Goal: Task Accomplishment & Management: Complete application form

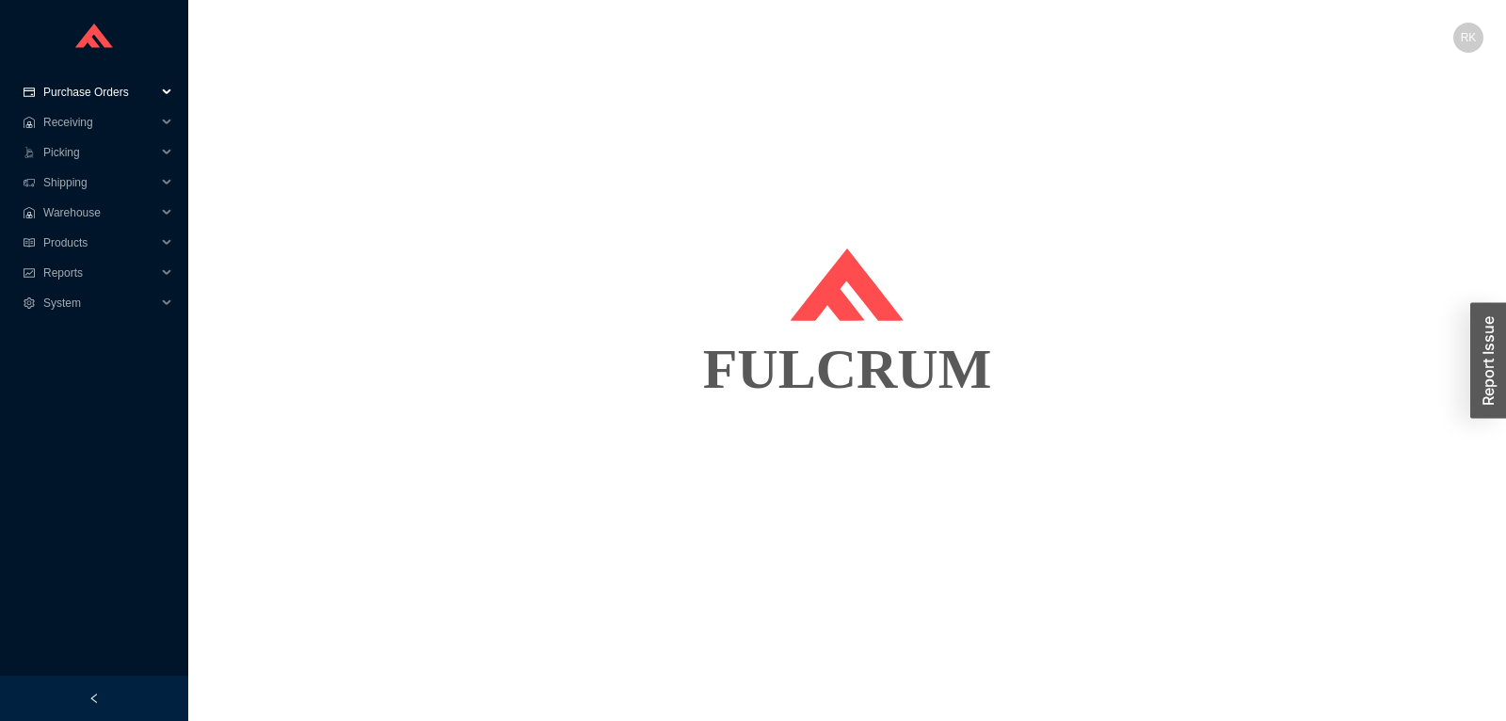
click at [130, 87] on span "Purchase Orders" at bounding box center [99, 92] width 113 height 30
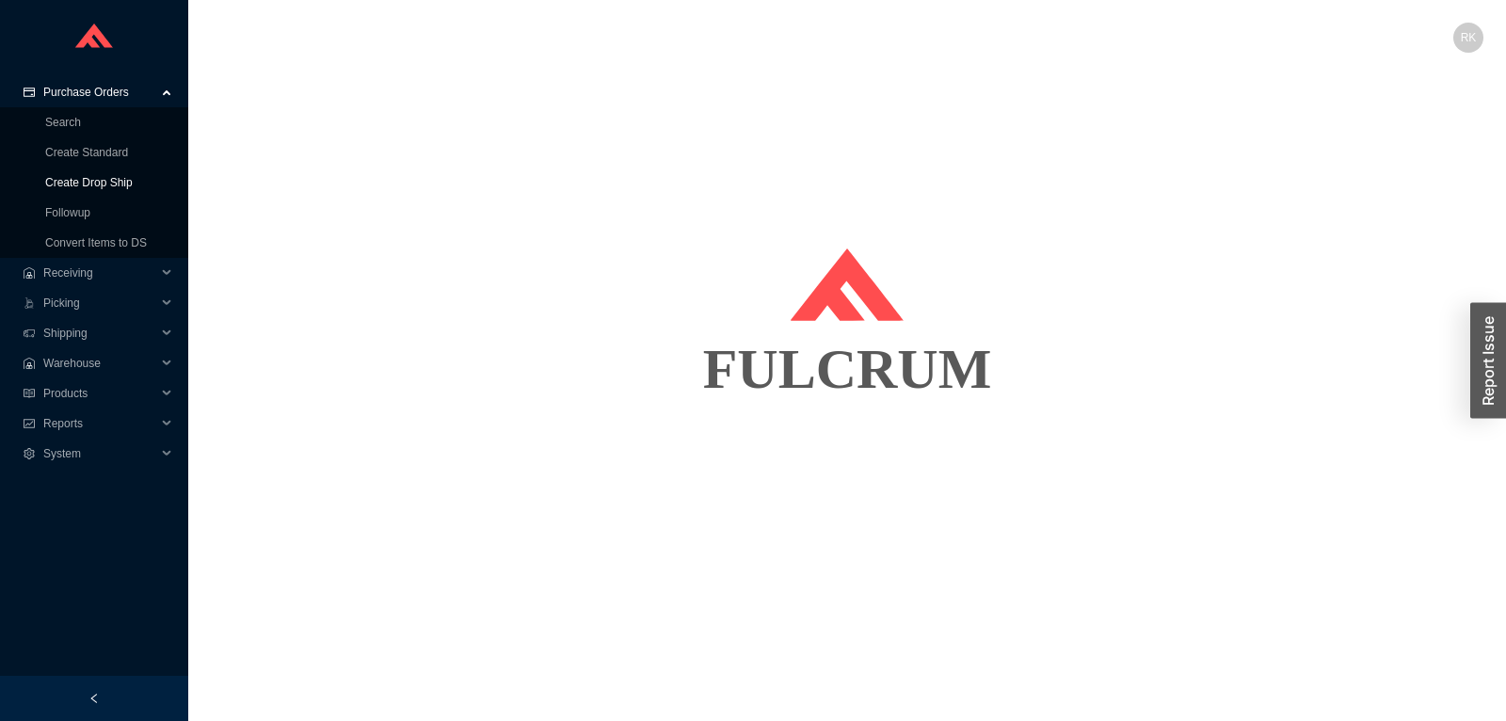
click at [95, 188] on link "Create Drop Ship" at bounding box center [89, 182] width 88 height 13
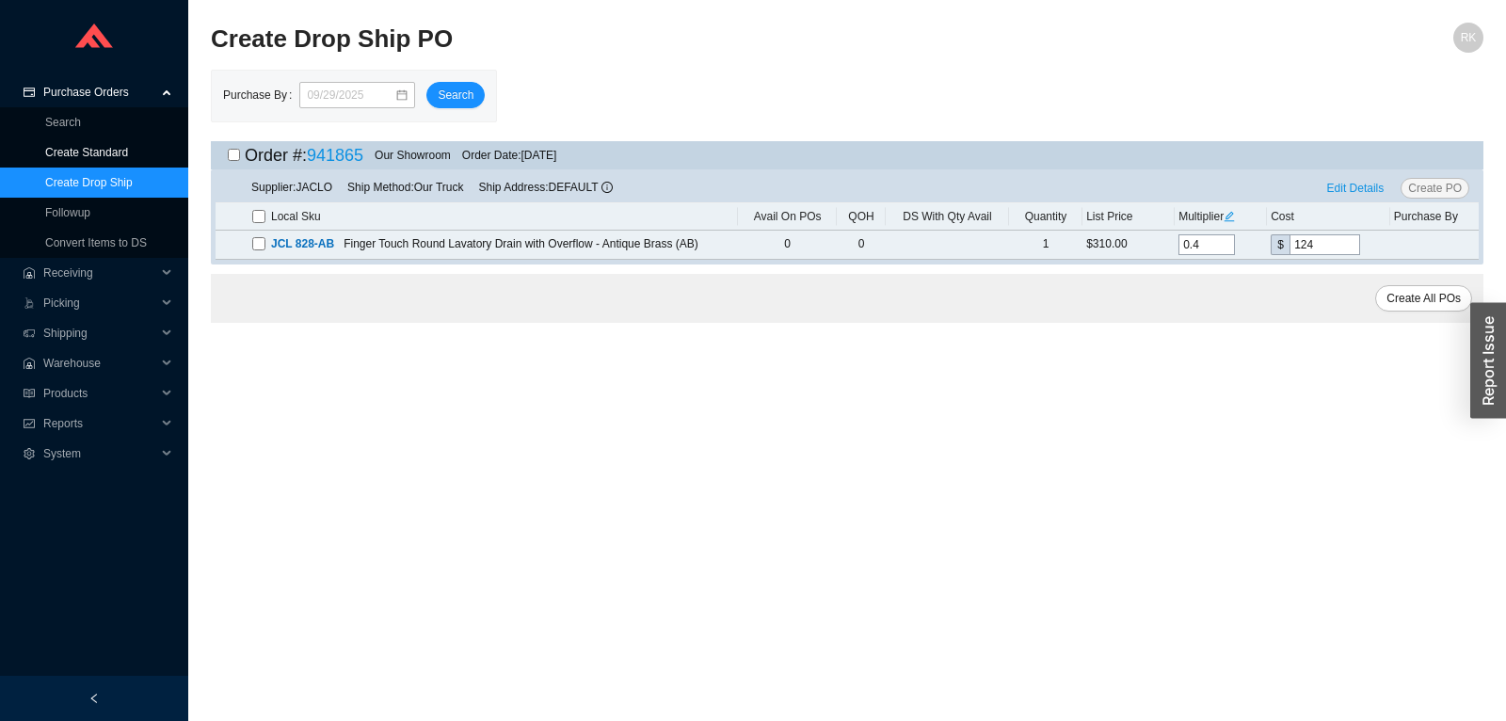
click at [102, 153] on link "Create Standard" at bounding box center [86, 152] width 83 height 13
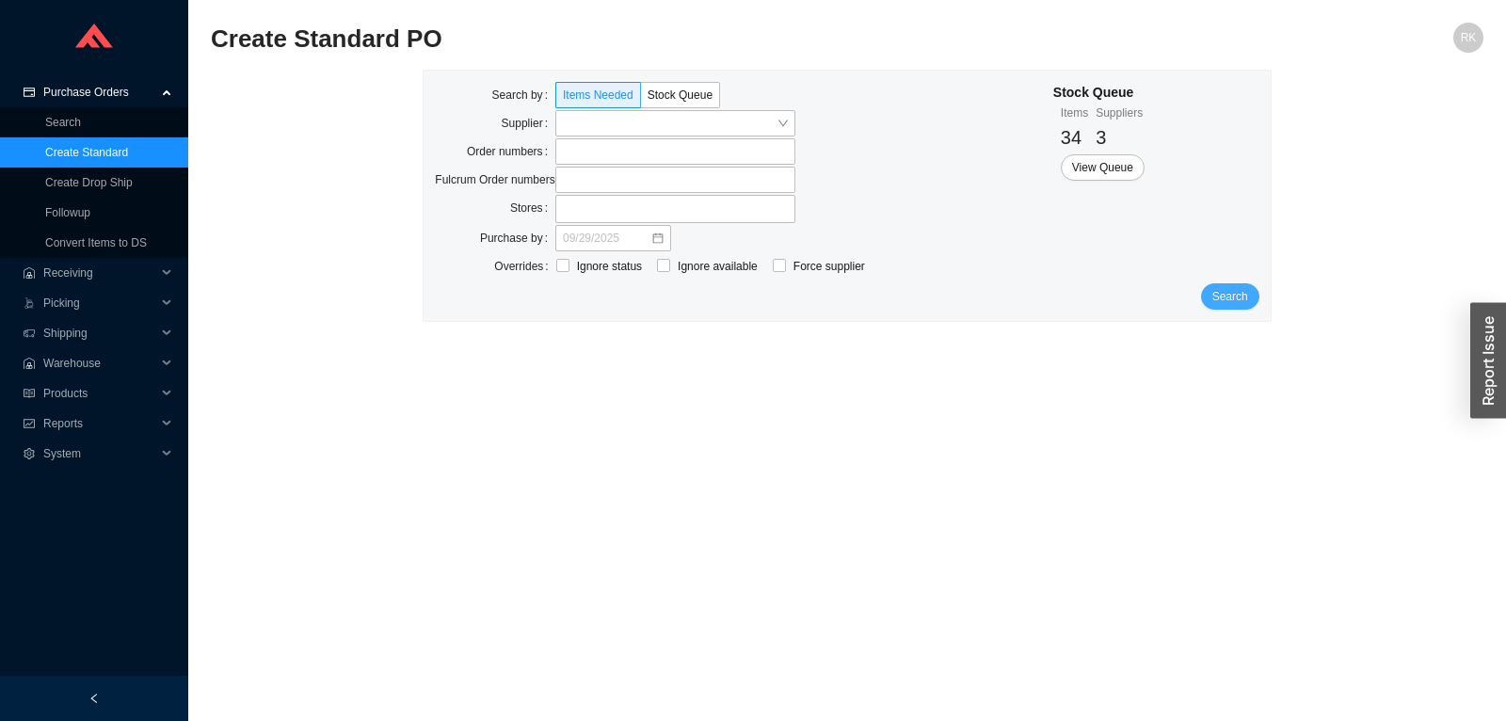
click at [1246, 300] on span "Search" at bounding box center [1231, 296] width 36 height 19
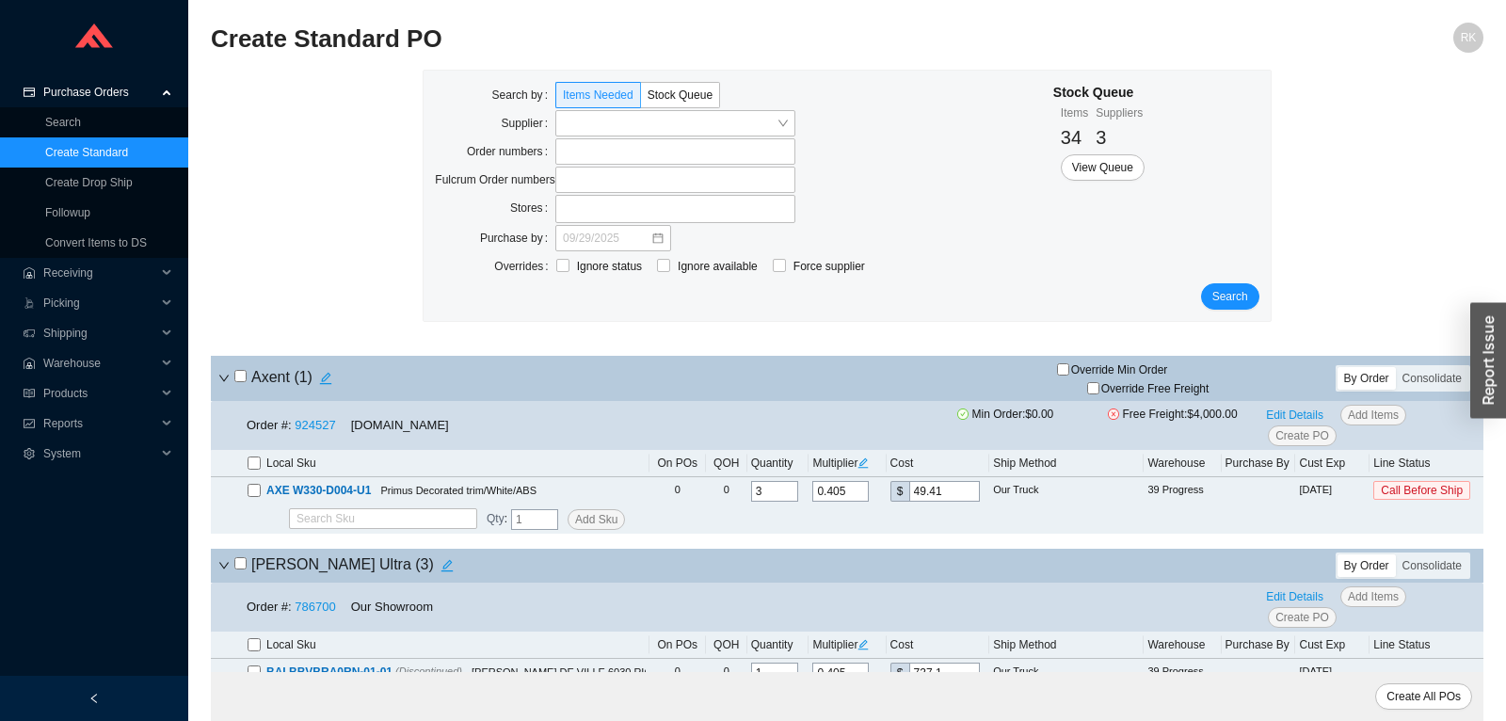
scroll to position [198, 0]
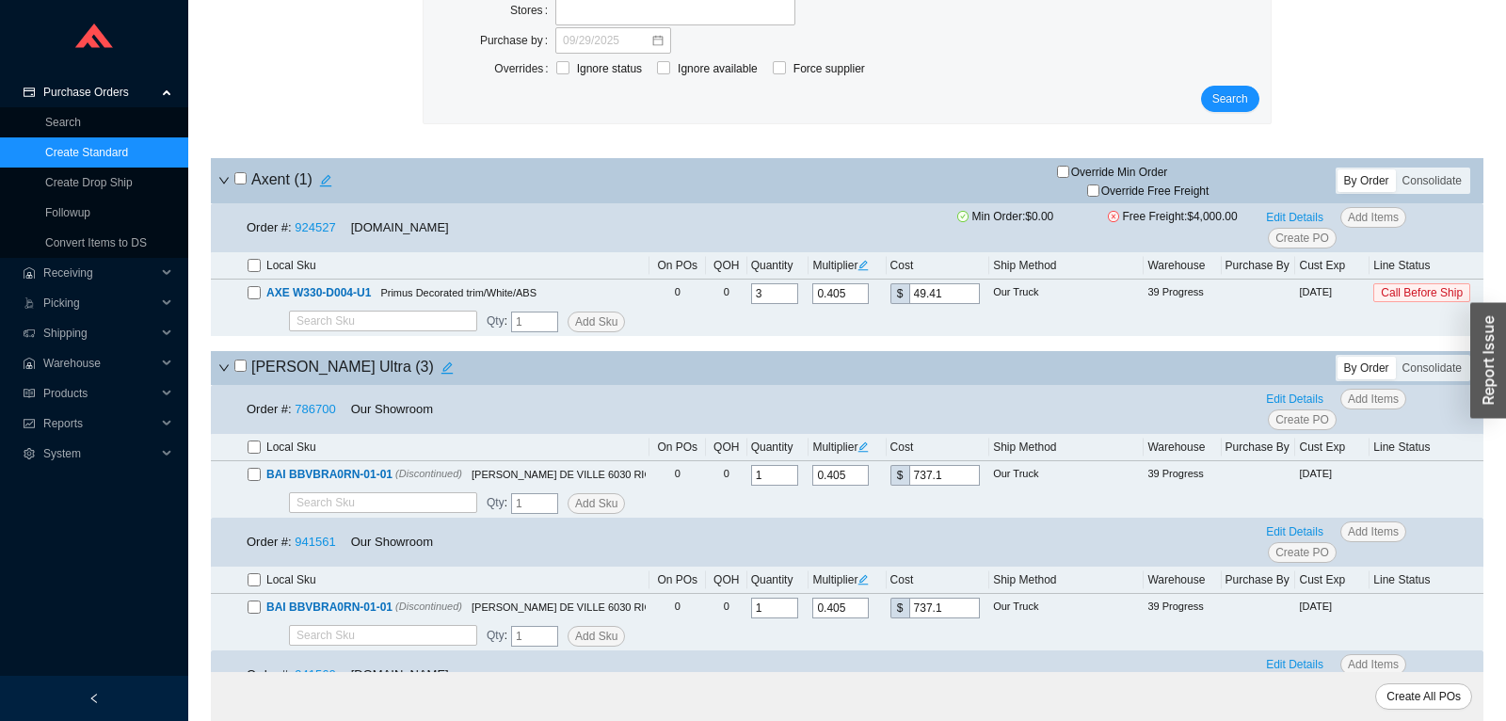
click at [238, 185] on input "checkbox" at bounding box center [240, 178] width 12 height 12
checkbox input "true"
click at [1113, 191] on span "Override Free Freight" at bounding box center [1156, 190] width 108 height 11
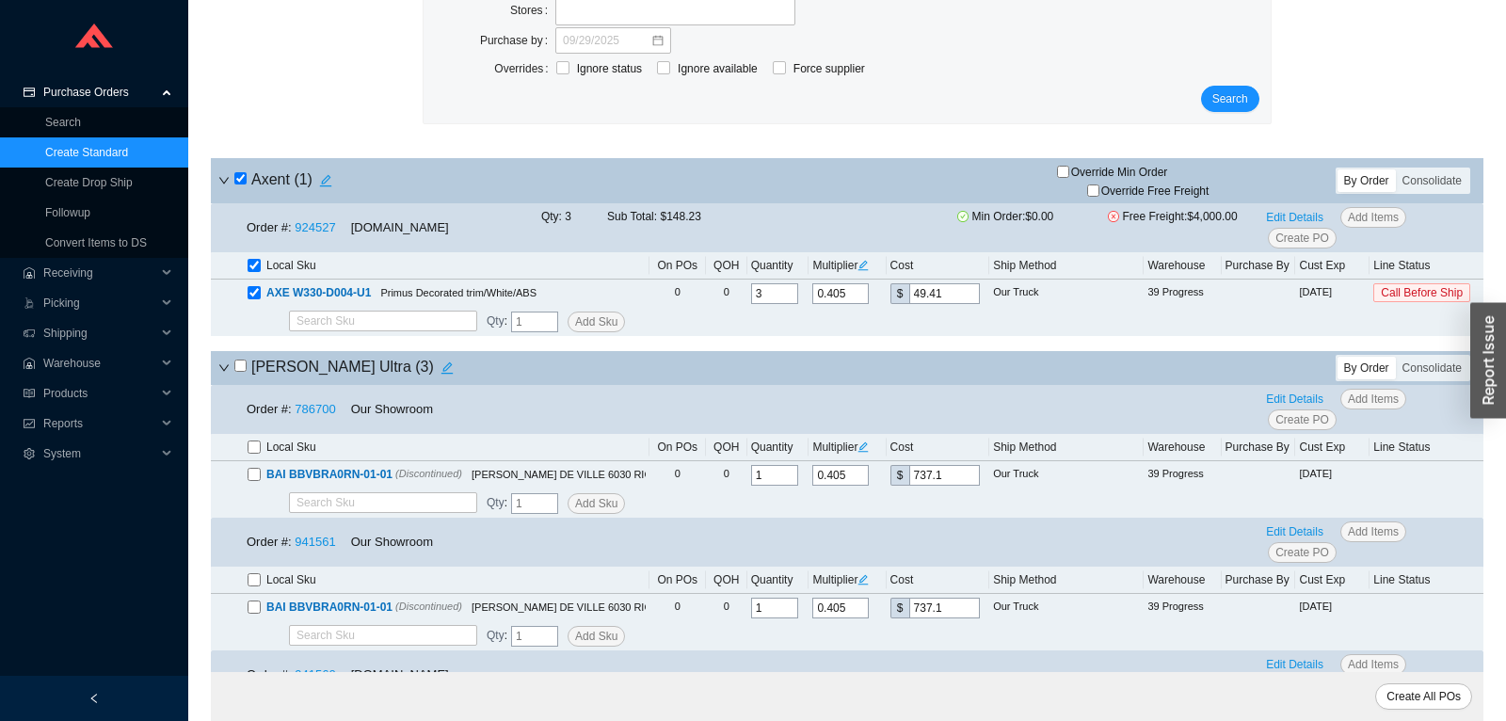
click at [1100, 191] on input "Override Free Freight" at bounding box center [1093, 191] width 12 height 12
checkbox input "true"
click at [1089, 168] on span "Override Min Order" at bounding box center [1119, 172] width 97 height 11
click at [1070, 168] on input "Override Min Order" at bounding box center [1063, 172] width 12 height 12
checkbox input "true"
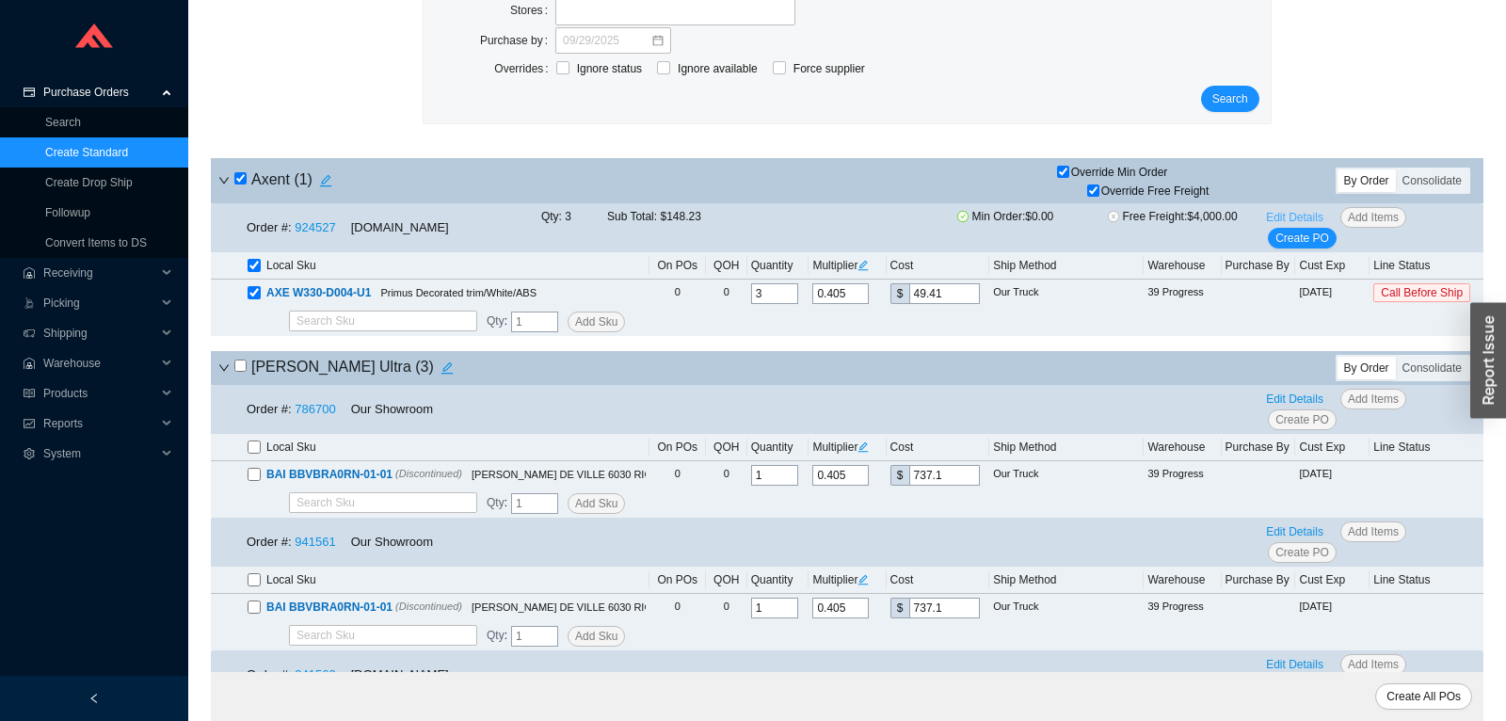
click at [1296, 217] on span "Edit Details" at bounding box center [1294, 217] width 57 height 19
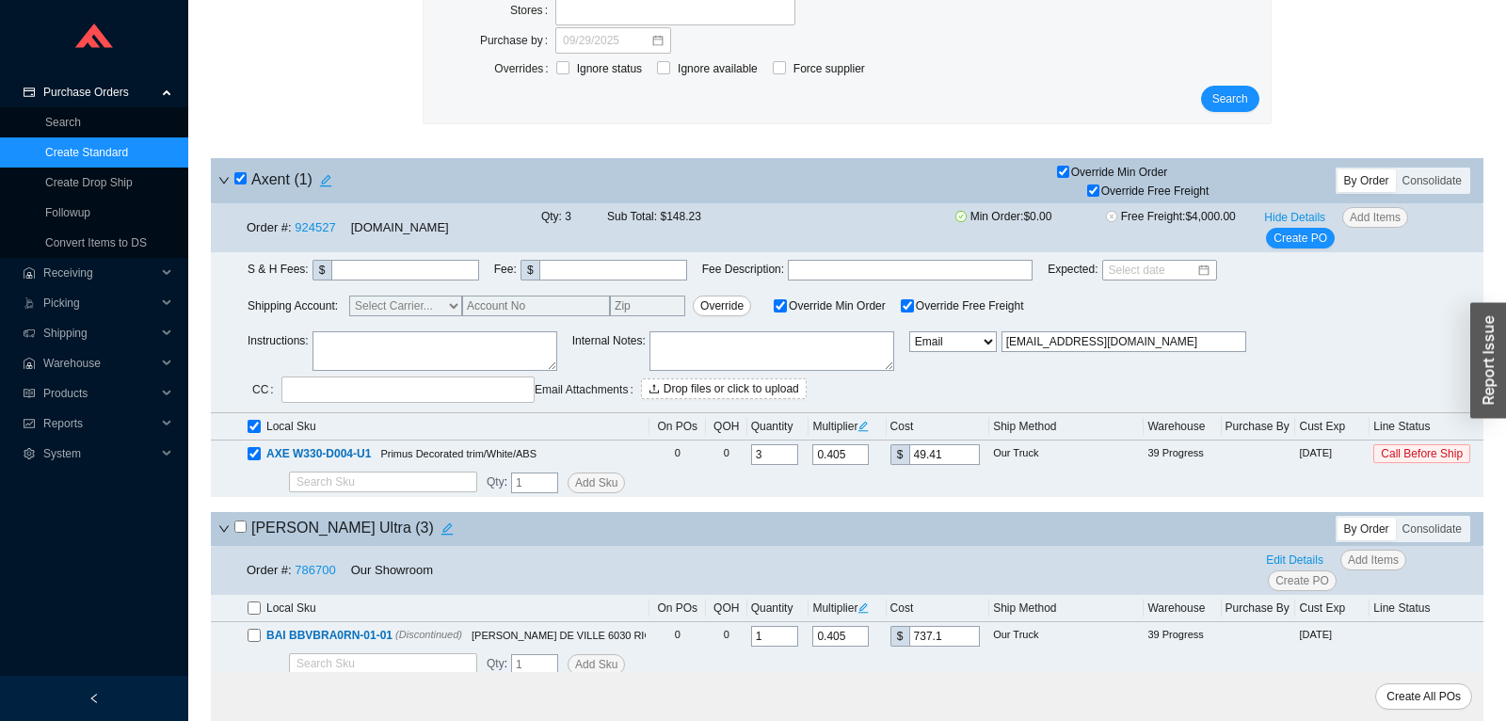
click at [441, 356] on textarea at bounding box center [435, 351] width 245 height 40
type textarea "PLEASE SHIP ON OUR FEDEX OR UPS ACCOUNT"
click at [1299, 229] on span "Create PO" at bounding box center [1301, 238] width 54 height 19
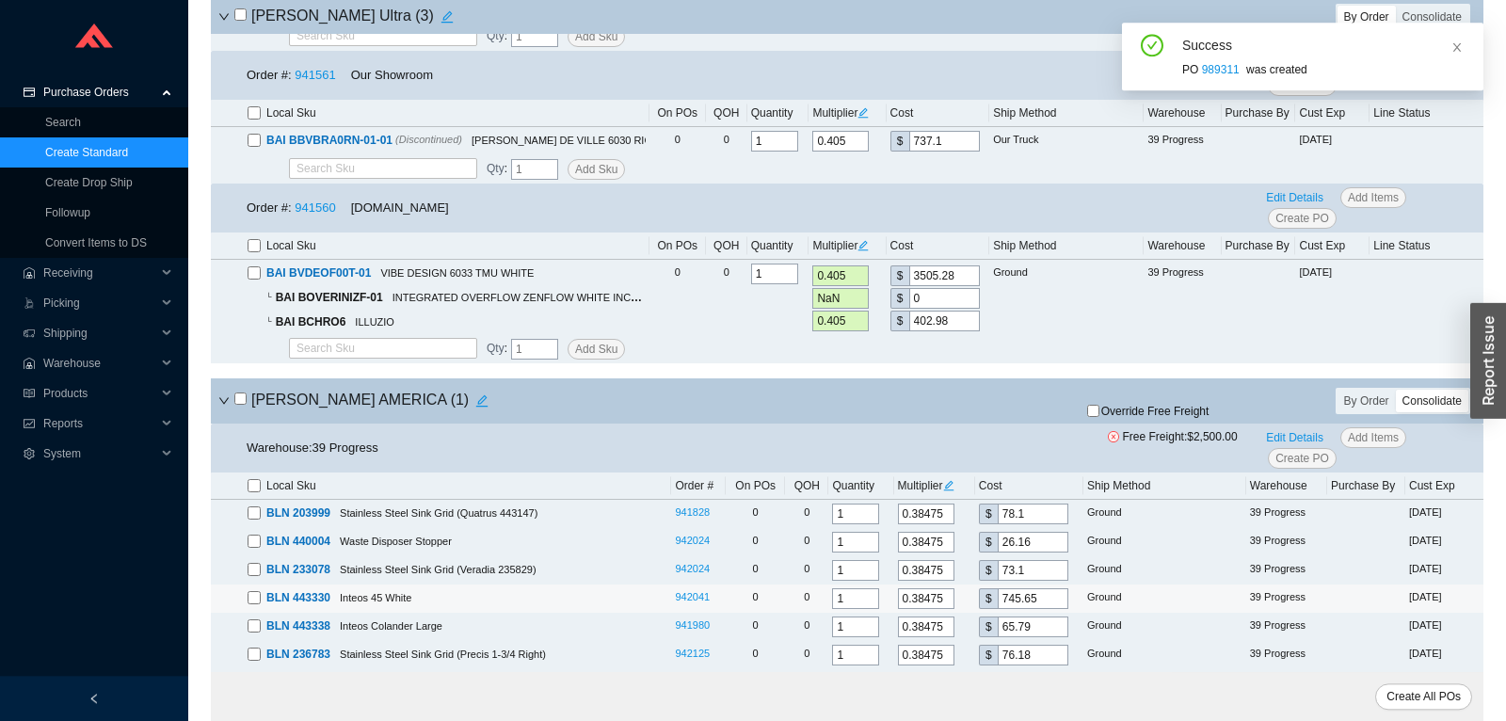
scroll to position [692, 0]
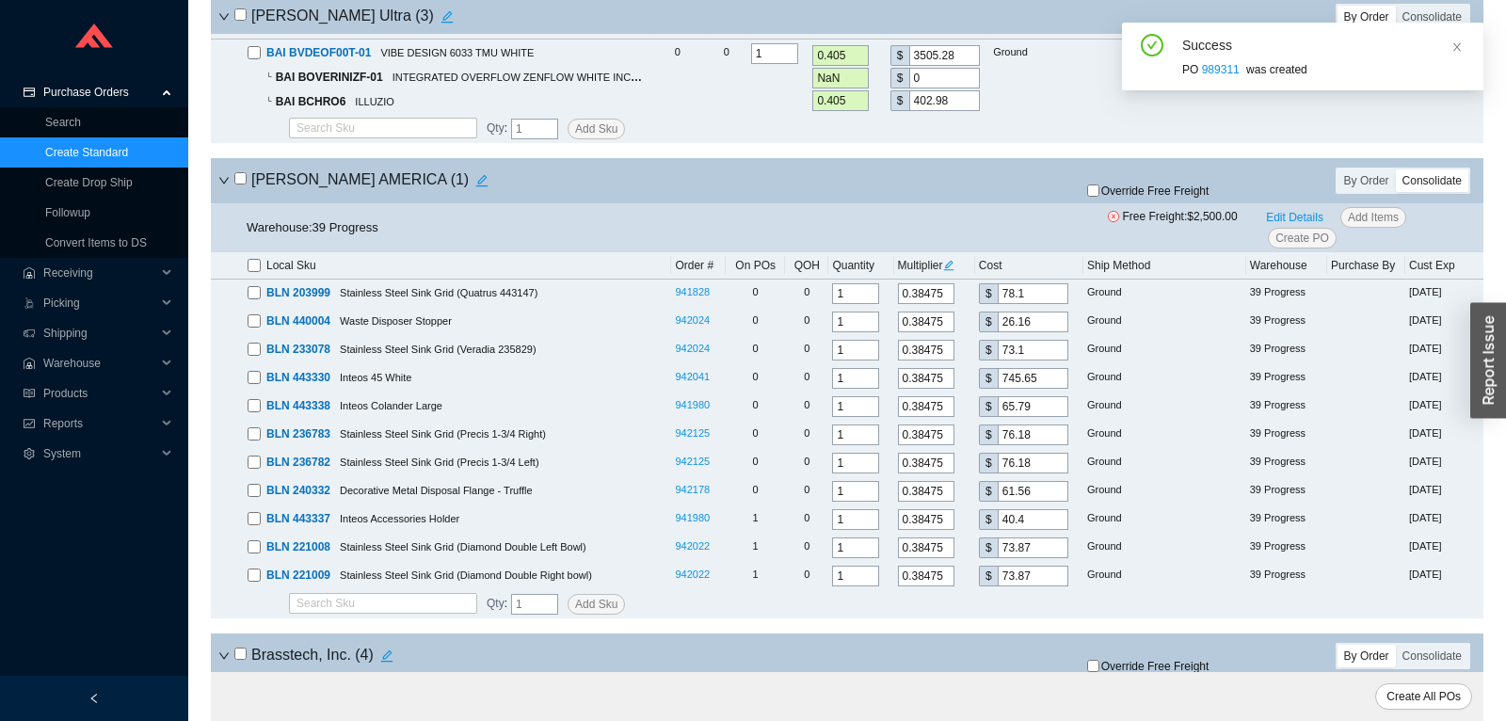
click at [234, 181] on input "checkbox" at bounding box center [240, 178] width 12 height 12
checkbox input "true"
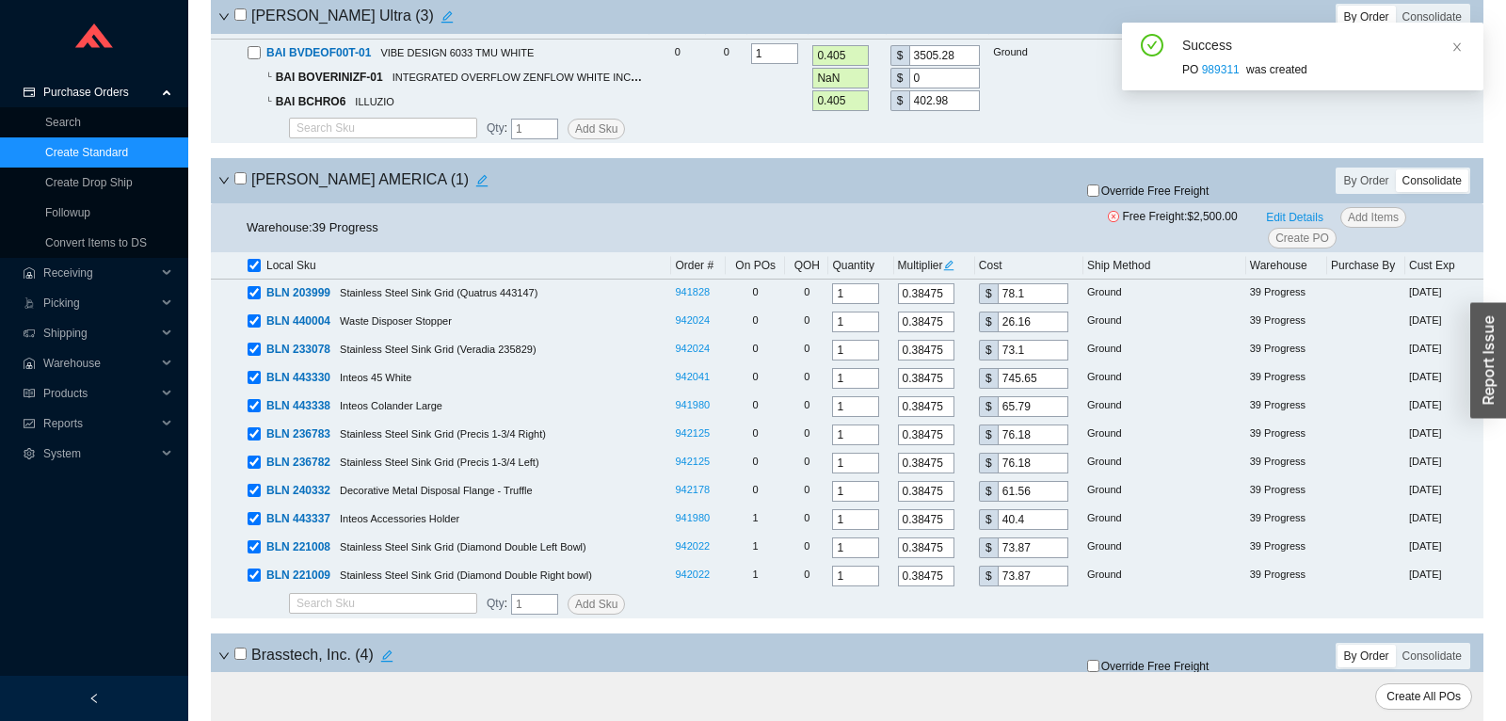
checkbox input "true"
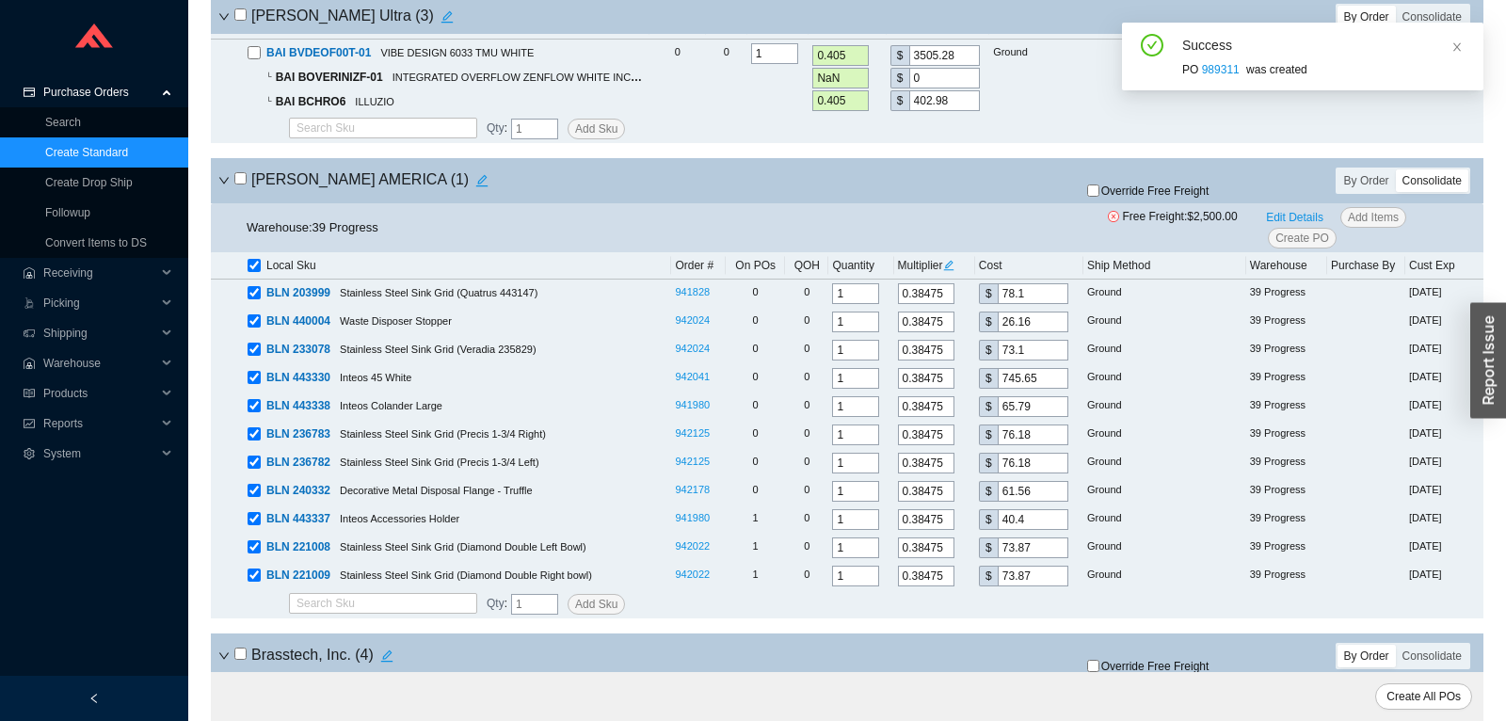
checkbox input "true"
click at [244, 180] on input "checkbox" at bounding box center [240, 178] width 12 height 12
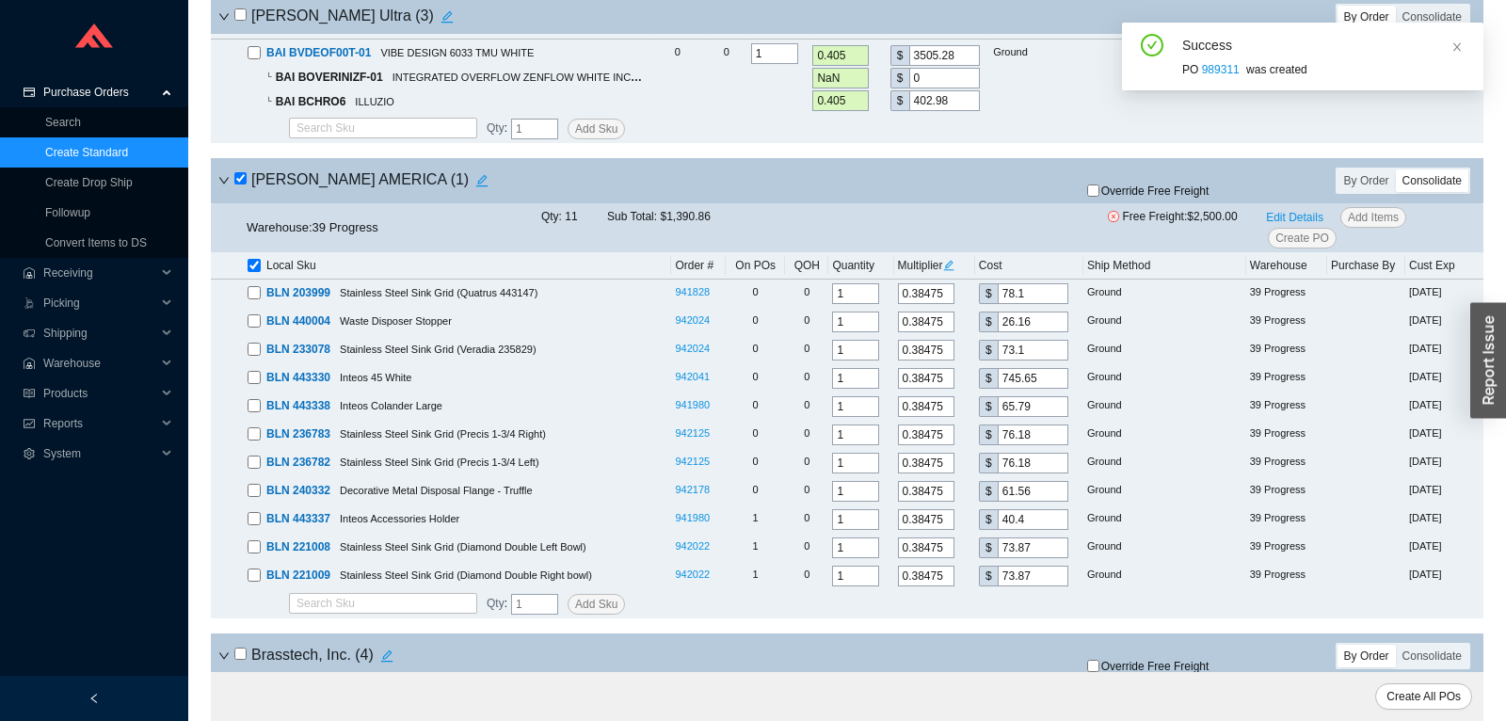
checkbox input "false"
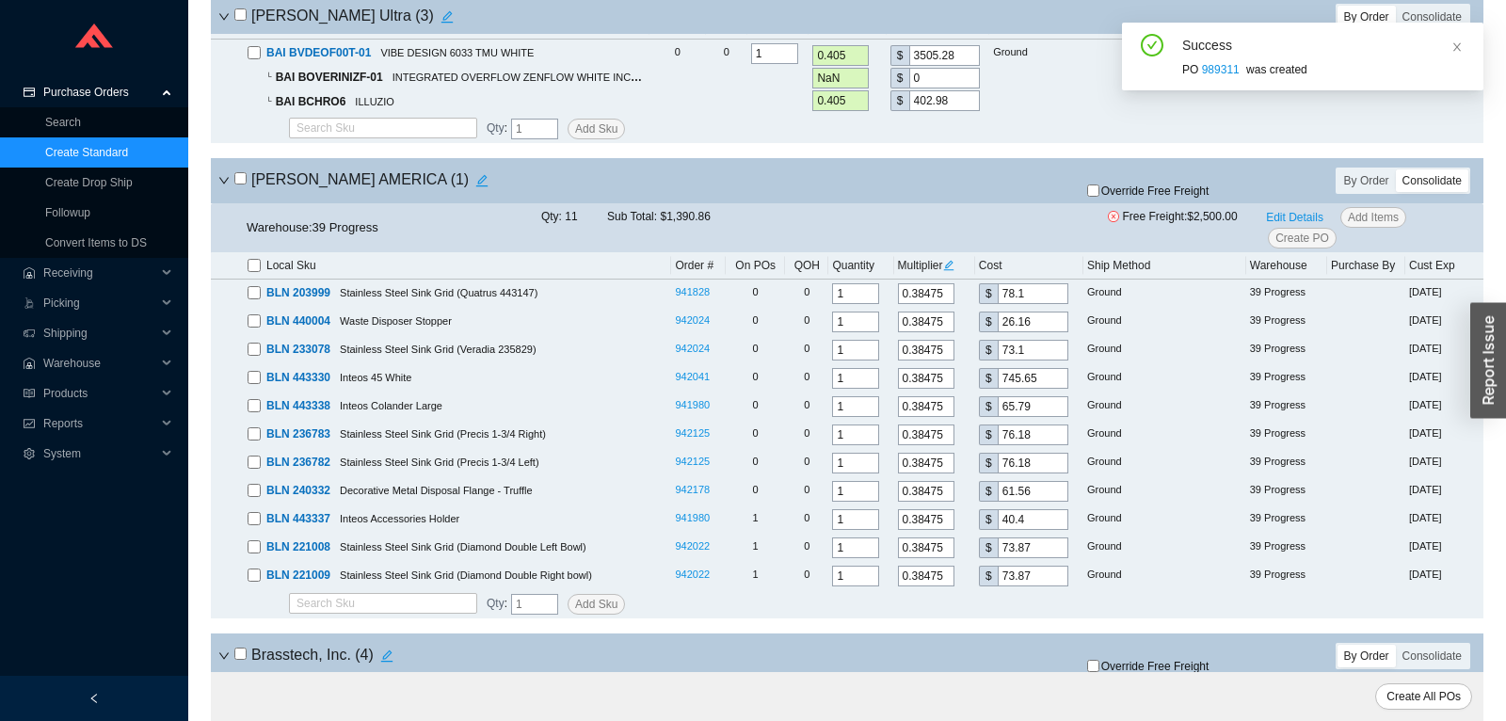
checkbox input "false"
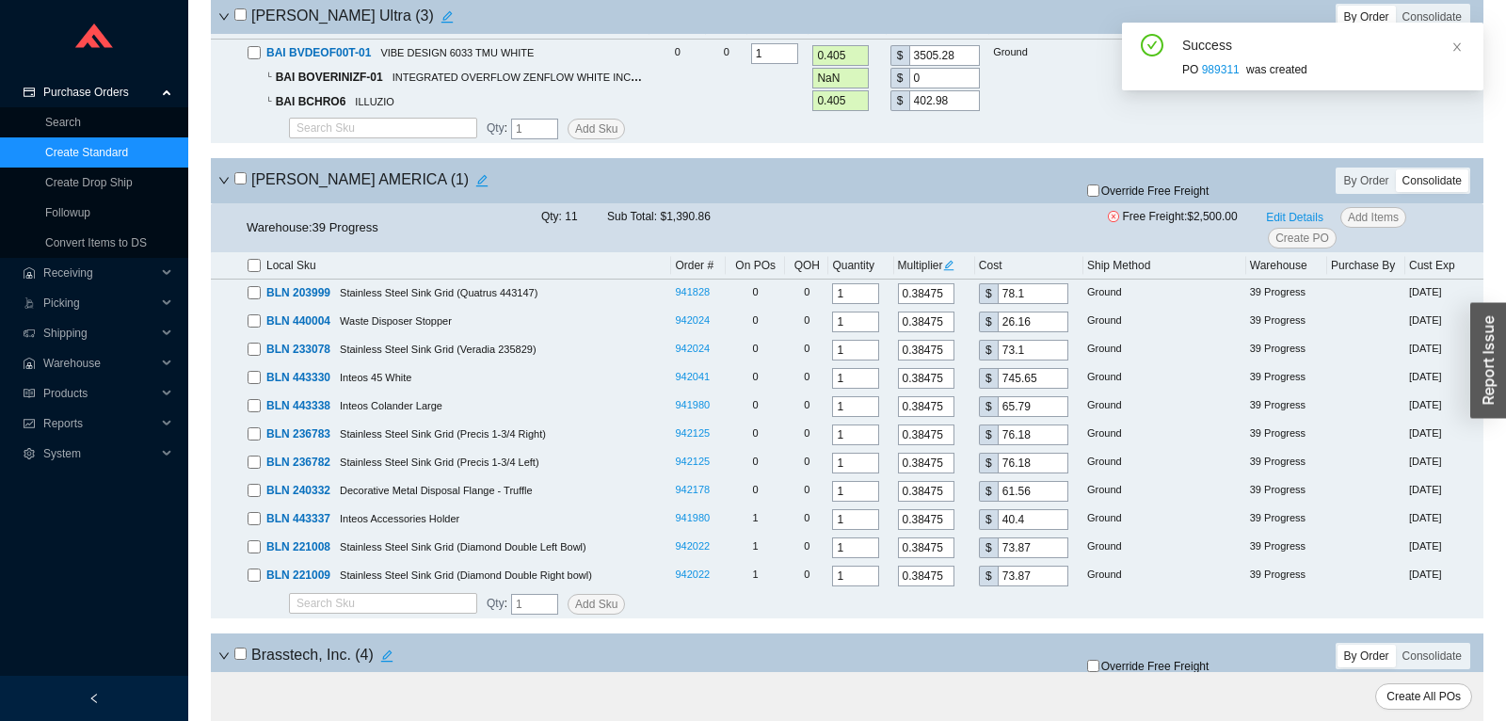
checkbox input "false"
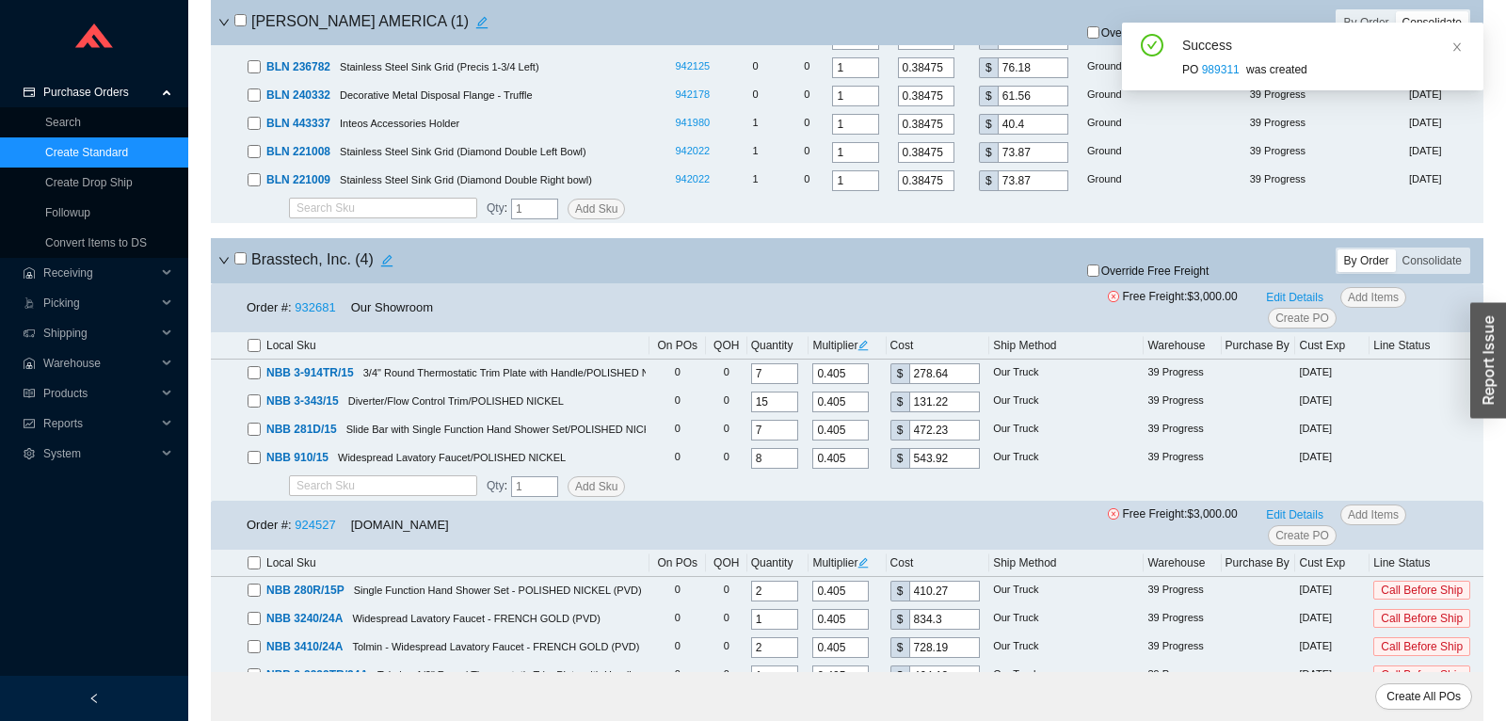
click at [1442, 273] on div "By Order Consolidate" at bounding box center [1403, 261] width 135 height 26
click at [1438, 266] on div "Consolidate" at bounding box center [1432, 260] width 72 height 23
click at [1396, 249] on input "Consolidate" at bounding box center [1396, 249] width 0 height 0
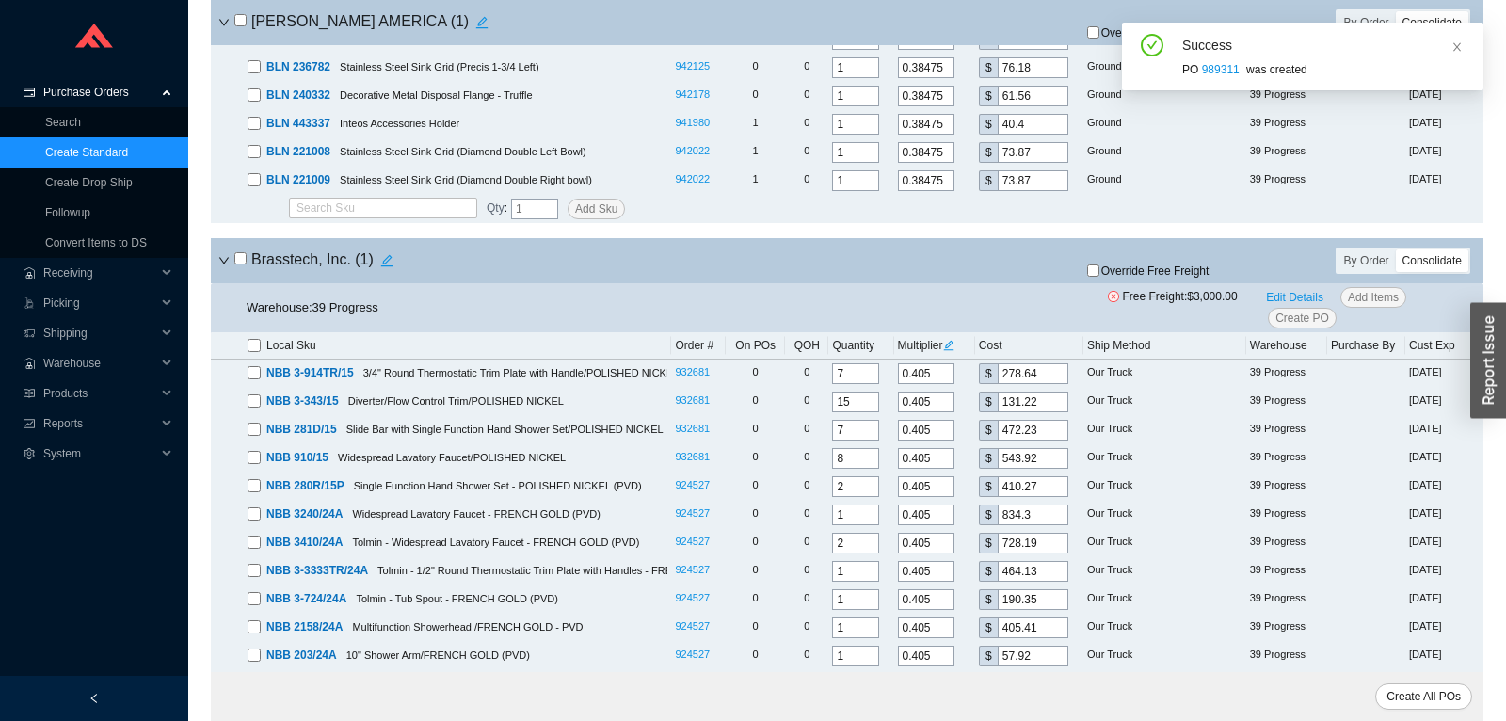
click at [239, 262] on input "checkbox" at bounding box center [240, 258] width 12 height 12
checkbox input "true"
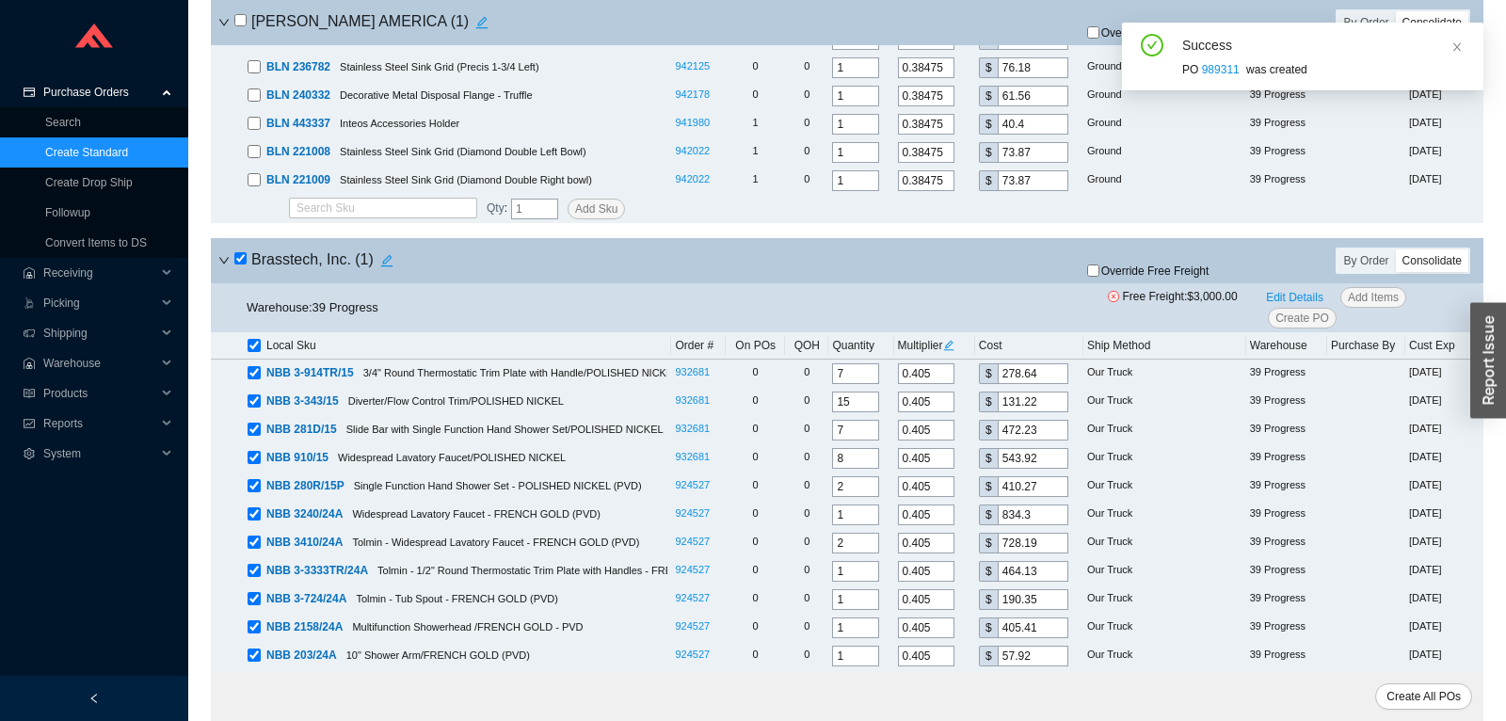
checkbox input "true"
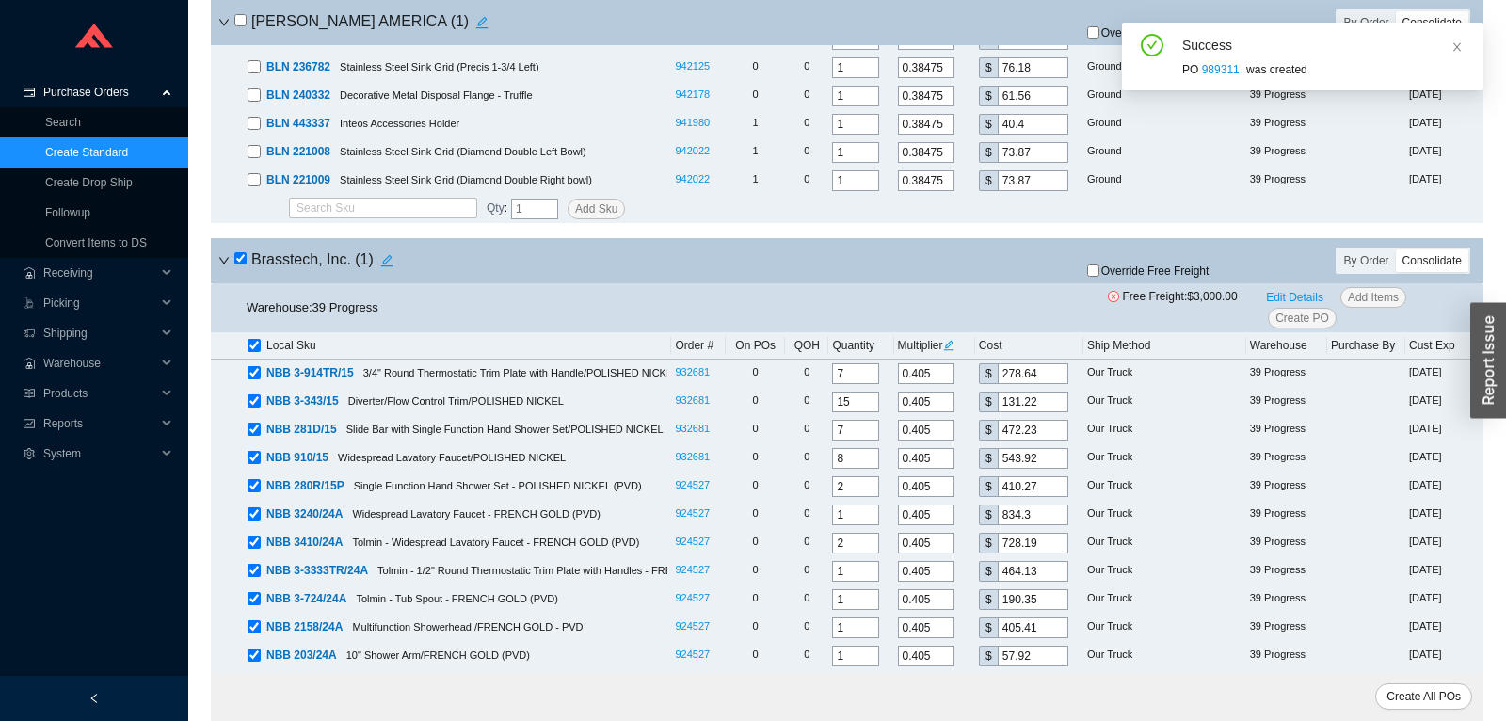
checkbox input "true"
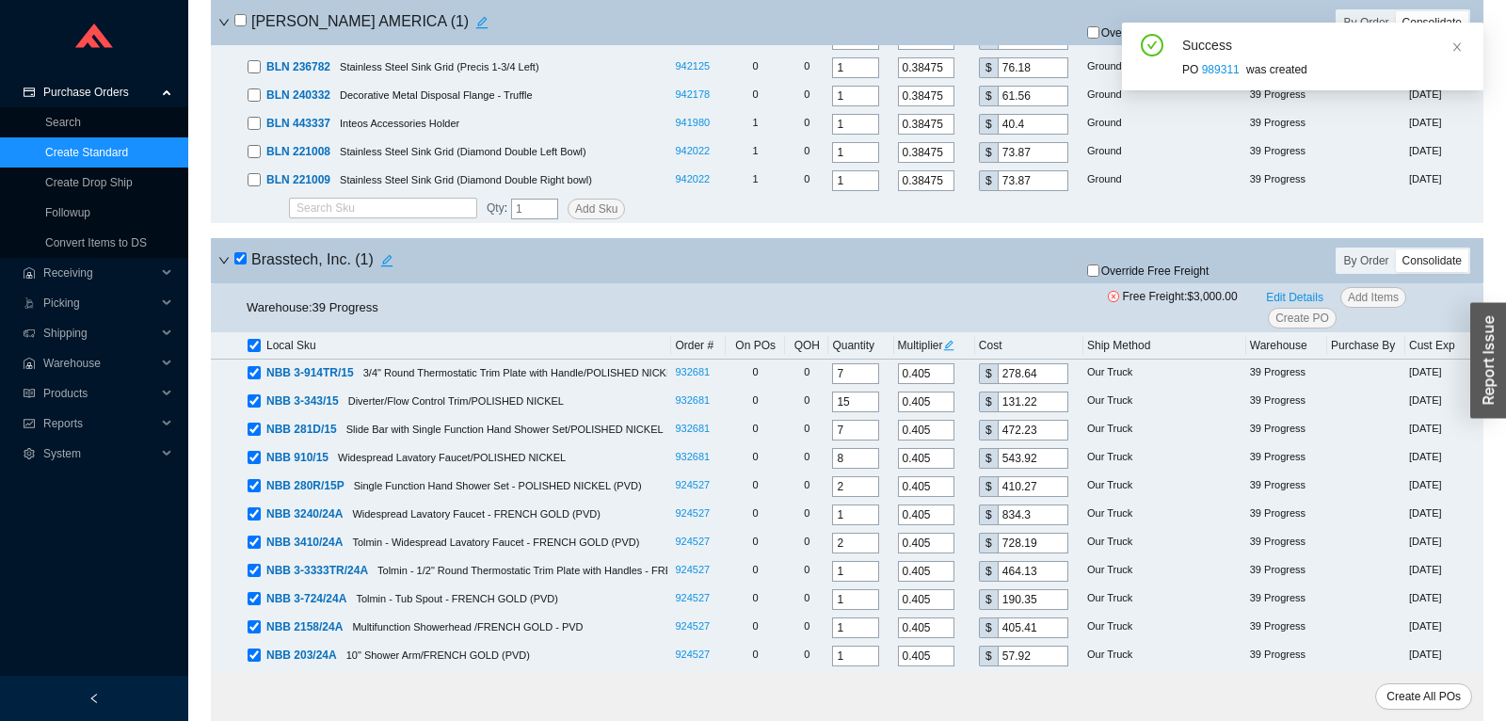
checkbox input "true"
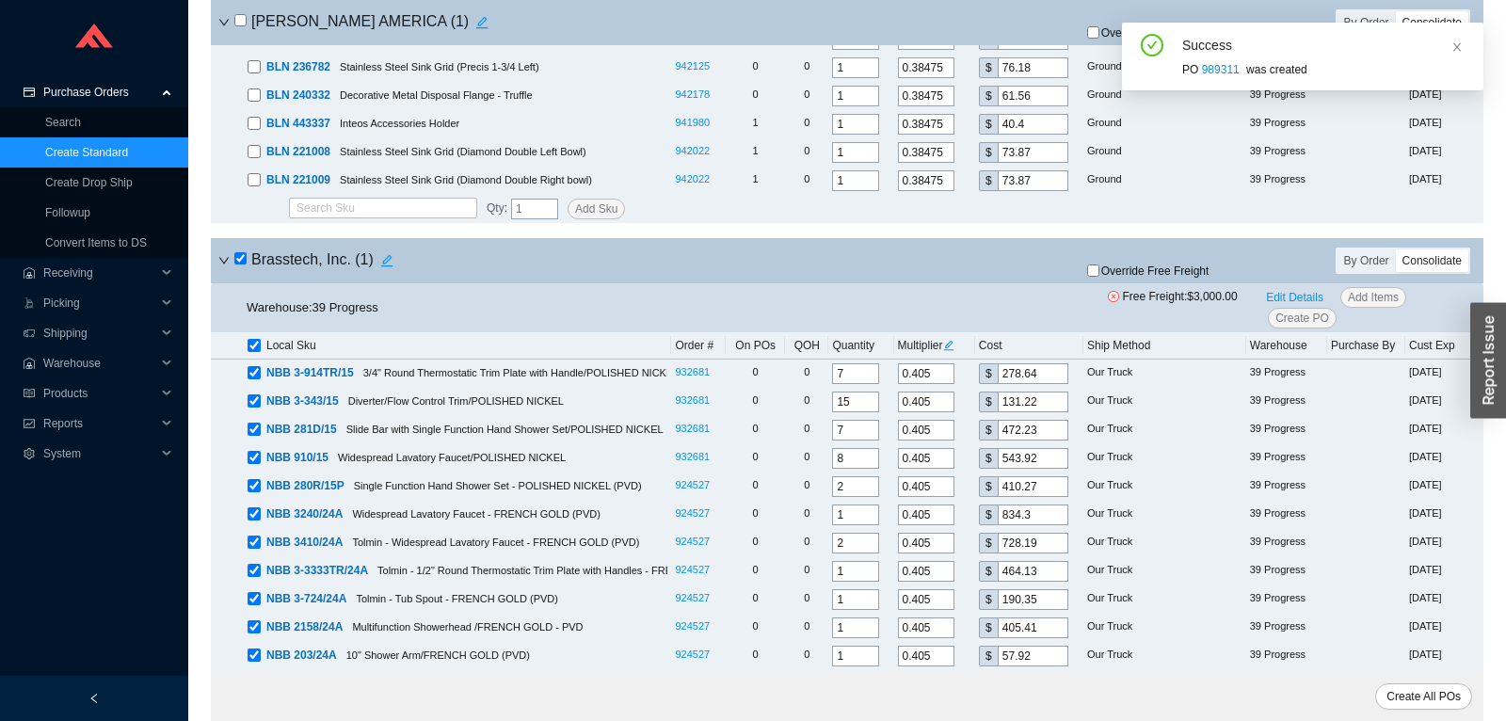
checkbox input "true"
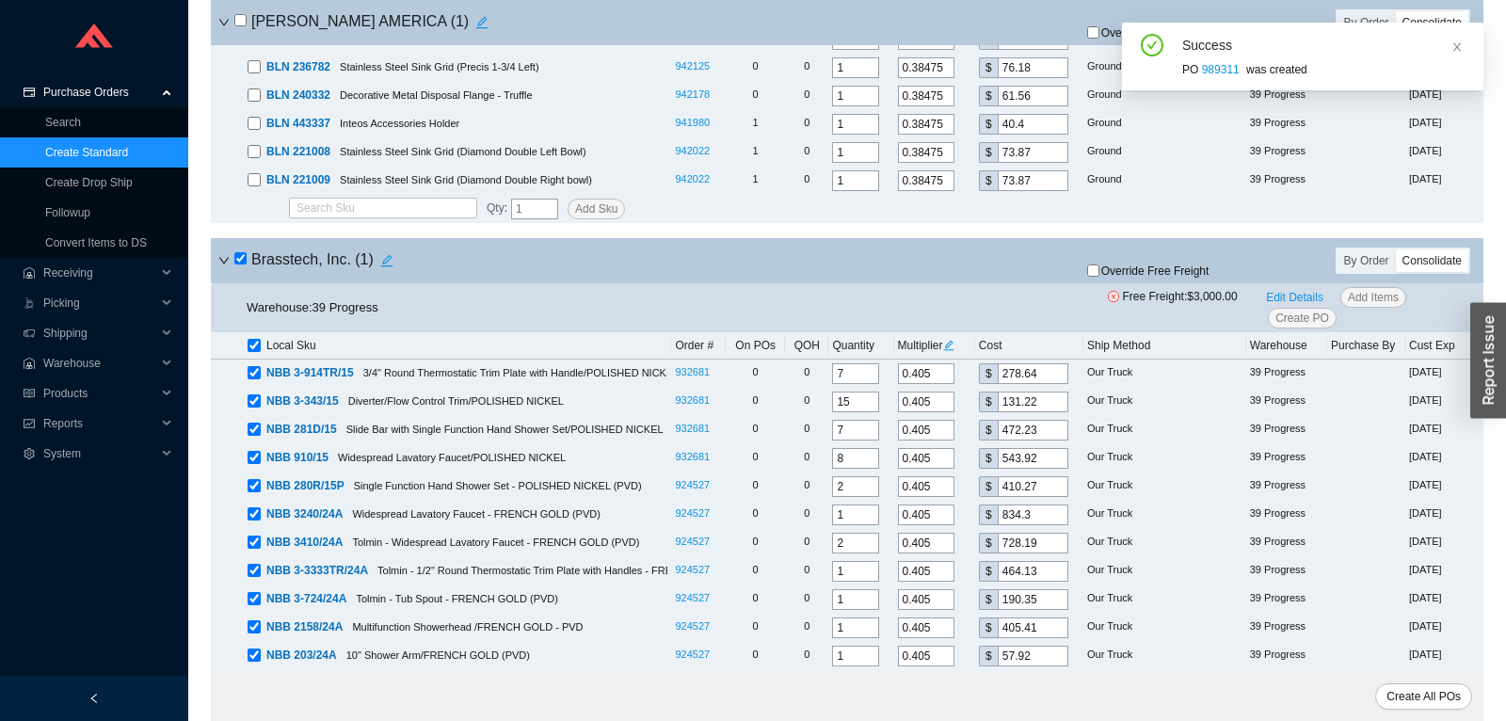
checkbox input "true"
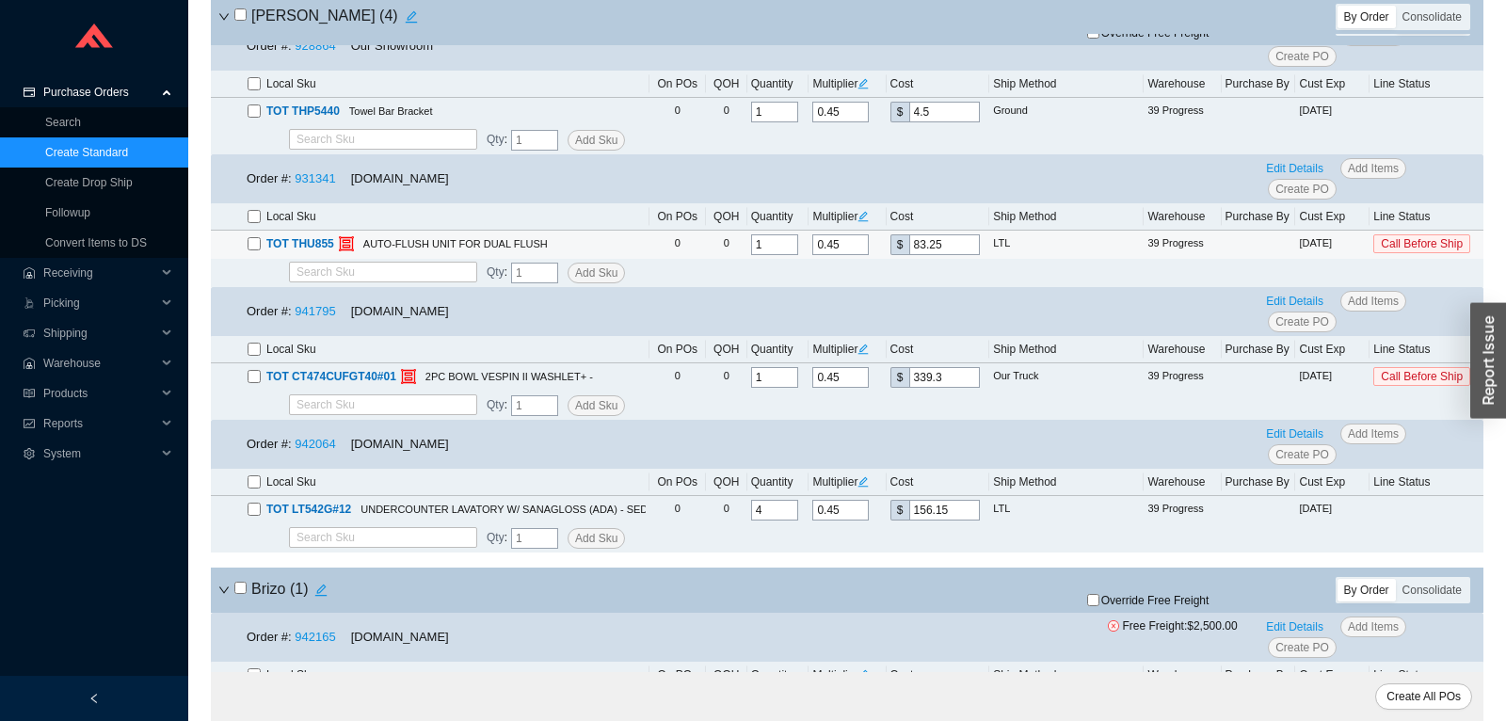
scroll to position [2175, 0]
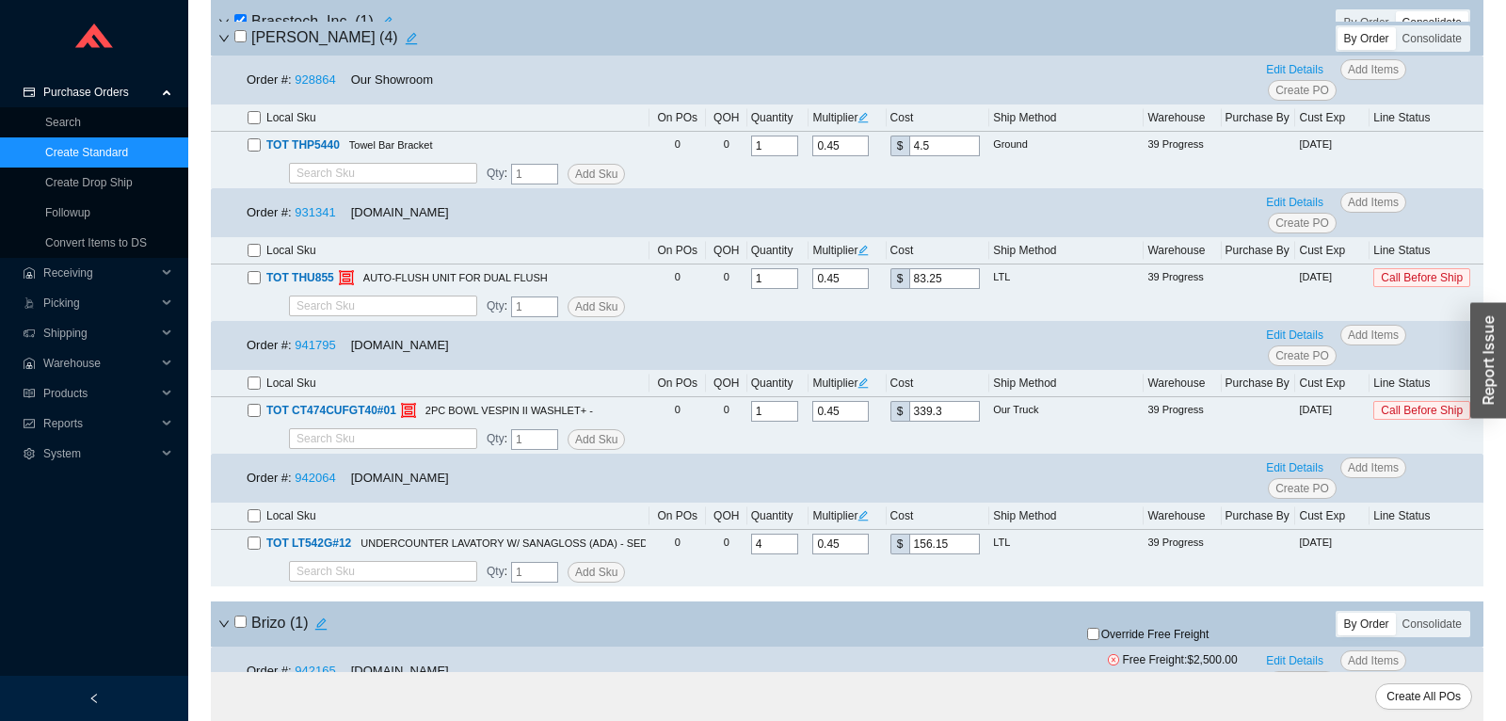
click at [250, 251] on input "checkbox" at bounding box center [254, 250] width 13 height 13
checkbox input "true"
click at [257, 384] on input "checkbox" at bounding box center [254, 383] width 13 height 13
checkbox input "true"
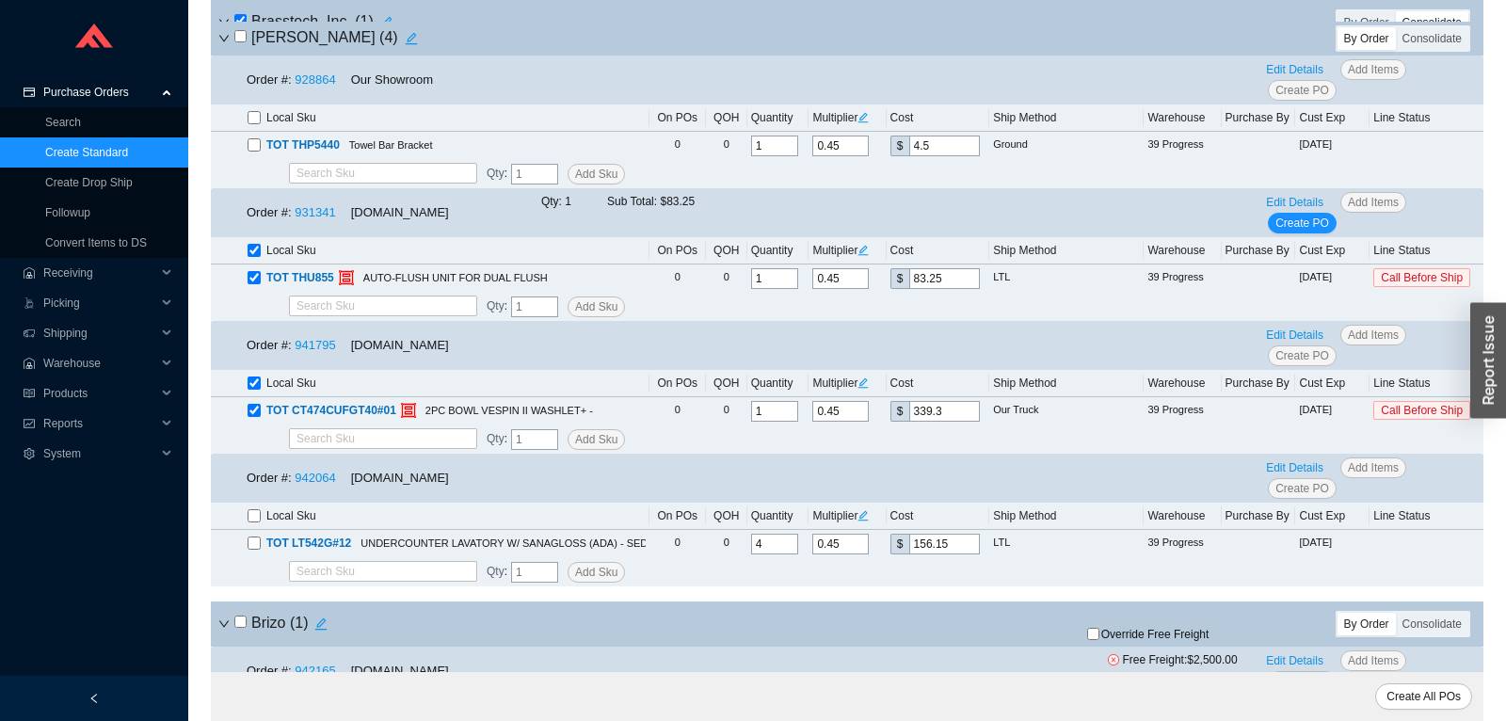
checkbox input "true"
click at [254, 516] on input "checkbox" at bounding box center [254, 515] width 13 height 13
checkbox input "true"
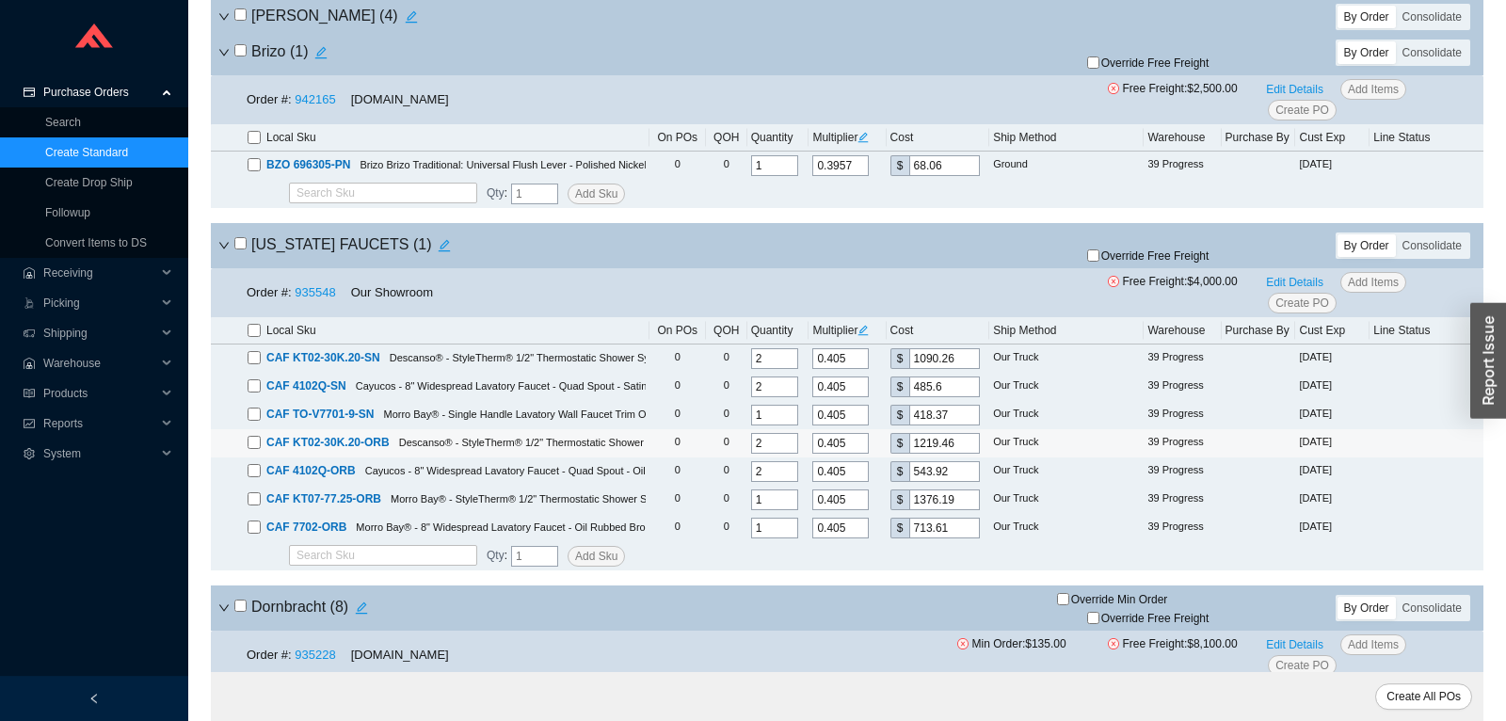
scroll to position [2768, 0]
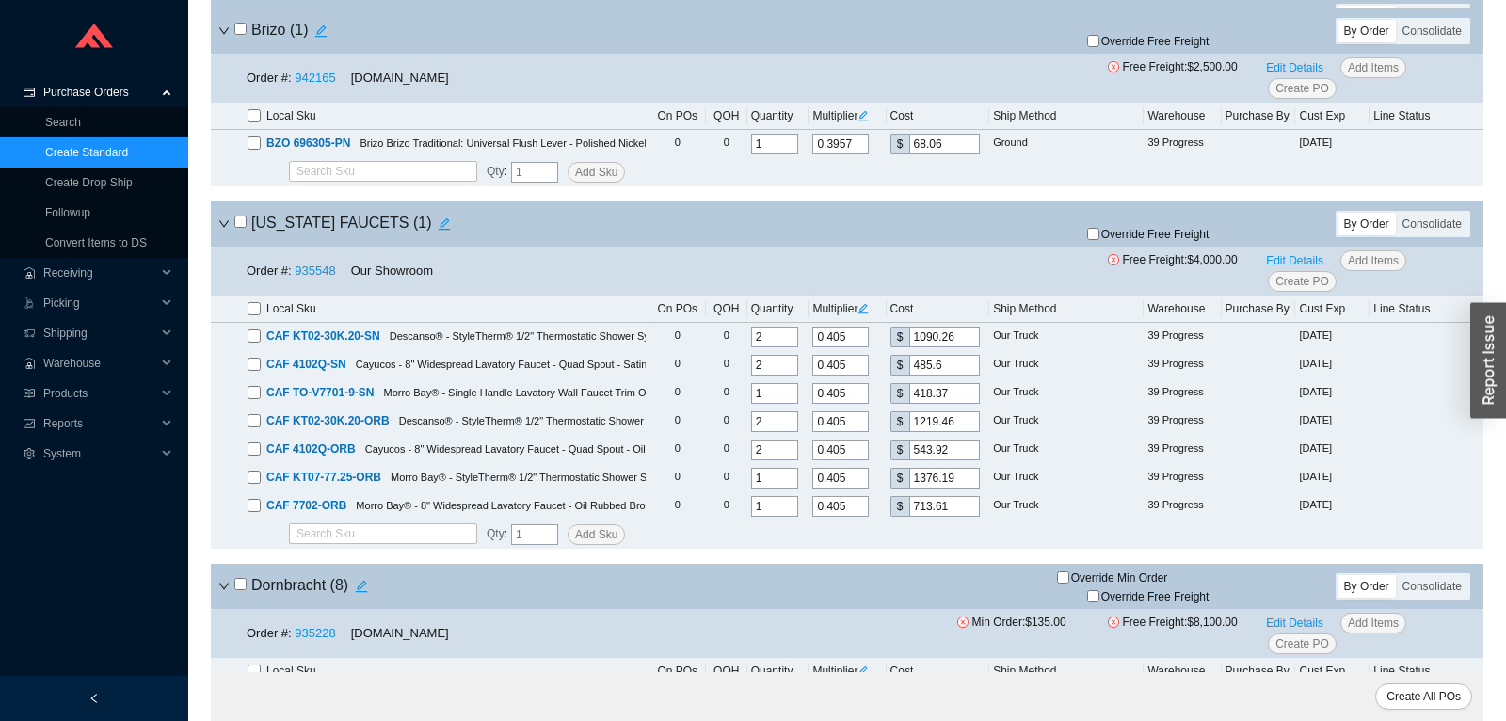
click at [235, 224] on input "checkbox" at bounding box center [240, 222] width 12 height 12
checkbox input "true"
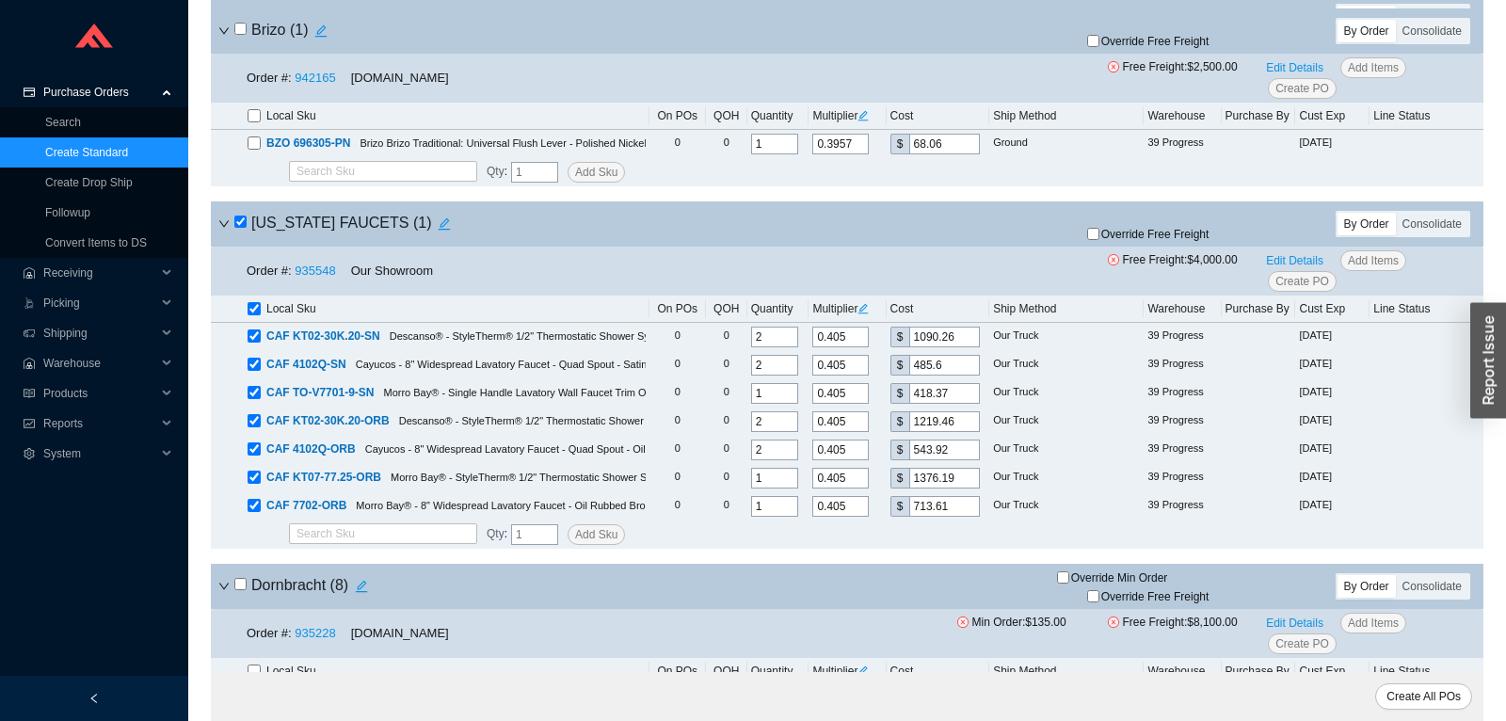
checkbox input "true"
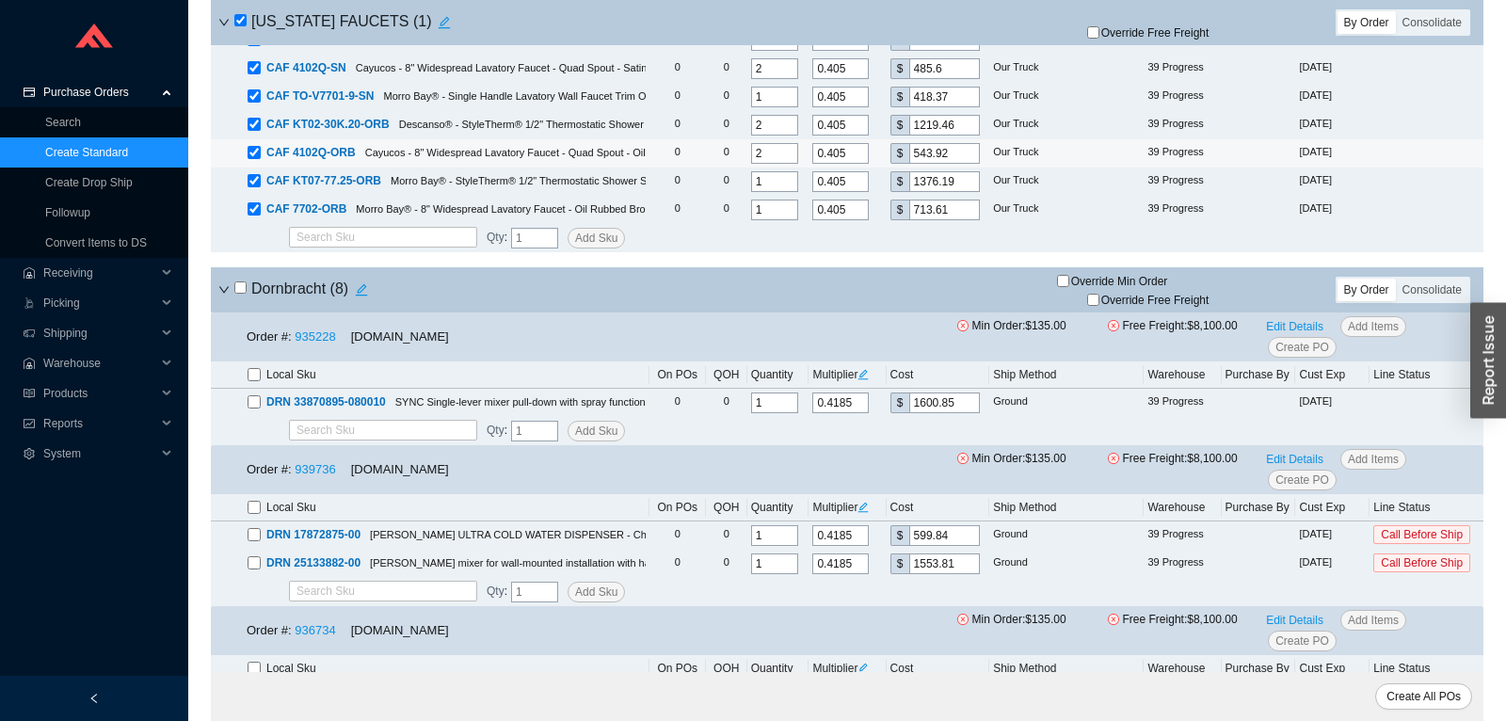
scroll to position [3163, 0]
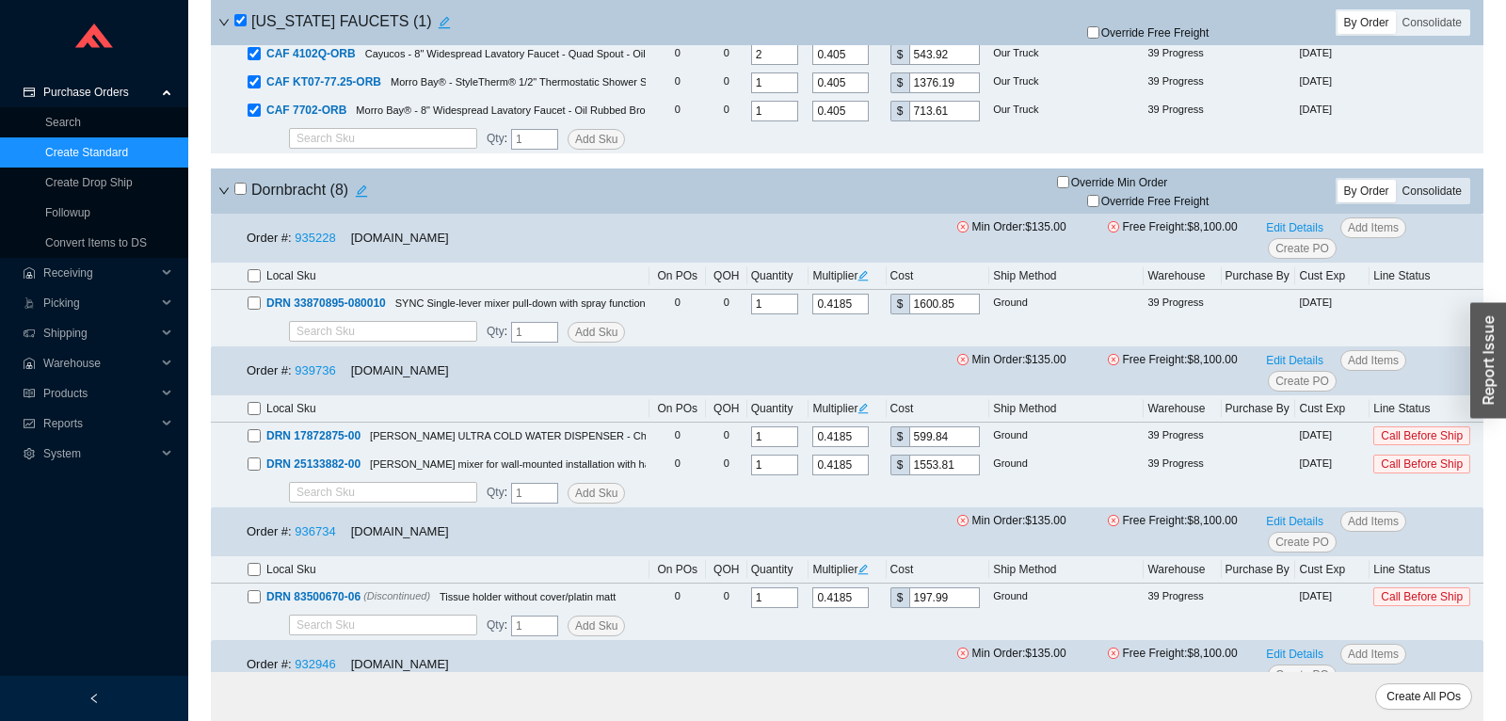
click at [1422, 194] on div "Consolidate" at bounding box center [1432, 191] width 72 height 23
click at [1396, 180] on input "Consolidate" at bounding box center [1396, 180] width 0 height 0
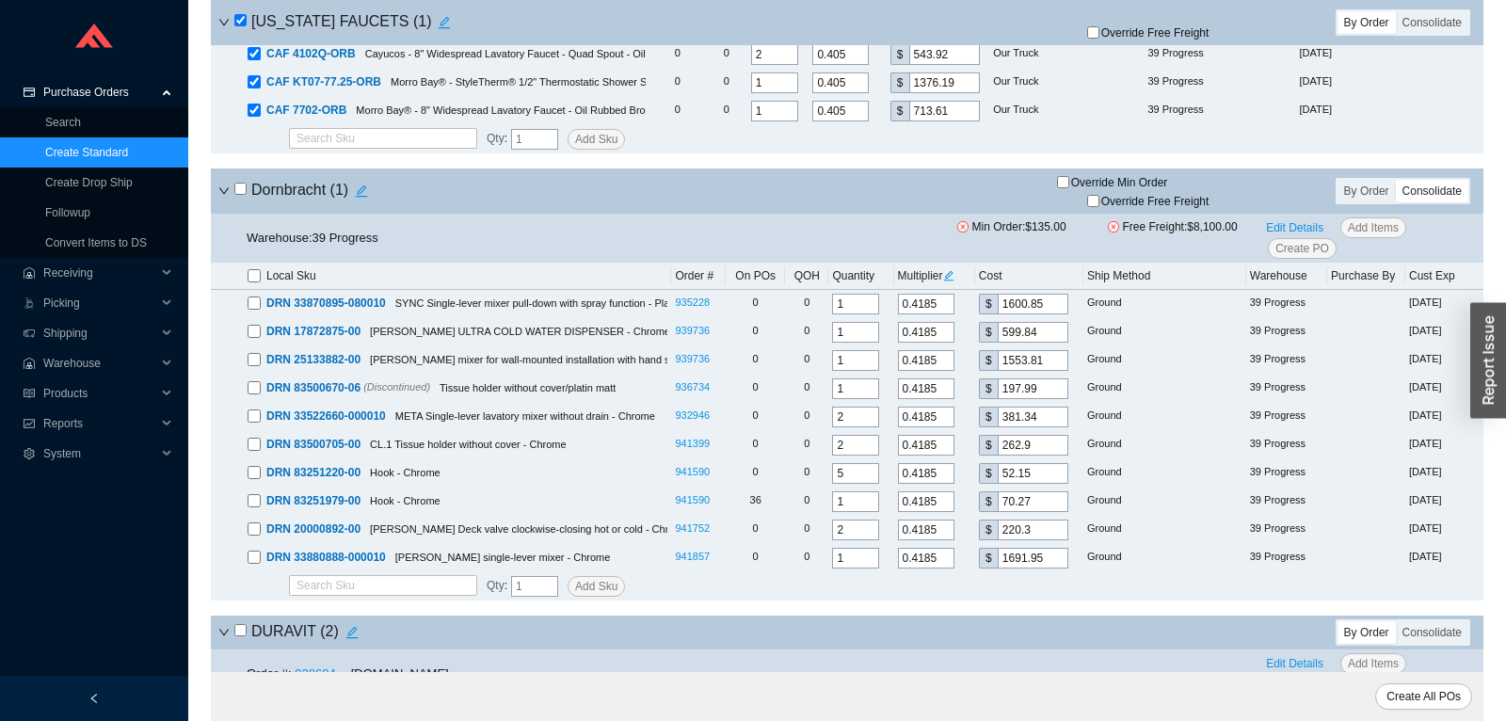
click at [239, 193] on input "checkbox" at bounding box center [240, 189] width 12 height 12
checkbox input "true"
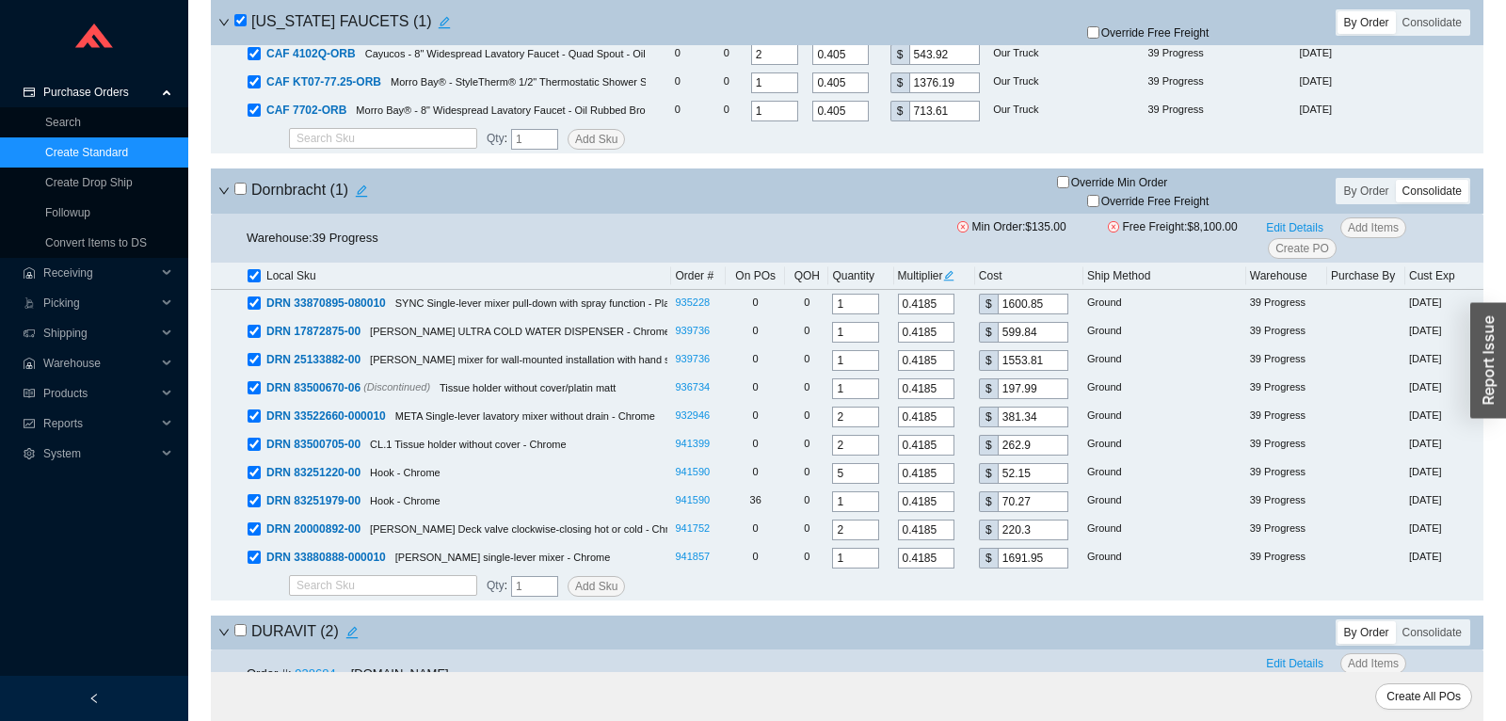
checkbox input "true"
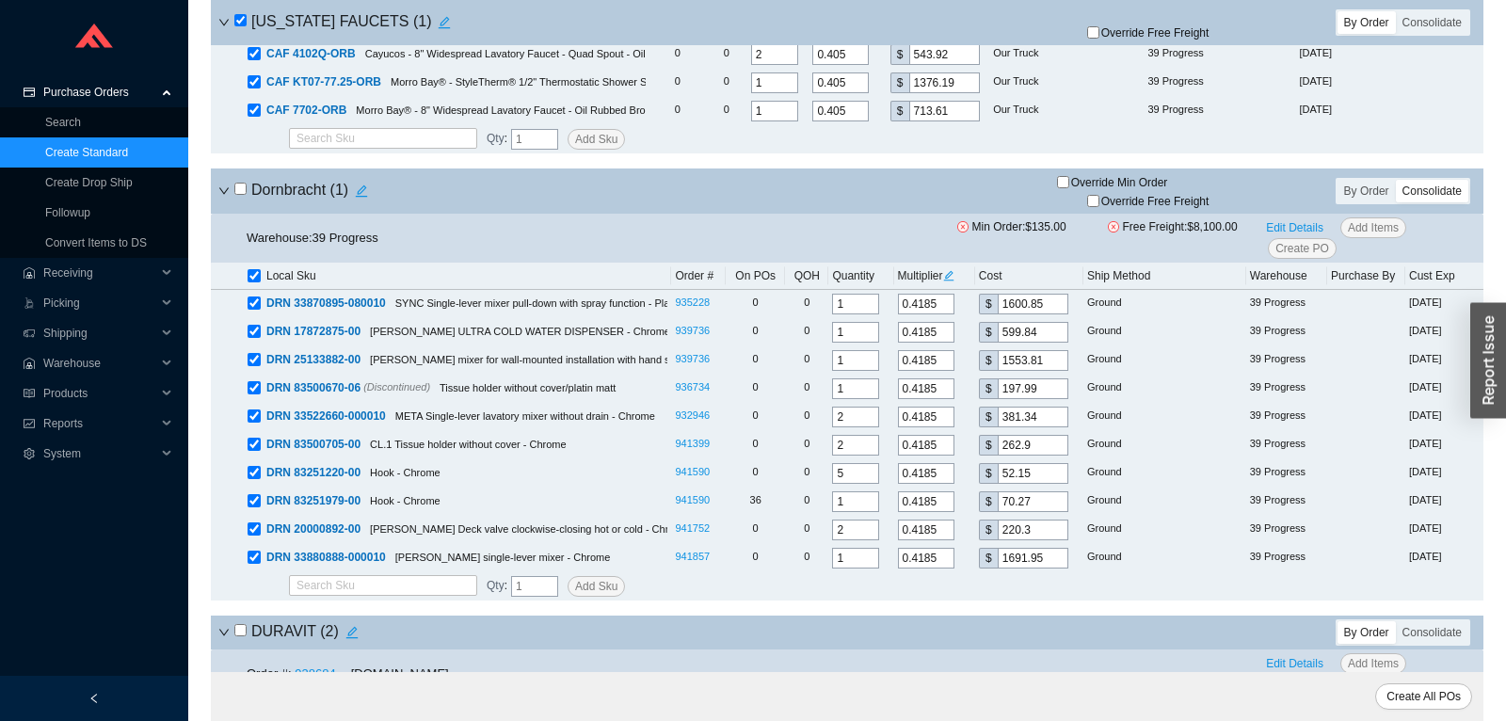
checkbox input "true"
click at [239, 193] on input "checkbox" at bounding box center [240, 189] width 12 height 12
checkbox input "false"
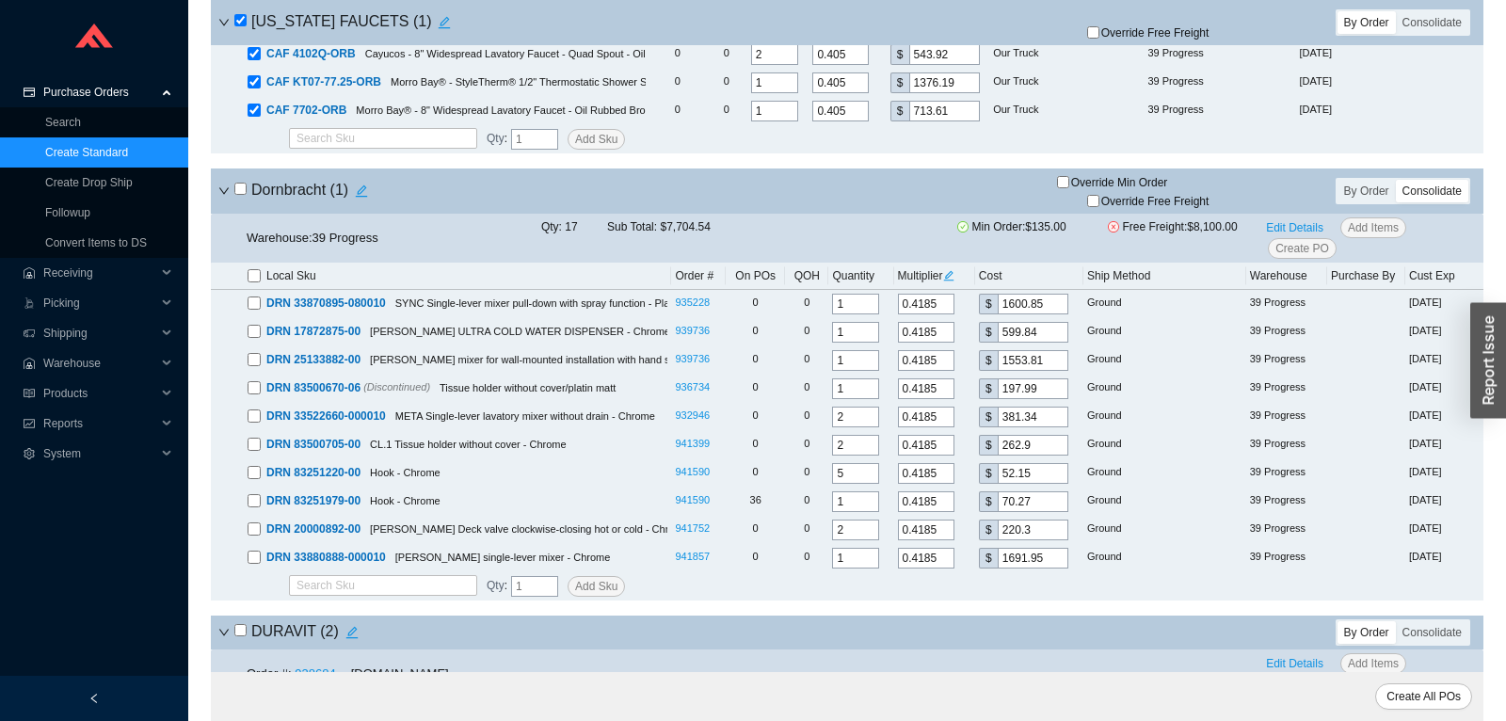
checkbox input "false"
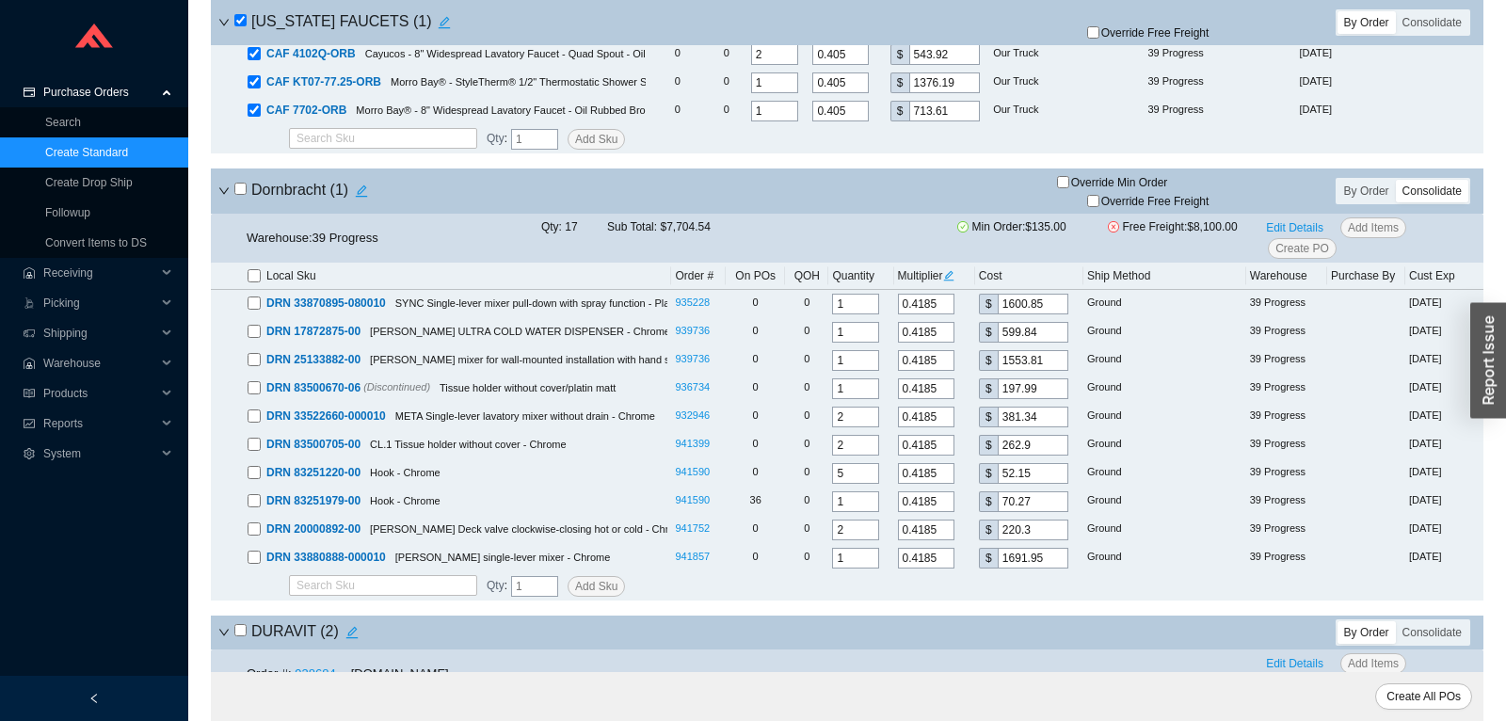
checkbox input "false"
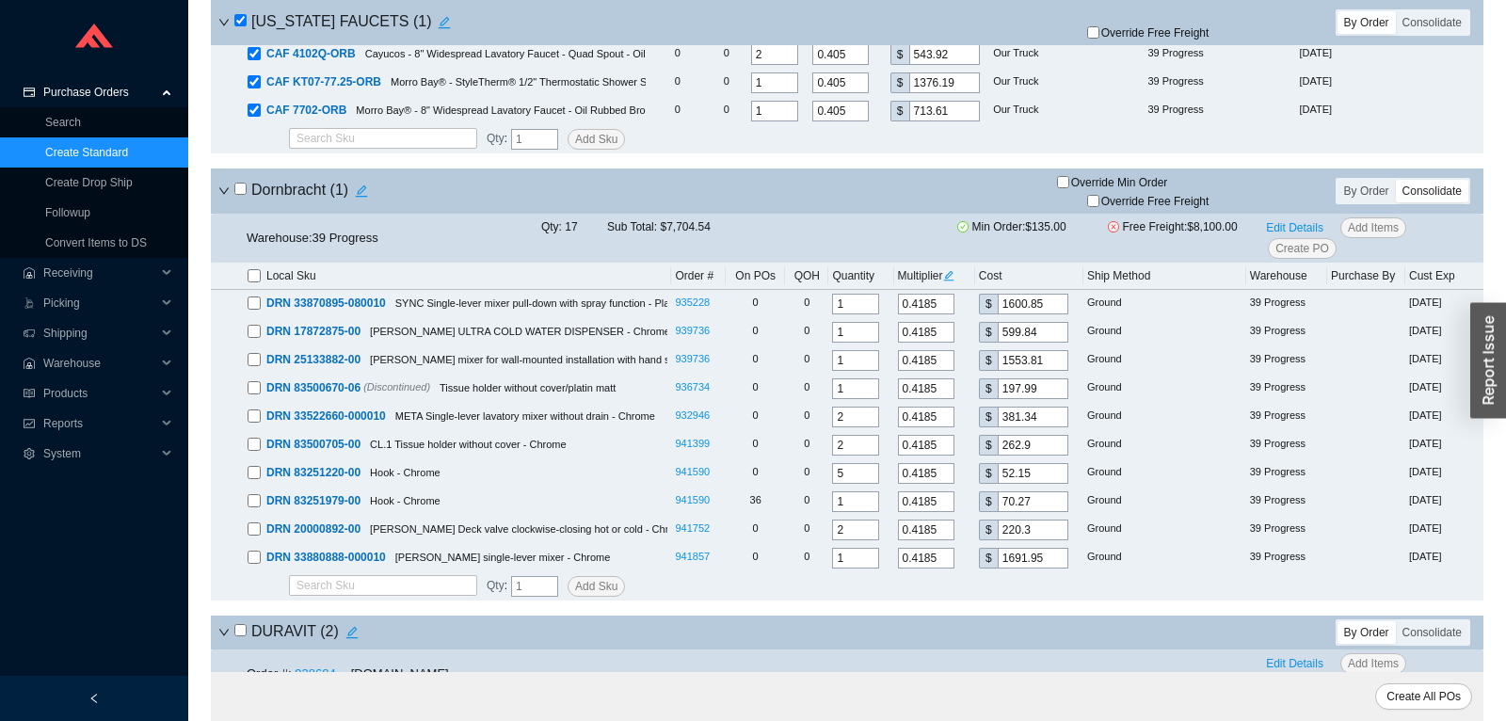
checkbox input "false"
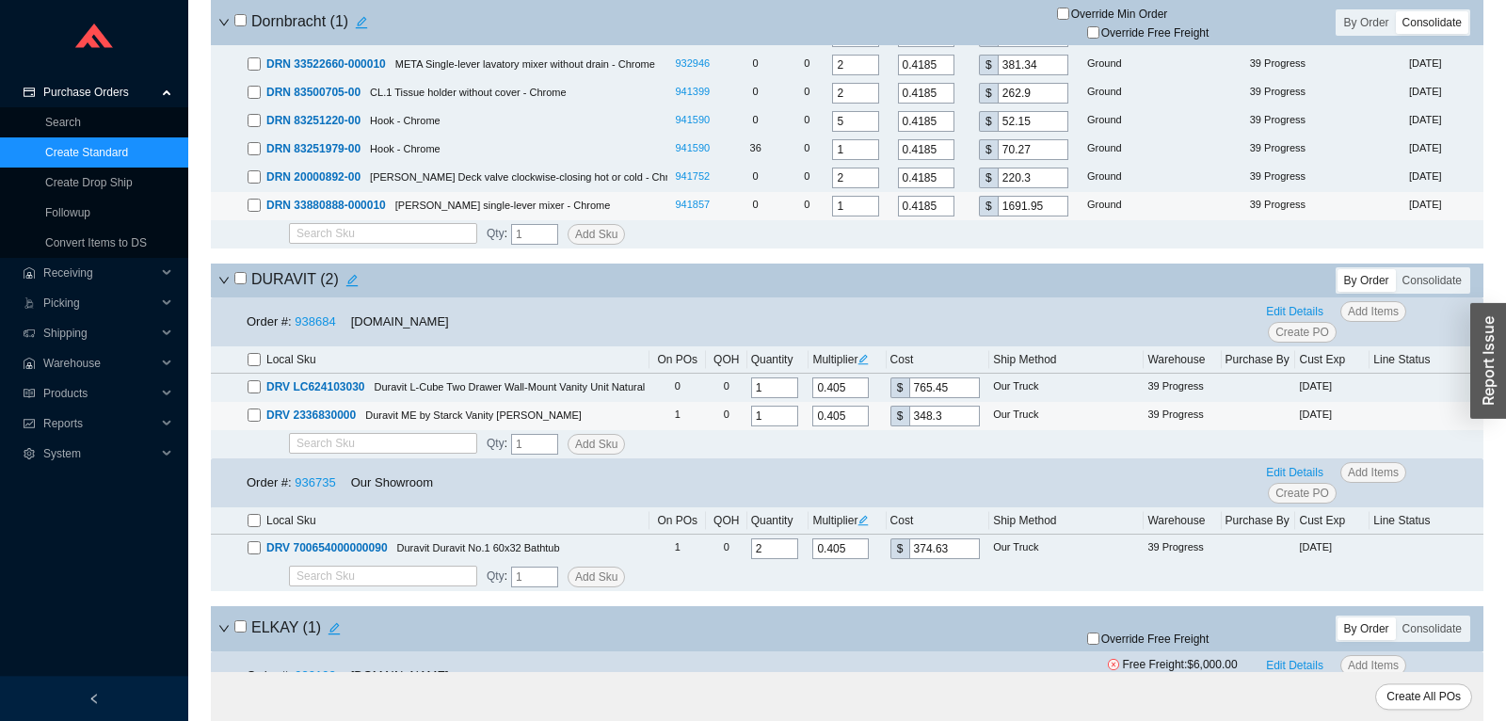
scroll to position [3559, 0]
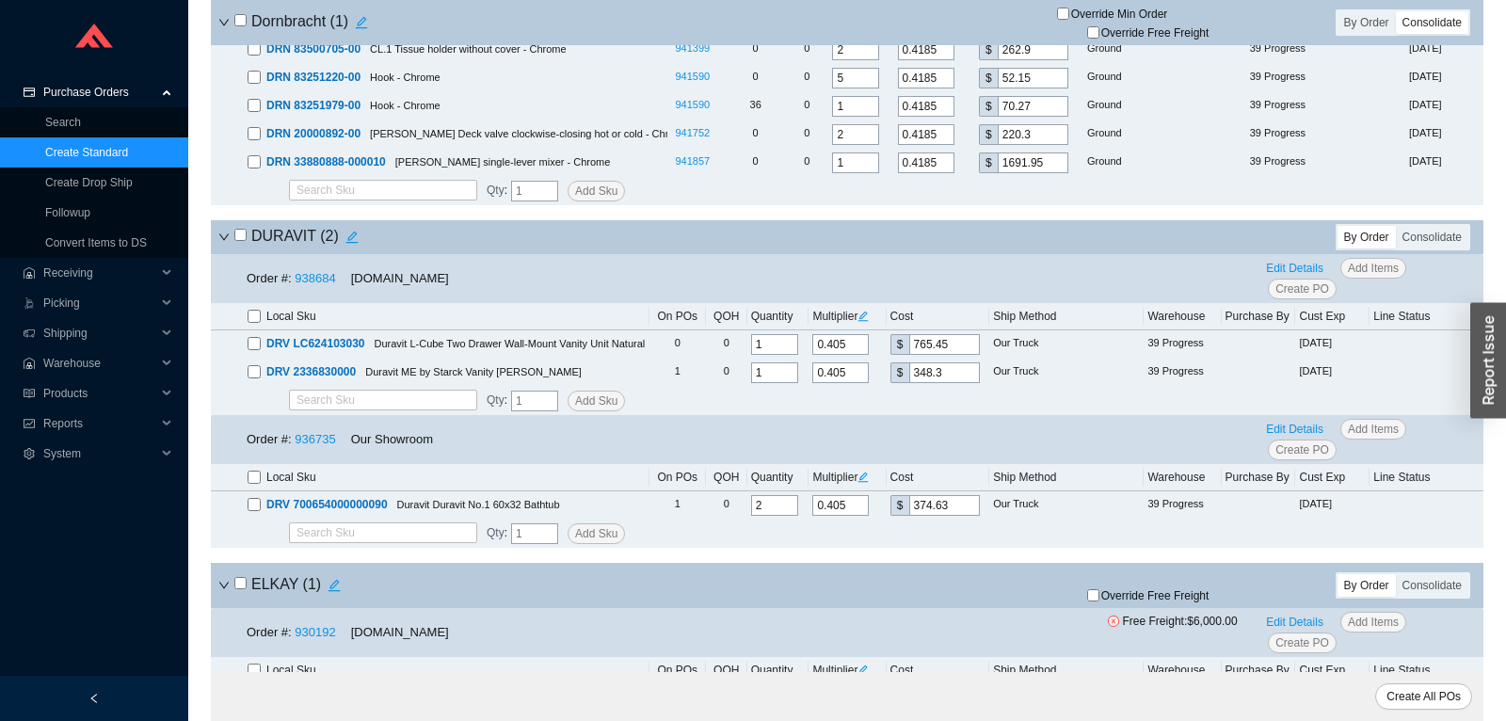
click at [240, 238] on input "checkbox" at bounding box center [240, 235] width 12 height 12
checkbox input "true"
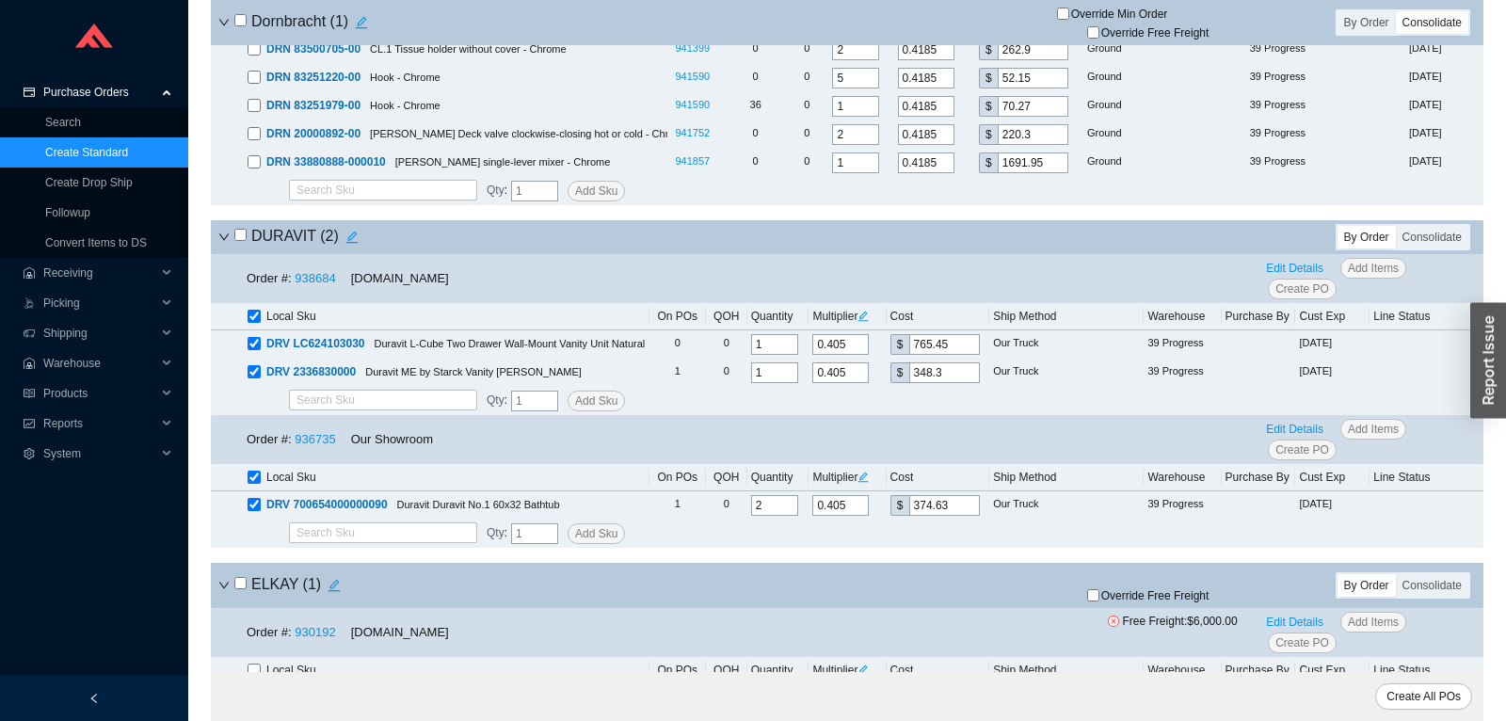
checkbox input "true"
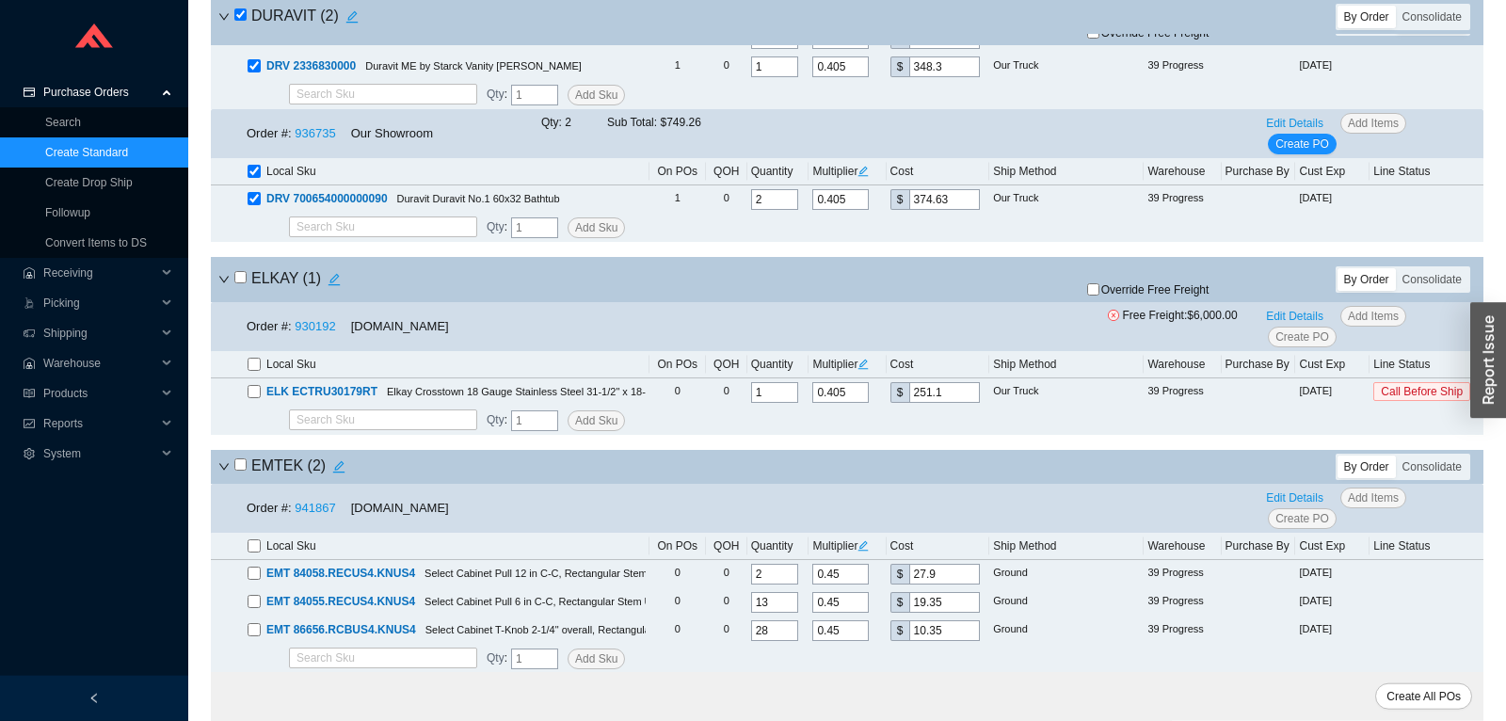
scroll to position [3954, 0]
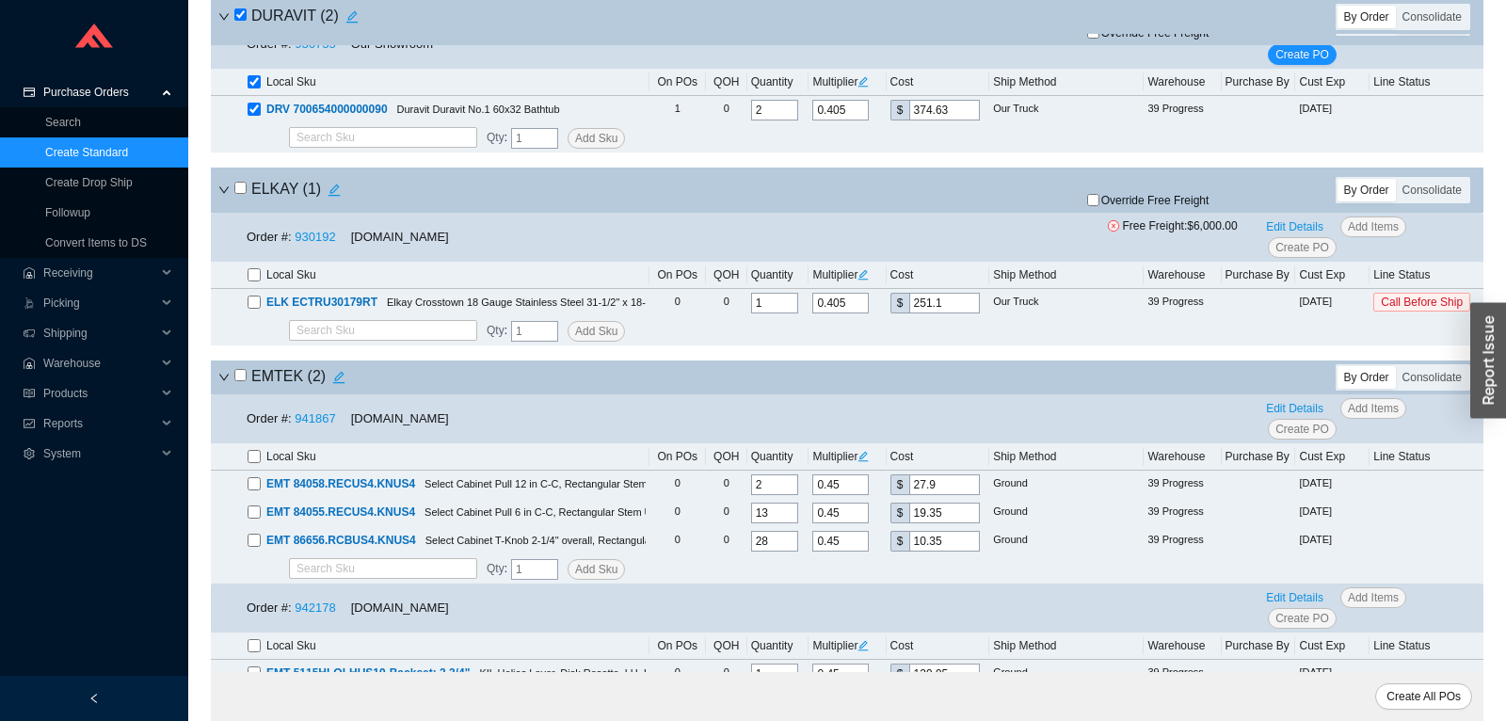
click at [242, 189] on input "checkbox" at bounding box center [240, 188] width 12 height 12
checkbox input "true"
click at [1191, 205] on span "Override Free Freight" at bounding box center [1156, 200] width 108 height 11
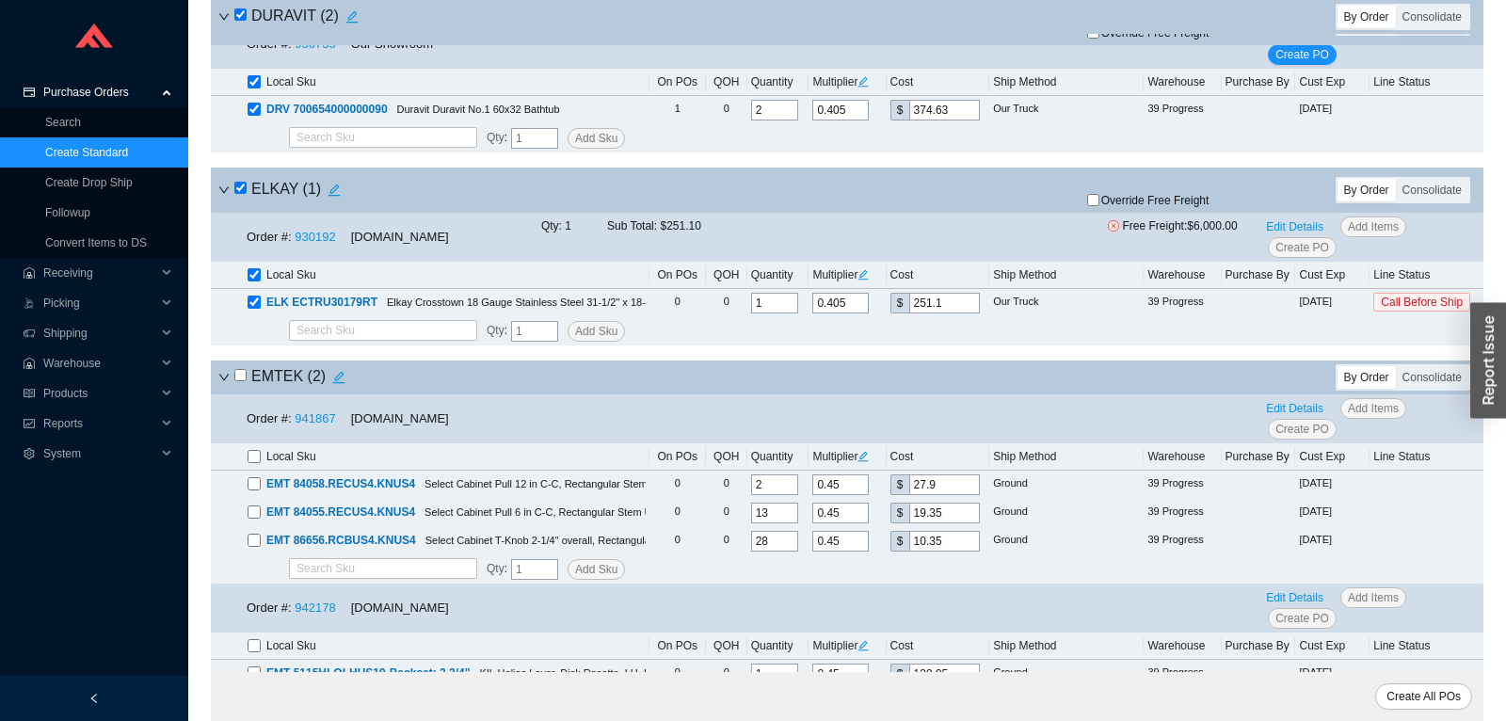
click at [1100, 205] on input "Override Free Freight" at bounding box center [1093, 200] width 12 height 12
checkbox input "true"
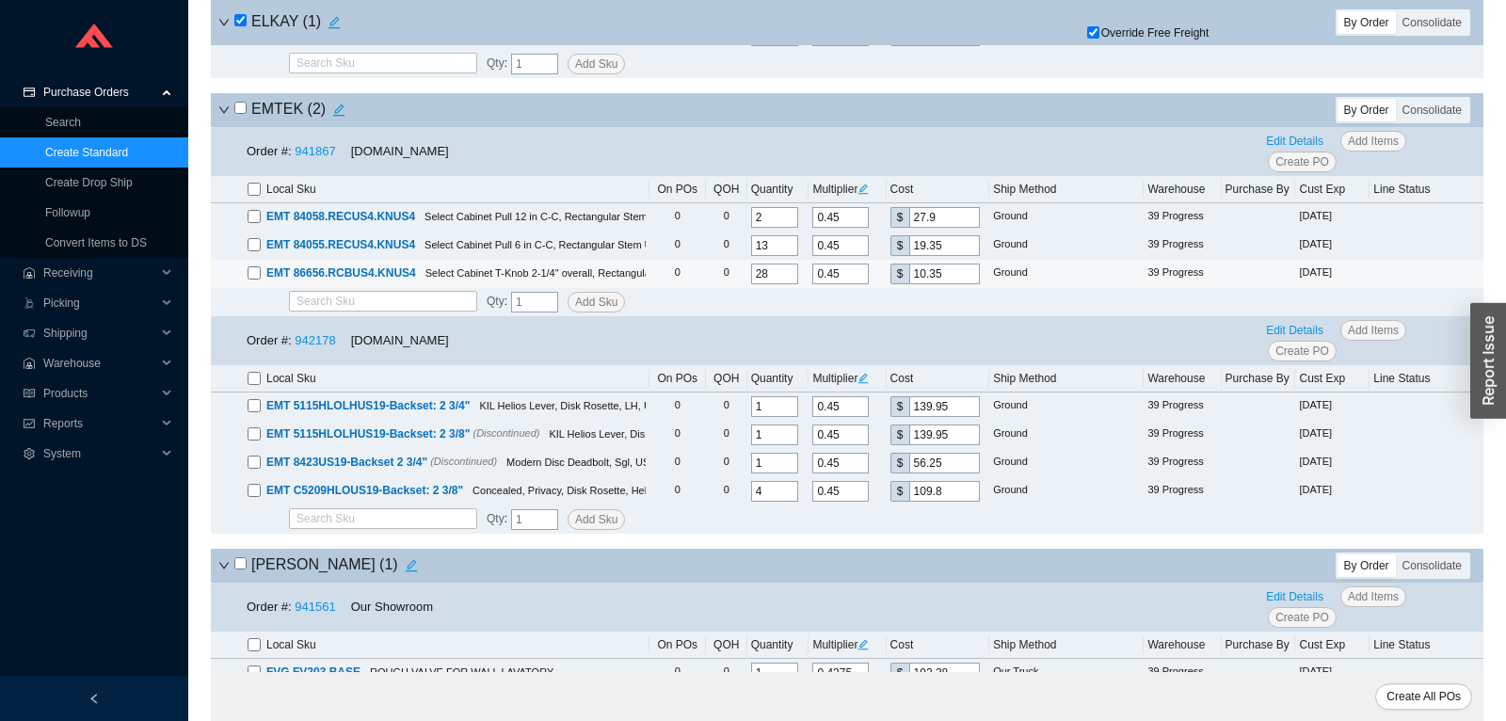
scroll to position [4251, 0]
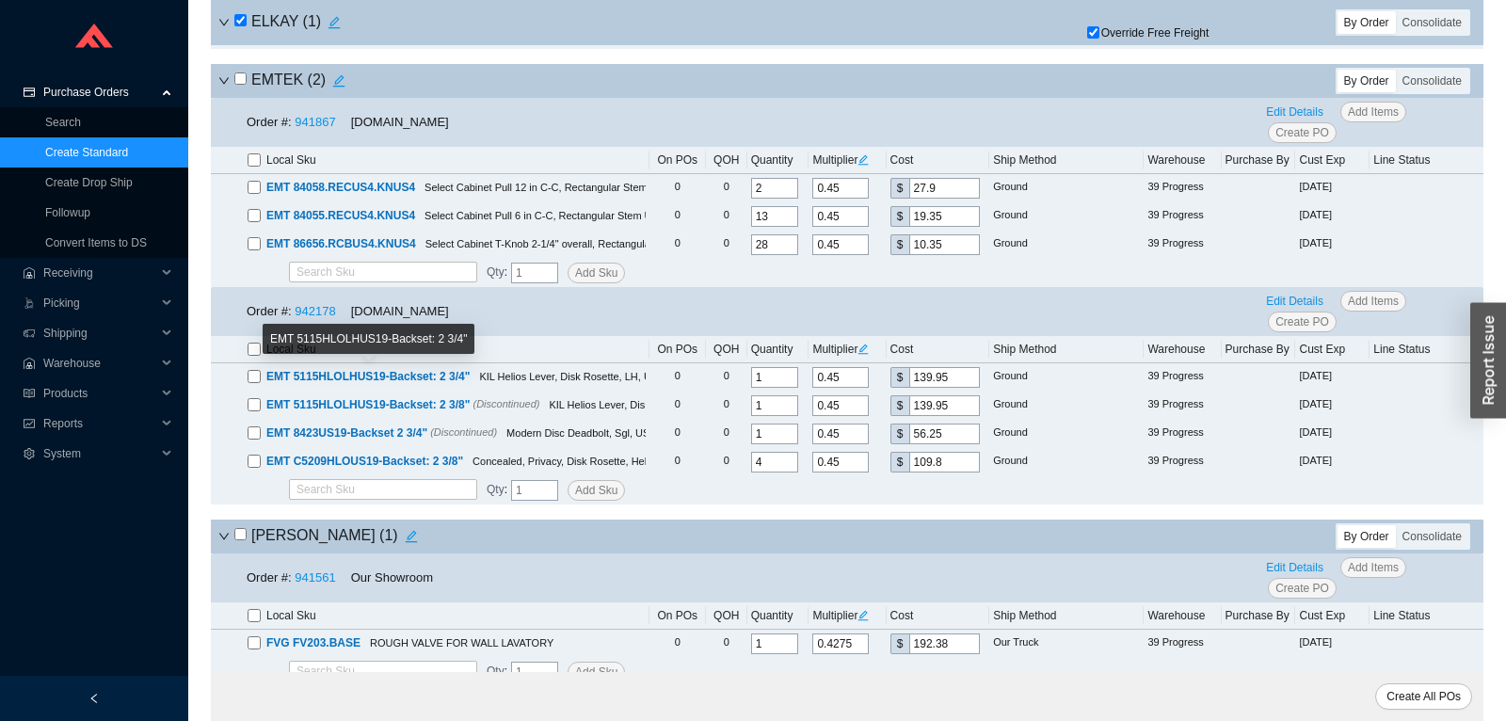
click at [253, 350] on input "checkbox" at bounding box center [254, 349] width 13 height 13
checkbox input "true"
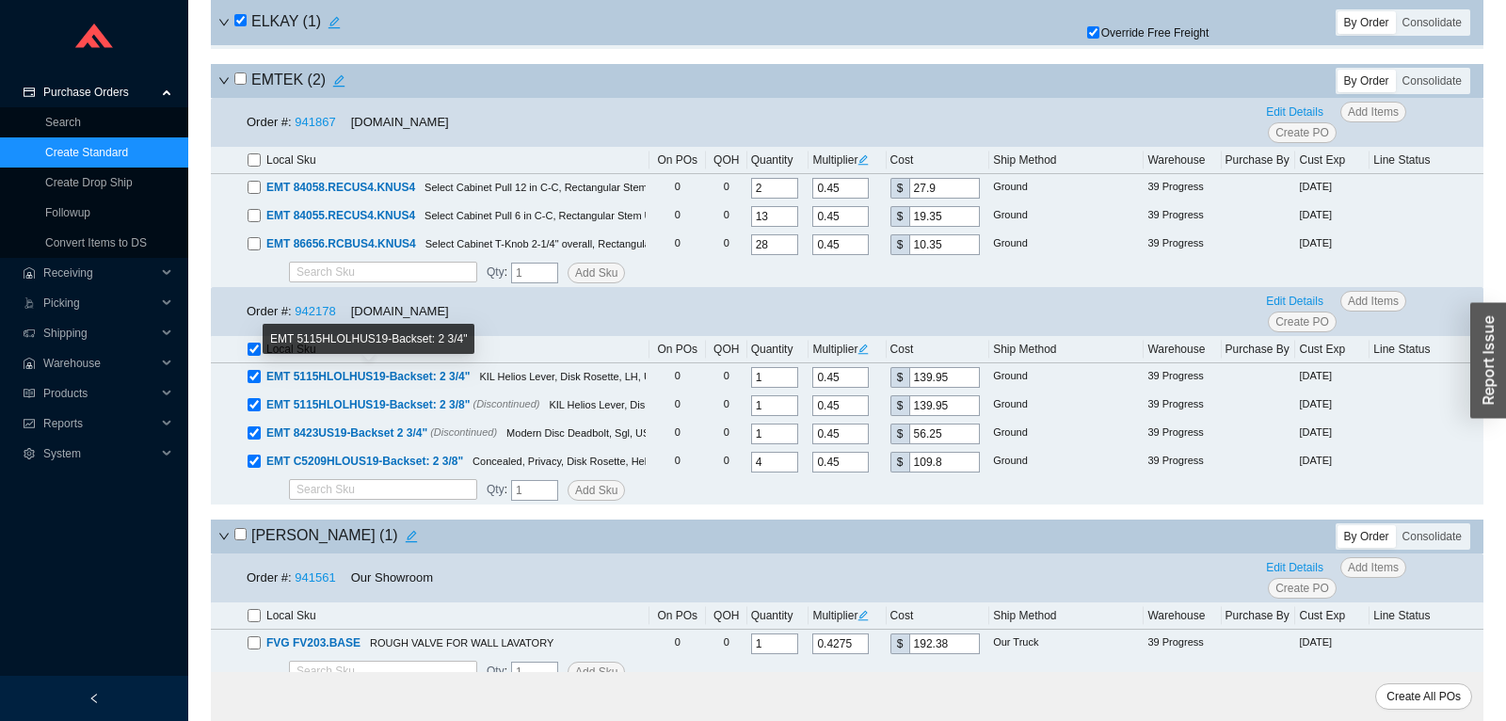
checkbox input "true"
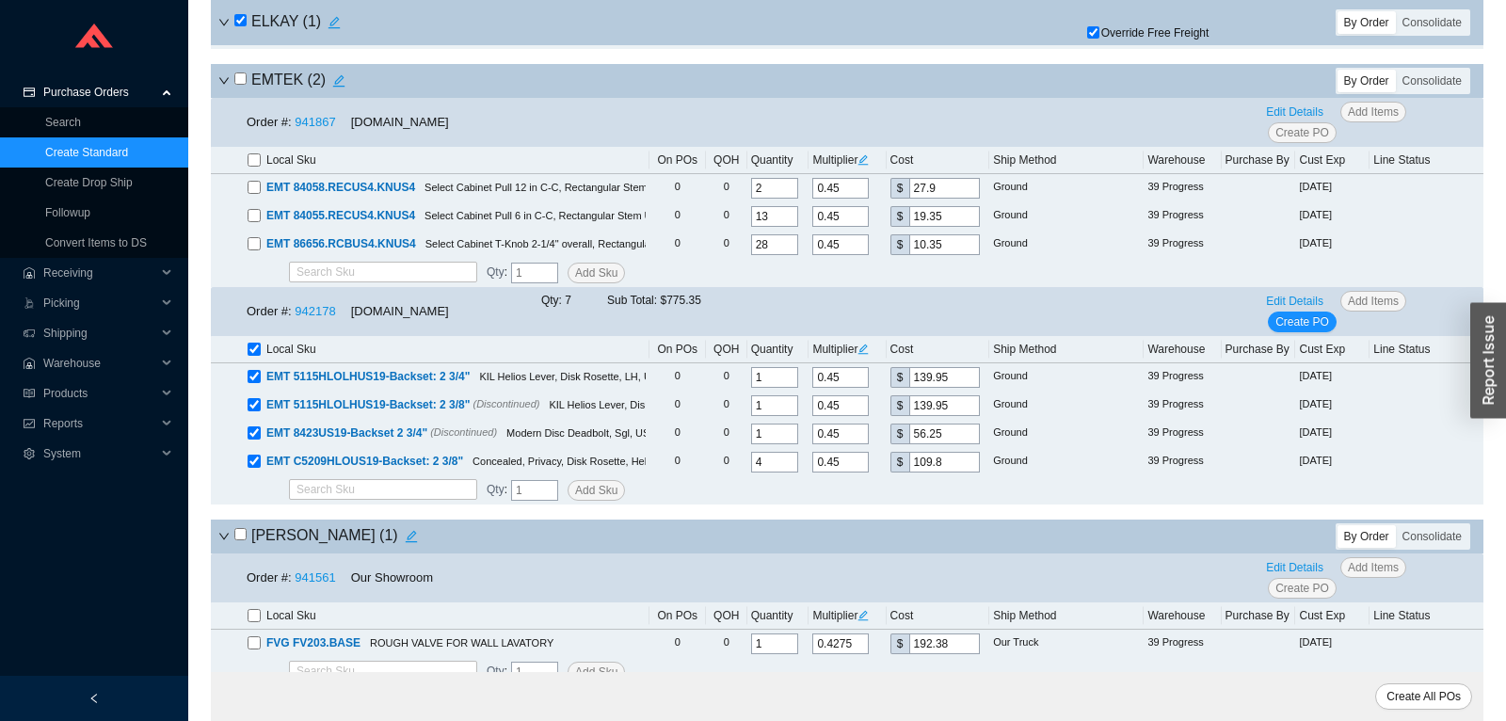
scroll to position [4547, 0]
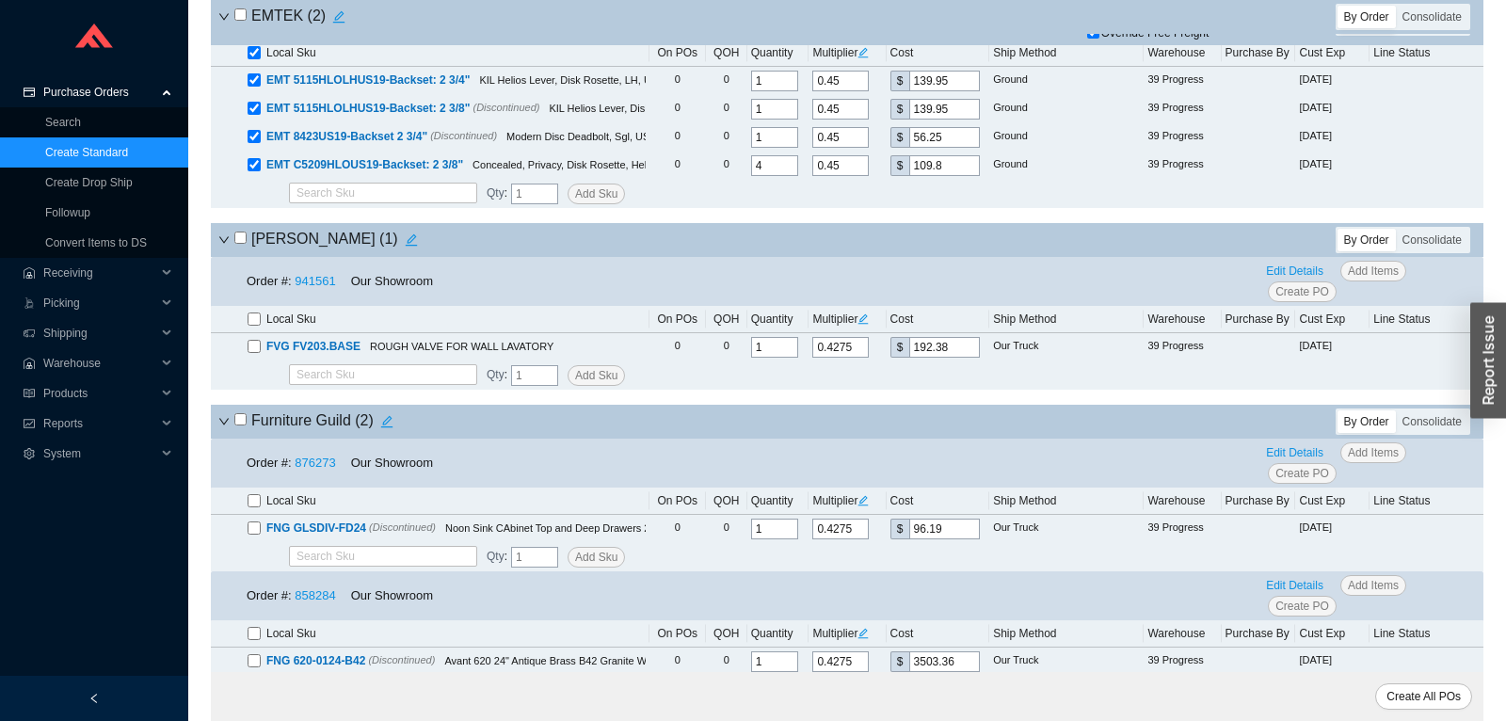
click at [238, 239] on input "checkbox" at bounding box center [240, 238] width 12 height 12
checkbox input "true"
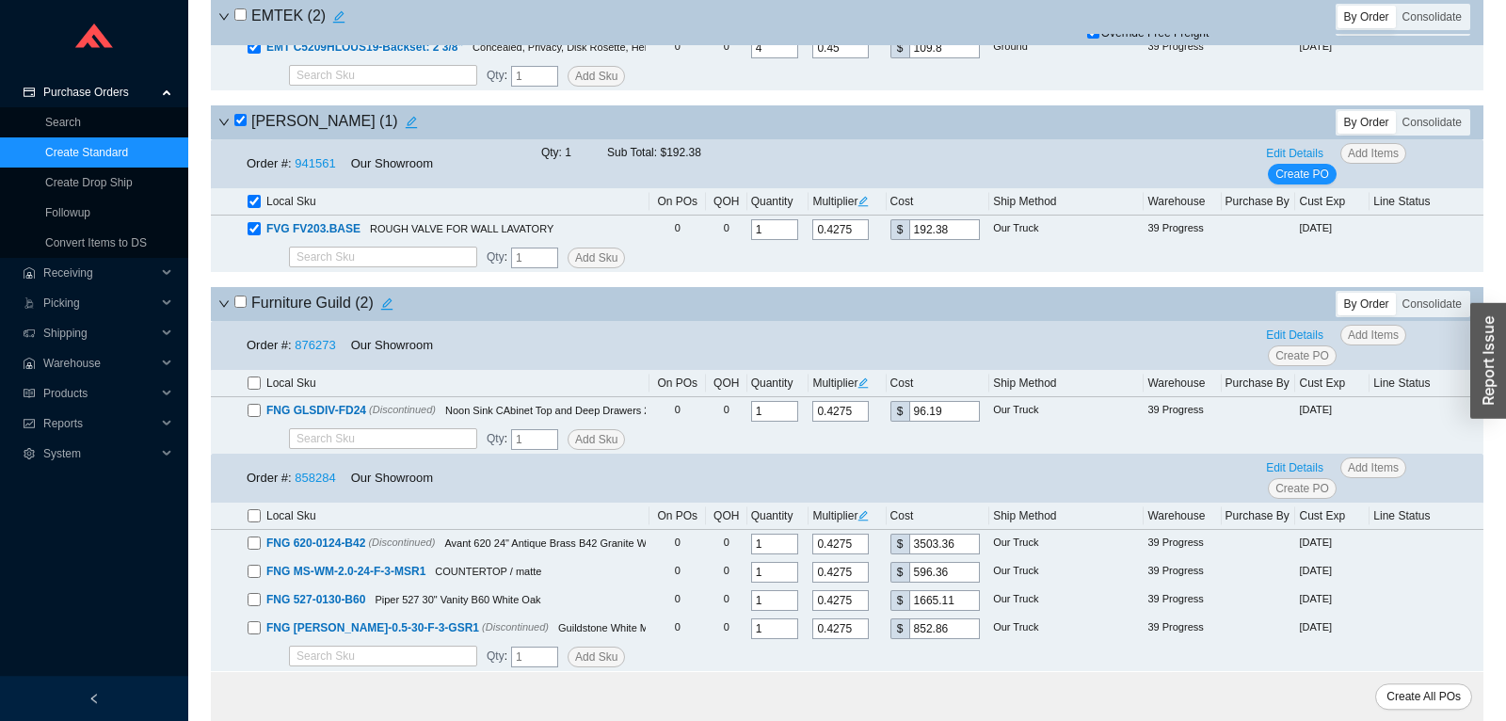
scroll to position [4745, 0]
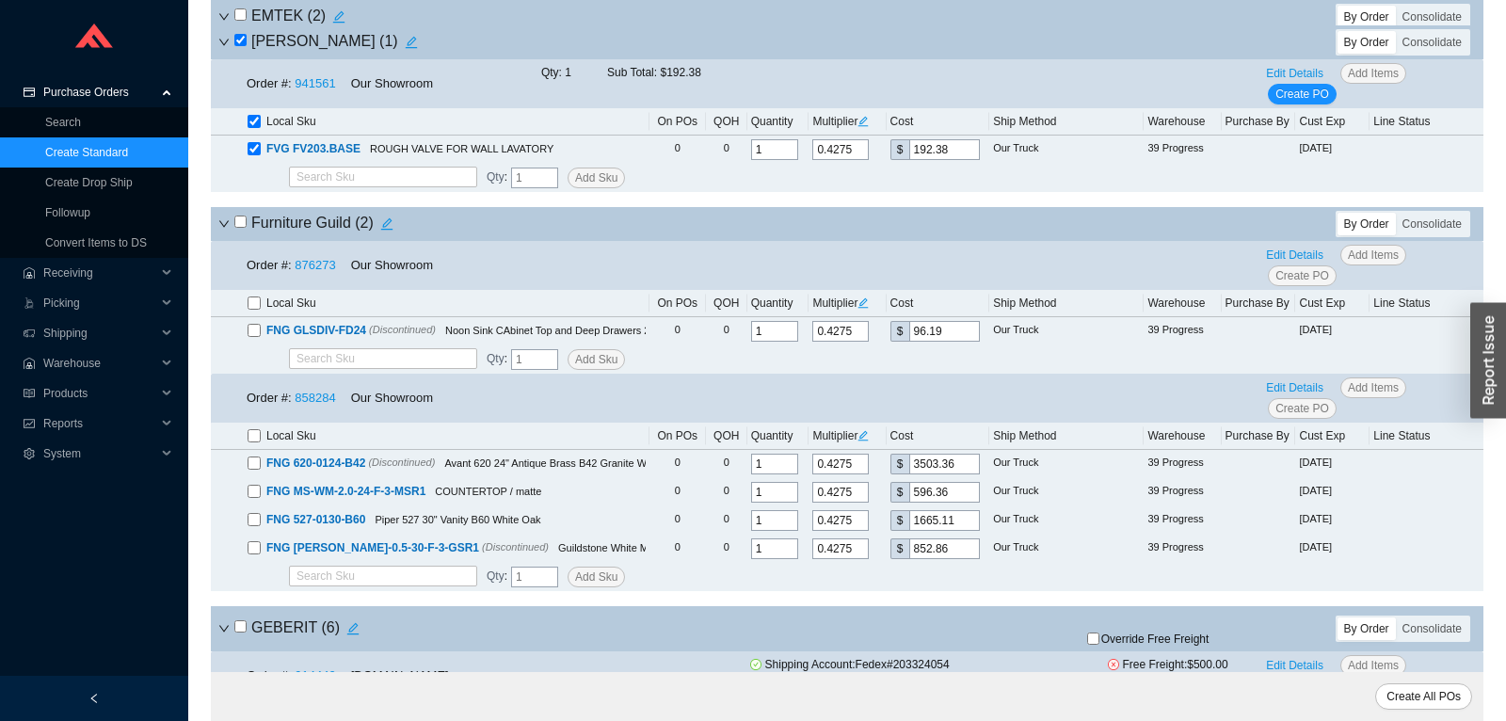
click at [224, 226] on icon "down" at bounding box center [223, 223] width 11 height 11
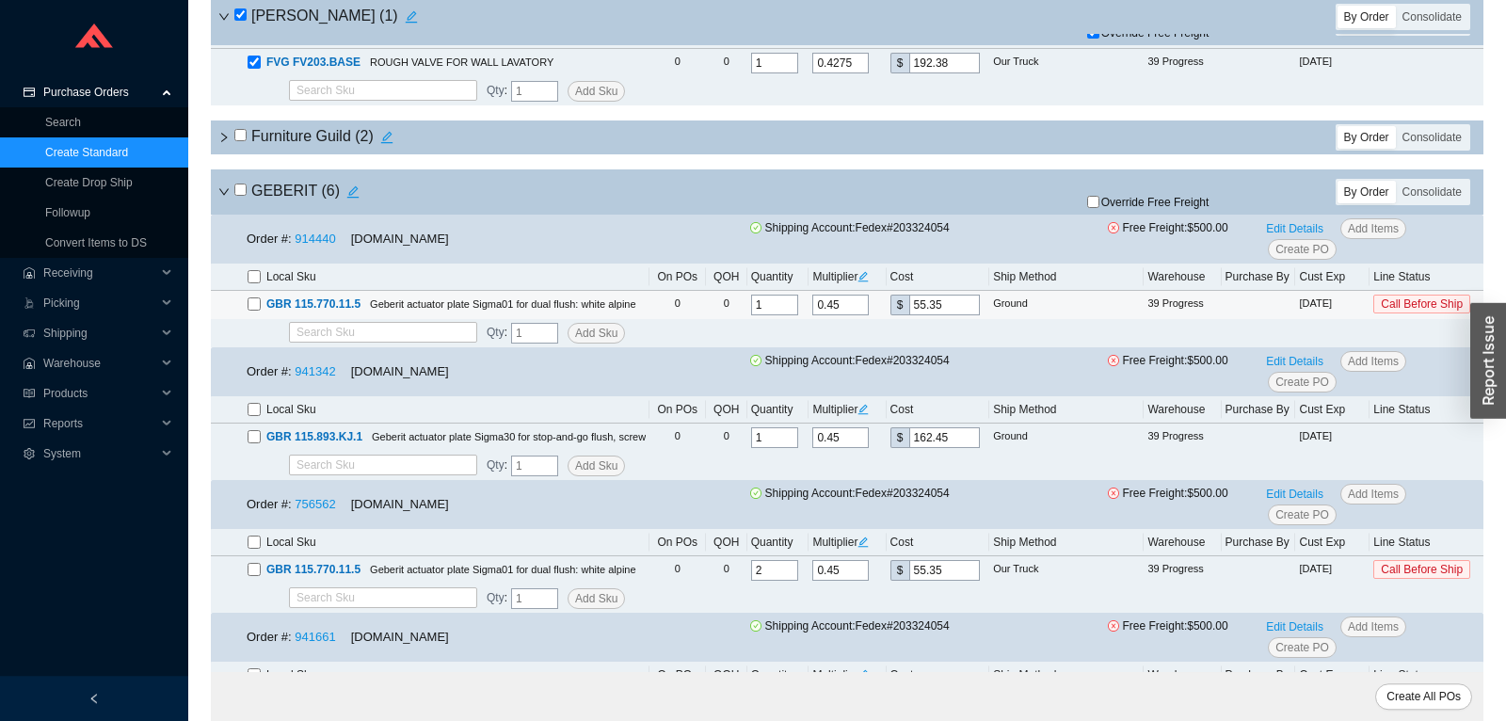
scroll to position [4844, 0]
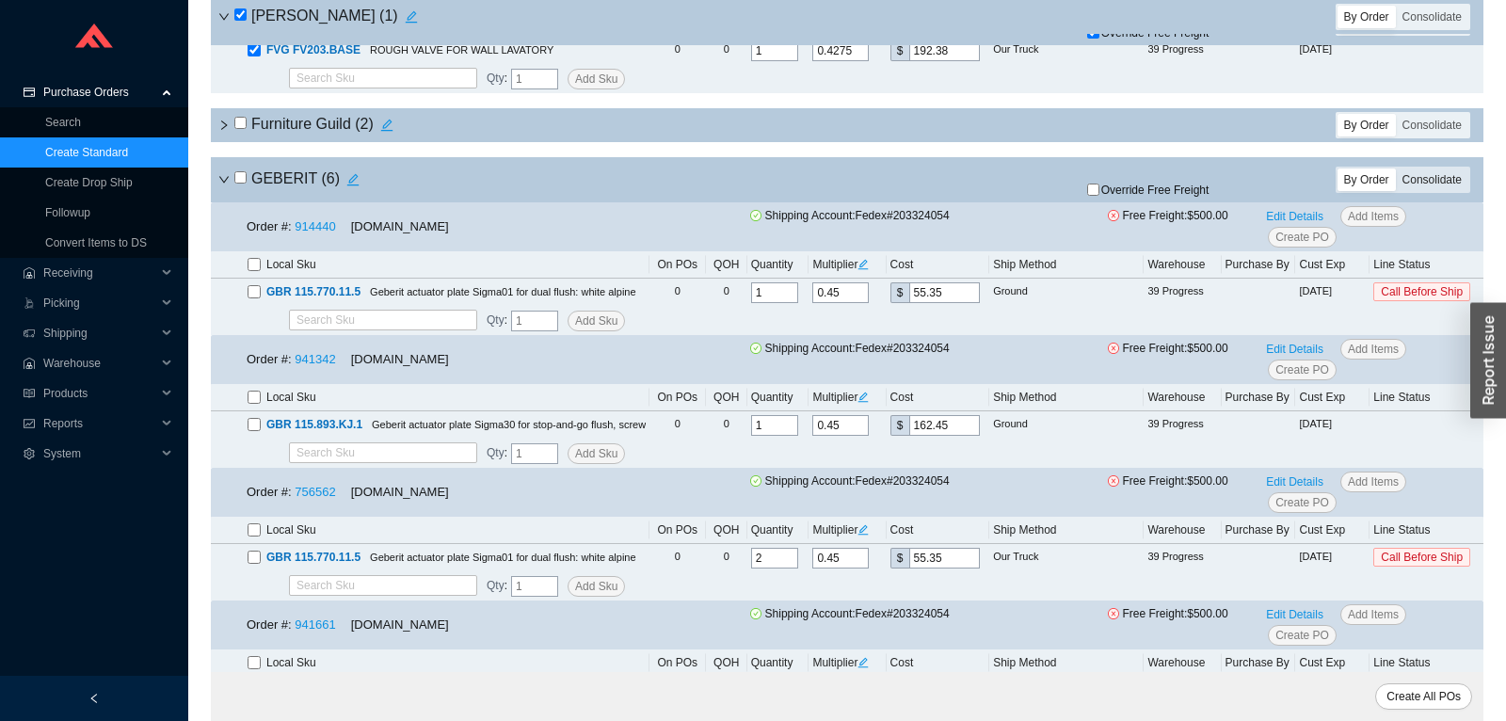
click at [1447, 191] on div "Consolidate" at bounding box center [1432, 180] width 72 height 23
click at [1396, 169] on input "Consolidate" at bounding box center [1396, 169] width 0 height 0
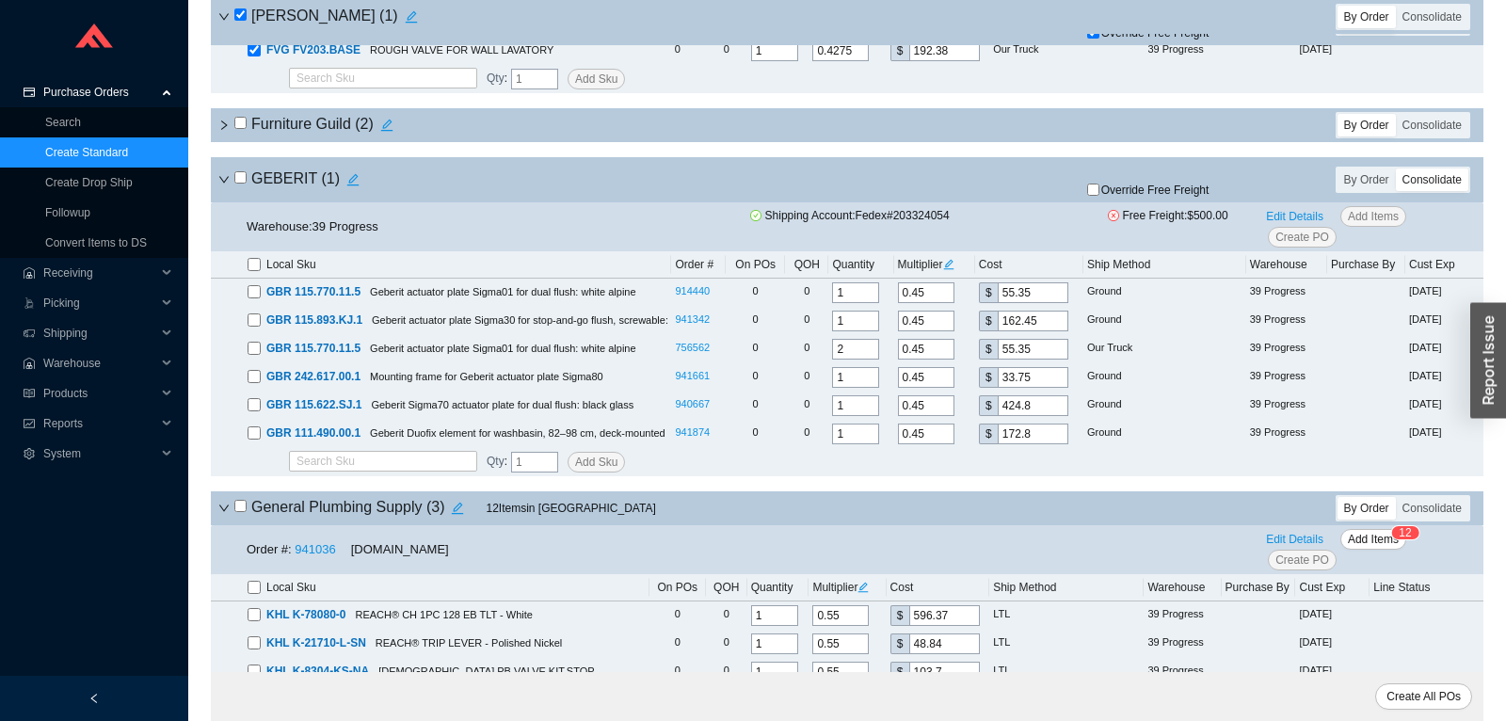
click at [244, 184] on input "checkbox" at bounding box center [240, 177] width 12 height 12
checkbox input "true"
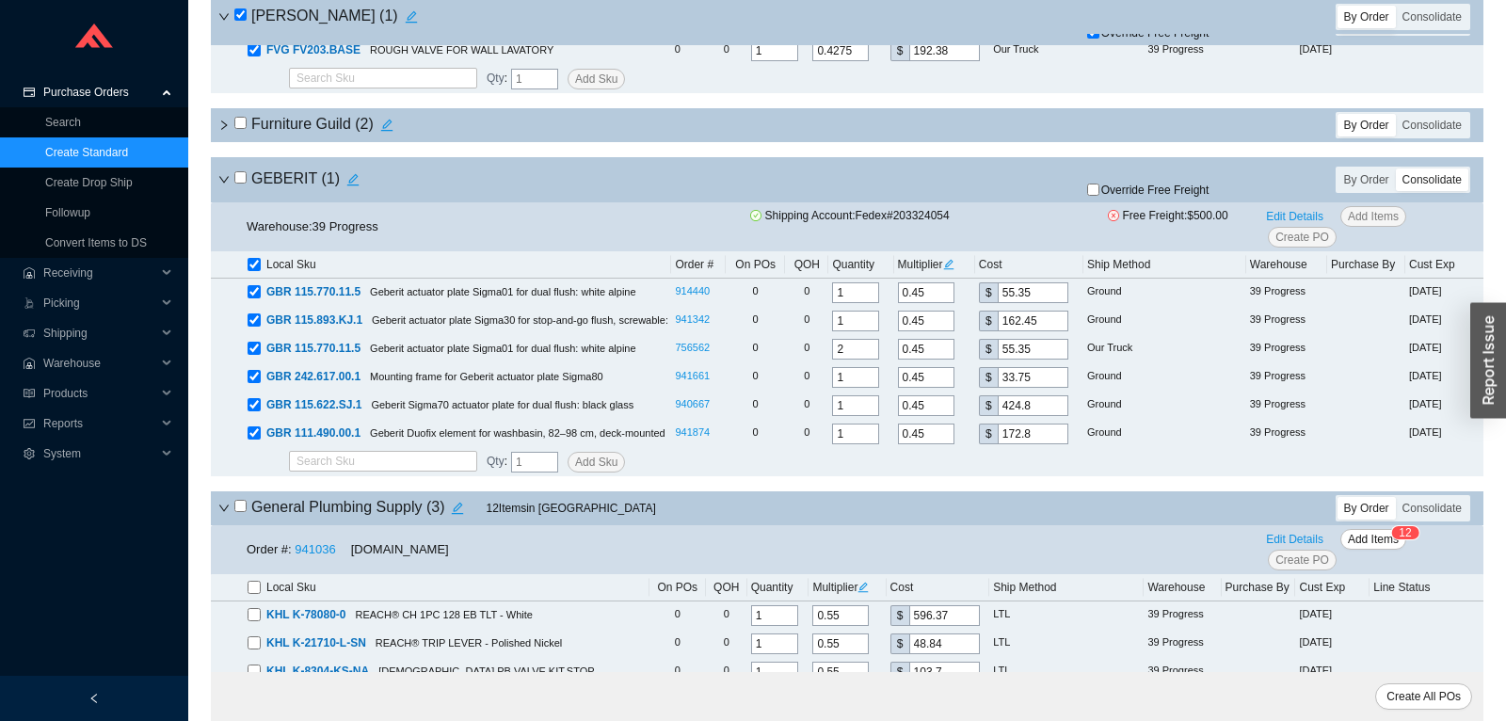
checkbox input "true"
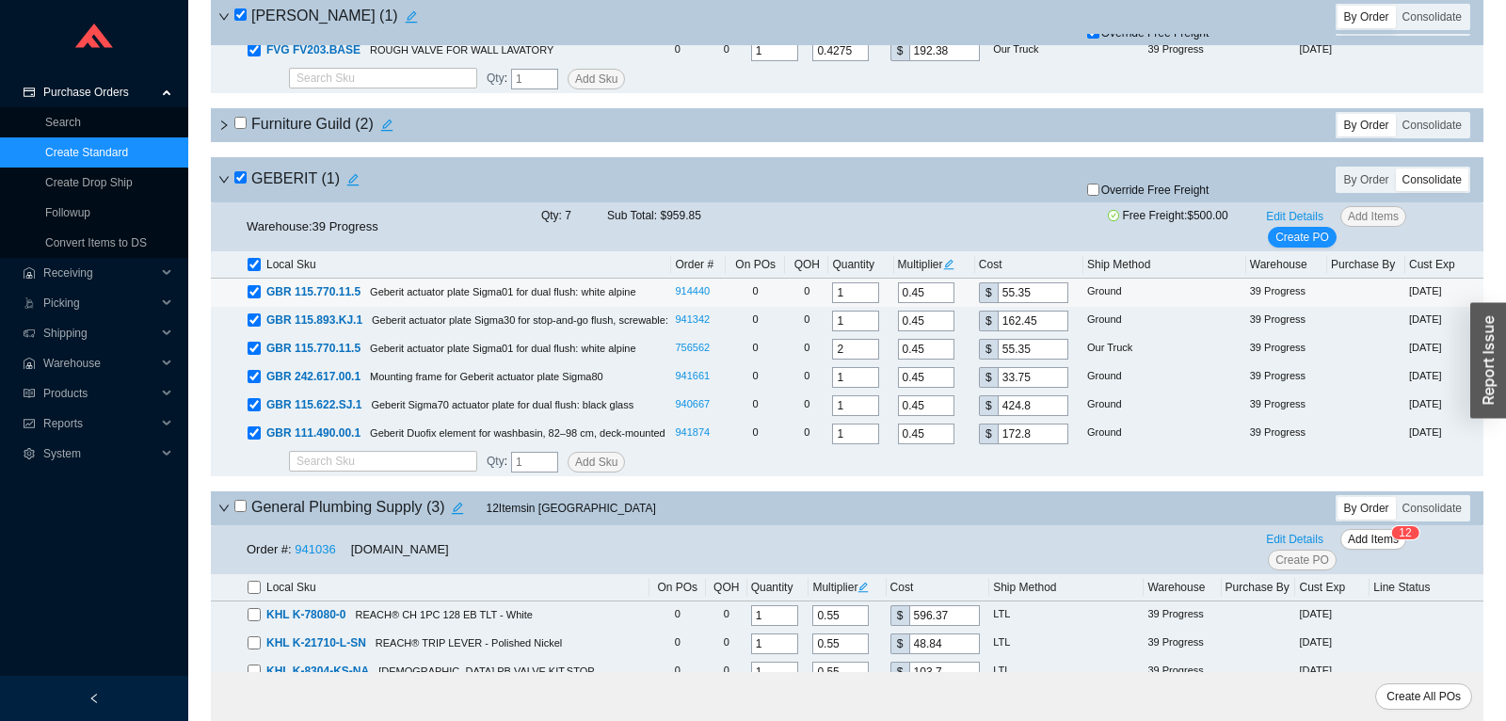
drag, startPoint x: 848, startPoint y: 306, endPoint x: 829, endPoint y: 303, distance: 20.0
click at [832, 303] on input "1" at bounding box center [855, 292] width 47 height 21
type input "6"
click at [955, 270] on icon "edit" at bounding box center [948, 264] width 11 height 11
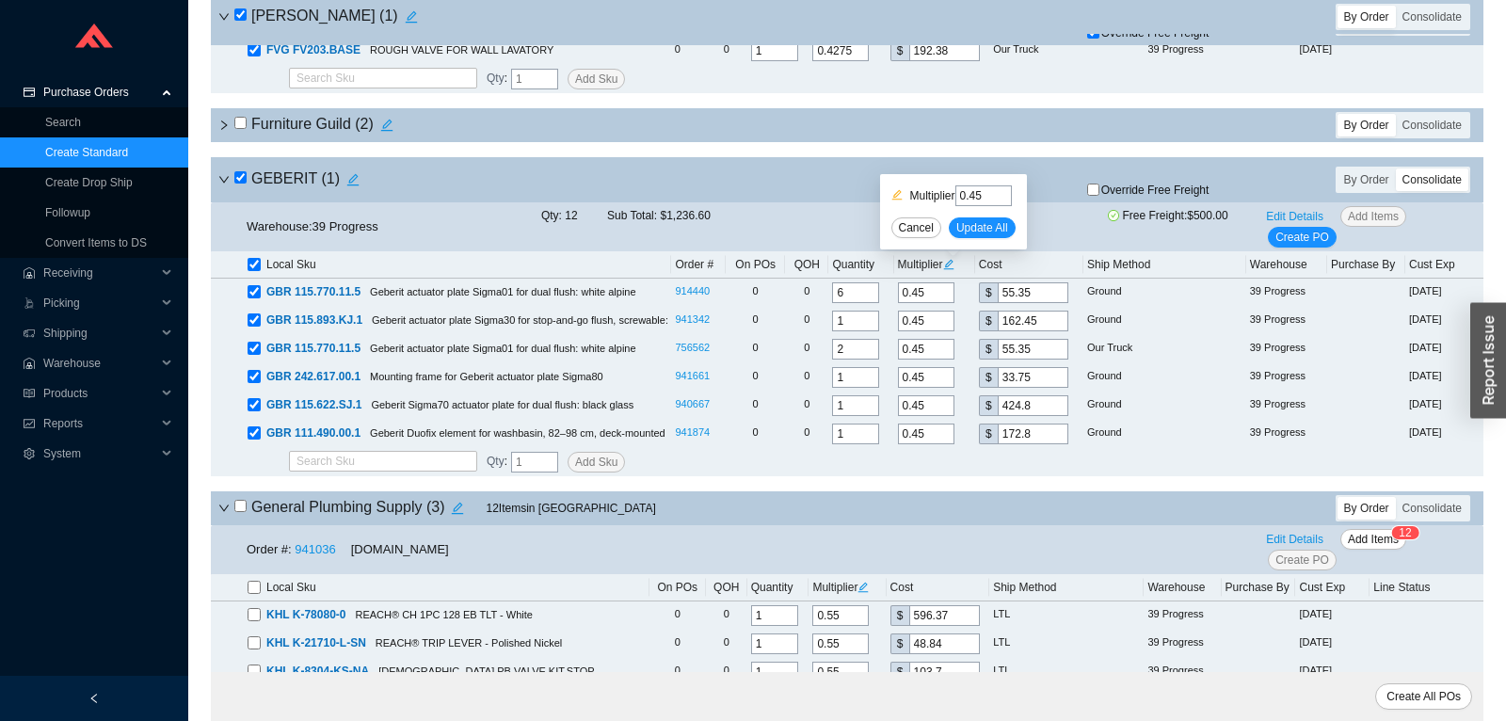
click at [974, 199] on input "0.45" at bounding box center [984, 195] width 56 height 21
type input "0.3645"
click at [1005, 218] on span "Update All" at bounding box center [983, 227] width 52 height 19
type input "0.3645"
type input "44.83"
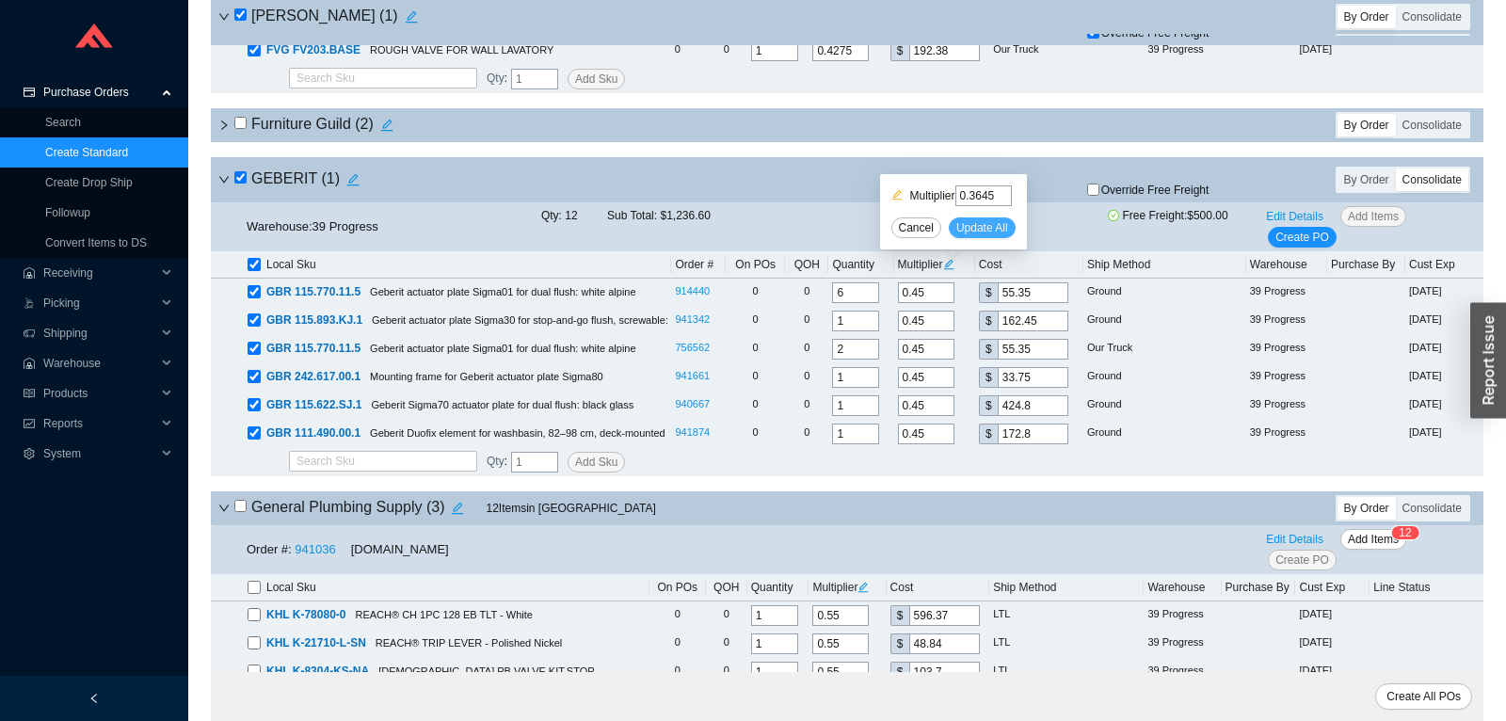
type input "0.3645"
type input "131.58"
type input "0.3645"
type input "44.83"
type input "0.3645"
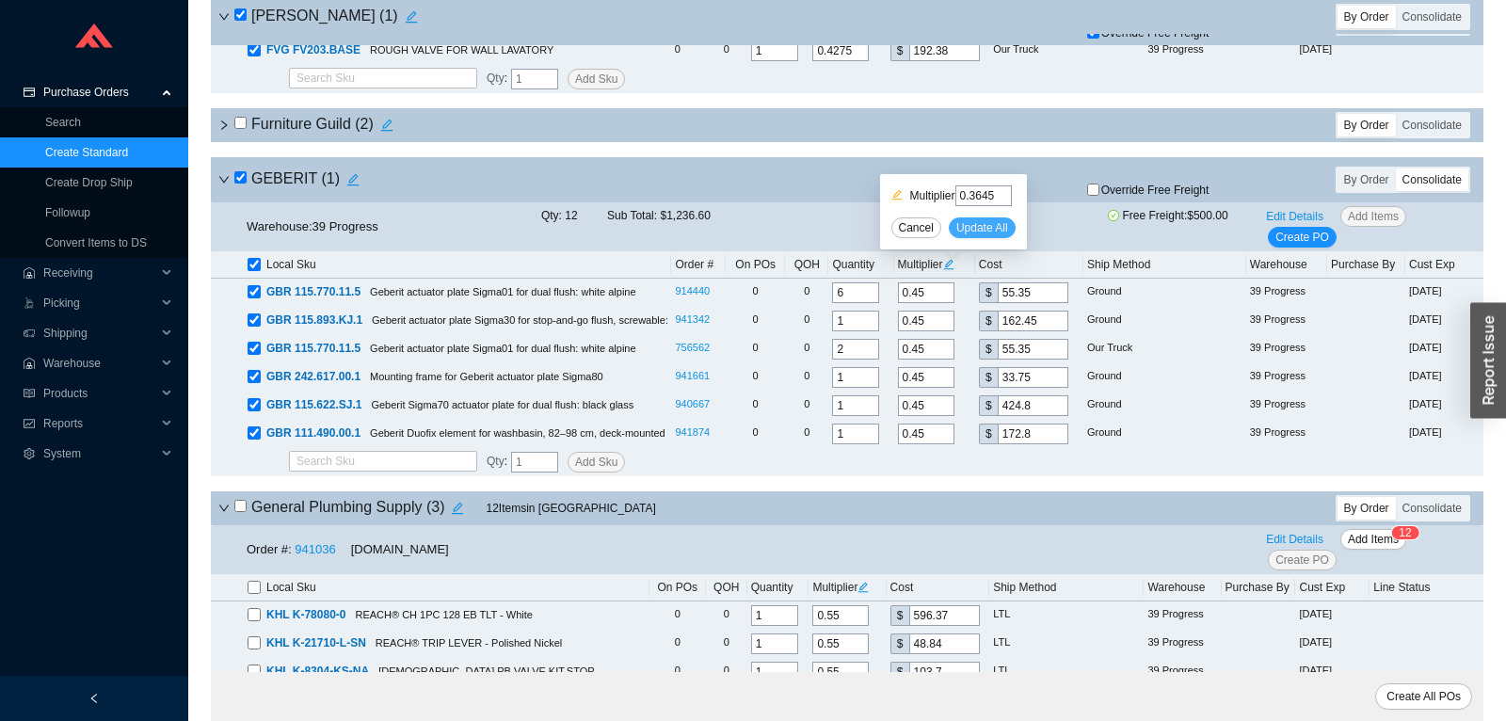
type input "27.34"
type input "0.3645"
type input "344.09"
type input "0.3645"
type input "139.97"
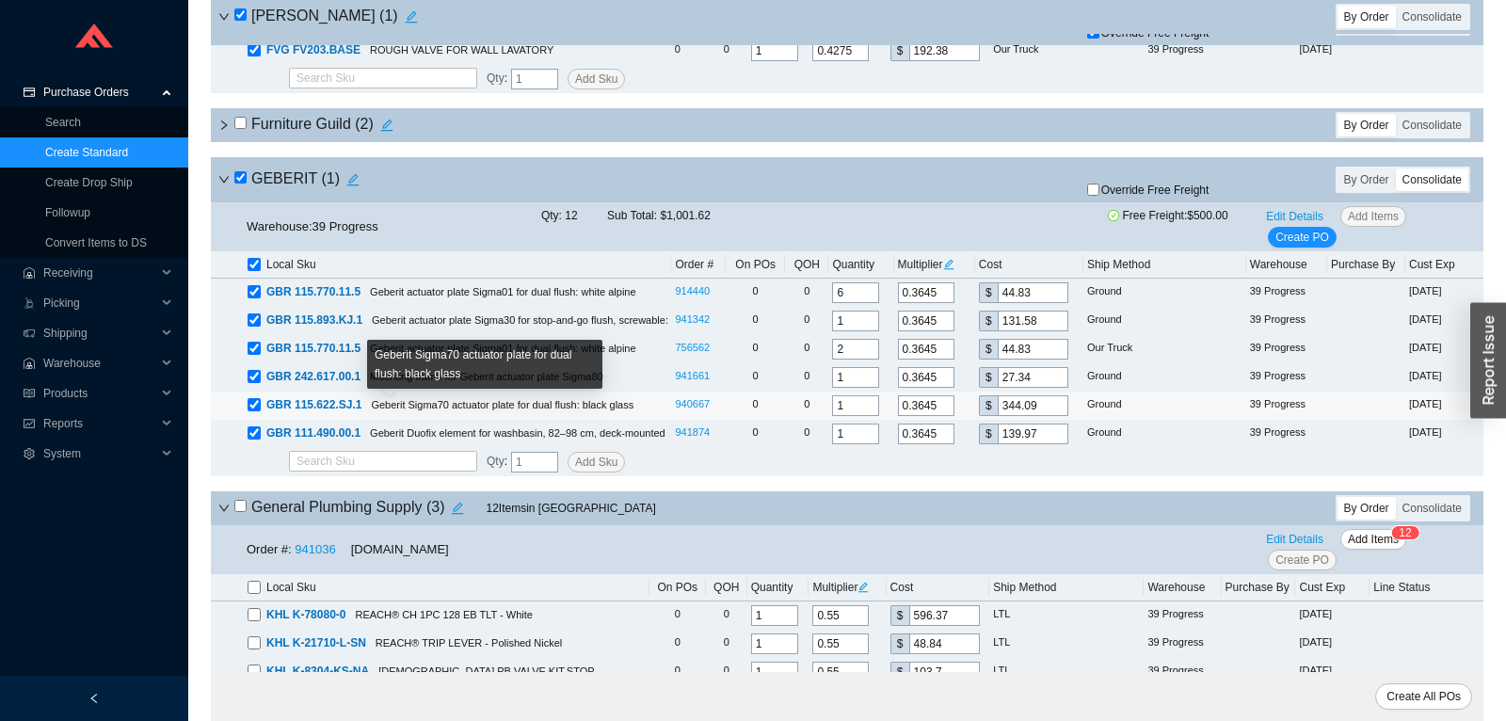
scroll to position [5141, 0]
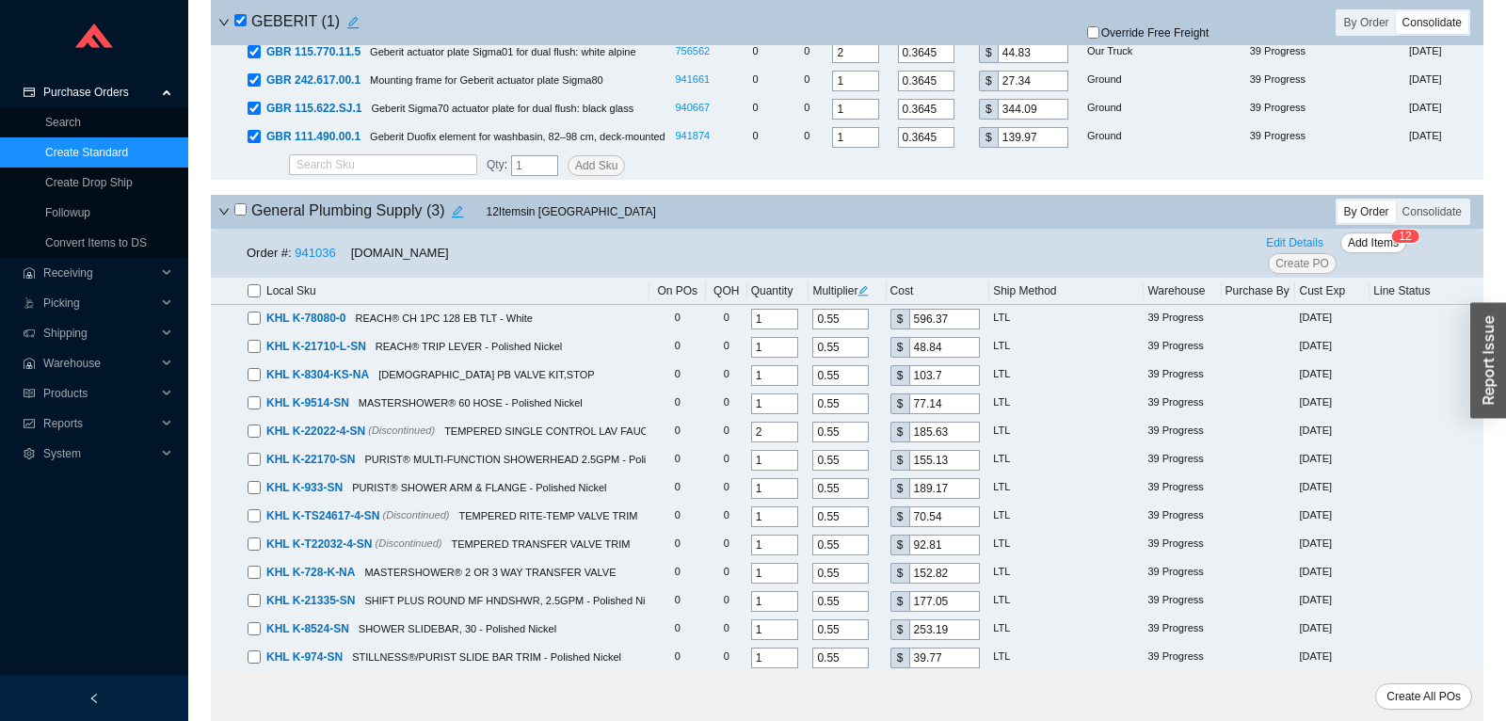
click at [241, 216] on input "checkbox" at bounding box center [240, 209] width 12 height 12
checkbox input "true"
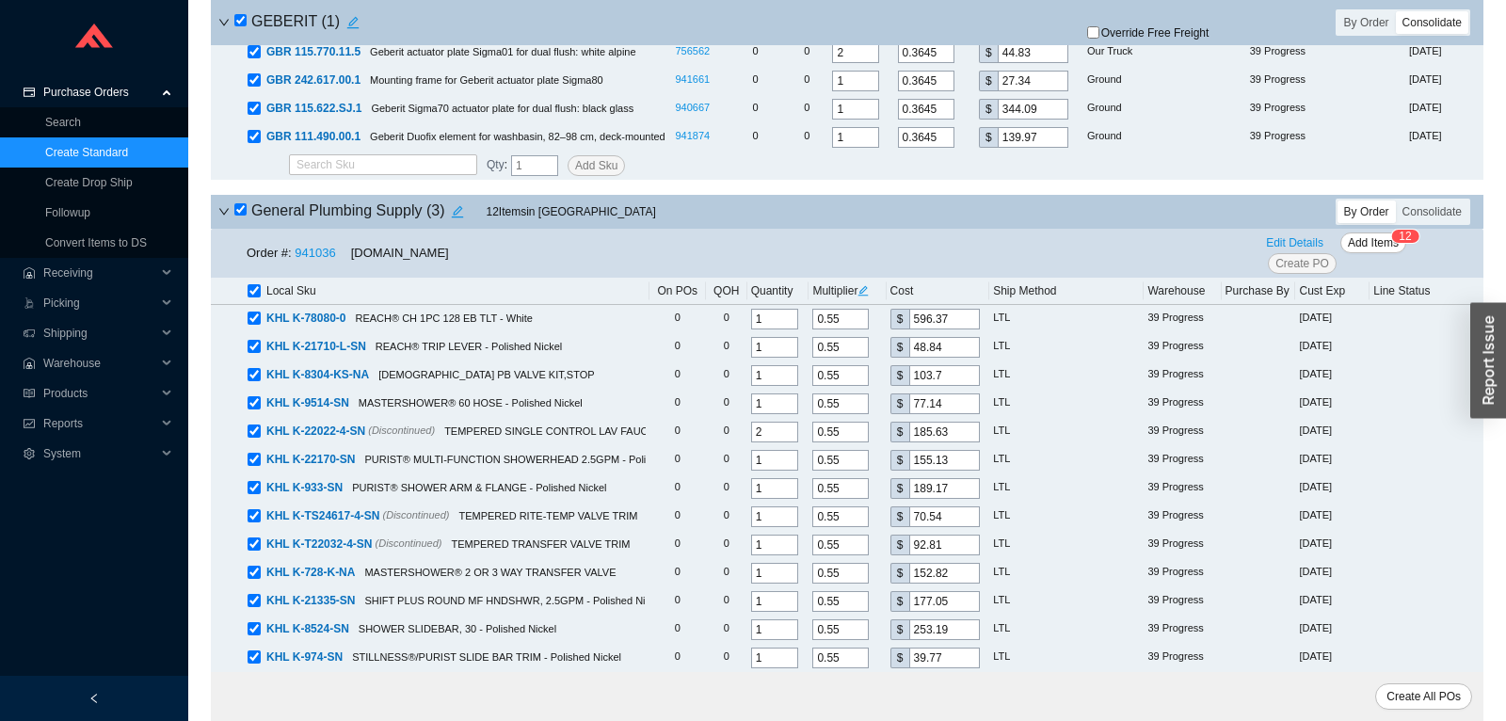
checkbox input "true"
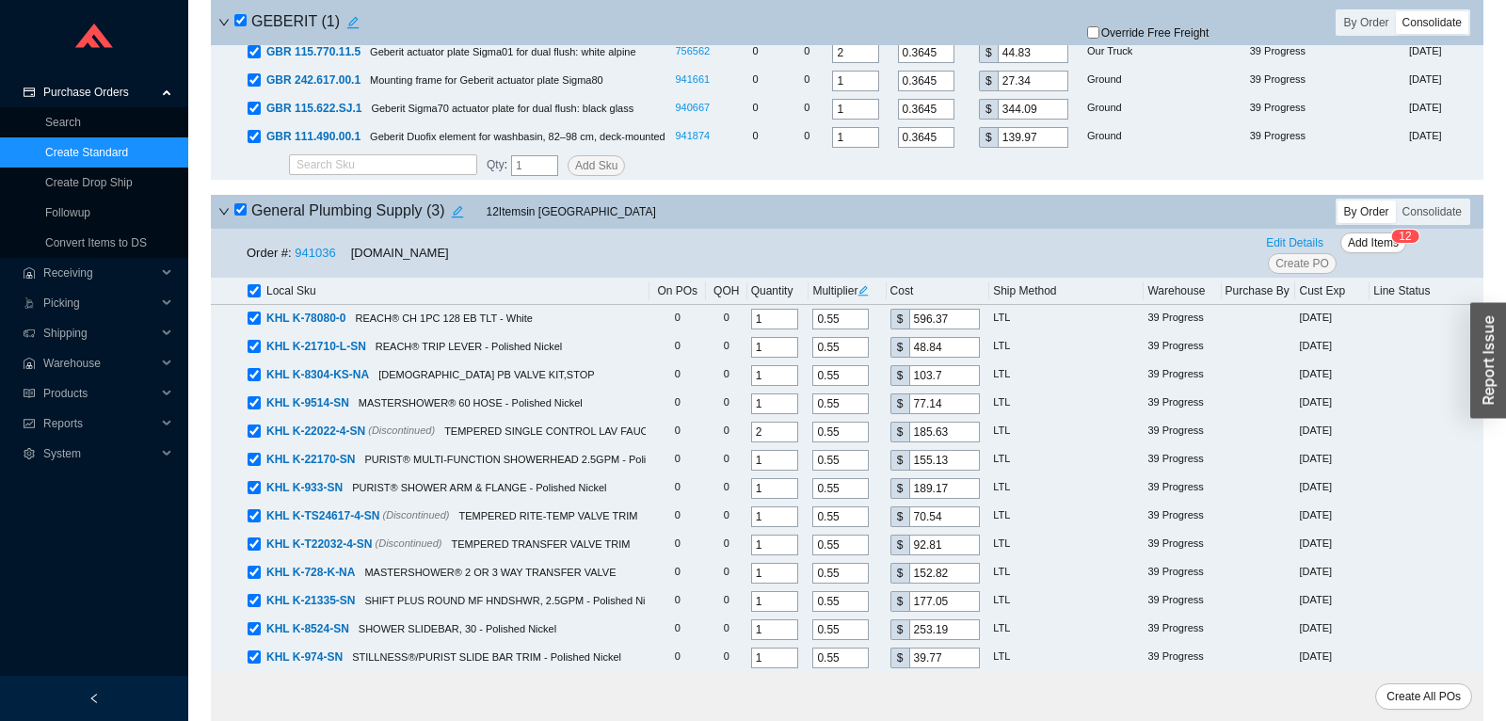
checkbox input "true"
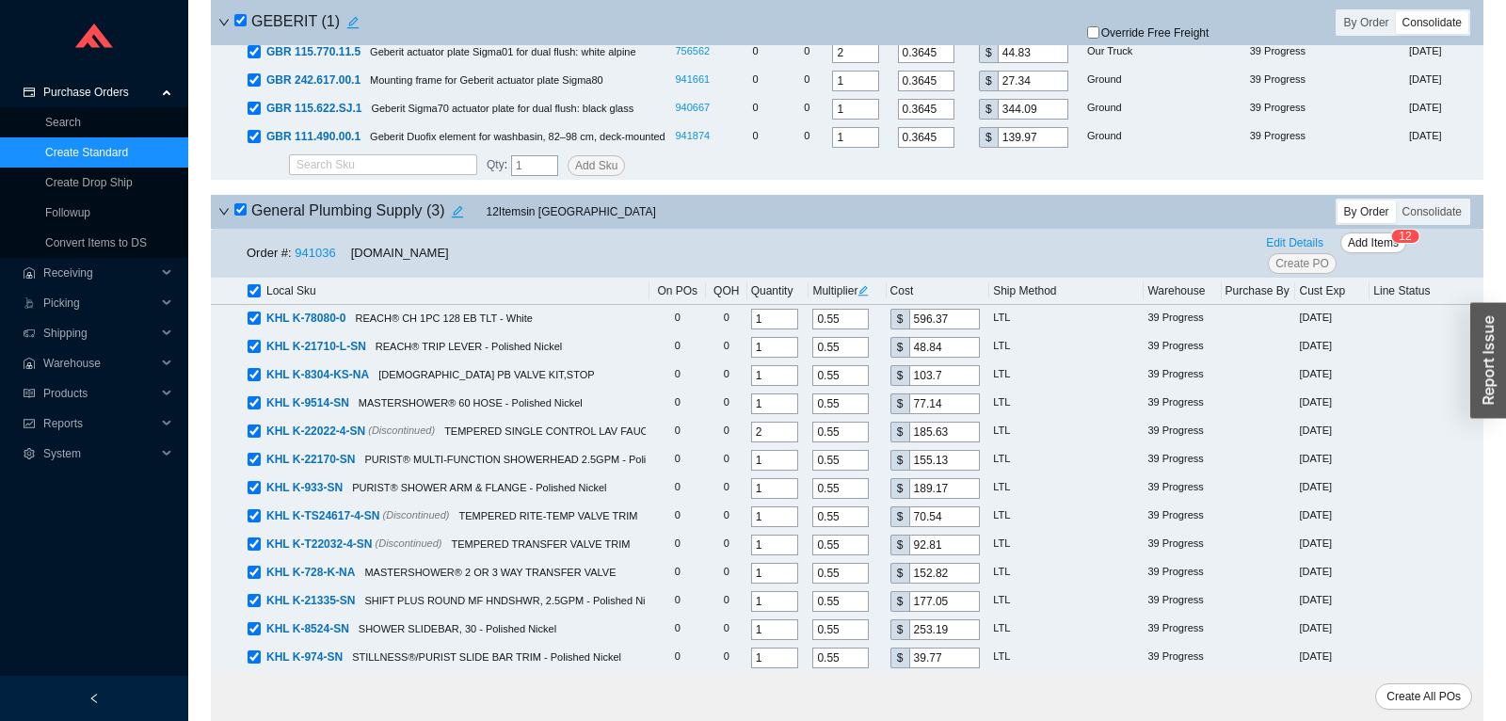
checkbox input "true"
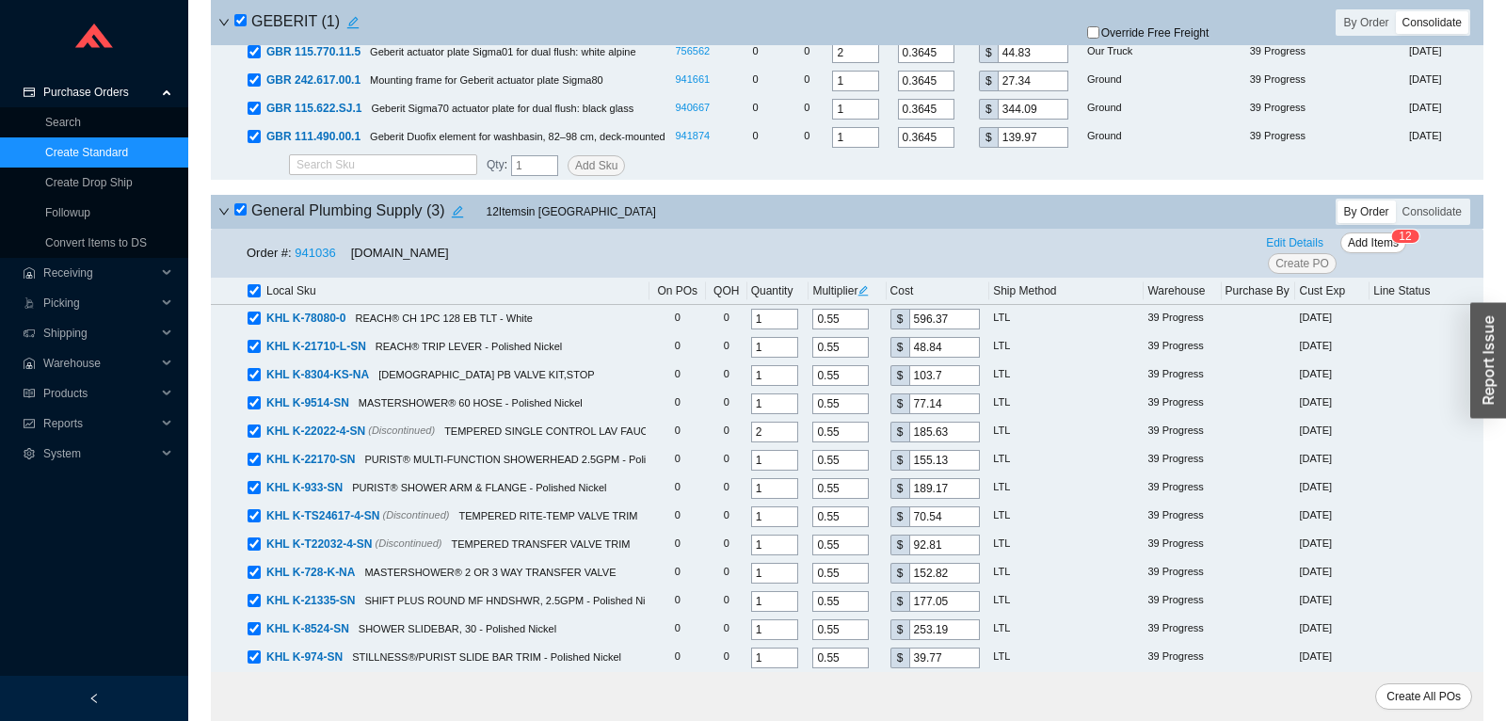
checkbox input "true"
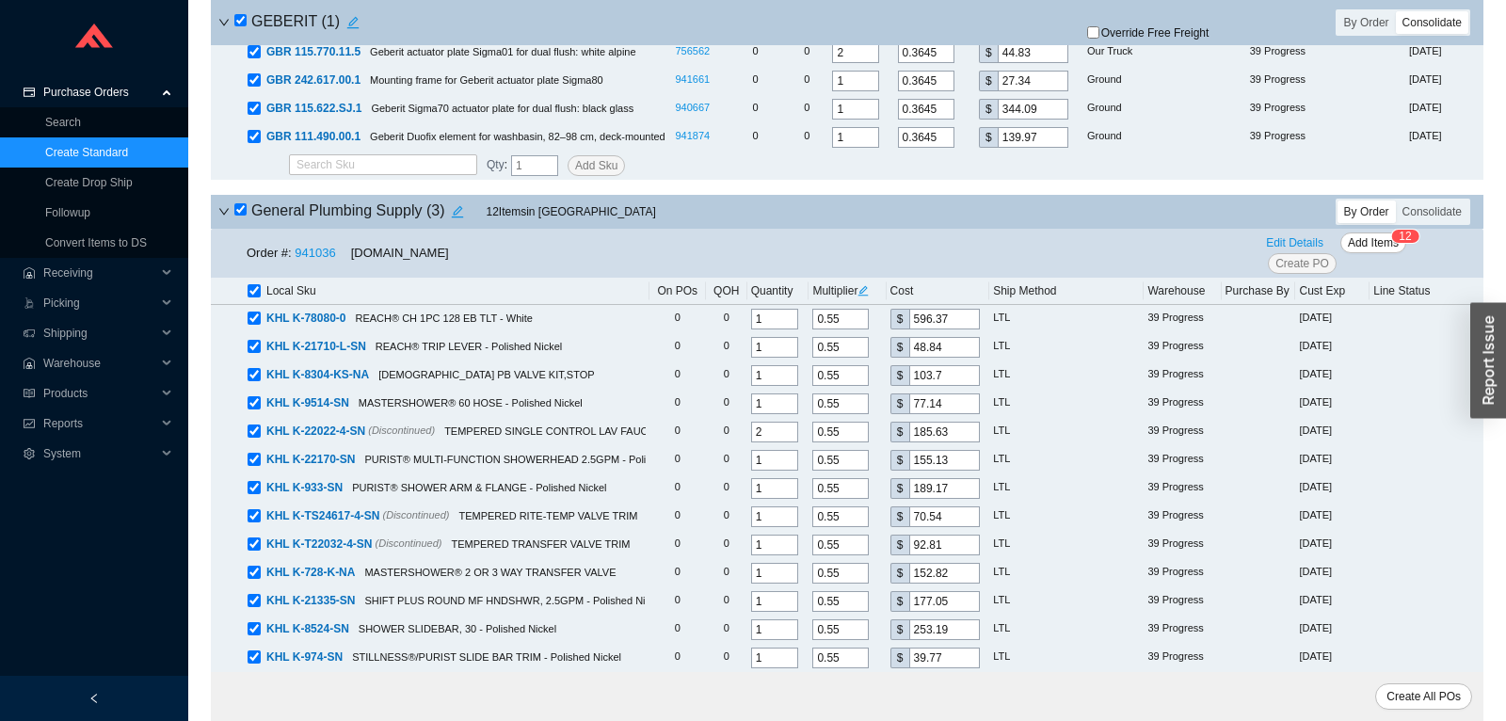
checkbox input "true"
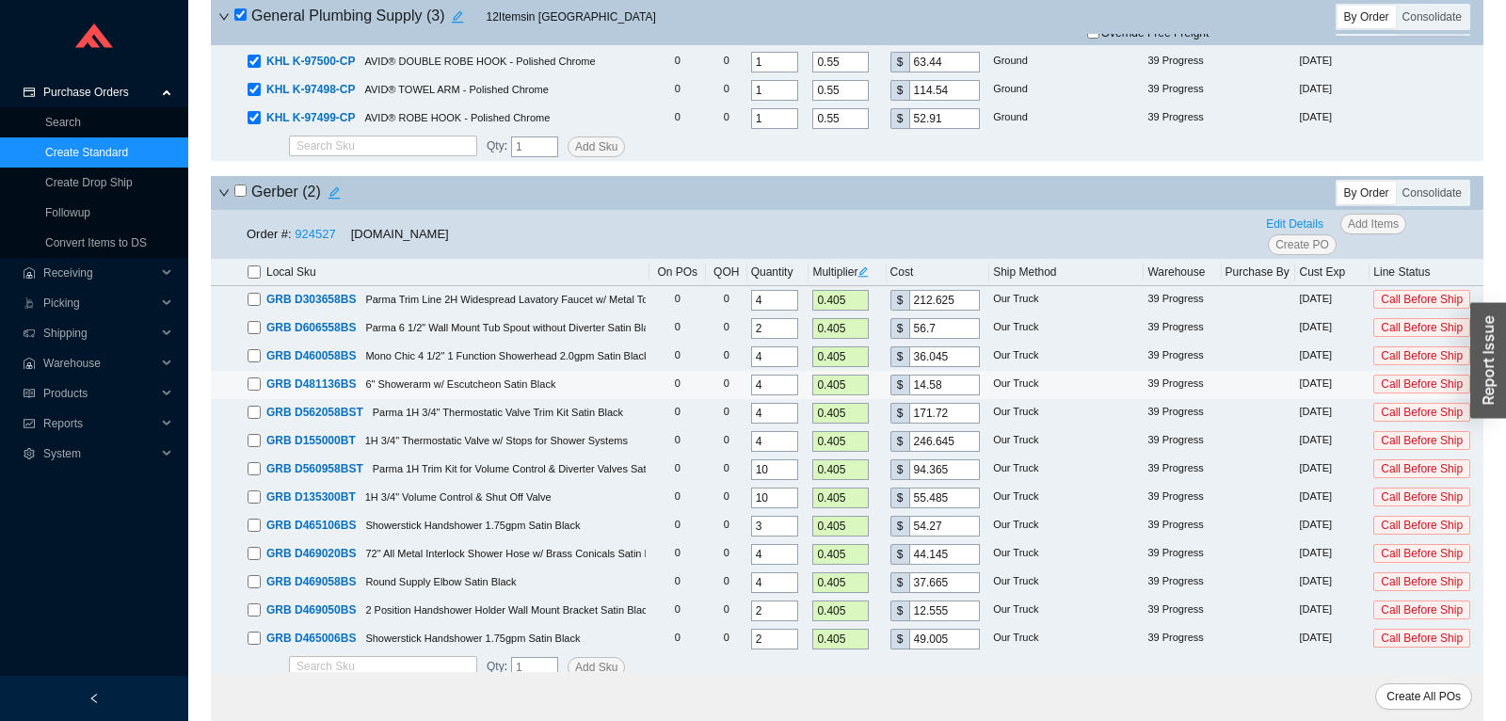
scroll to position [6920, 0]
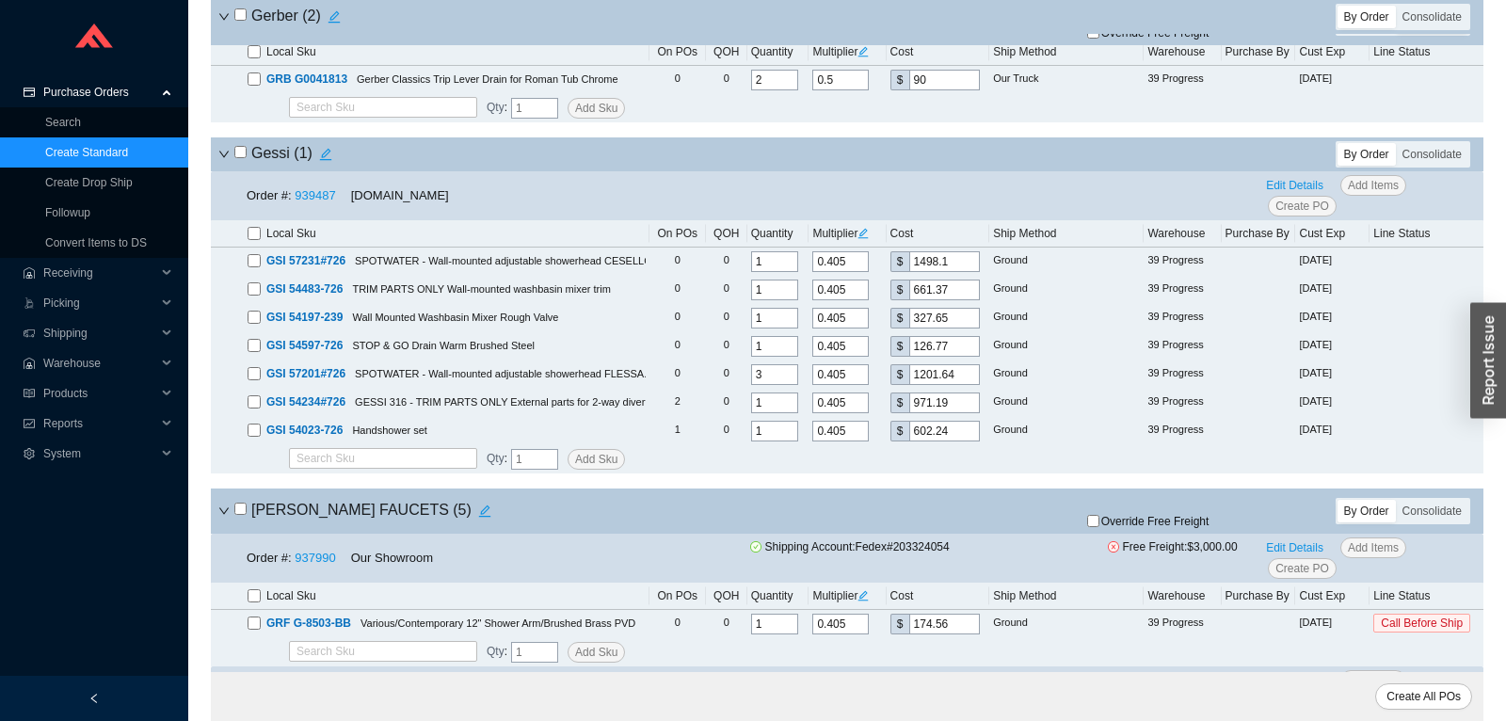
click at [243, 158] on input "checkbox" at bounding box center [240, 152] width 12 height 12
checkbox input "true"
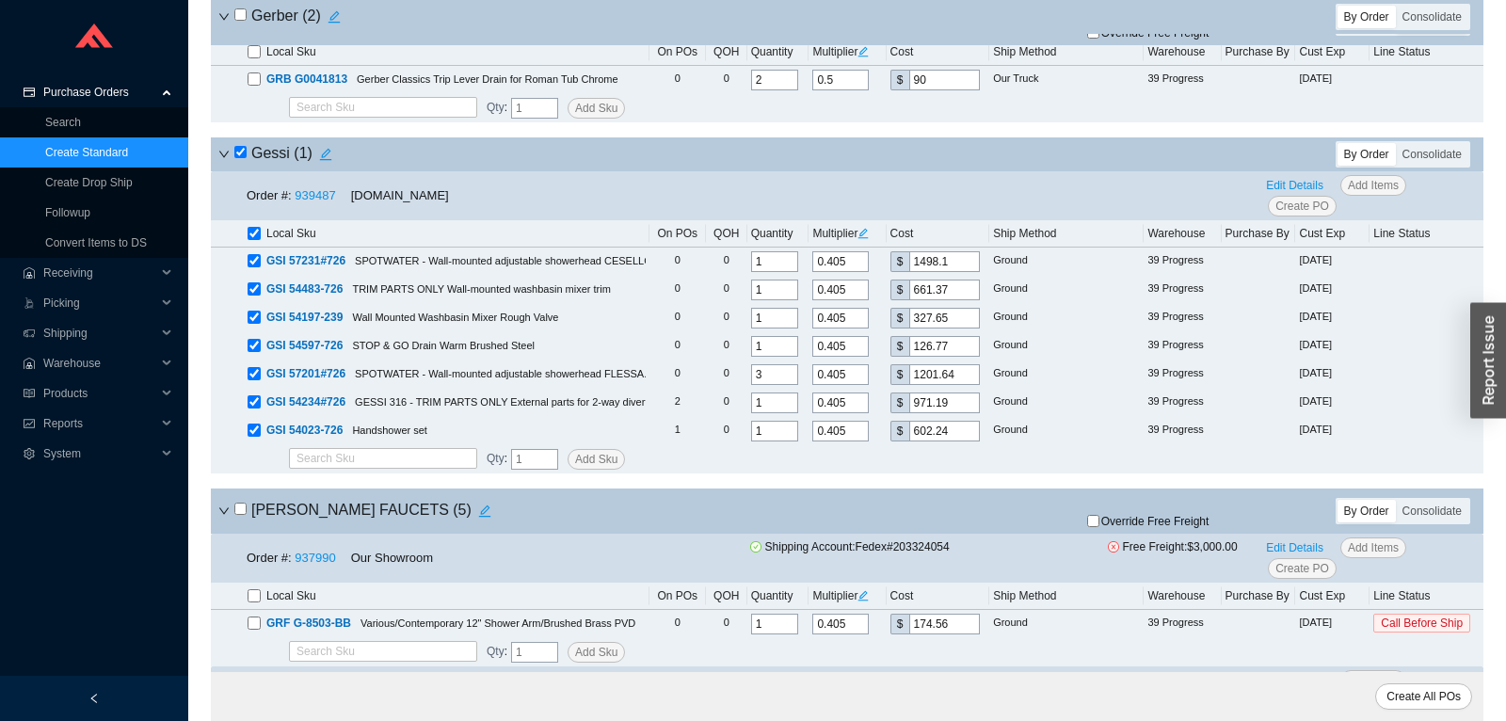
checkbox input "true"
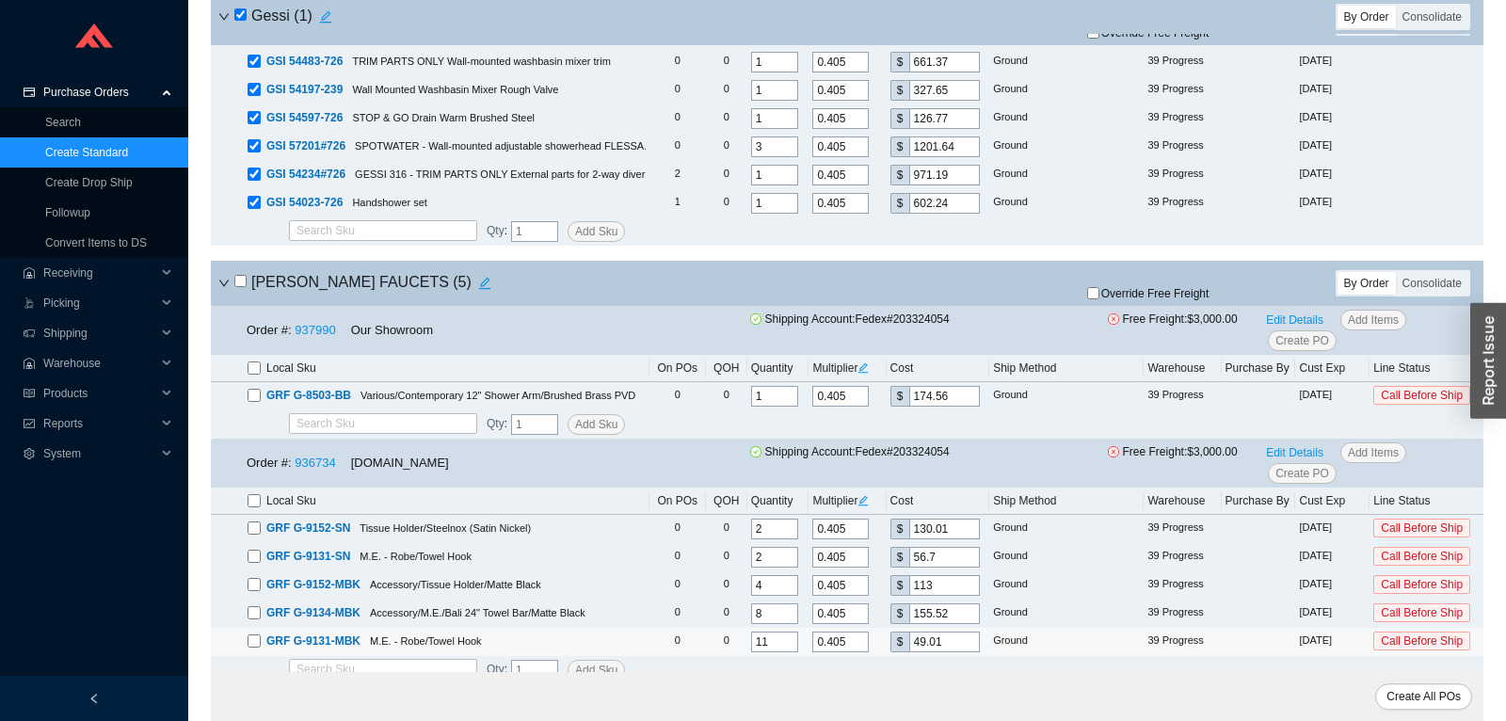
scroll to position [7019, 0]
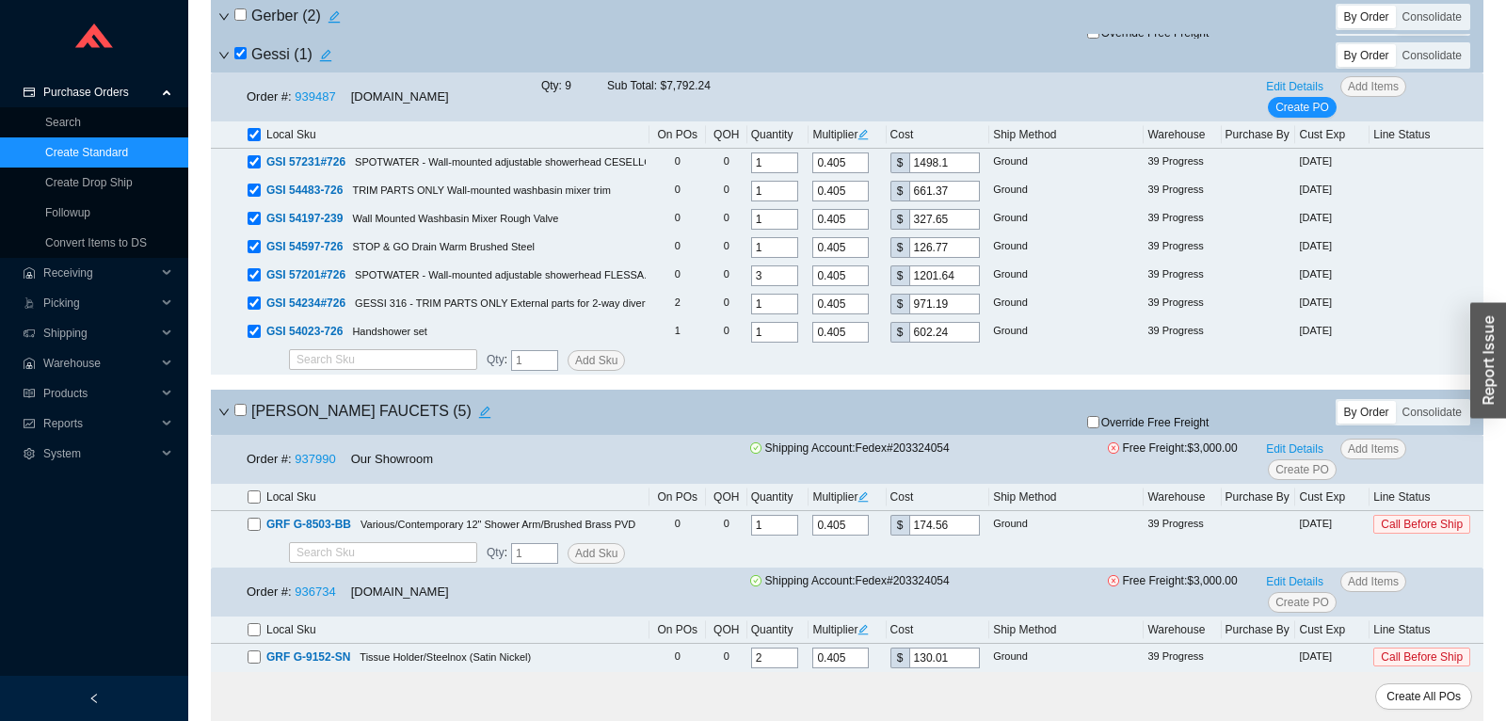
click at [244, 416] on input "checkbox" at bounding box center [240, 410] width 12 height 12
checkbox input "true"
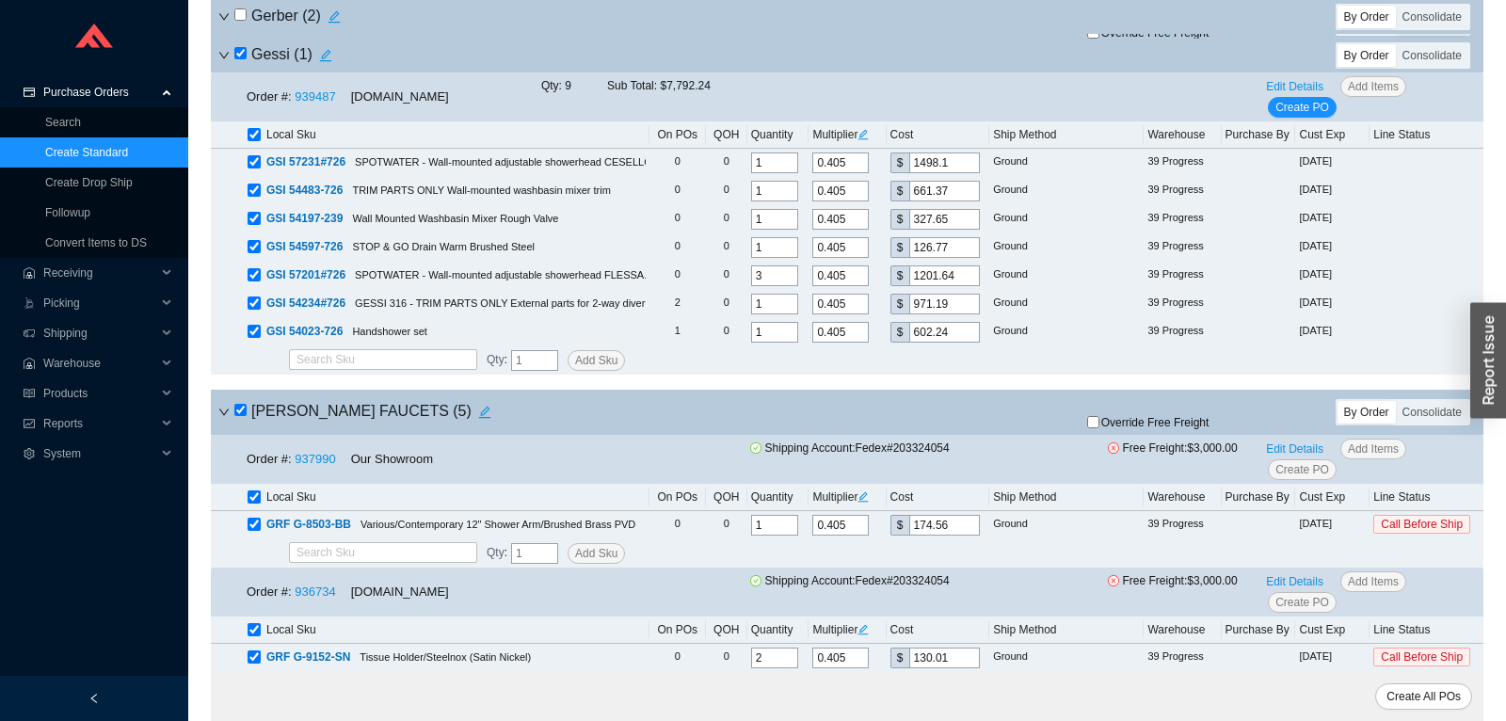
checkbox input "true"
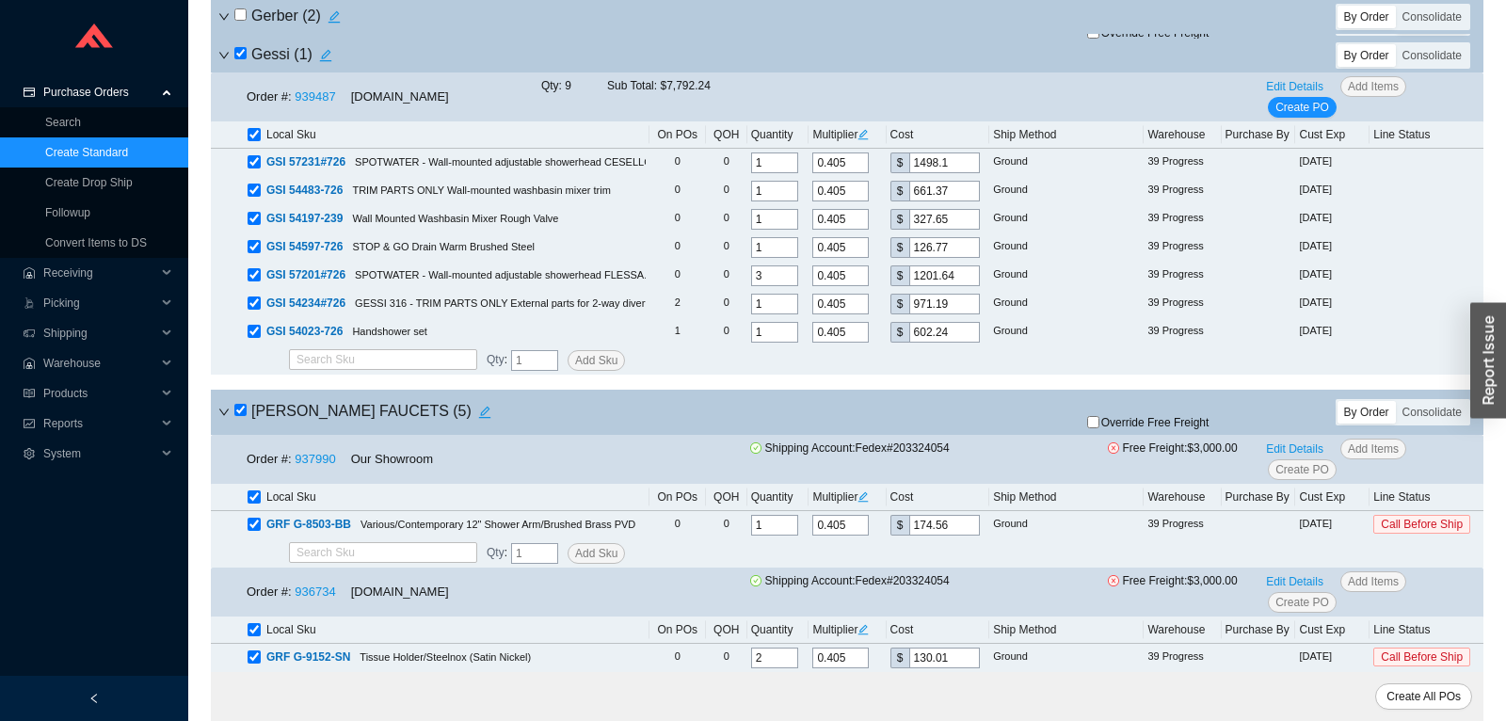
checkbox input "true"
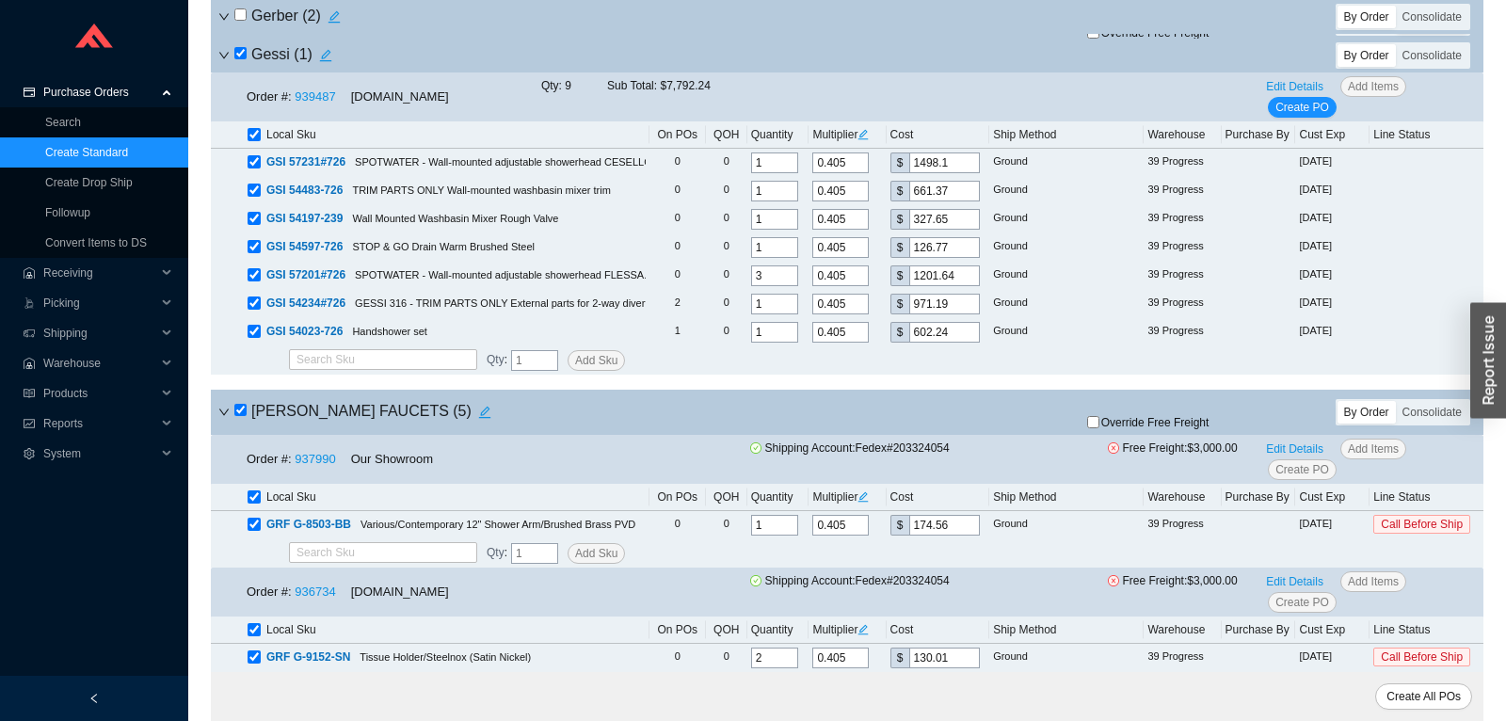
checkbox input "true"
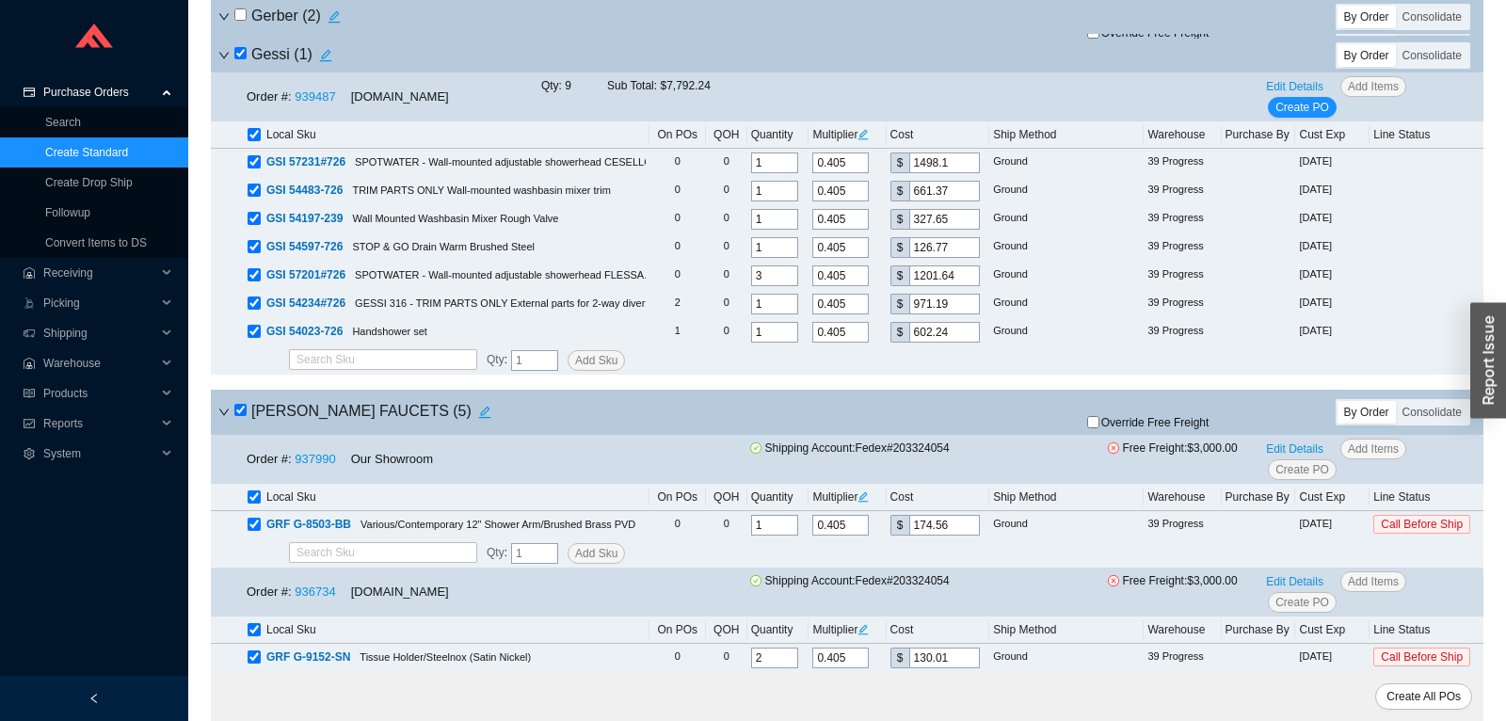
checkbox input "true"
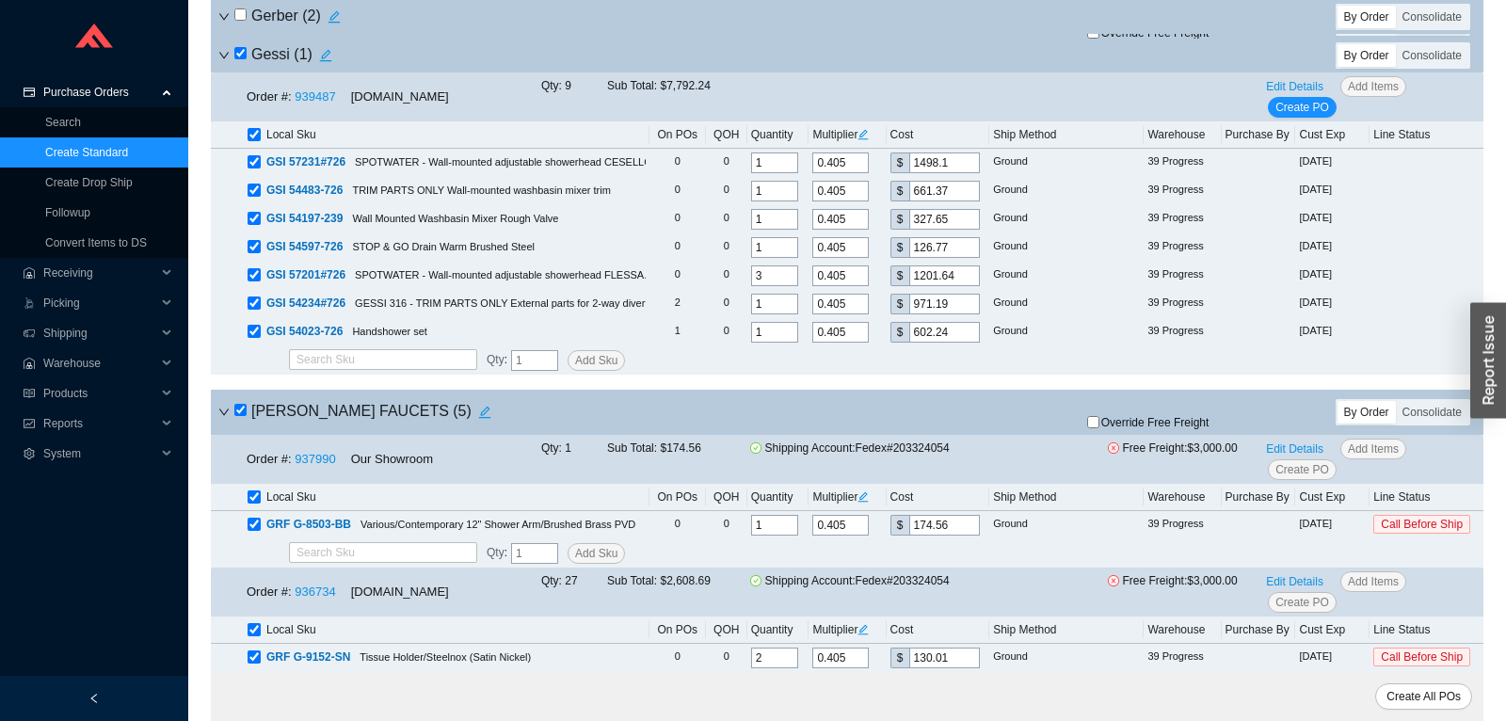
click at [1125, 428] on span "Override Free Freight" at bounding box center [1156, 422] width 108 height 11
click at [1100, 428] on input "Override Free Freight" at bounding box center [1093, 422] width 12 height 12
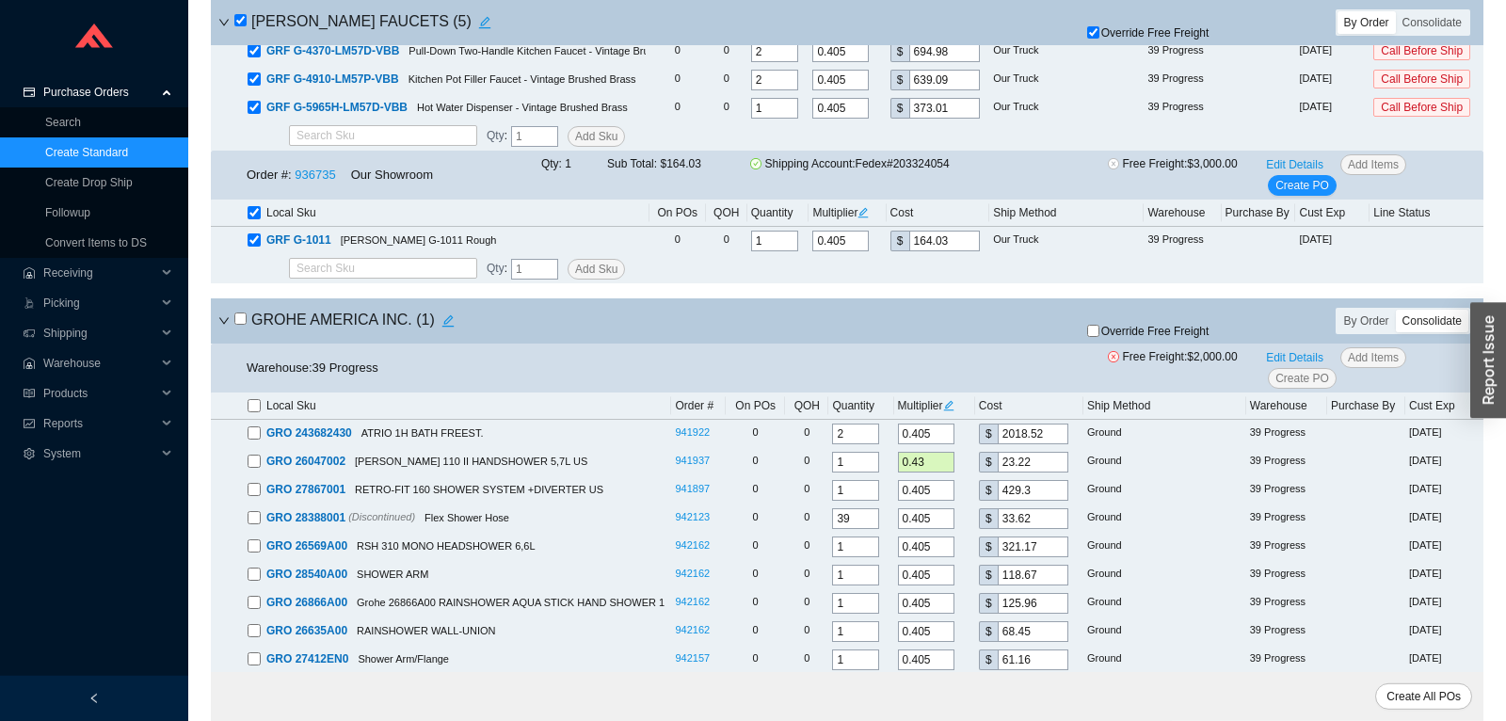
scroll to position [8601, 0]
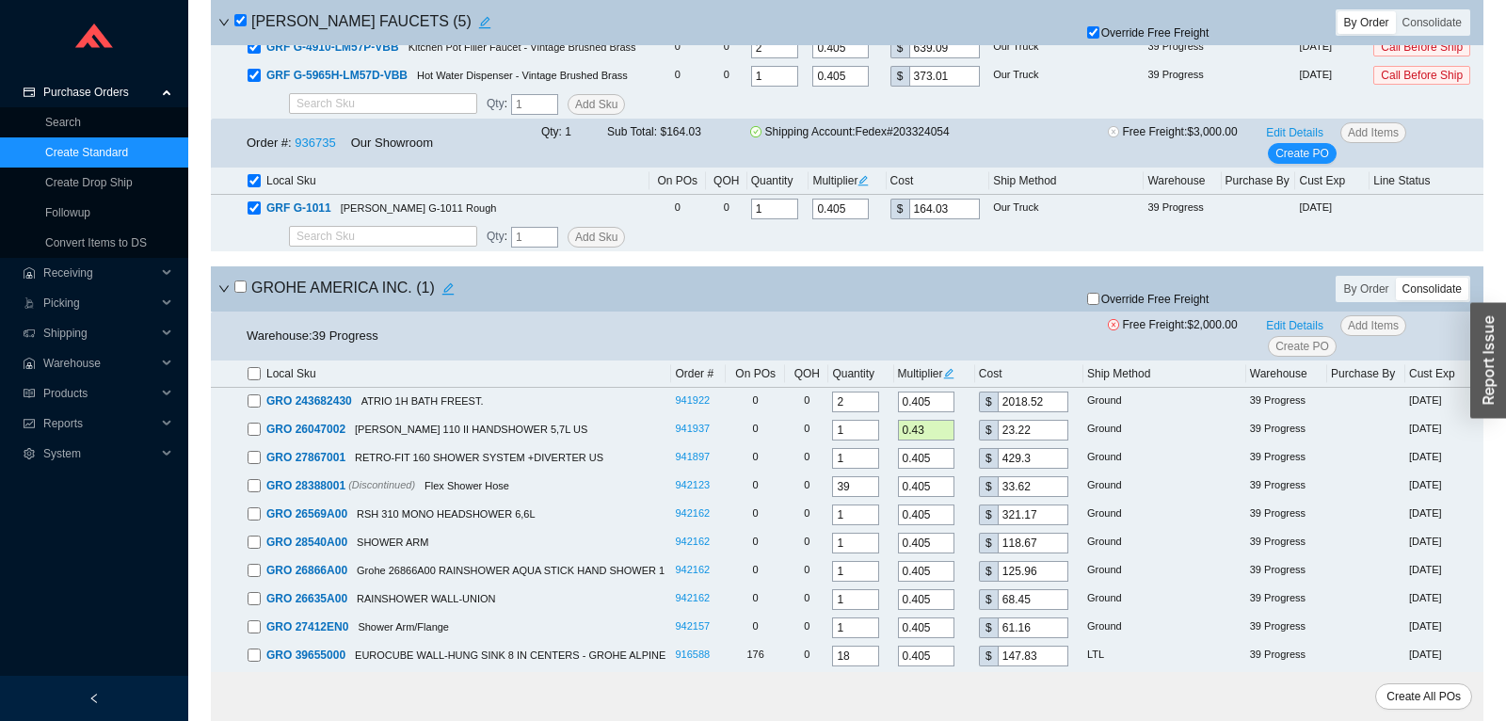
click at [238, 293] on input "checkbox" at bounding box center [240, 287] width 12 height 12
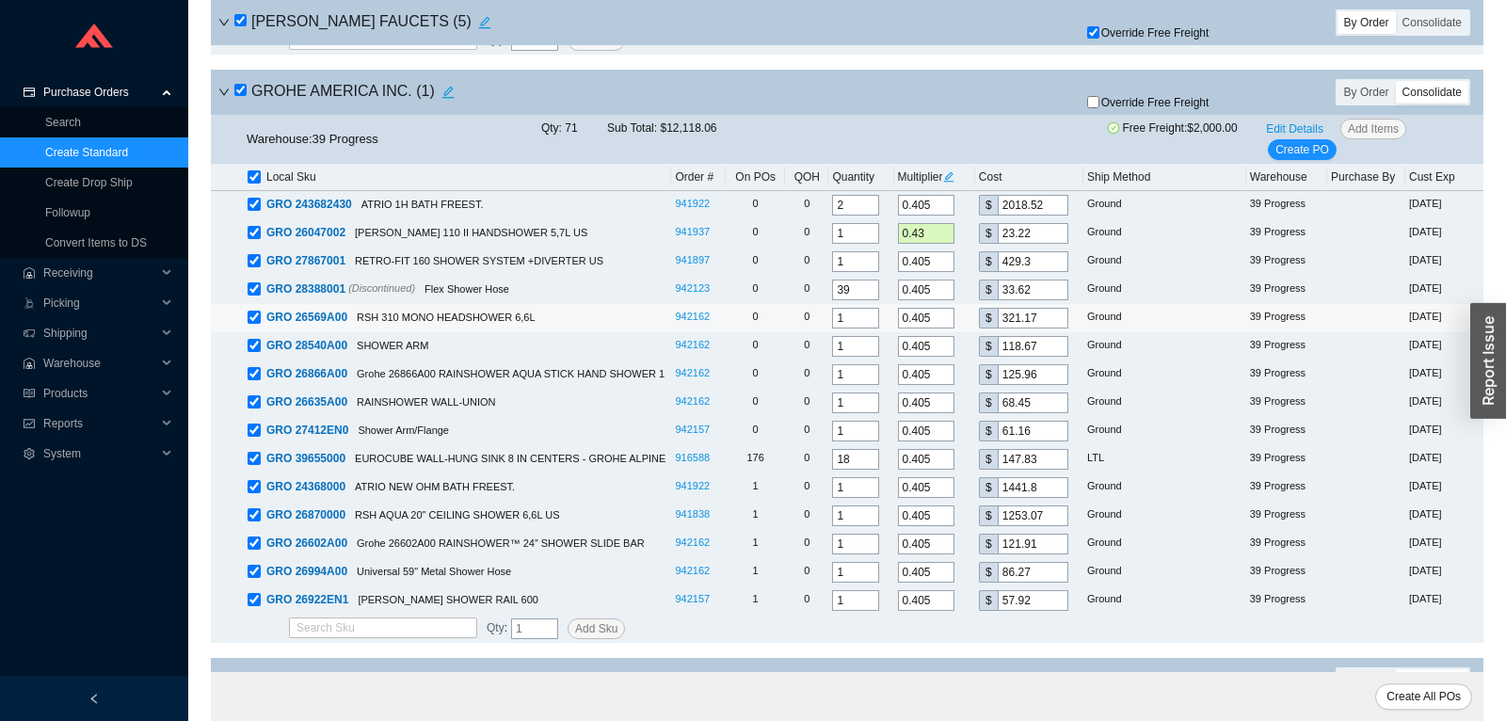
scroll to position [8798, 0]
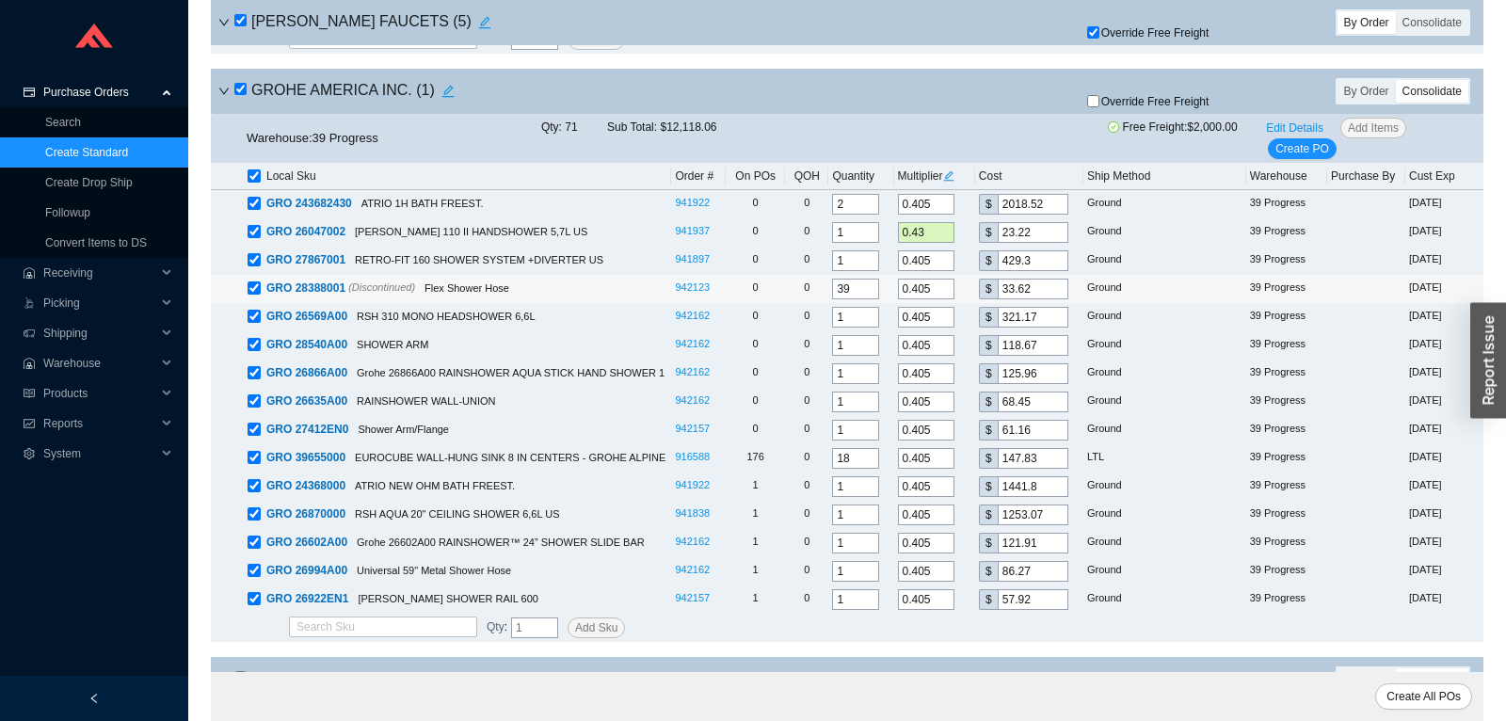
click at [257, 295] on input "checkbox" at bounding box center [254, 288] width 13 height 13
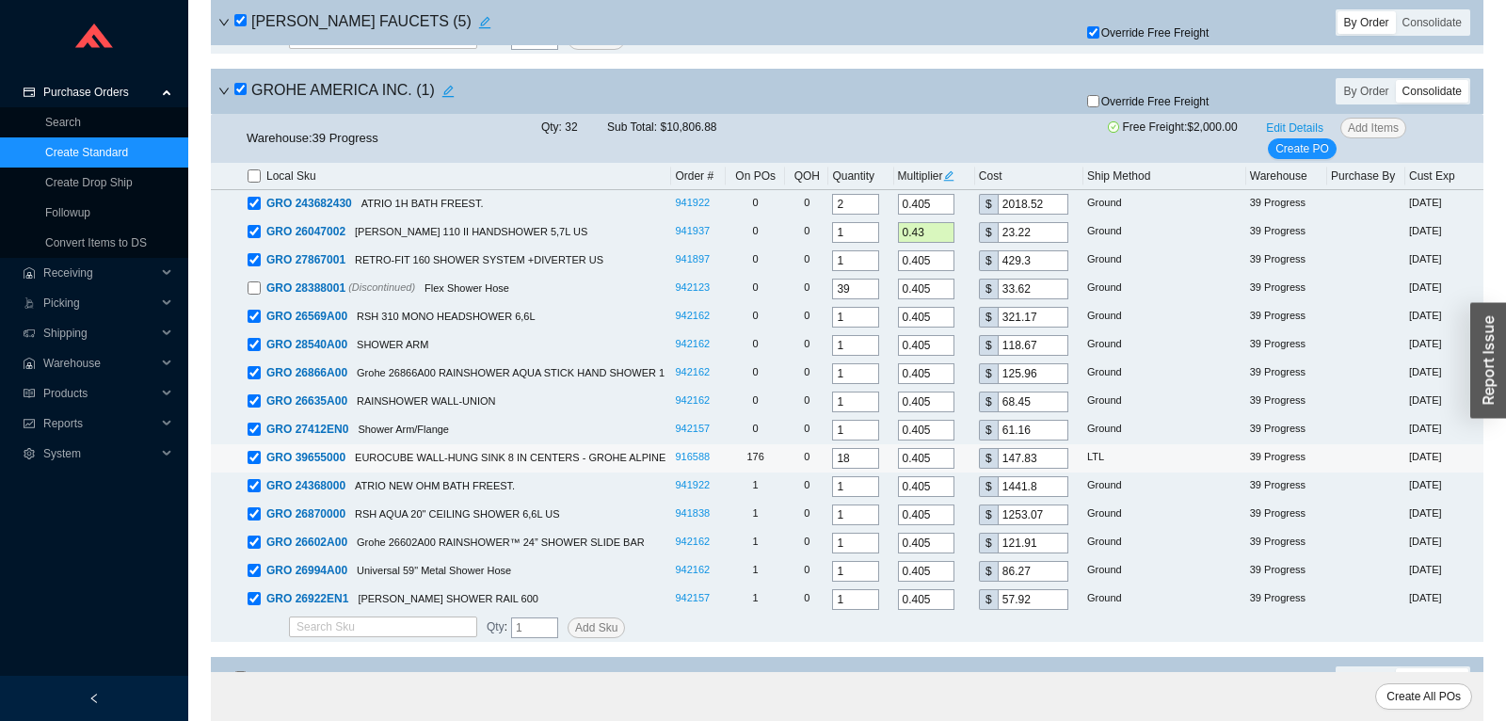
click at [255, 464] on input "checkbox" at bounding box center [254, 457] width 13 height 13
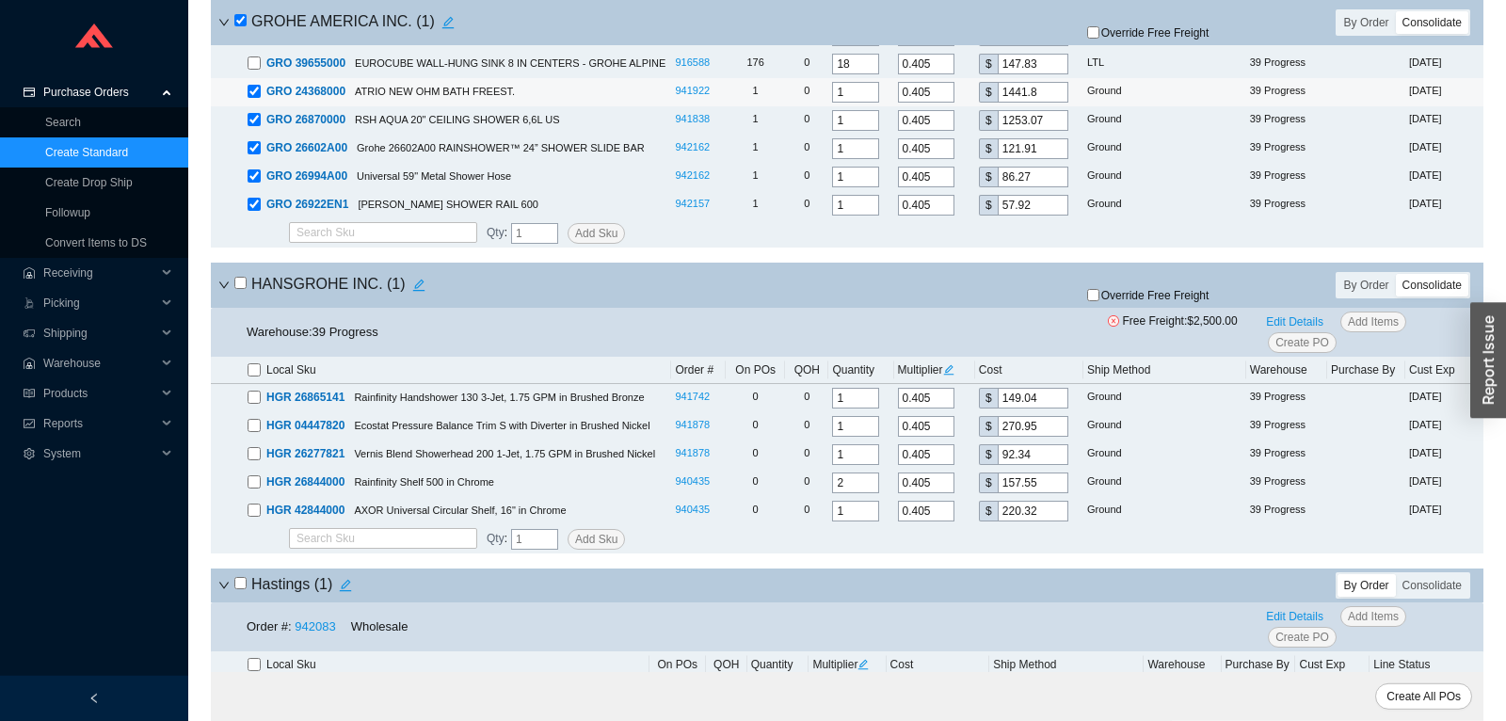
scroll to position [9194, 0]
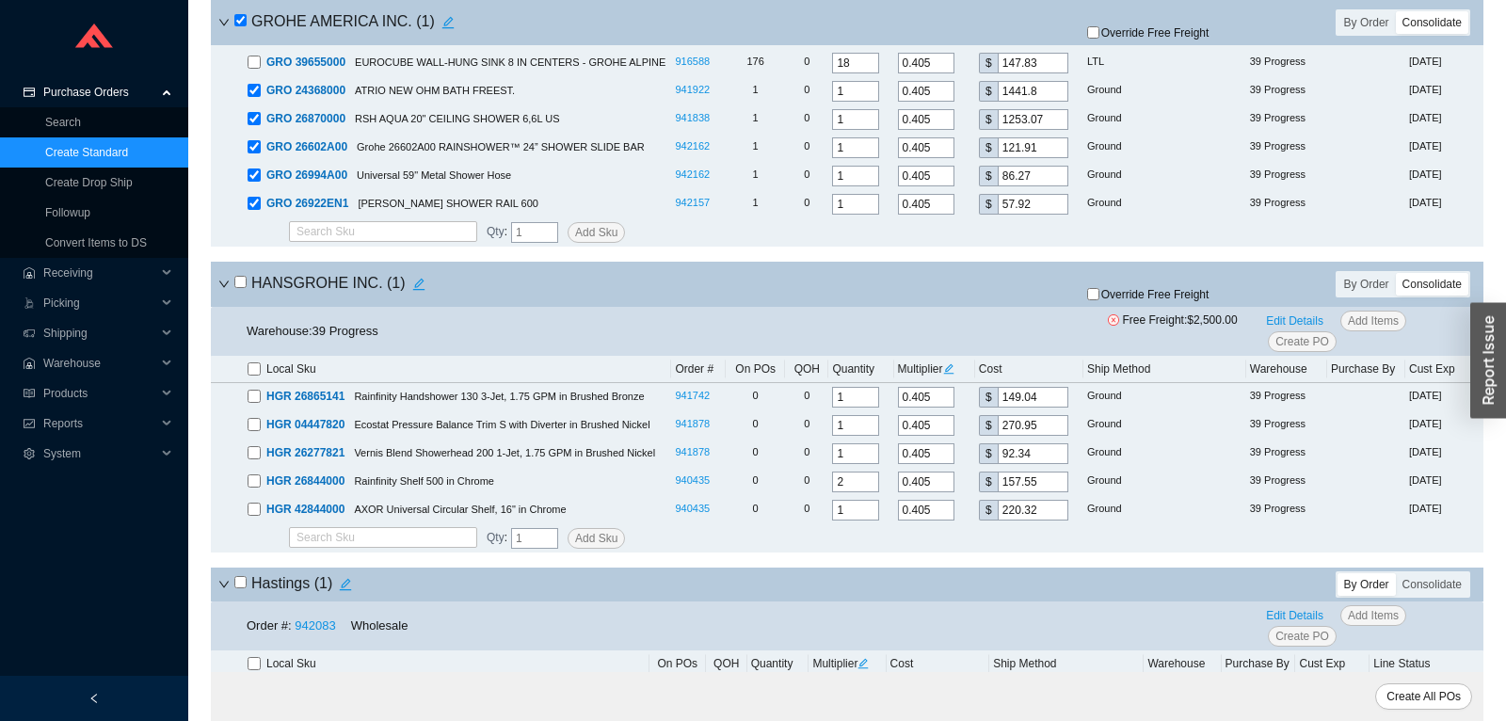
click at [243, 288] on input "checkbox" at bounding box center [240, 282] width 12 height 12
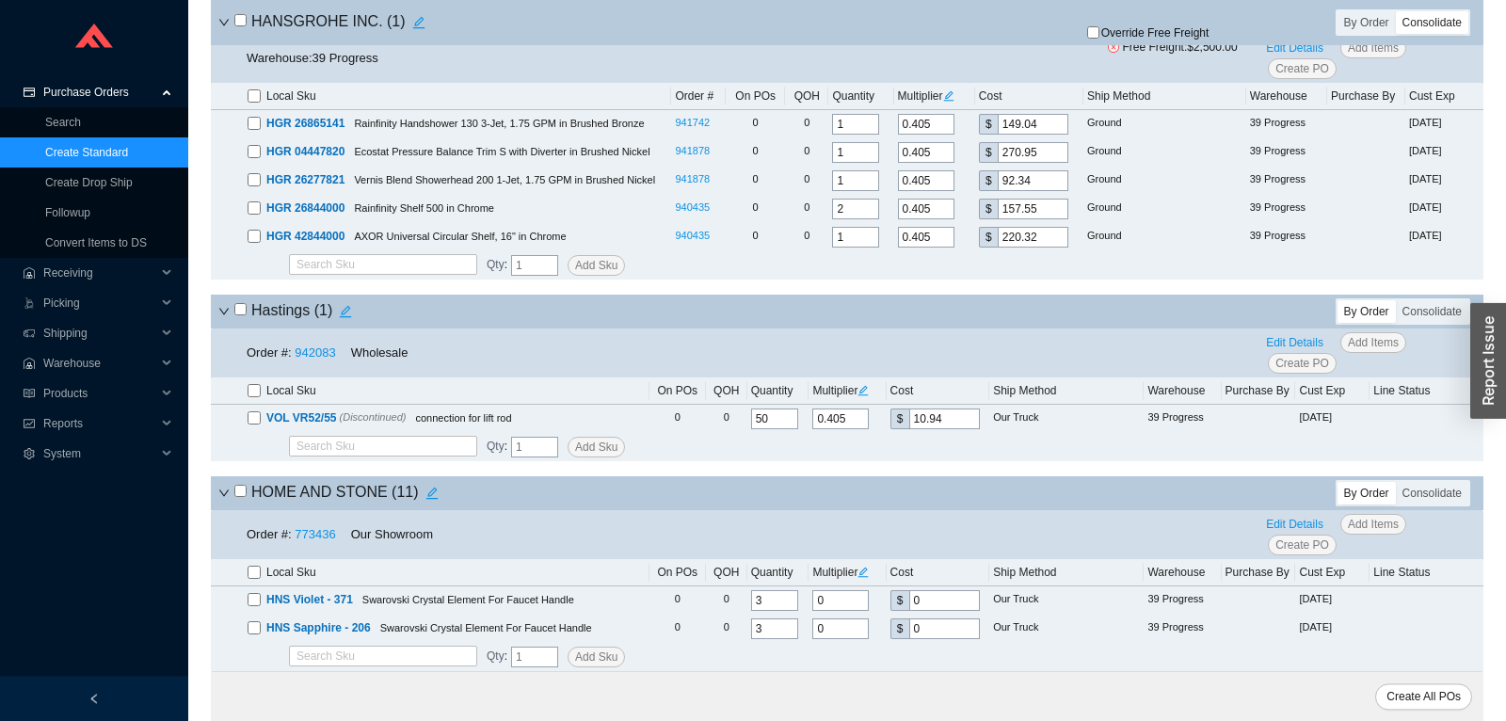
scroll to position [9490, 0]
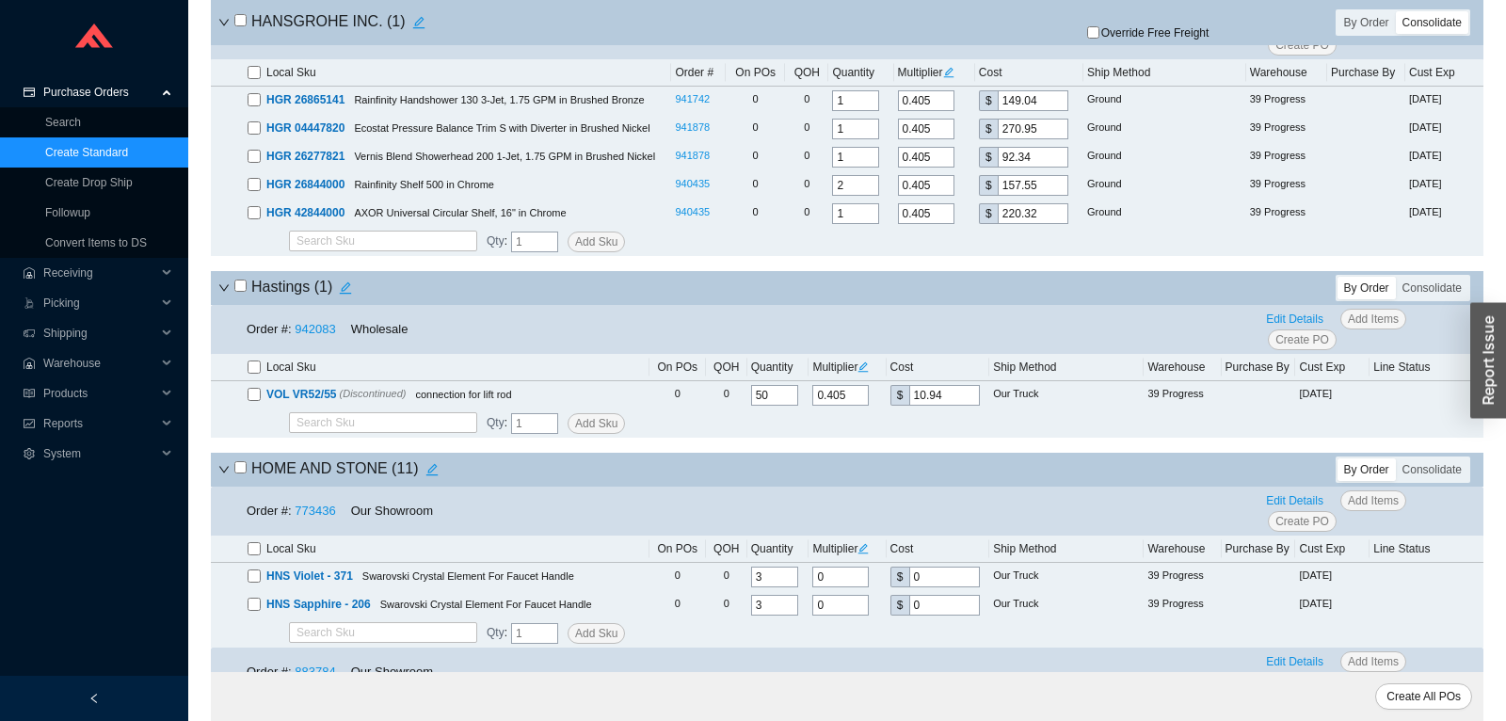
click at [244, 292] on input "checkbox" at bounding box center [240, 286] width 12 height 12
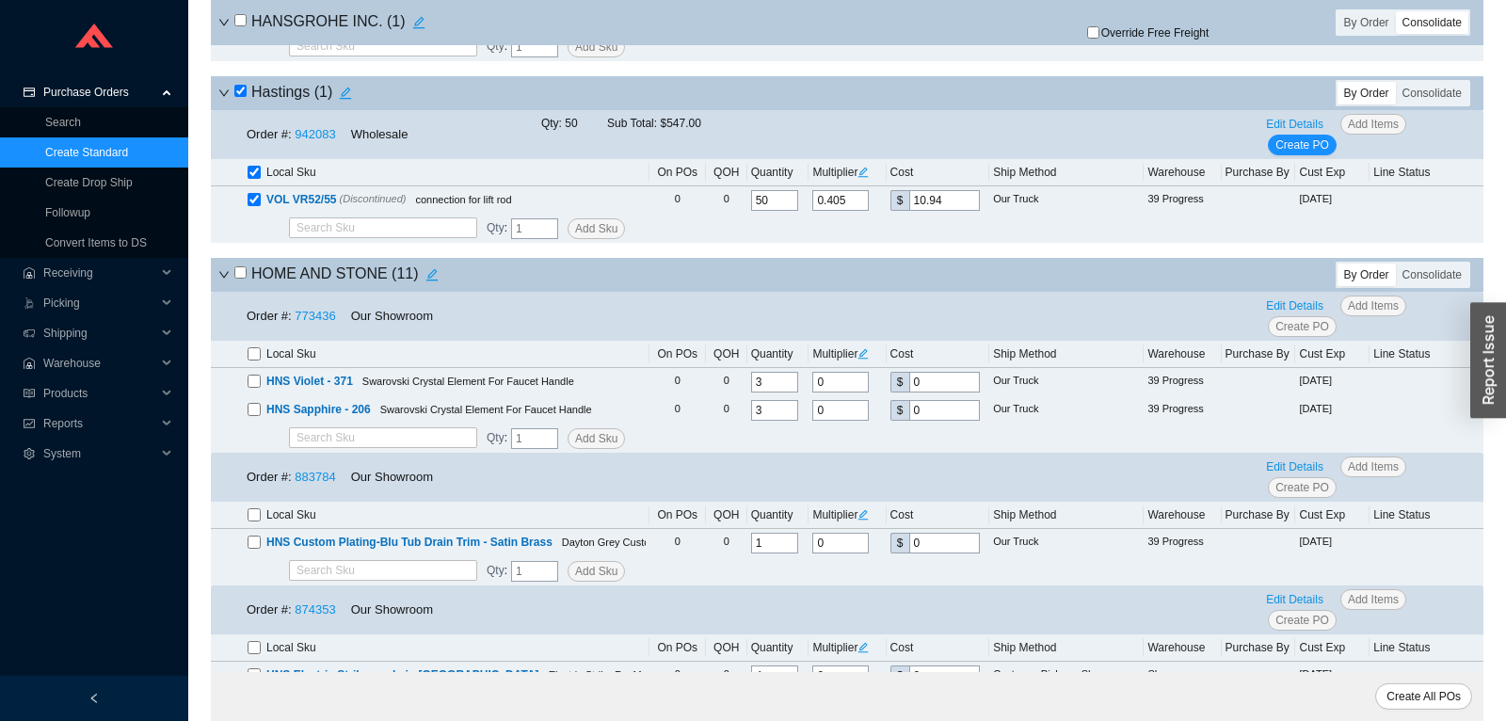
scroll to position [9688, 0]
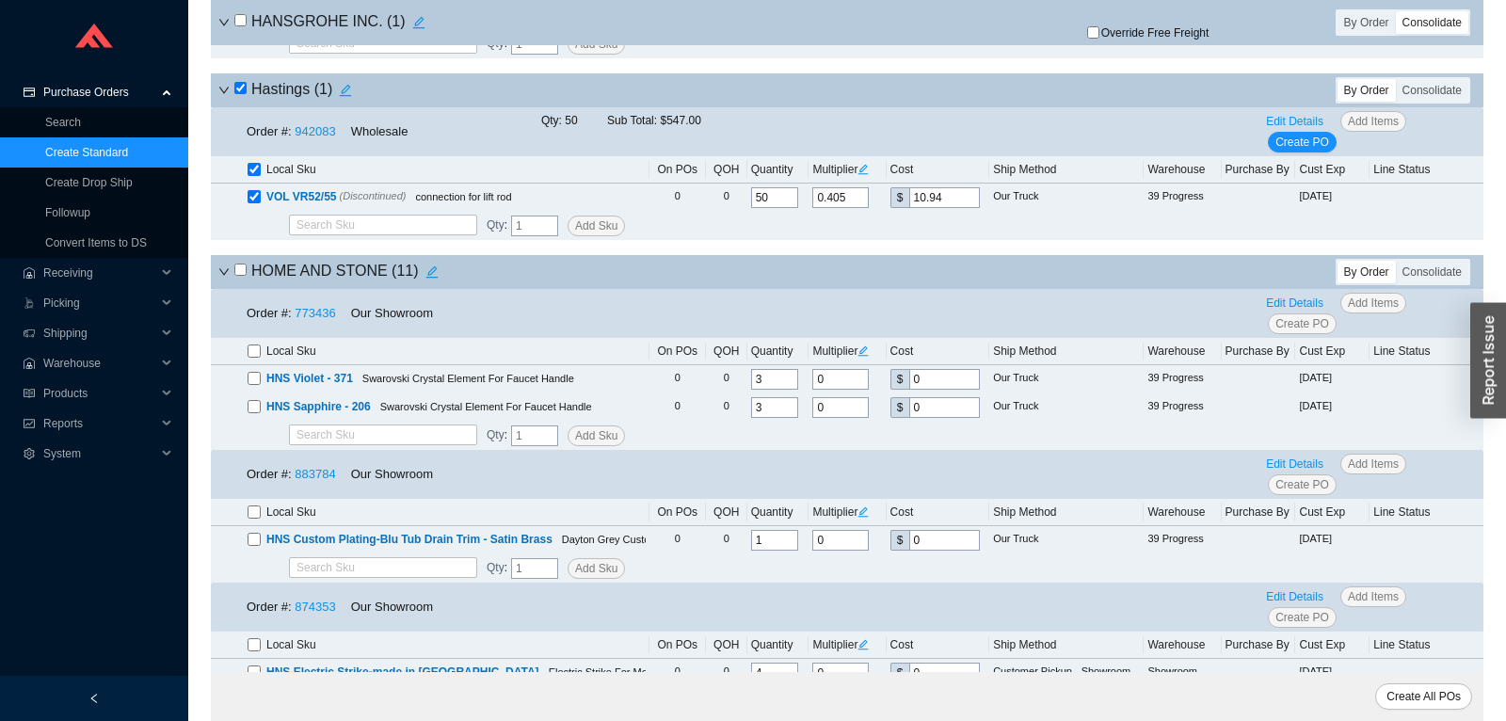
click at [229, 278] on icon "down" at bounding box center [223, 271] width 11 height 11
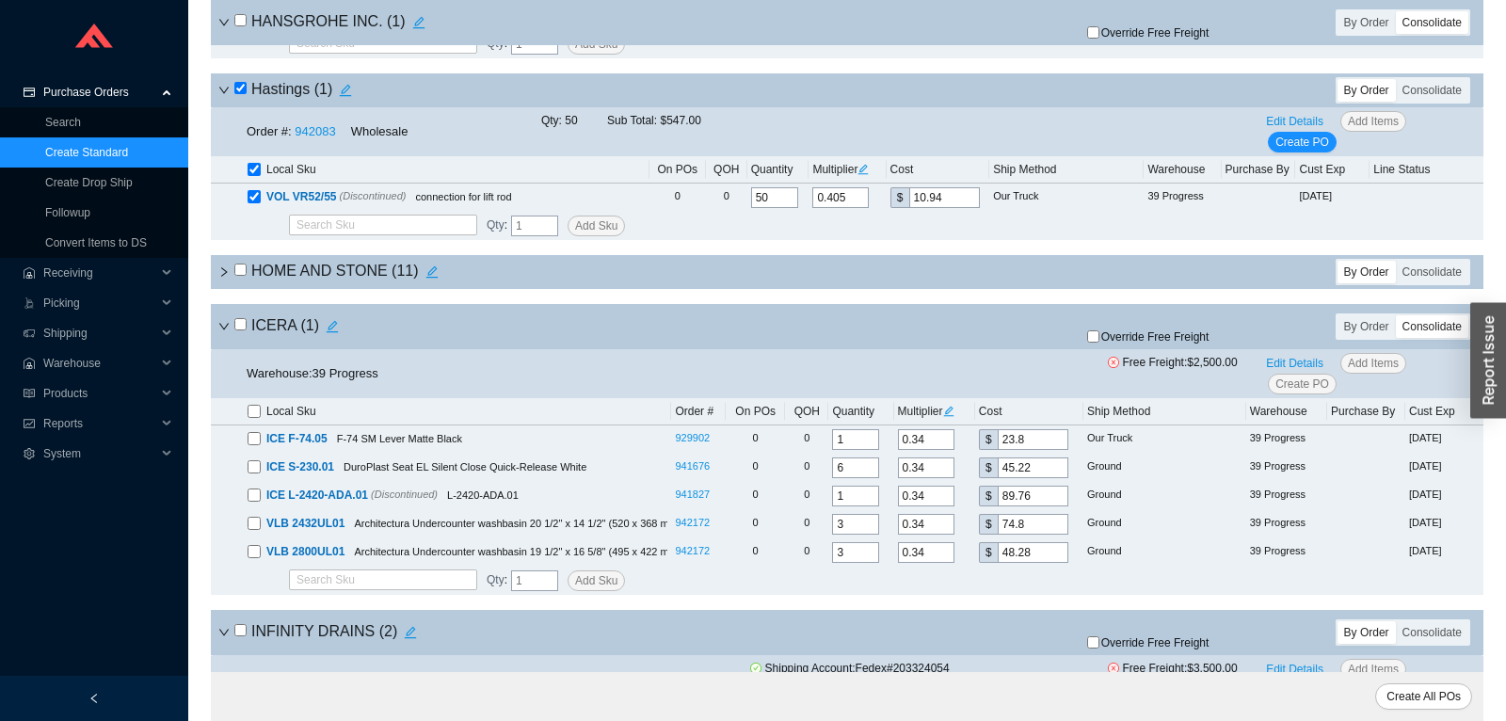
click at [238, 330] on input "checkbox" at bounding box center [240, 324] width 12 height 12
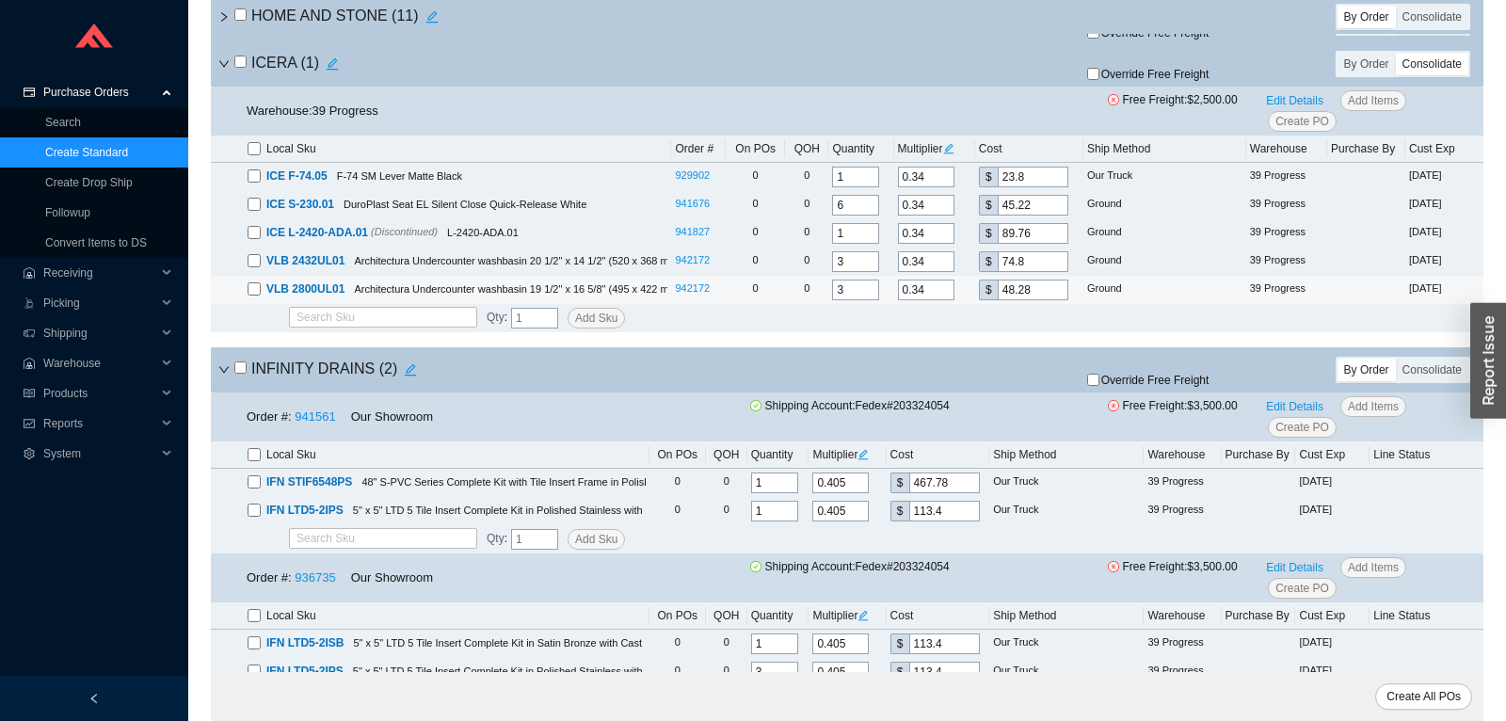
scroll to position [9985, 0]
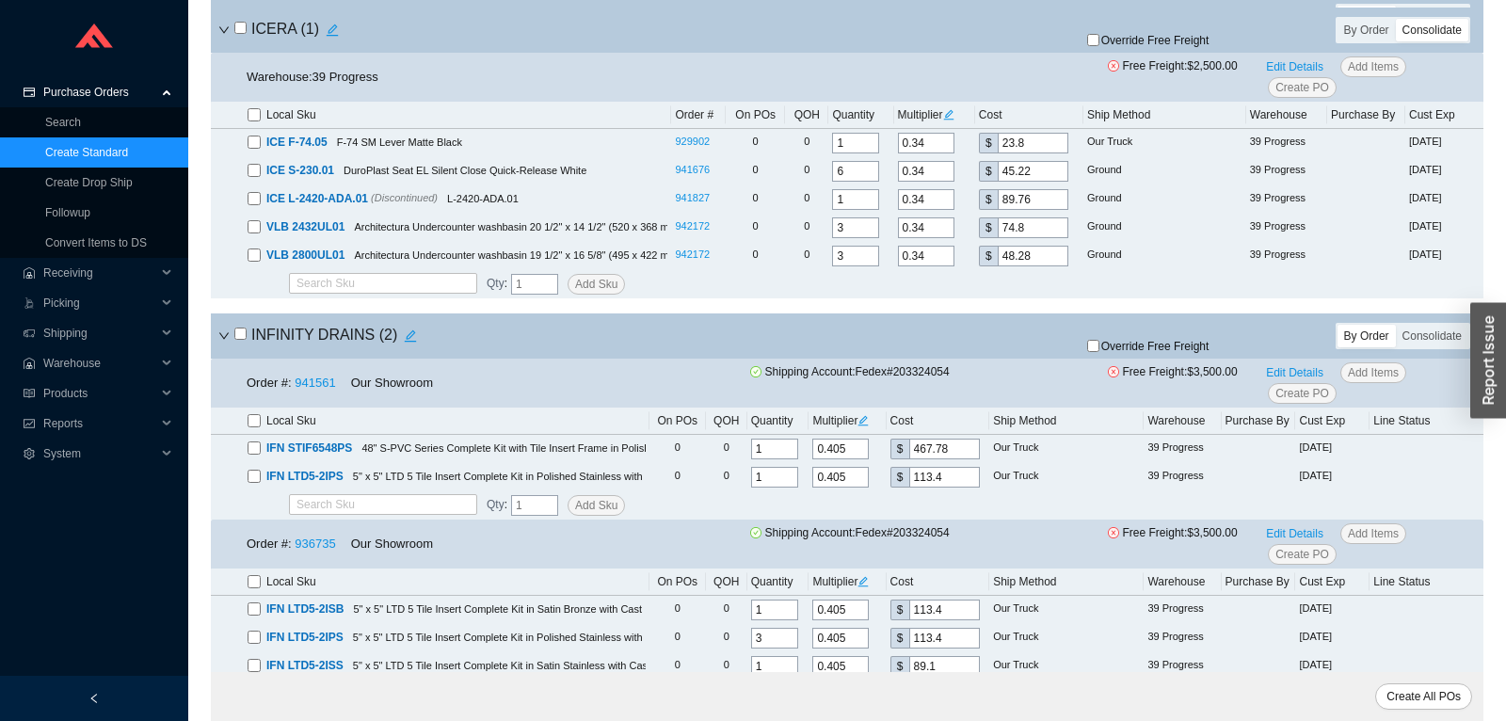
click at [238, 340] on input "checkbox" at bounding box center [240, 334] width 12 height 12
click at [1184, 352] on span "Override Free Freight" at bounding box center [1156, 346] width 108 height 11
click at [1100, 352] on input "Override Free Freight" at bounding box center [1093, 346] width 12 height 12
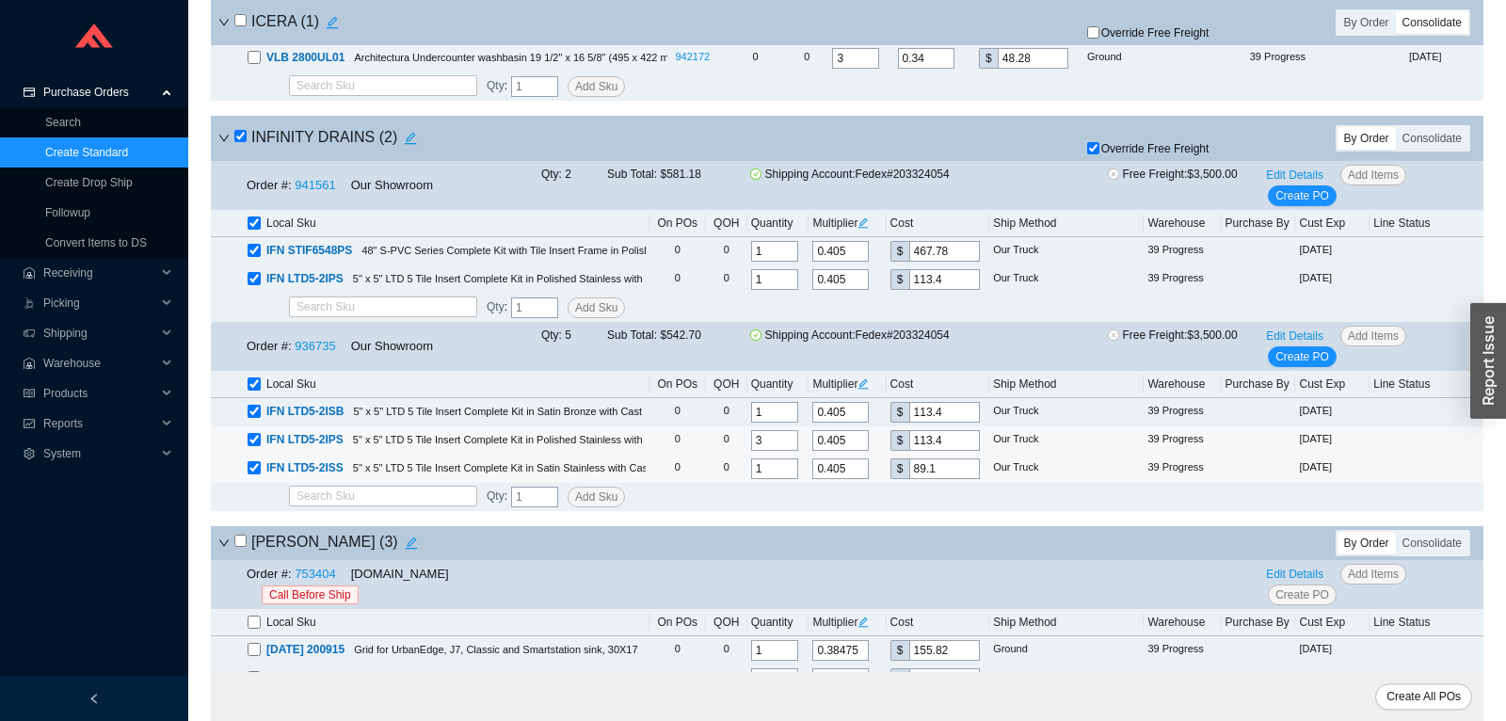
scroll to position [10281, 0]
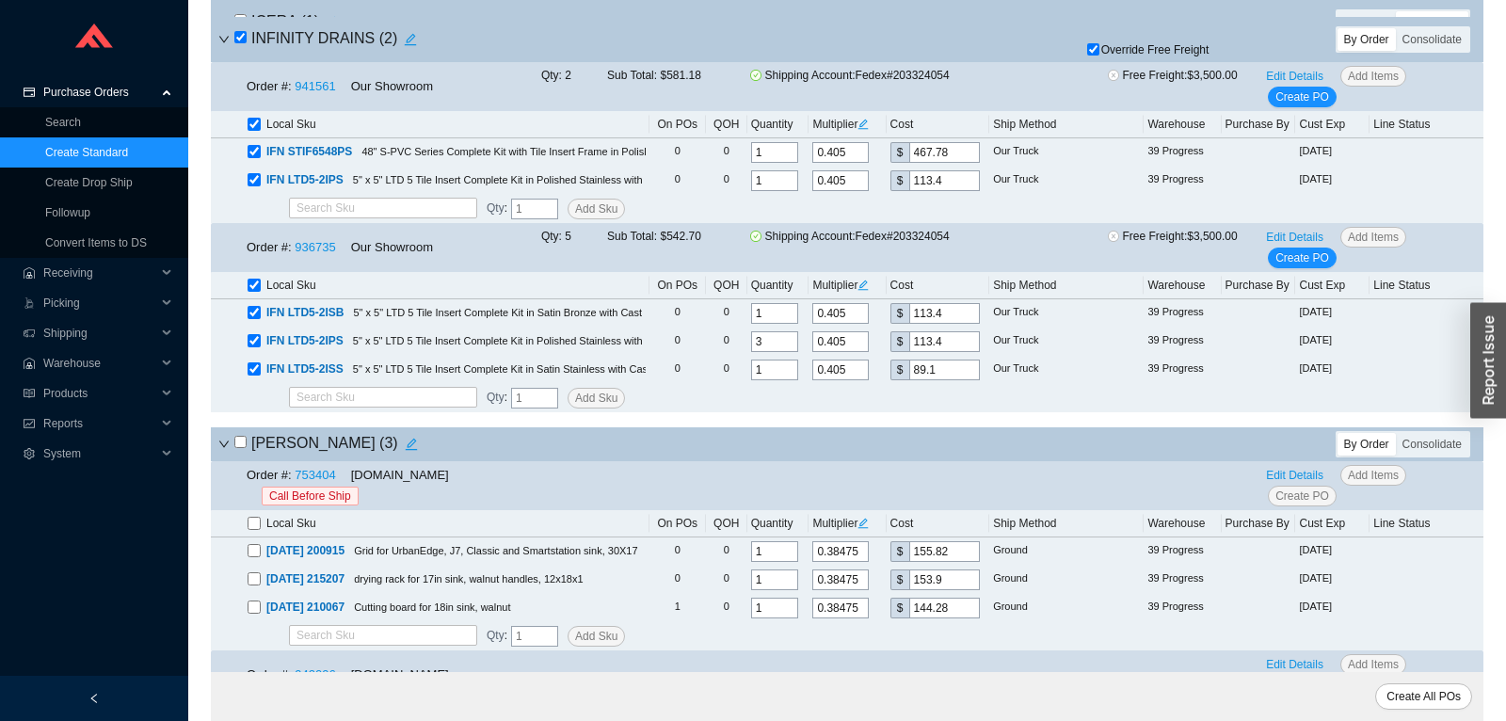
click at [242, 448] on input "checkbox" at bounding box center [240, 442] width 12 height 12
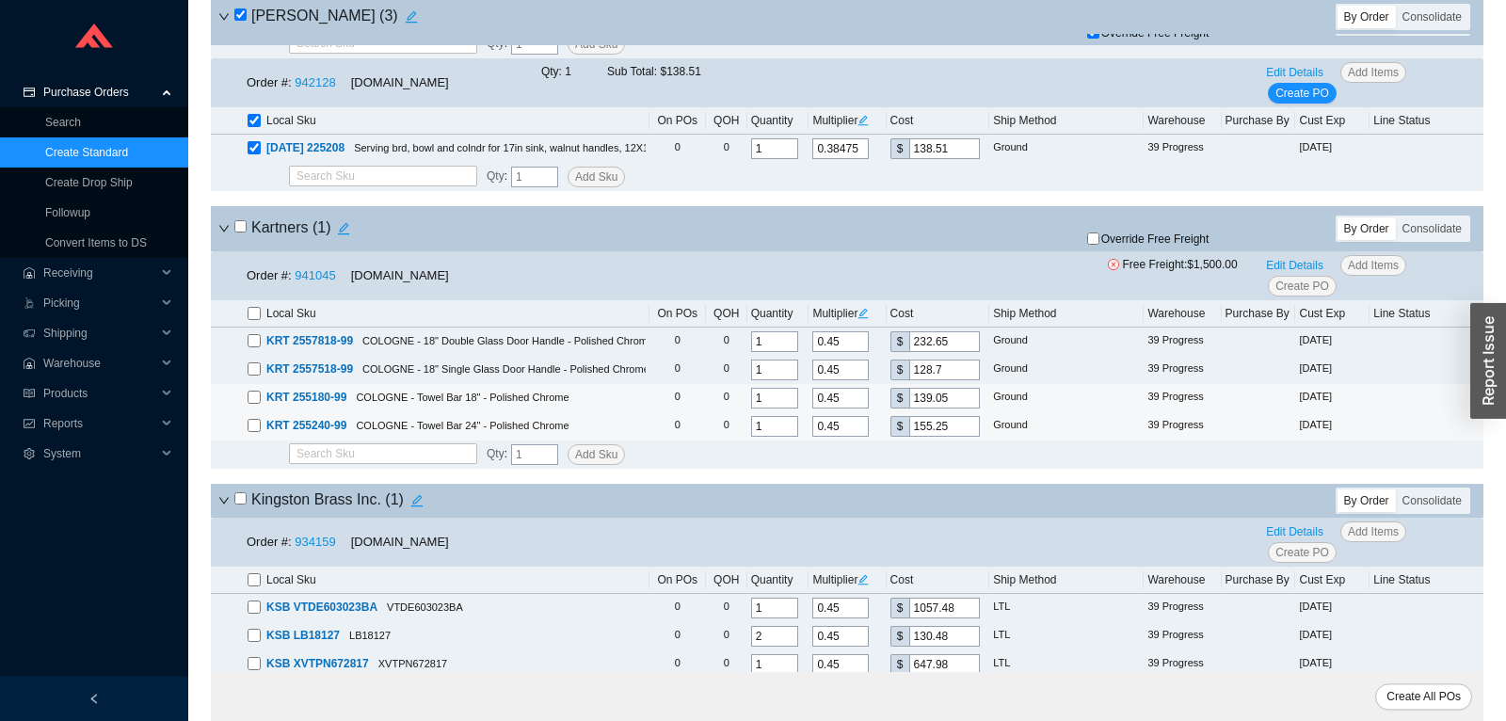
scroll to position [11072, 0]
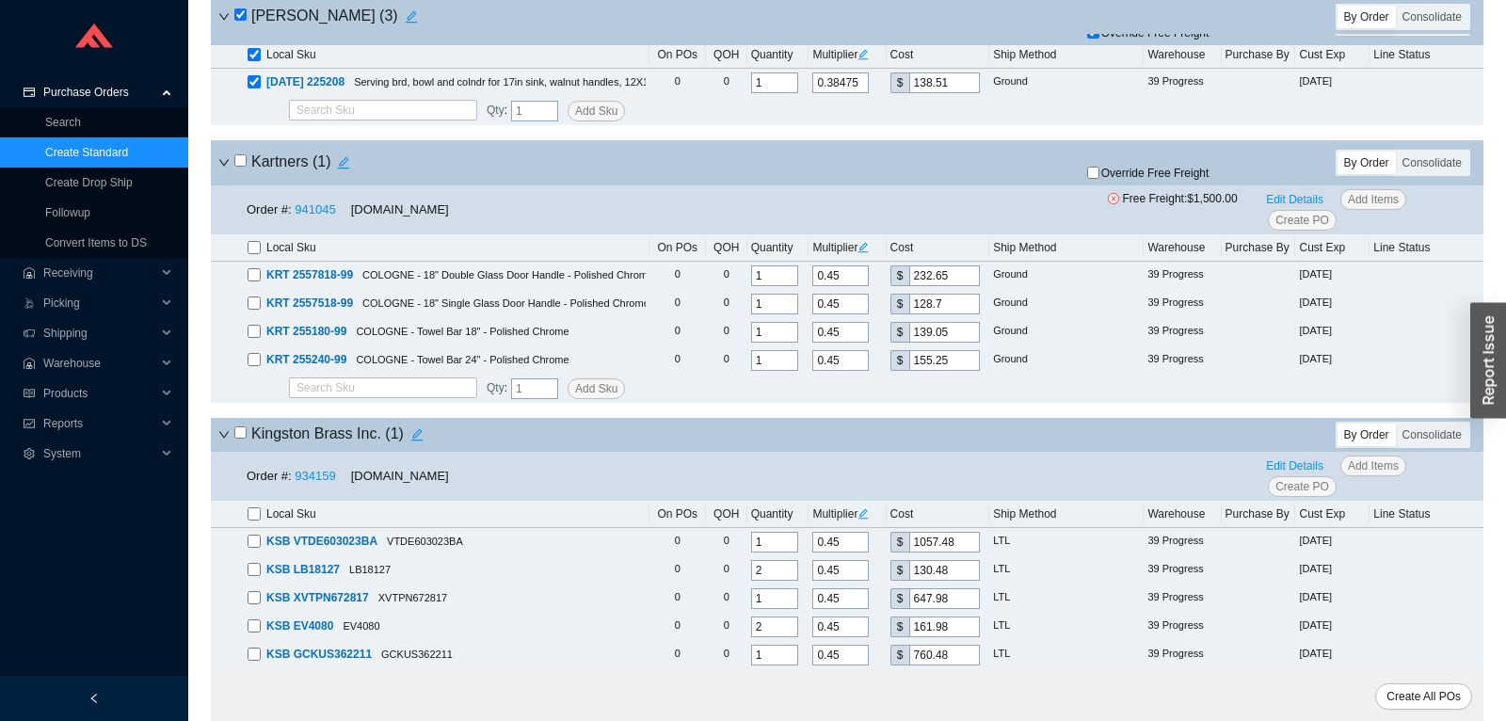
click at [241, 167] on input "checkbox" at bounding box center [240, 160] width 12 height 12
click at [1118, 179] on span "Override Free Freight" at bounding box center [1156, 173] width 108 height 11
click at [1100, 179] on input "Override Free Freight" at bounding box center [1093, 173] width 12 height 12
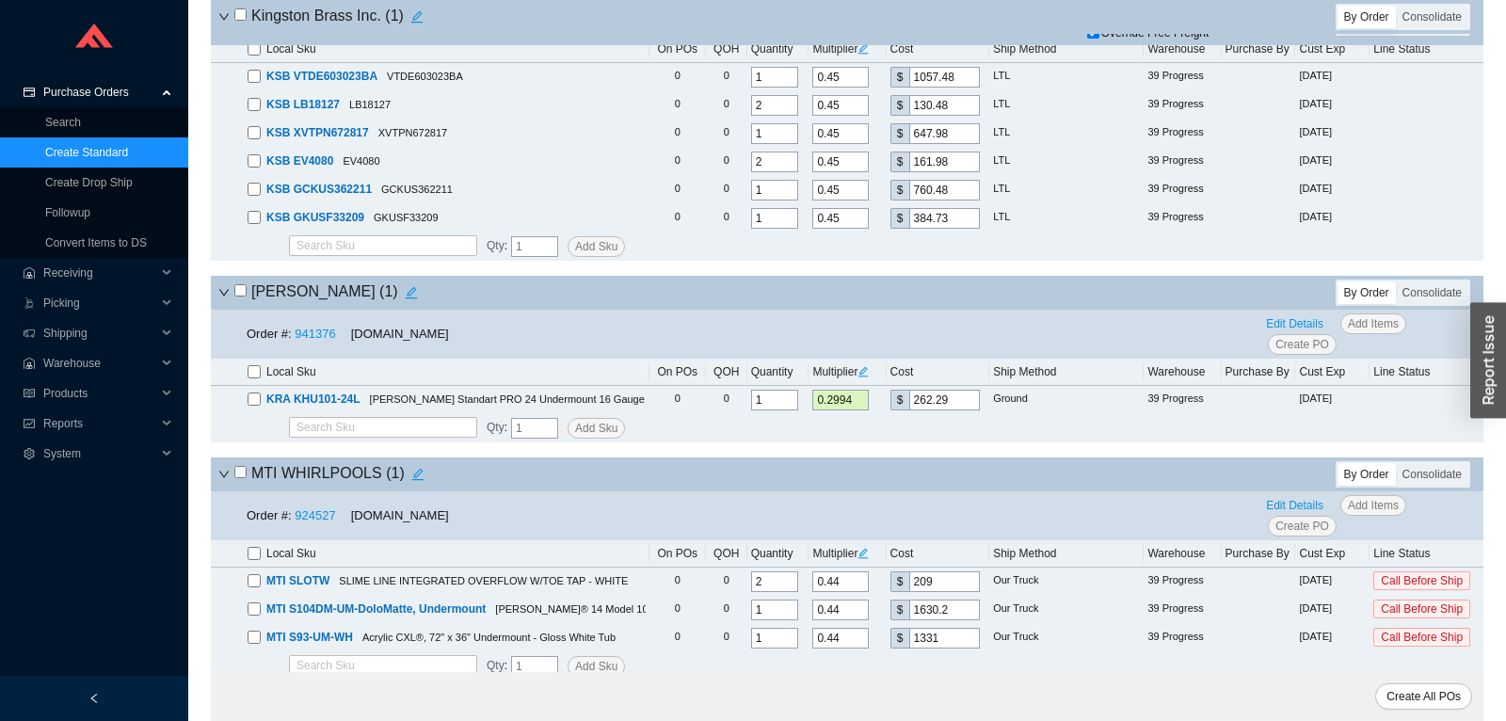
scroll to position [11566, 0]
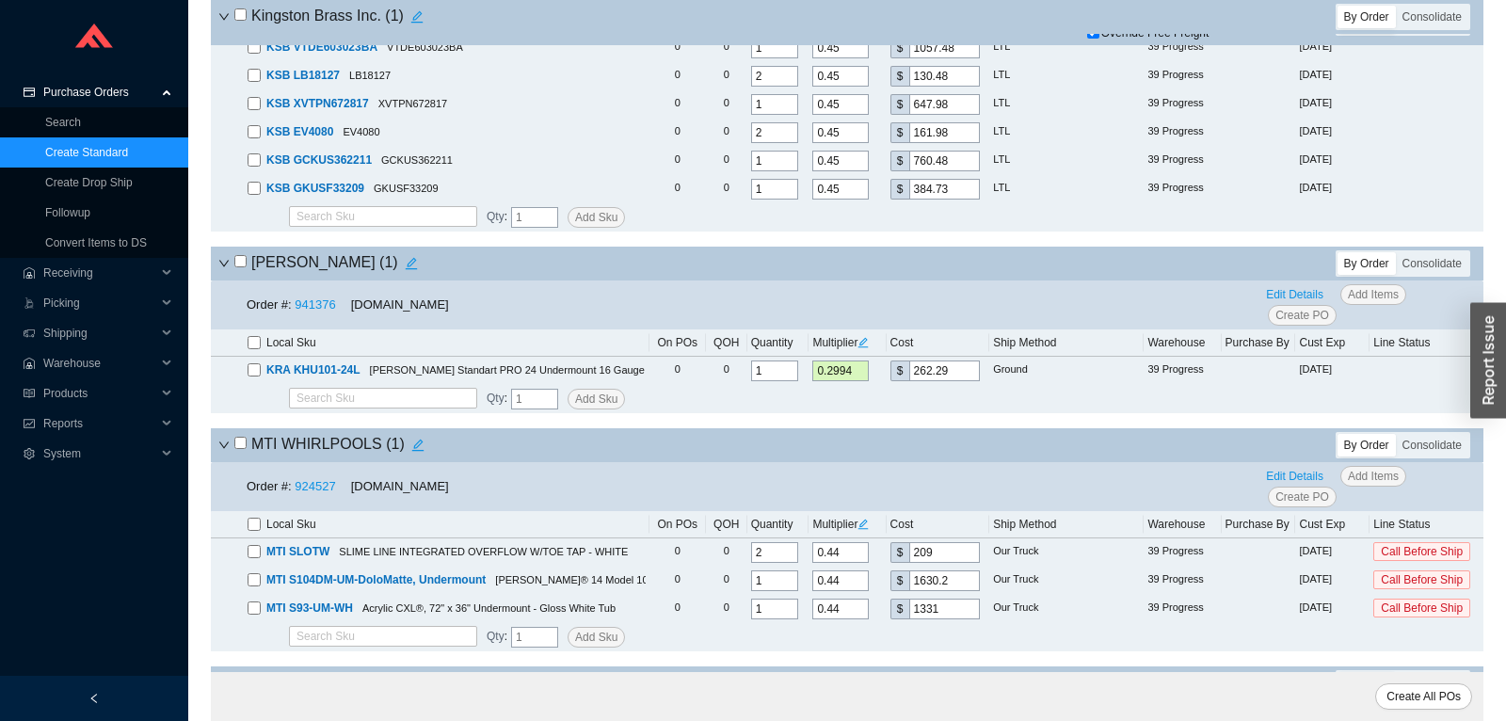
click at [237, 267] on input "checkbox" at bounding box center [240, 261] width 12 height 12
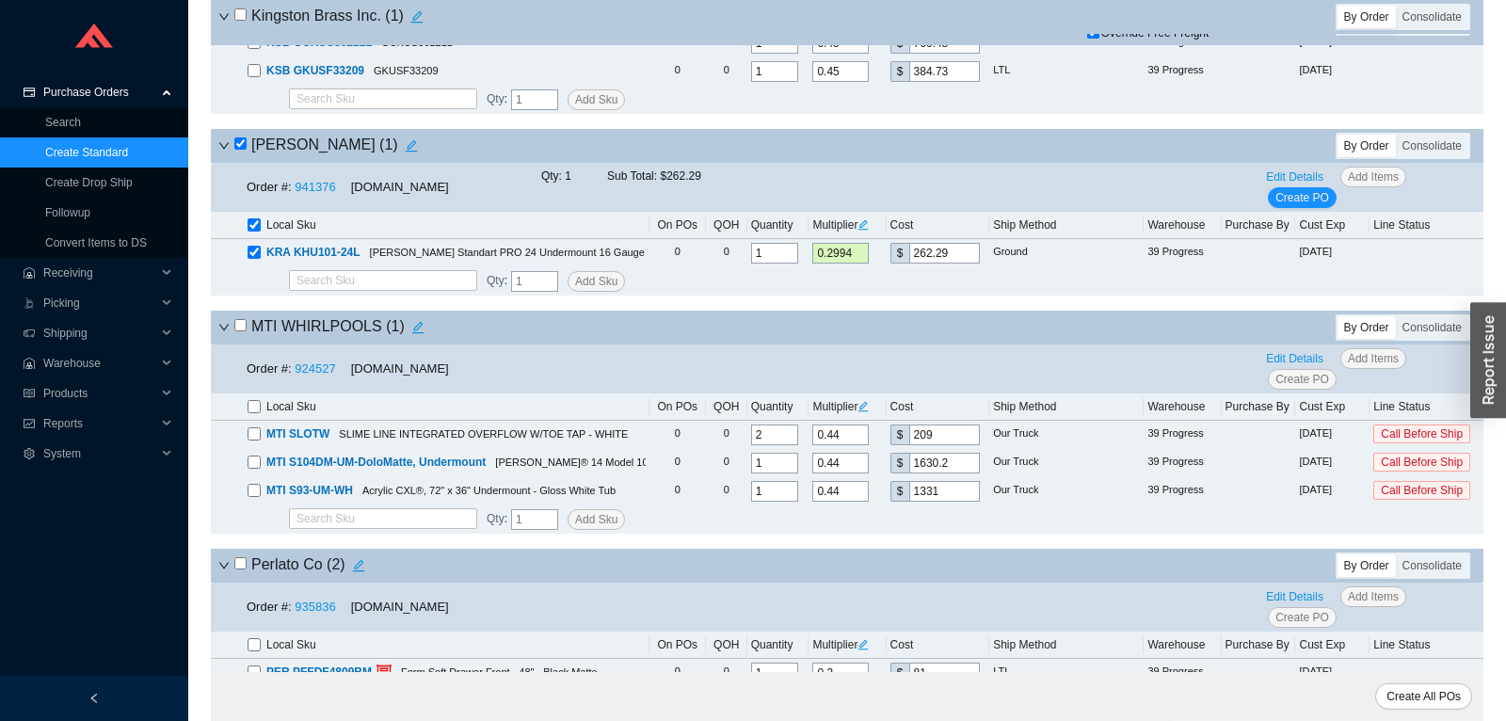
scroll to position [11764, 0]
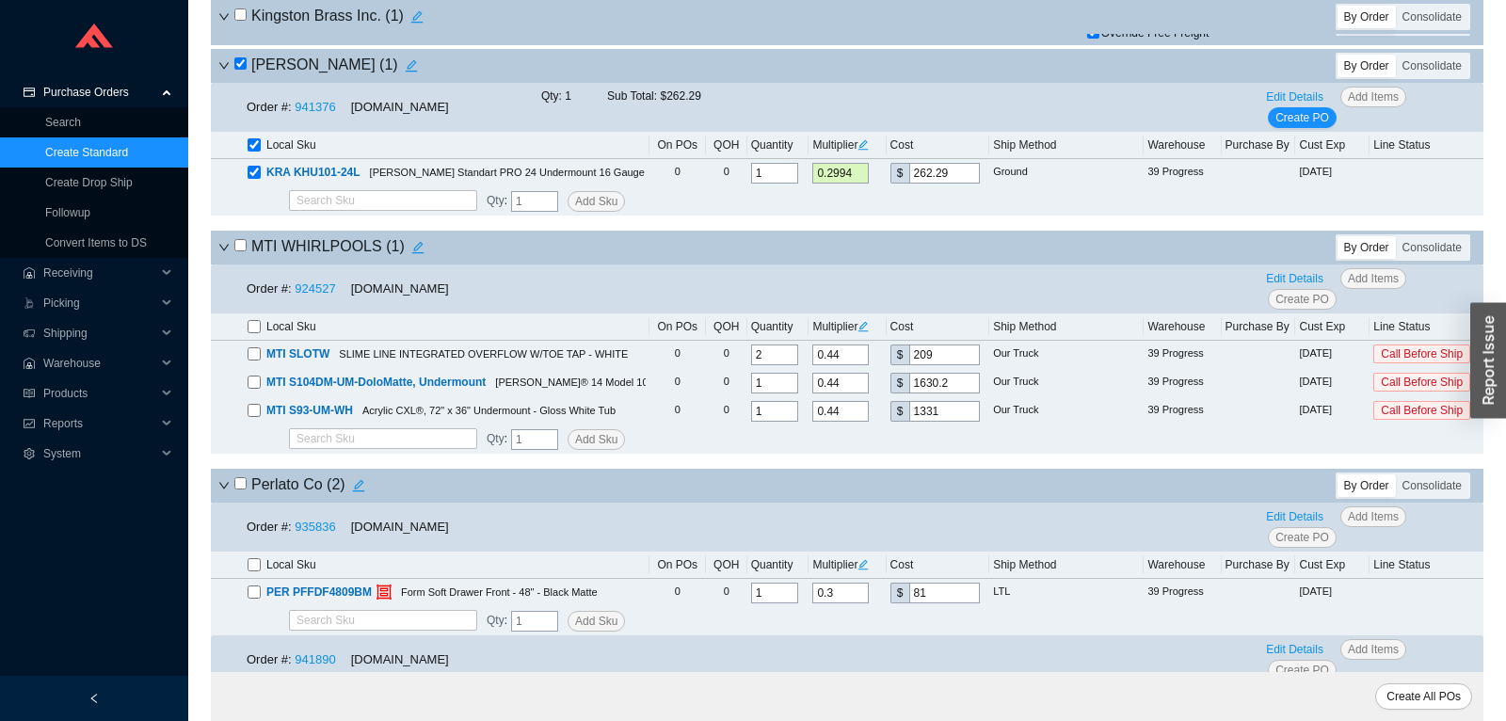
click at [244, 251] on input "checkbox" at bounding box center [240, 245] width 12 height 12
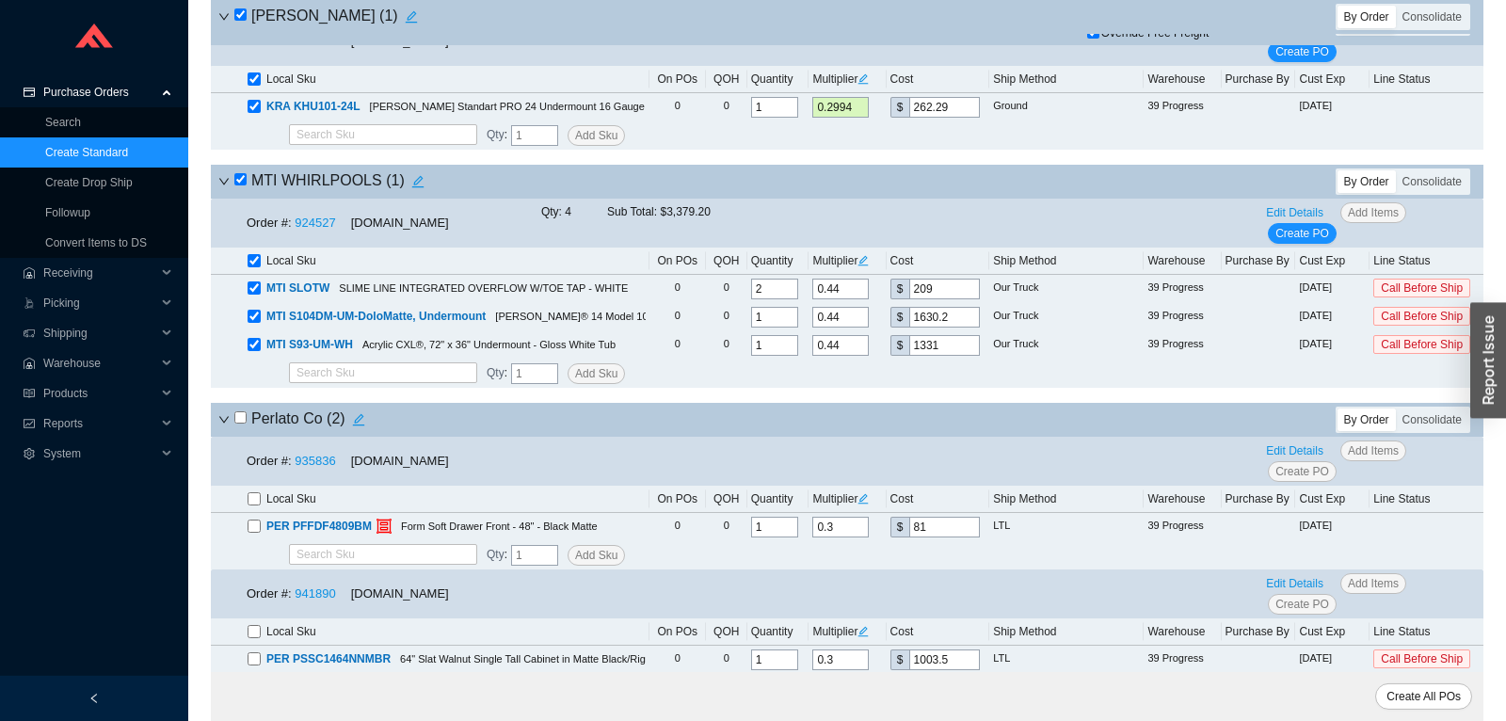
scroll to position [11863, 0]
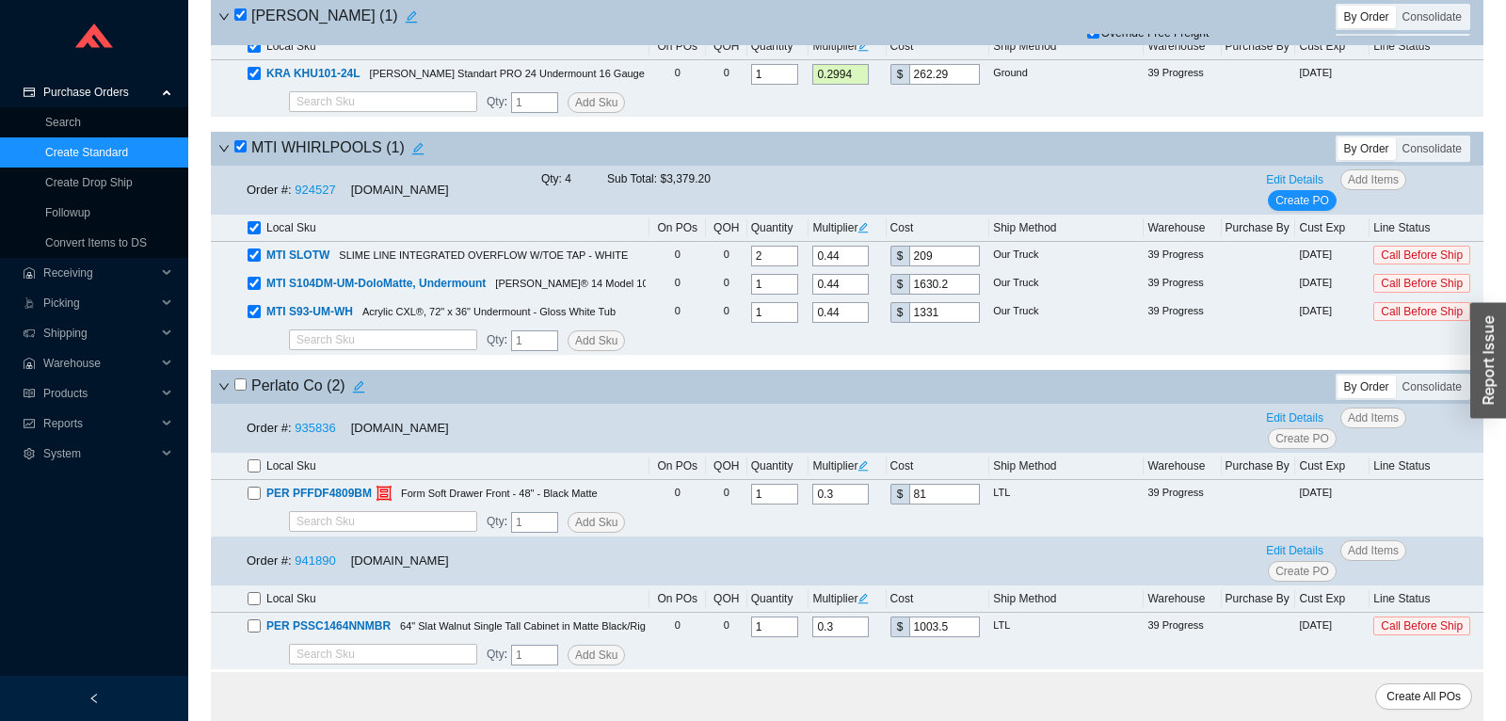
click at [224, 393] on icon "down" at bounding box center [223, 386] width 11 height 11
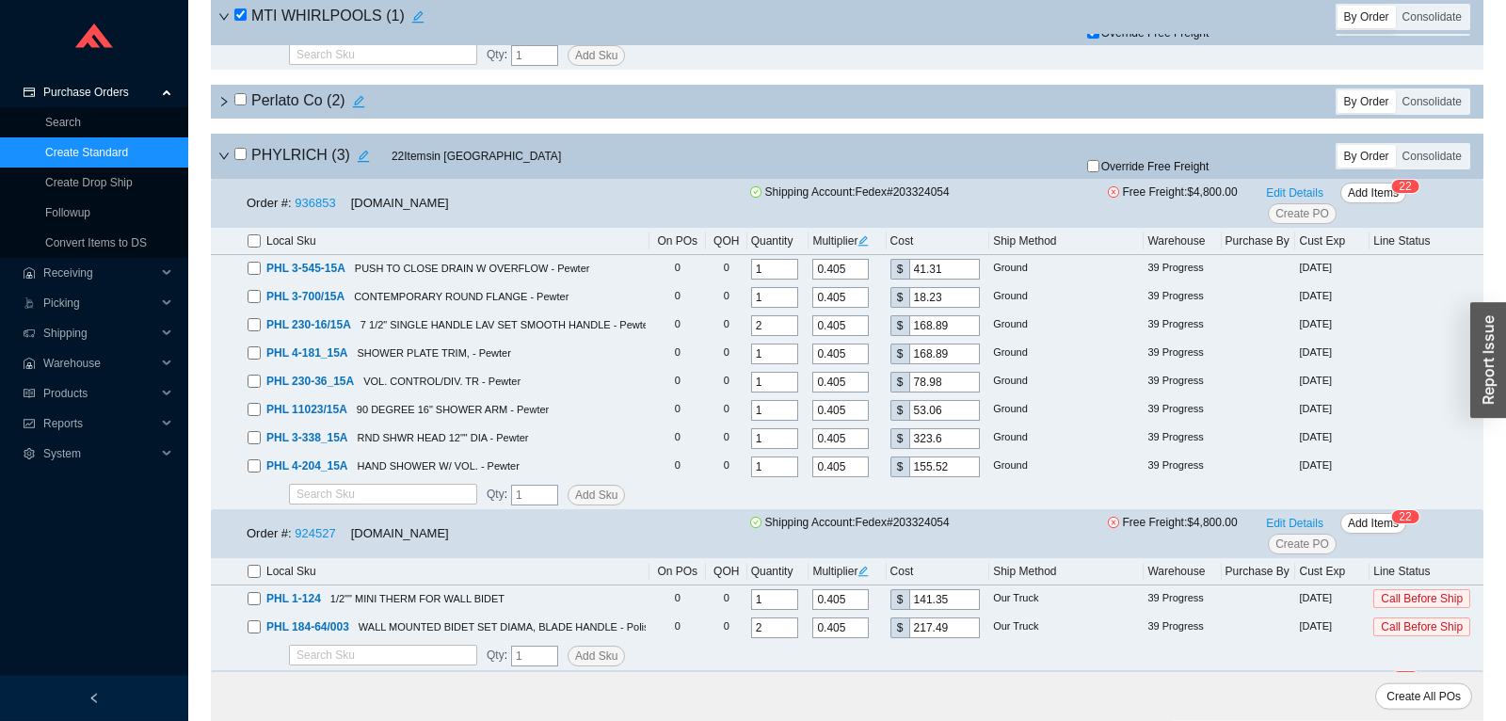
scroll to position [12061, 0]
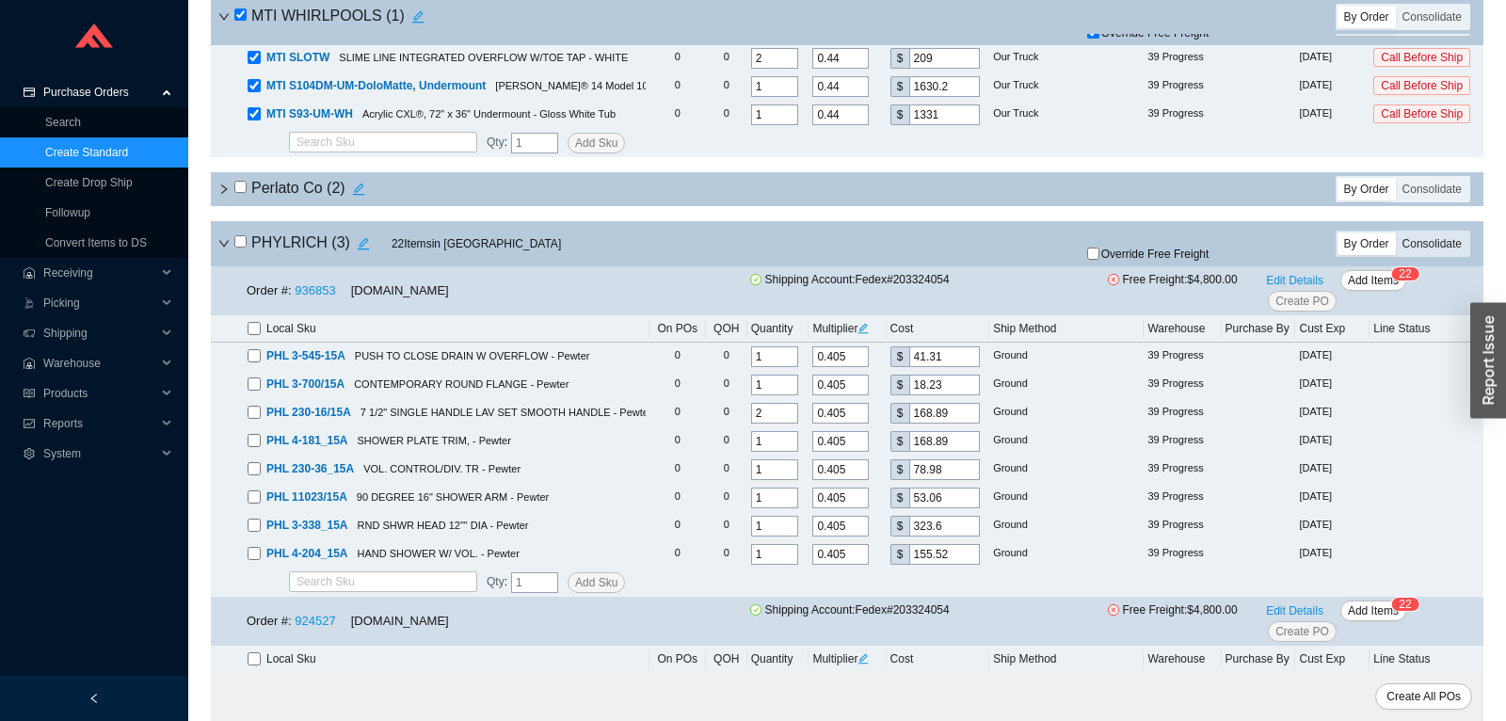
click at [1415, 255] on div "Consolidate" at bounding box center [1432, 244] width 72 height 23
click at [1396, 233] on input "Consolidate" at bounding box center [1396, 233] width 0 height 0
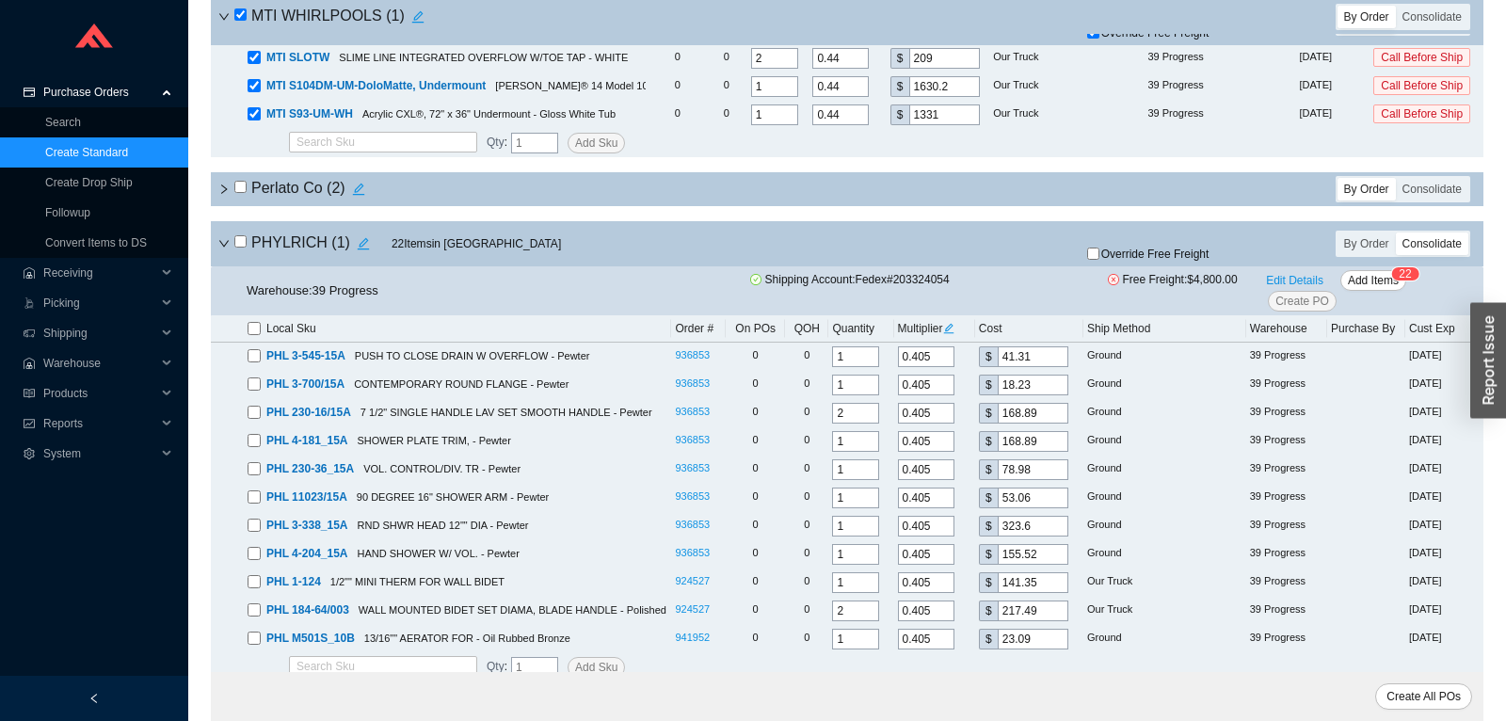
click at [237, 248] on input "checkbox" at bounding box center [240, 241] width 12 height 12
click at [1213, 260] on label "Override Free Freight" at bounding box center [1152, 254] width 130 height 12
click at [1100, 260] on input "Override Free Freight" at bounding box center [1093, 254] width 12 height 12
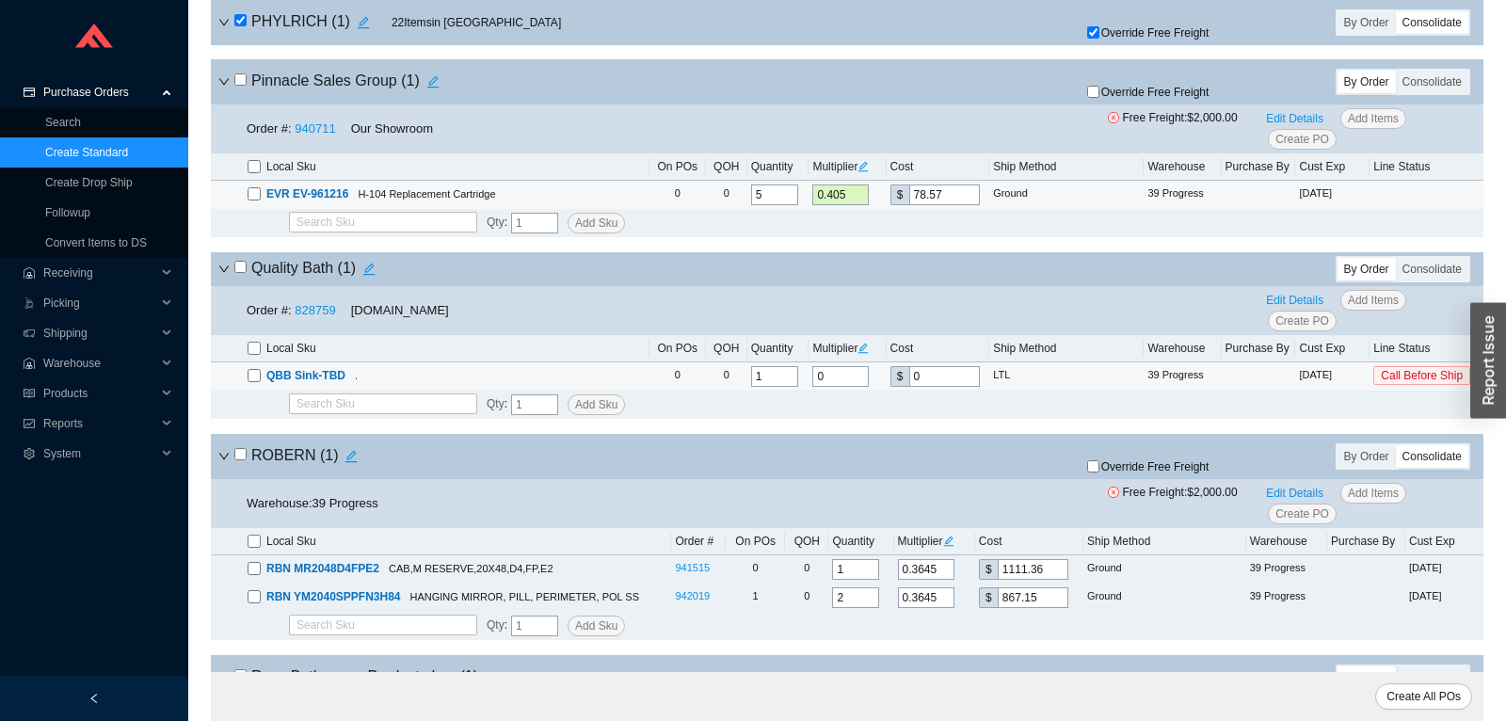
scroll to position [12753, 0]
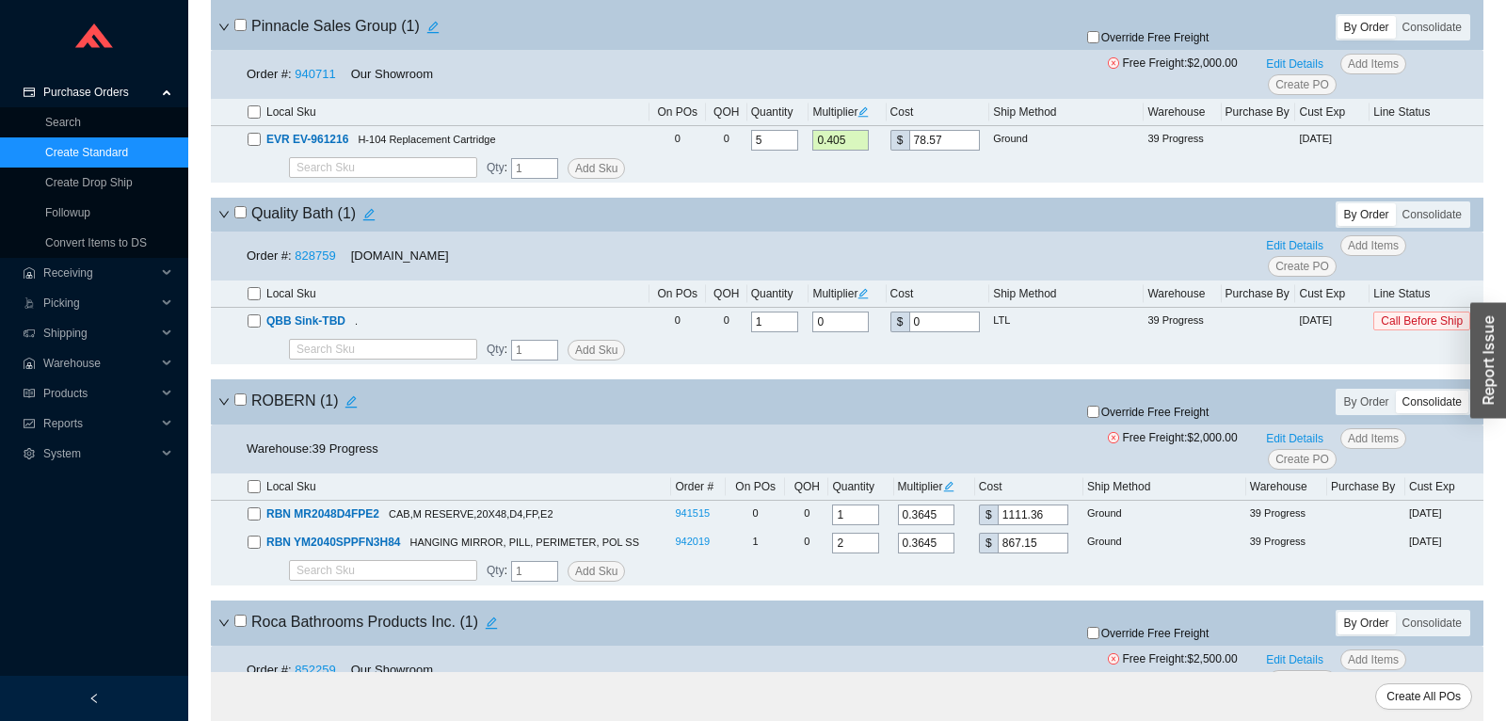
click at [241, 406] on input "checkbox" at bounding box center [240, 400] width 12 height 12
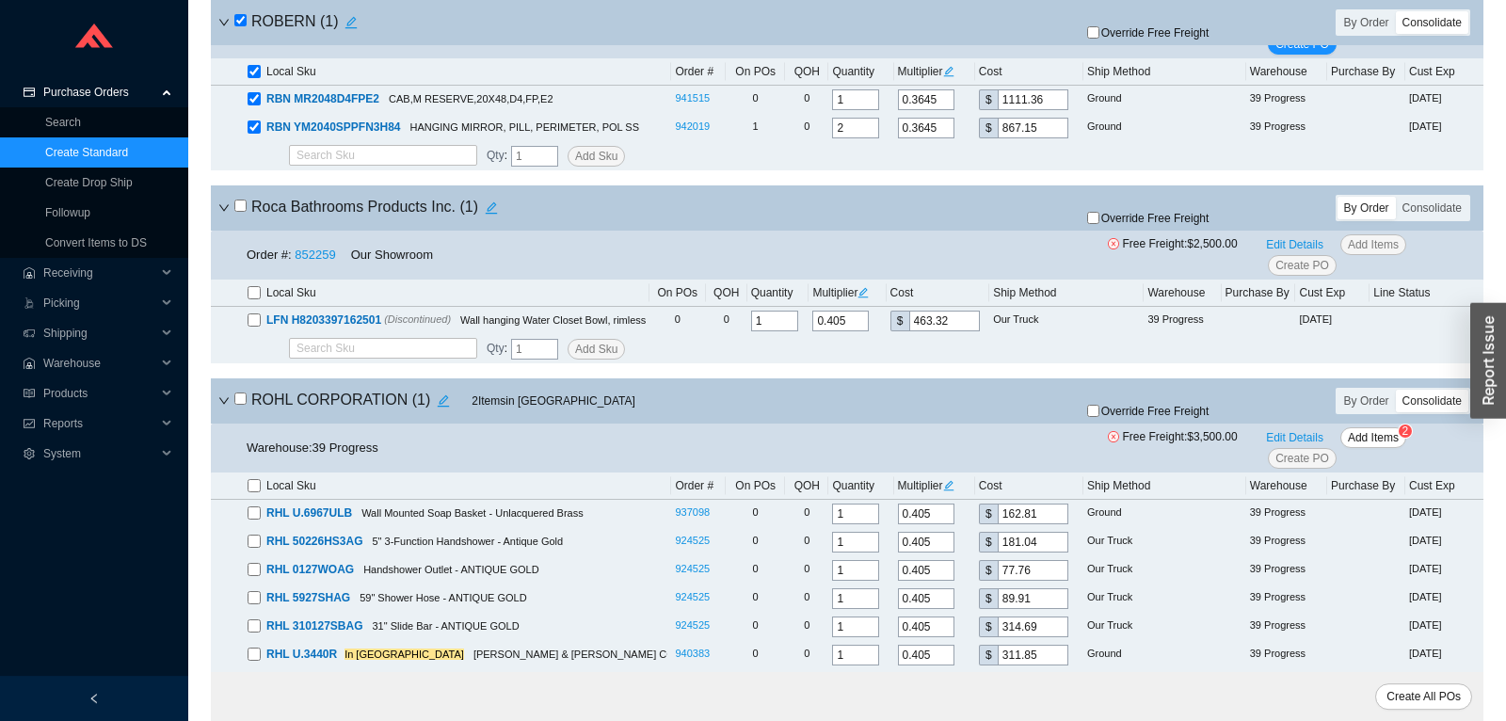
scroll to position [13247, 0]
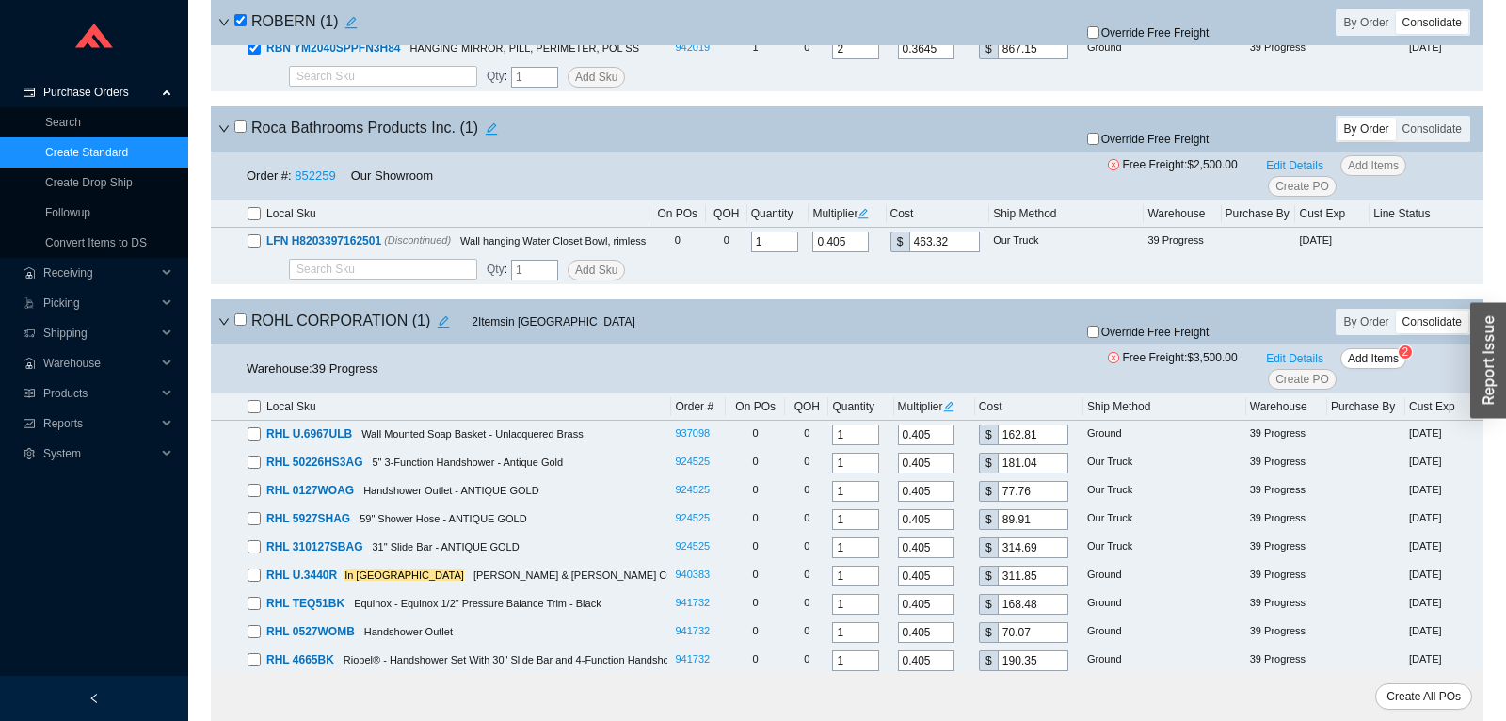
click at [246, 326] on input "checkbox" at bounding box center [240, 320] width 12 height 12
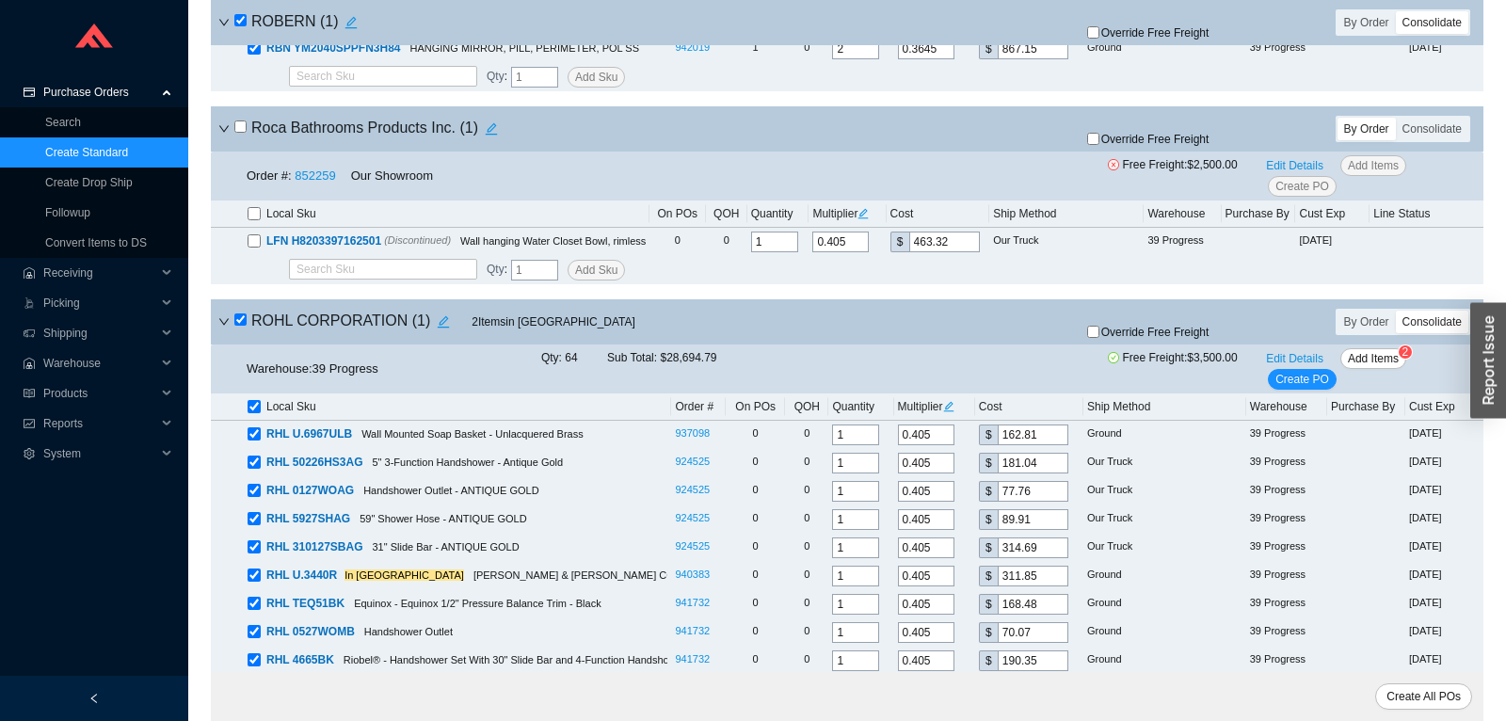
click at [246, 326] on input "checkbox" at bounding box center [240, 320] width 12 height 12
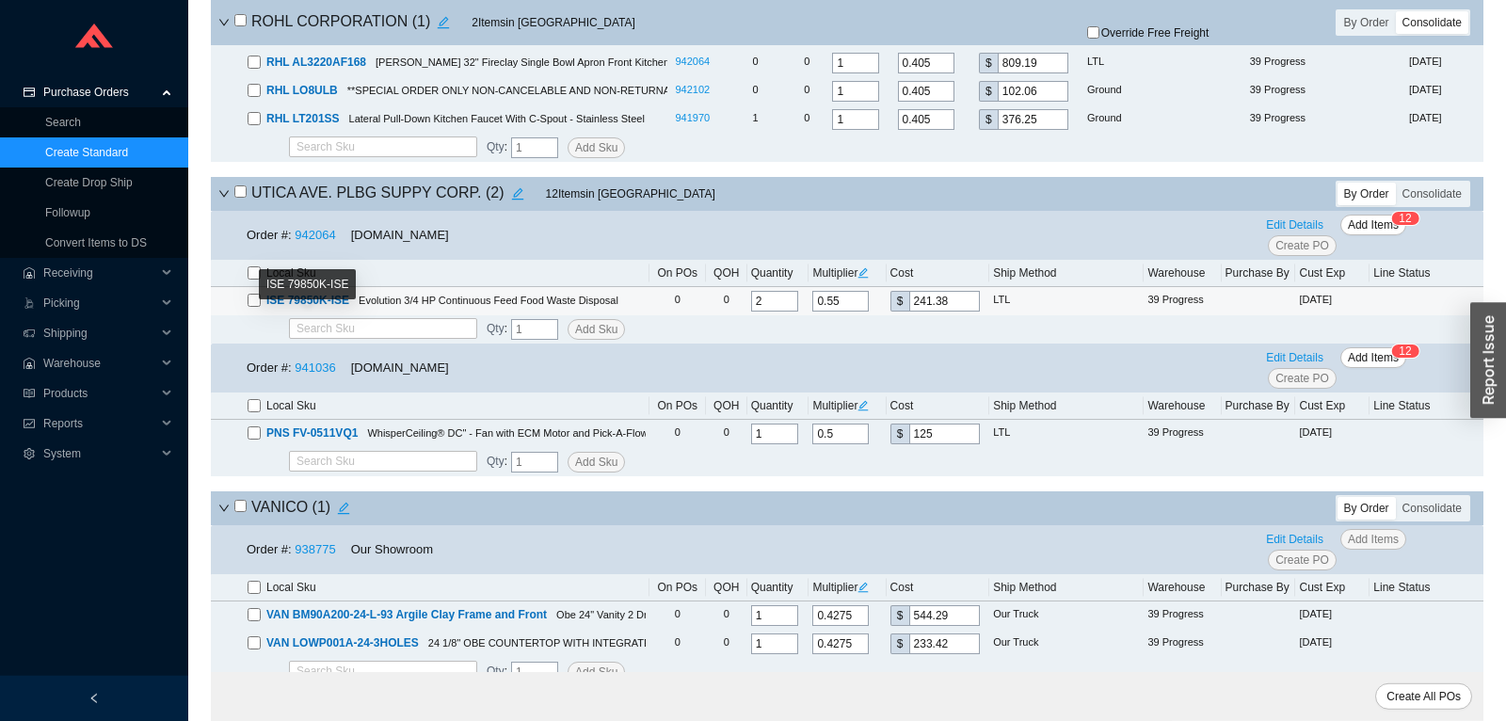
scroll to position [15125, 0]
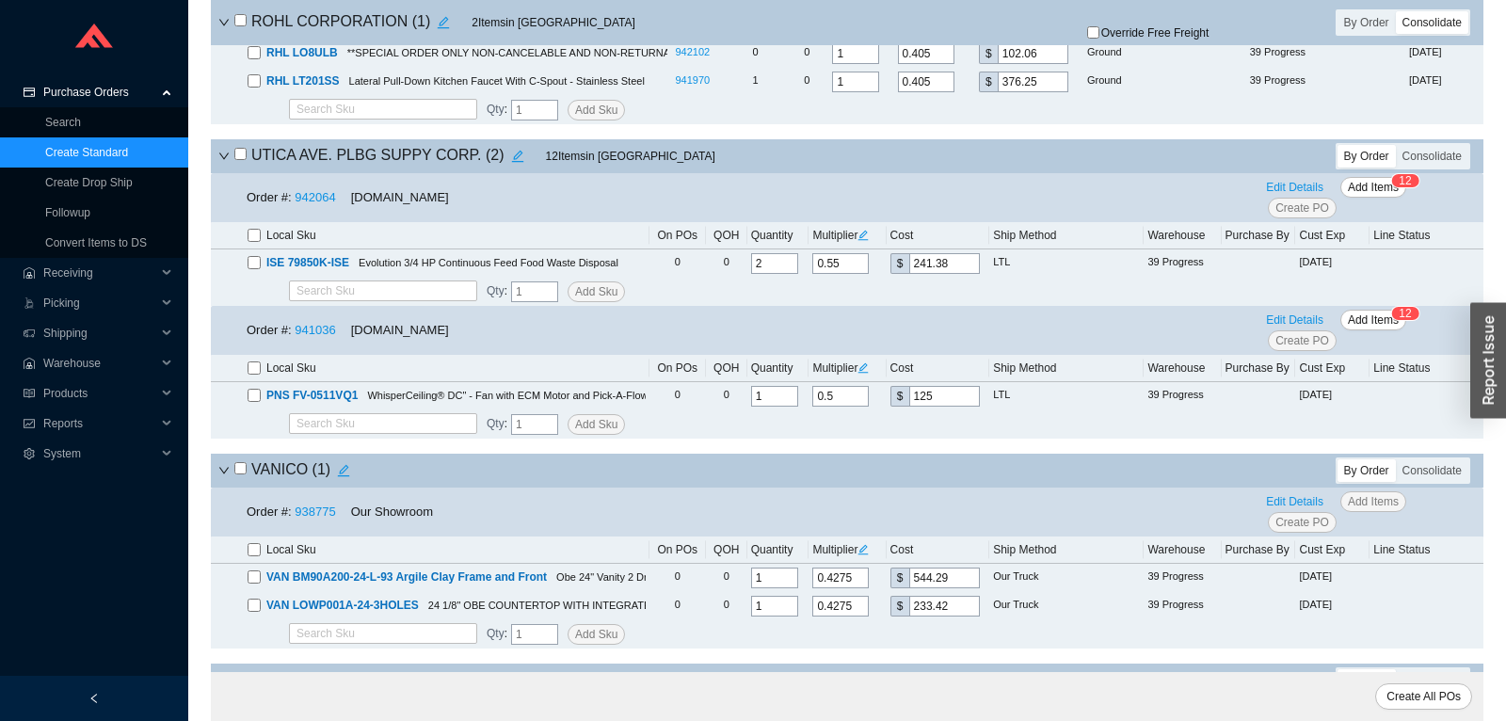
click at [242, 160] on input "checkbox" at bounding box center [240, 154] width 12 height 12
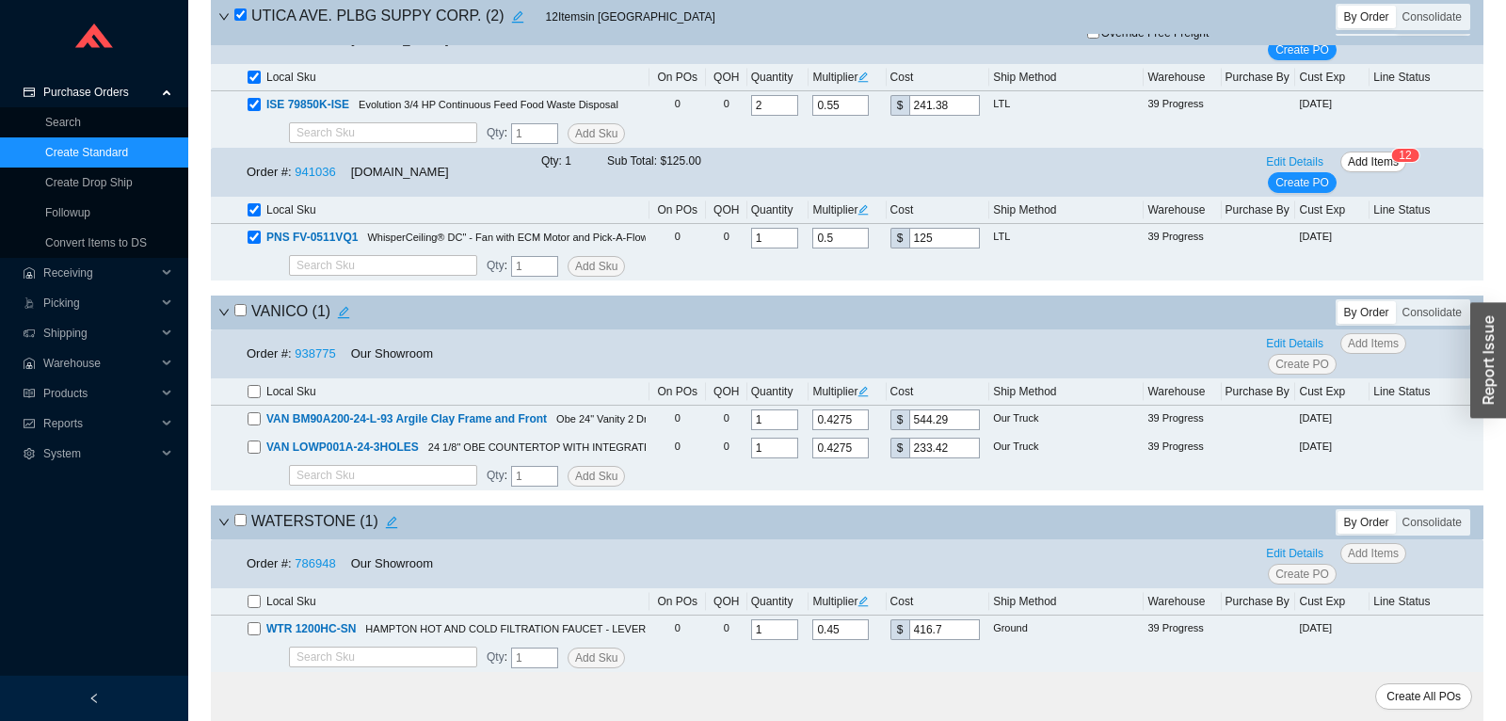
scroll to position [15313, 0]
click at [227, 310] on icon "down" at bounding box center [223, 312] width 11 height 11
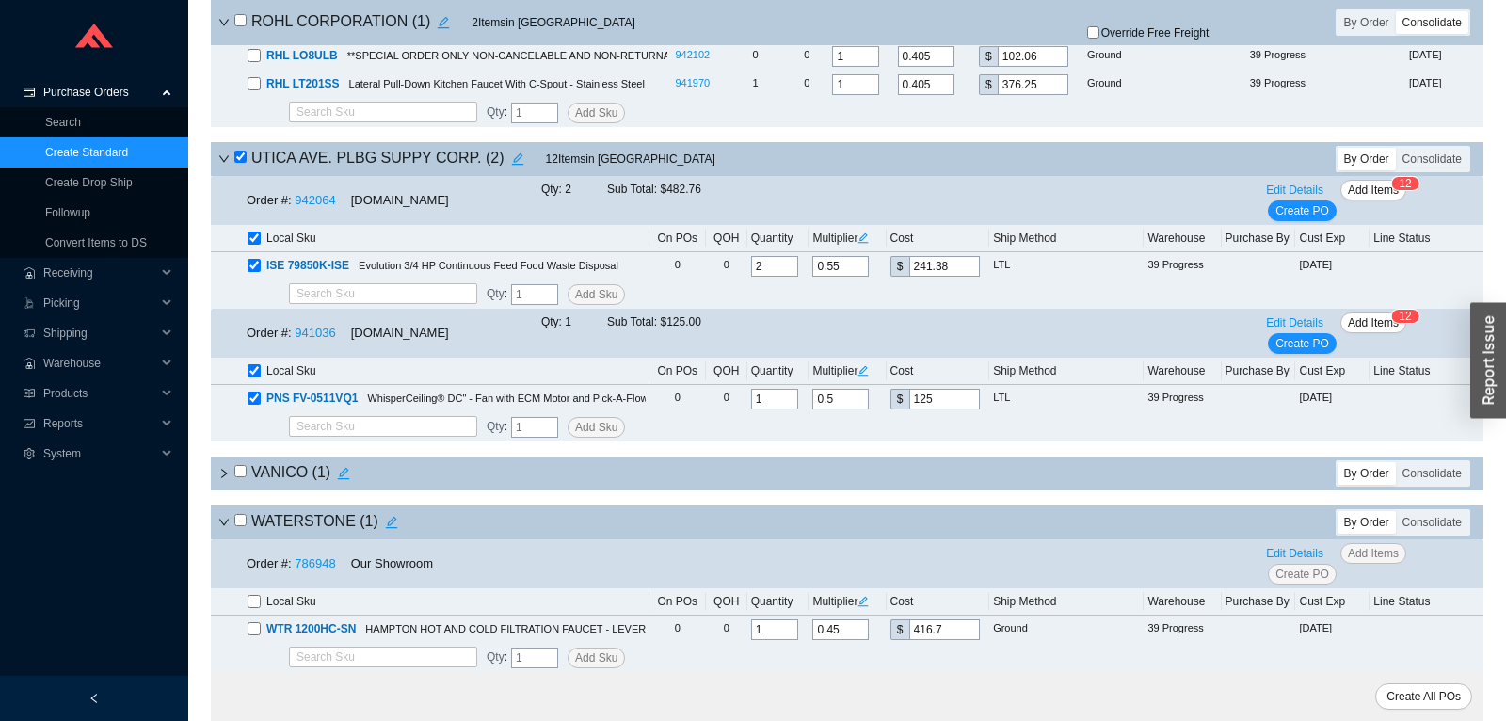
scroll to position [15152, 0]
click at [234, 525] on input "checkbox" at bounding box center [240, 520] width 12 height 12
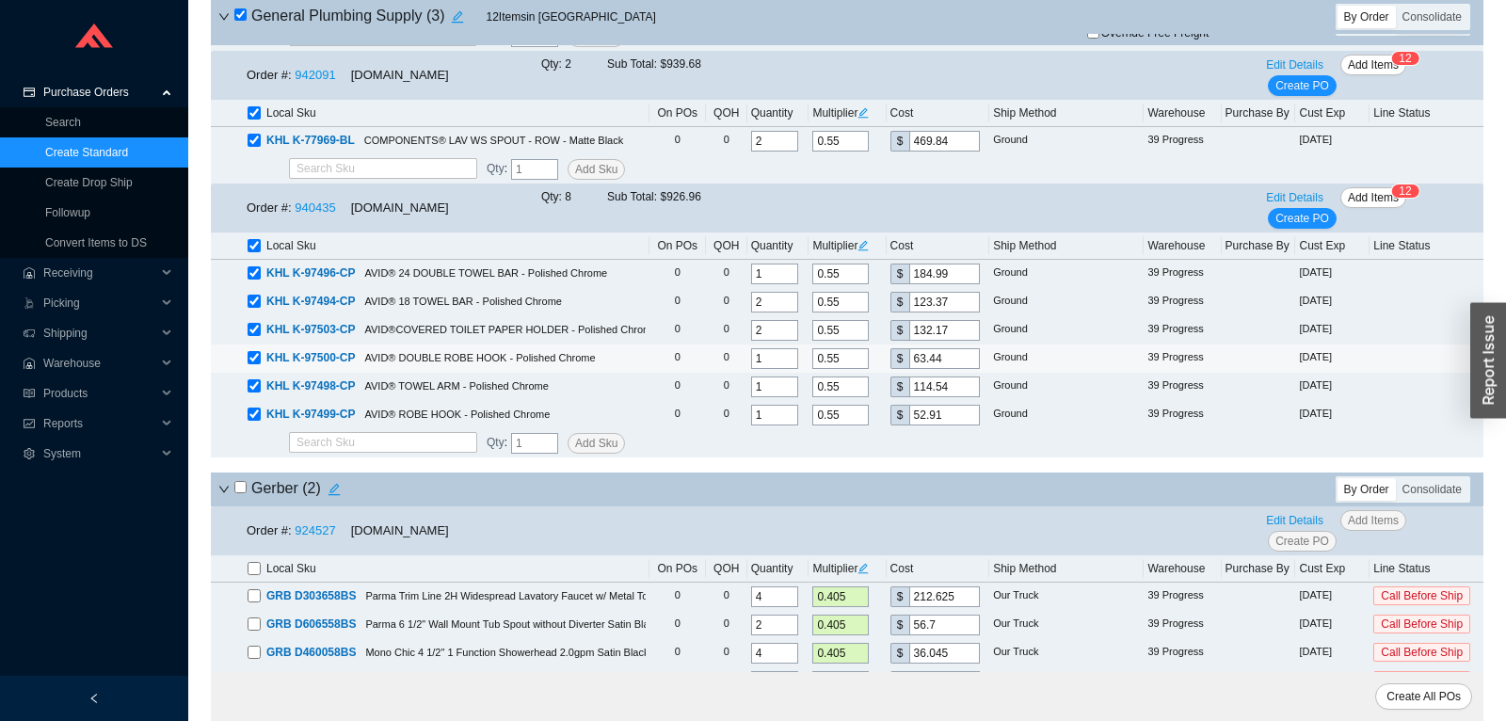
scroll to position [6129, 0]
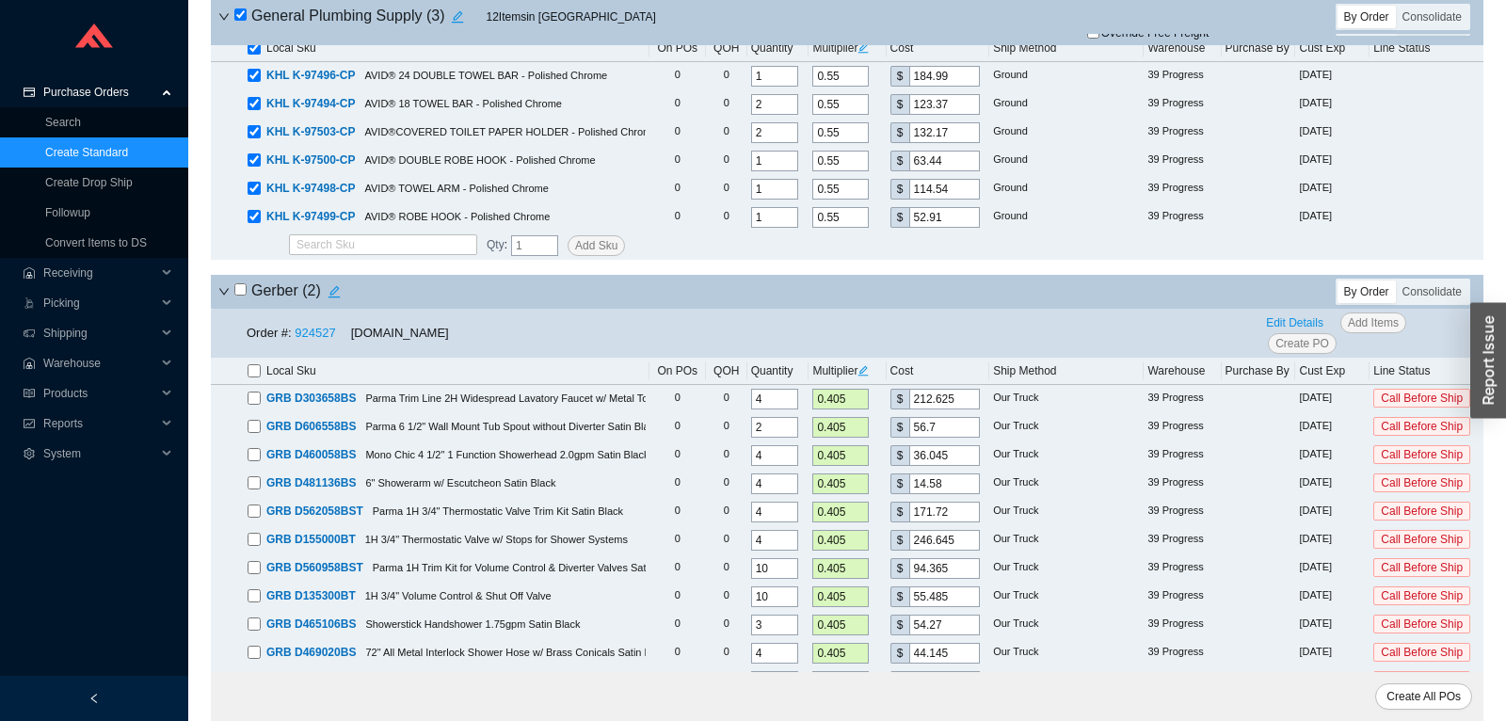
click at [240, 296] on input "checkbox" at bounding box center [240, 289] width 12 height 12
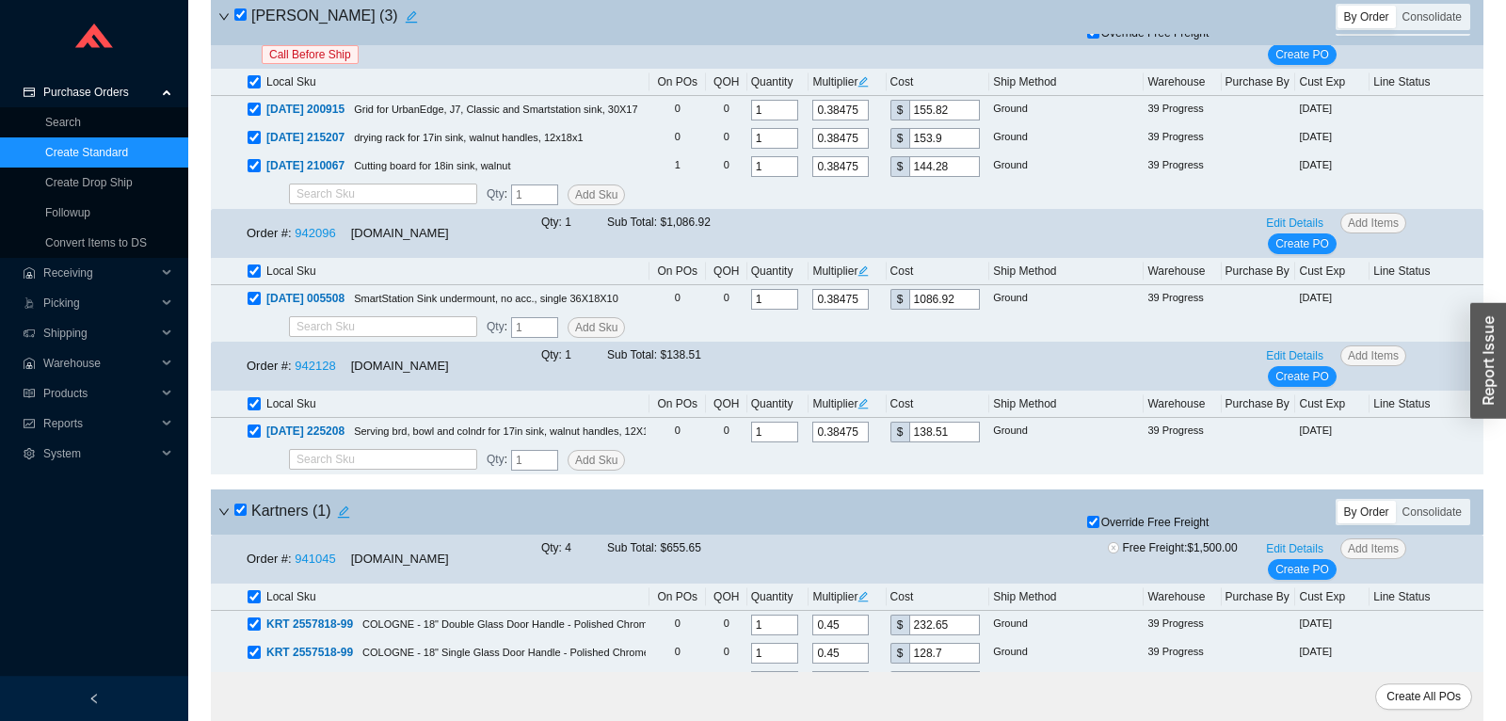
scroll to position [10775, 0]
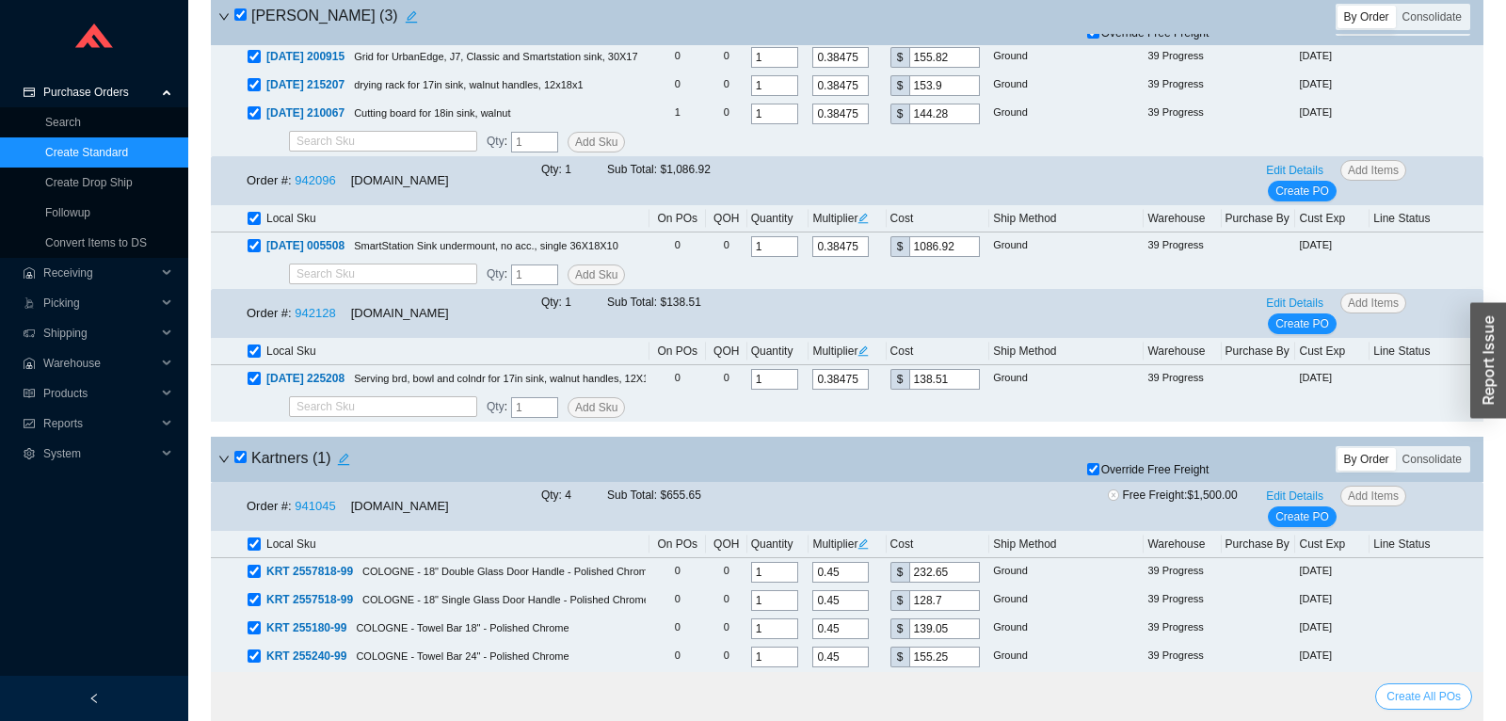
click at [1406, 697] on span "Create All POs" at bounding box center [1424, 696] width 74 height 19
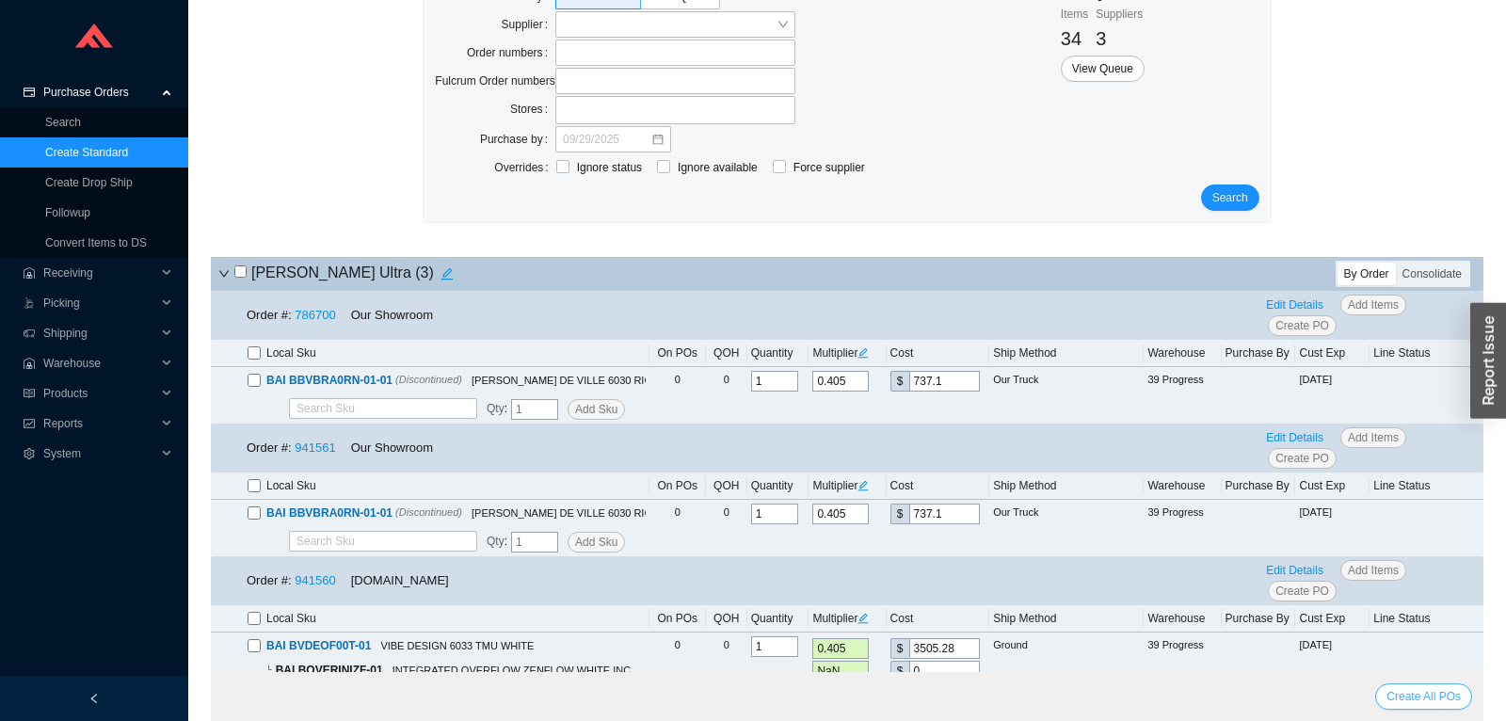
scroll to position [0, 0]
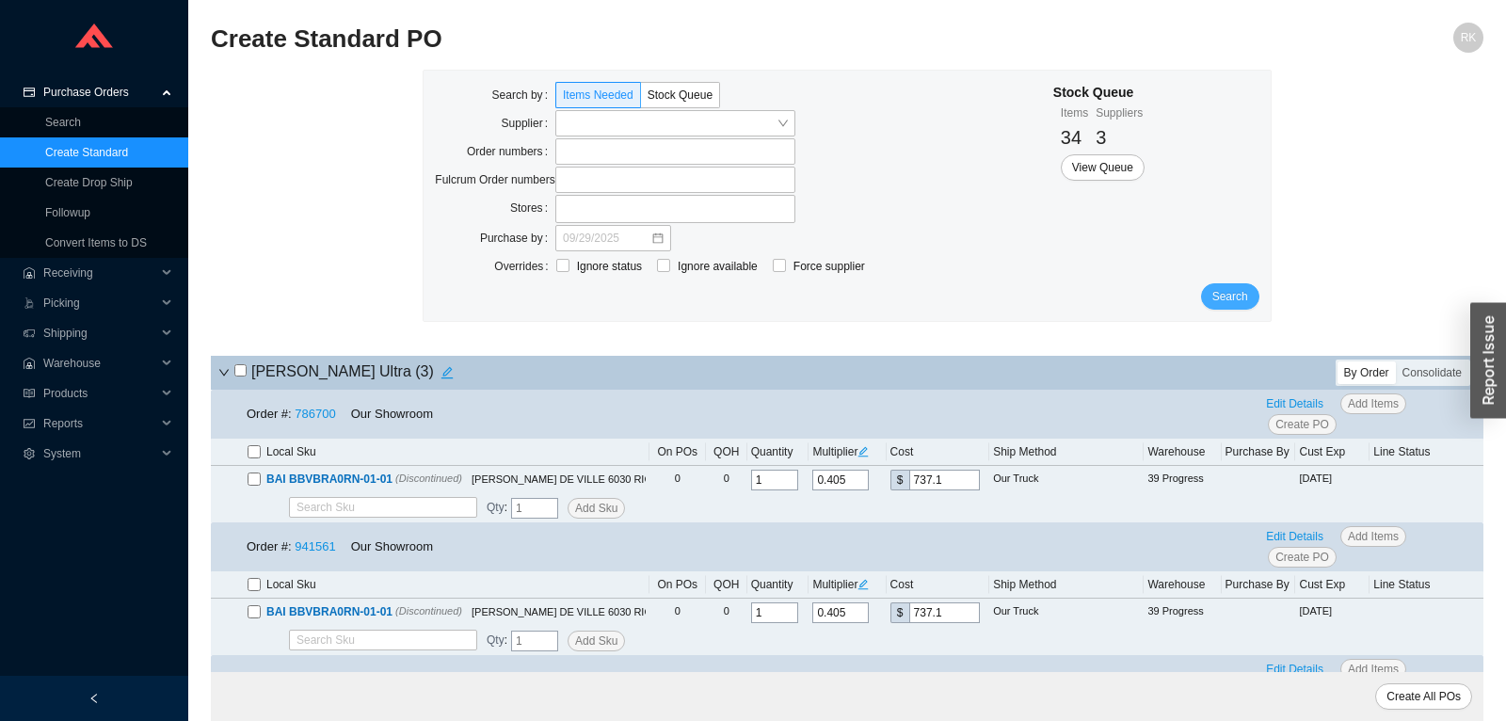
click at [1222, 298] on span "Search" at bounding box center [1231, 296] width 36 height 19
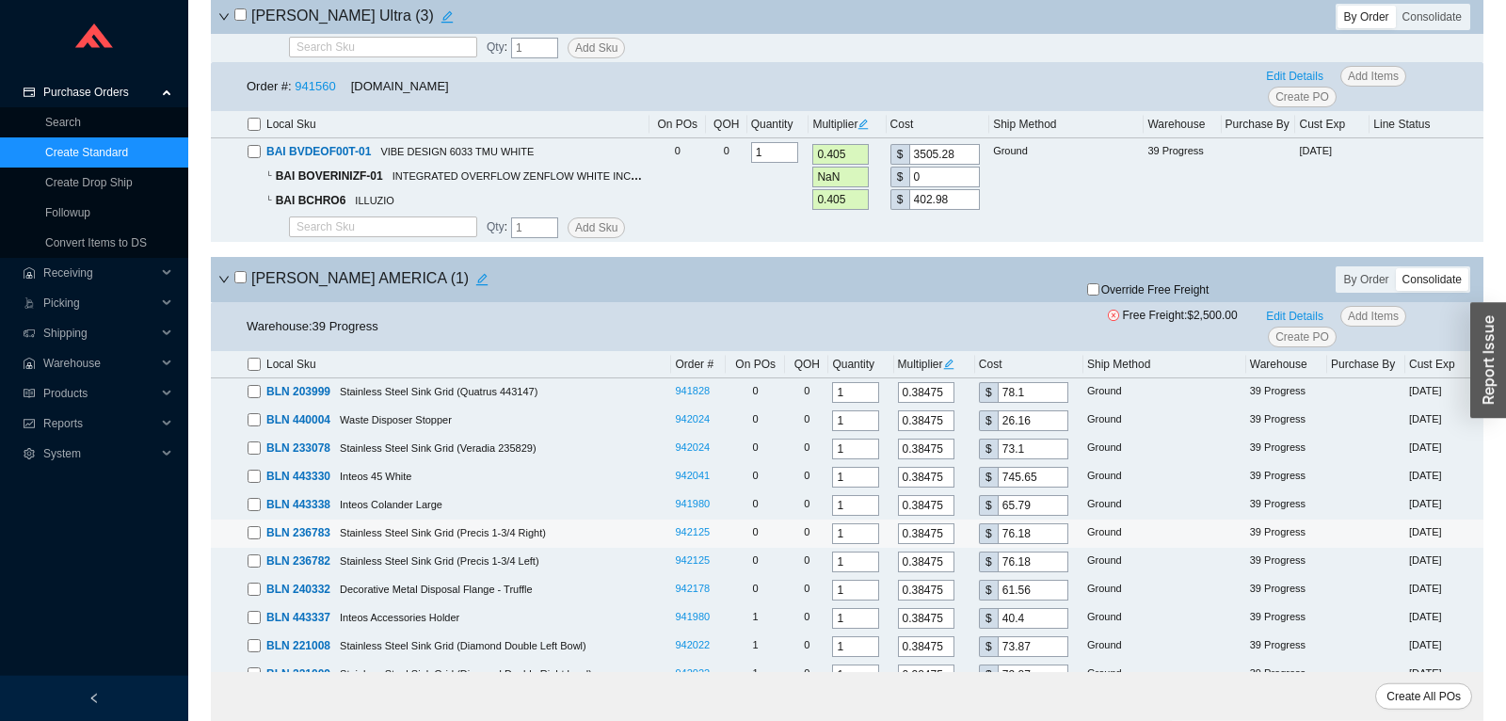
scroll to position [791, 0]
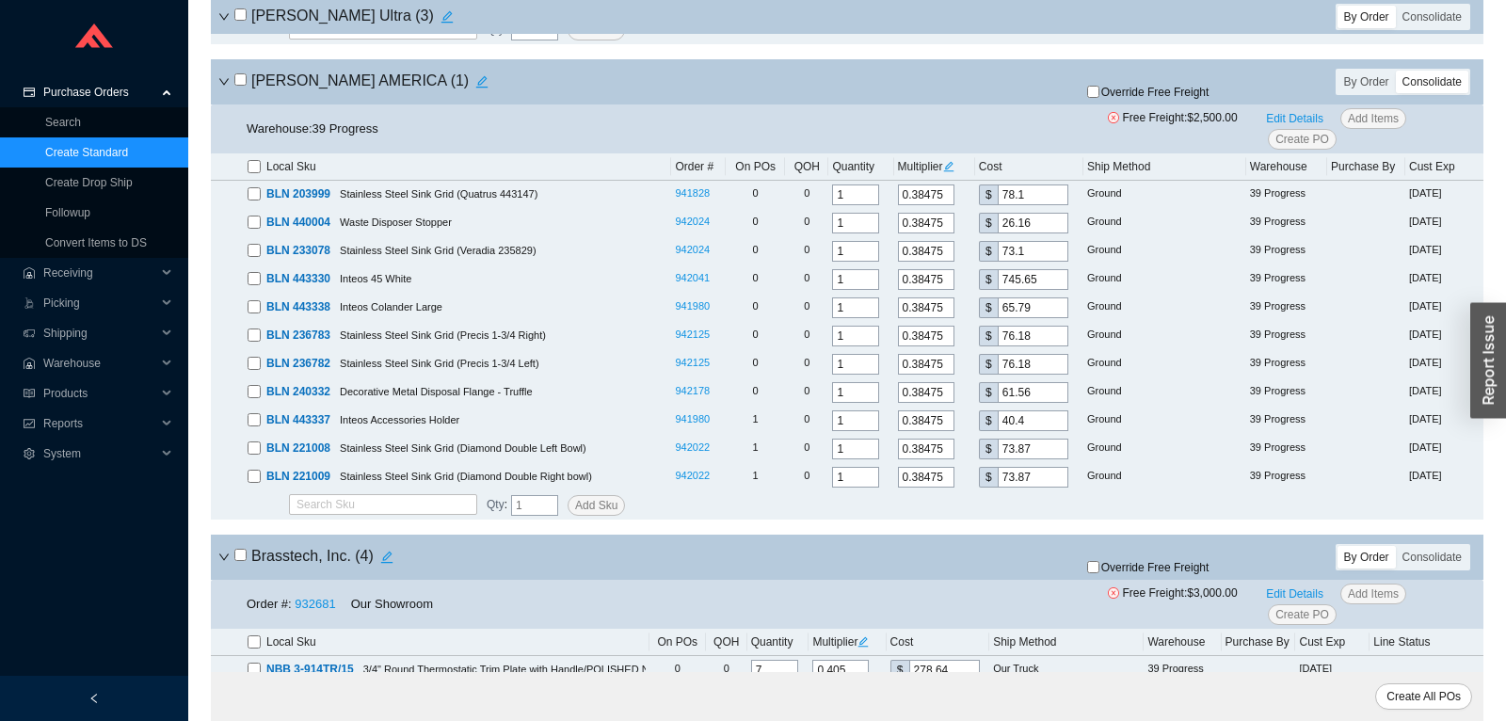
click at [243, 86] on input "checkbox" at bounding box center [240, 79] width 12 height 12
click at [242, 86] on input "checkbox" at bounding box center [240, 79] width 12 height 12
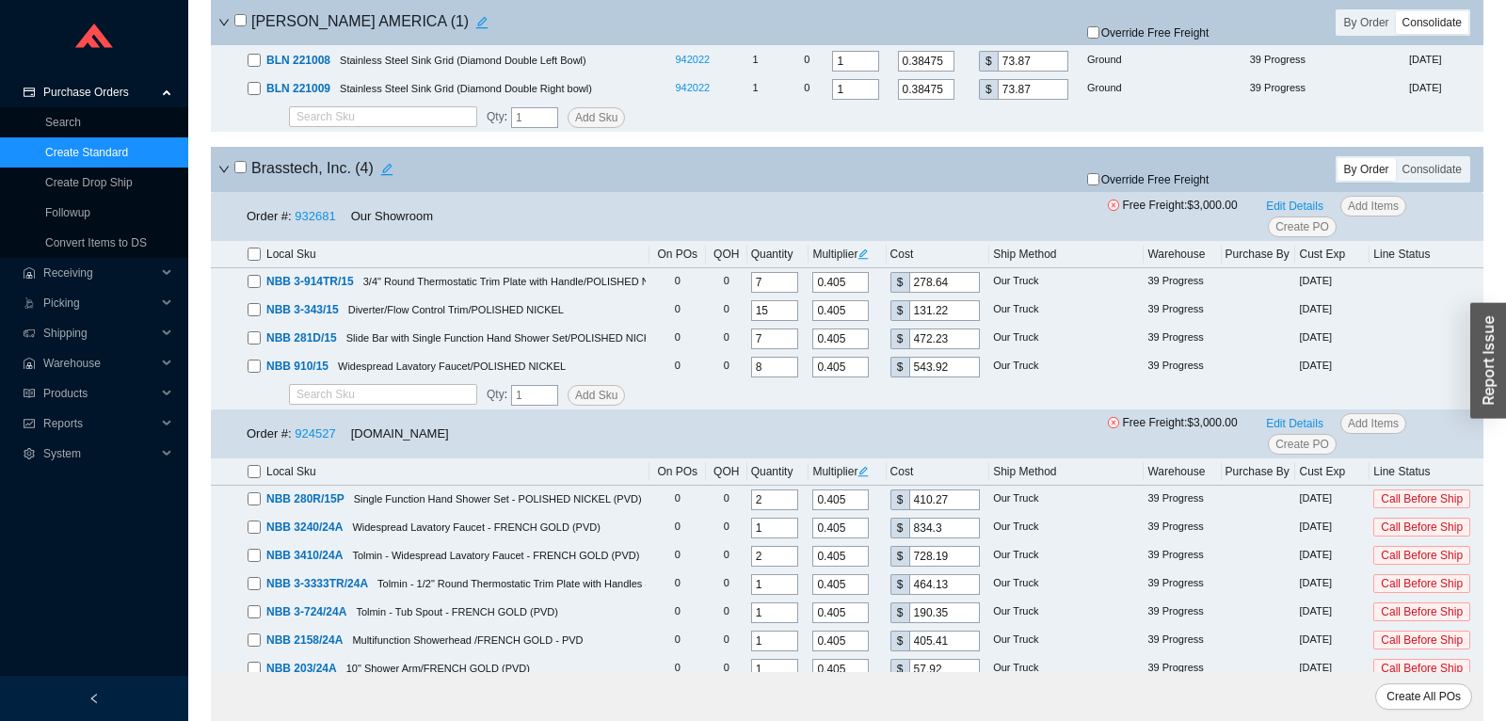
scroll to position [1186, 0]
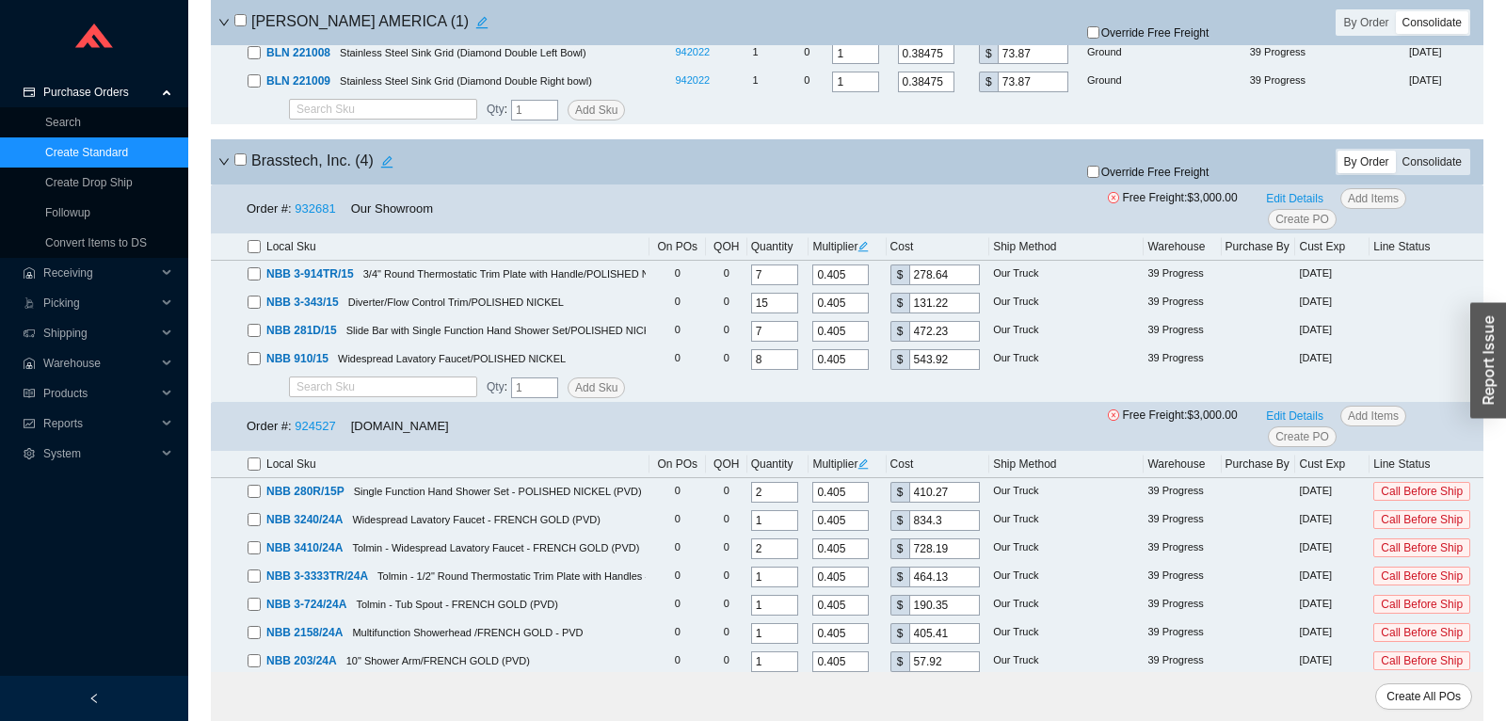
click at [1427, 165] on div "Consolidate" at bounding box center [1432, 162] width 72 height 23
click at [1396, 151] on input "Consolidate" at bounding box center [1396, 151] width 0 height 0
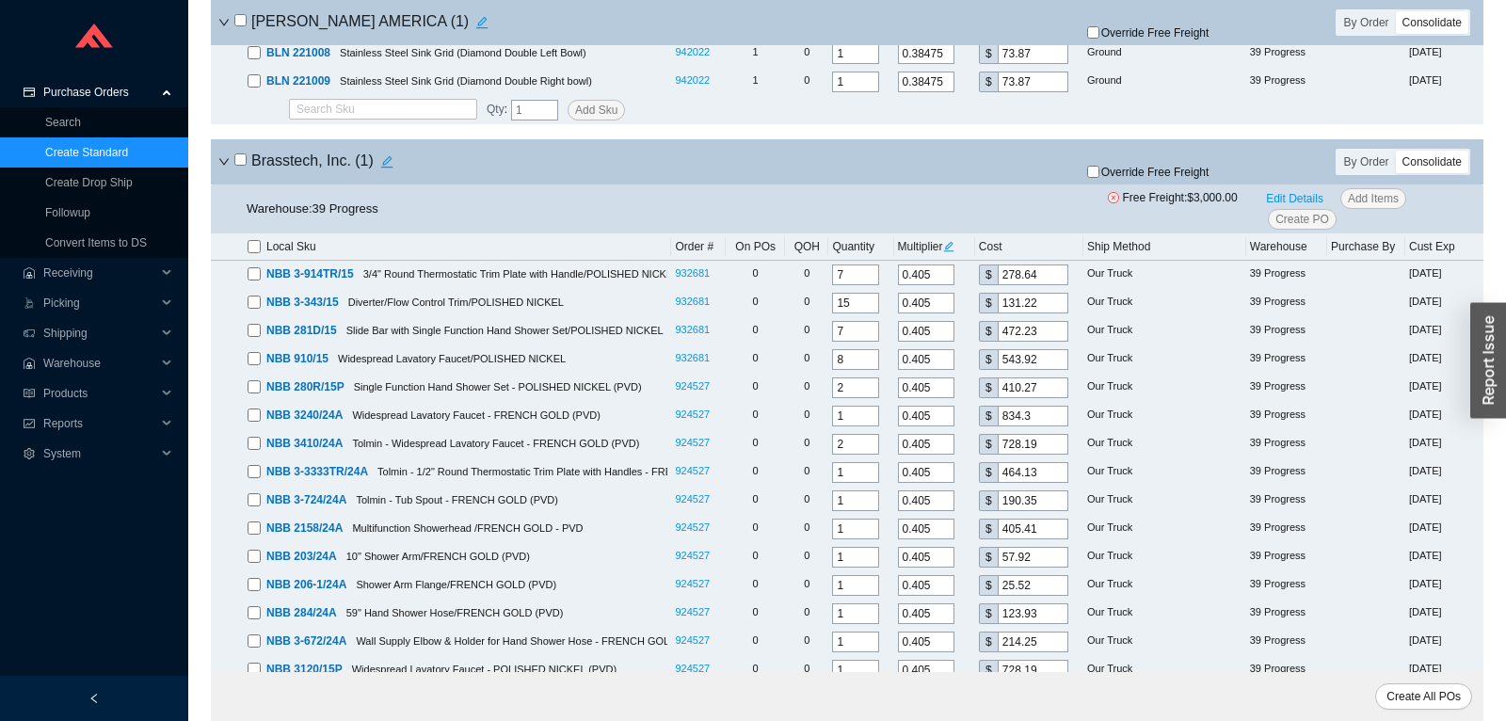
click at [245, 163] on input "checkbox" at bounding box center [240, 159] width 12 height 12
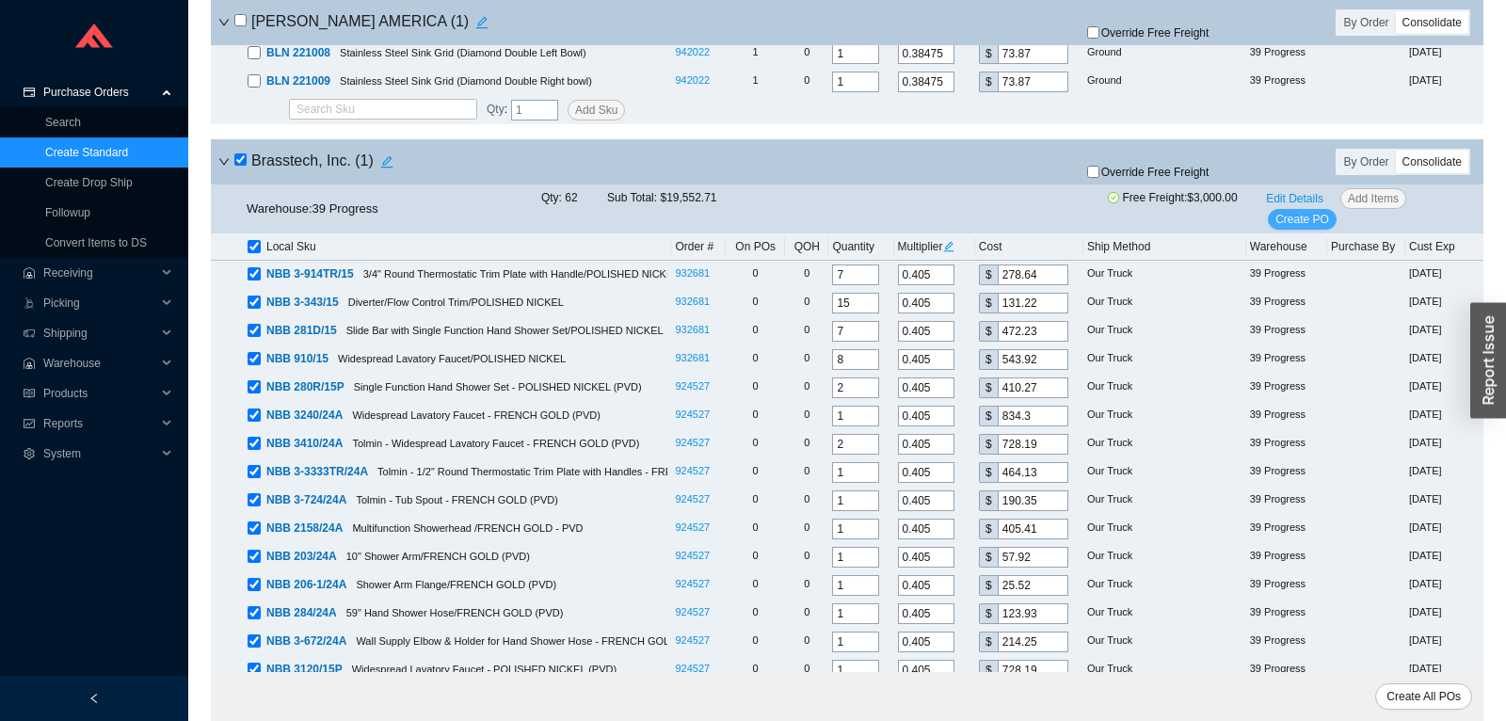
click at [1290, 215] on span "Create PO" at bounding box center [1303, 219] width 54 height 19
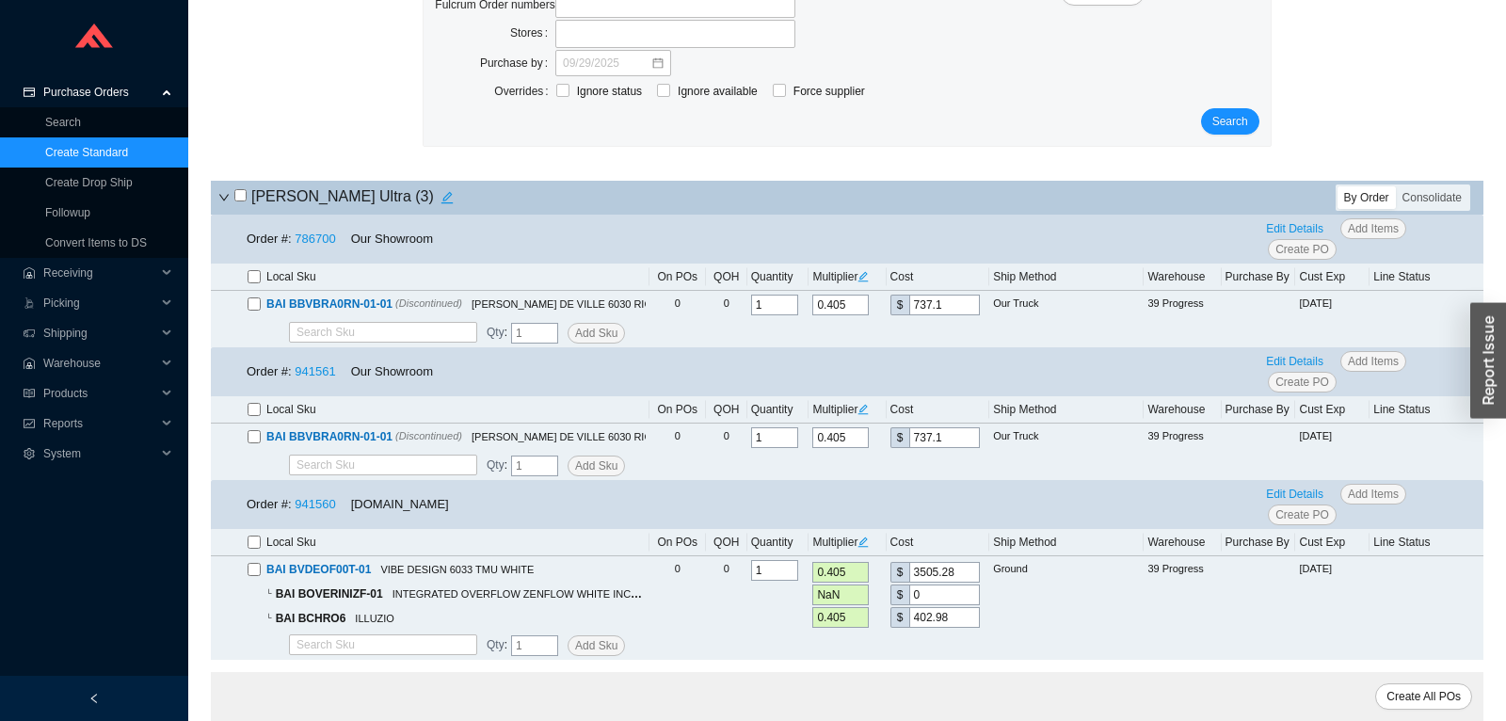
scroll to position [0, 0]
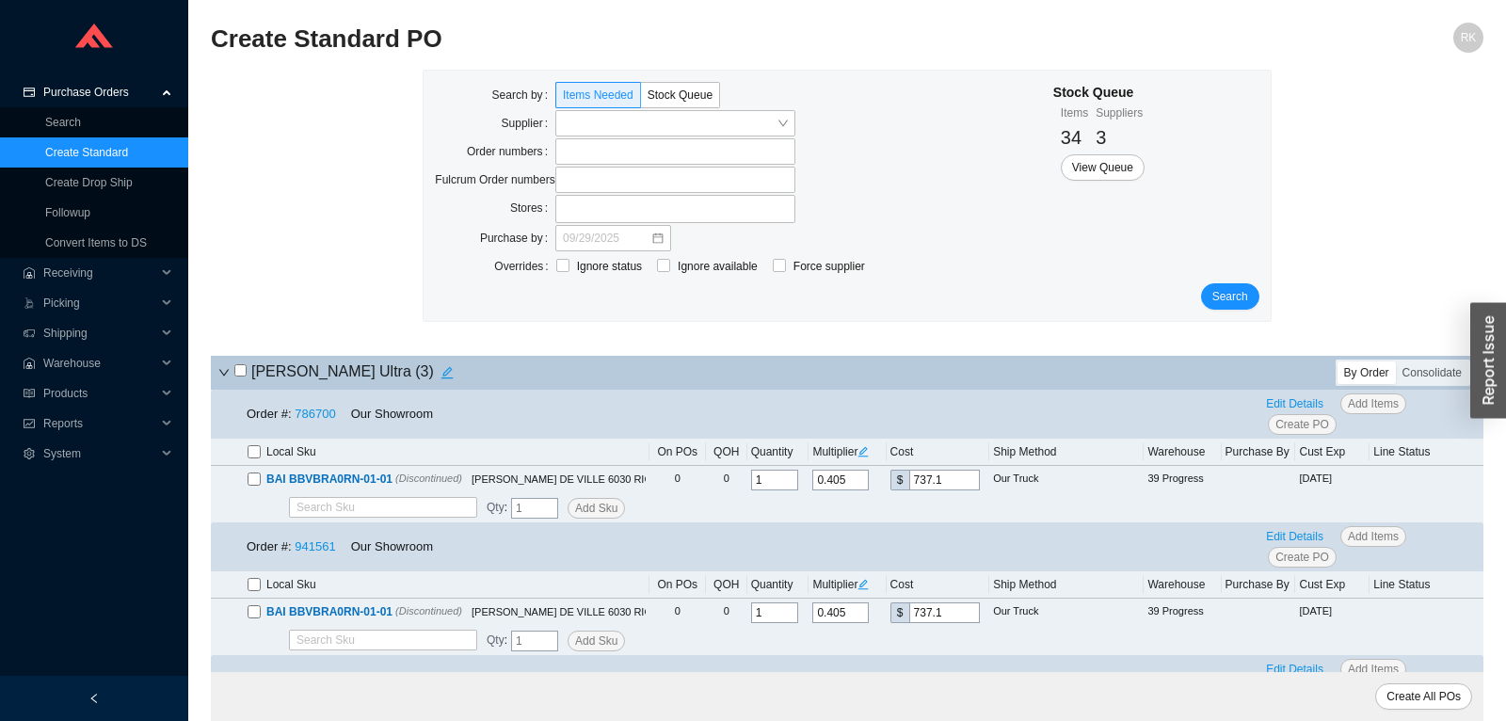
click at [616, 137] on div "Supplier" at bounding box center [615, 124] width 361 height 28
click at [616, 131] on input "search" at bounding box center [670, 123] width 214 height 24
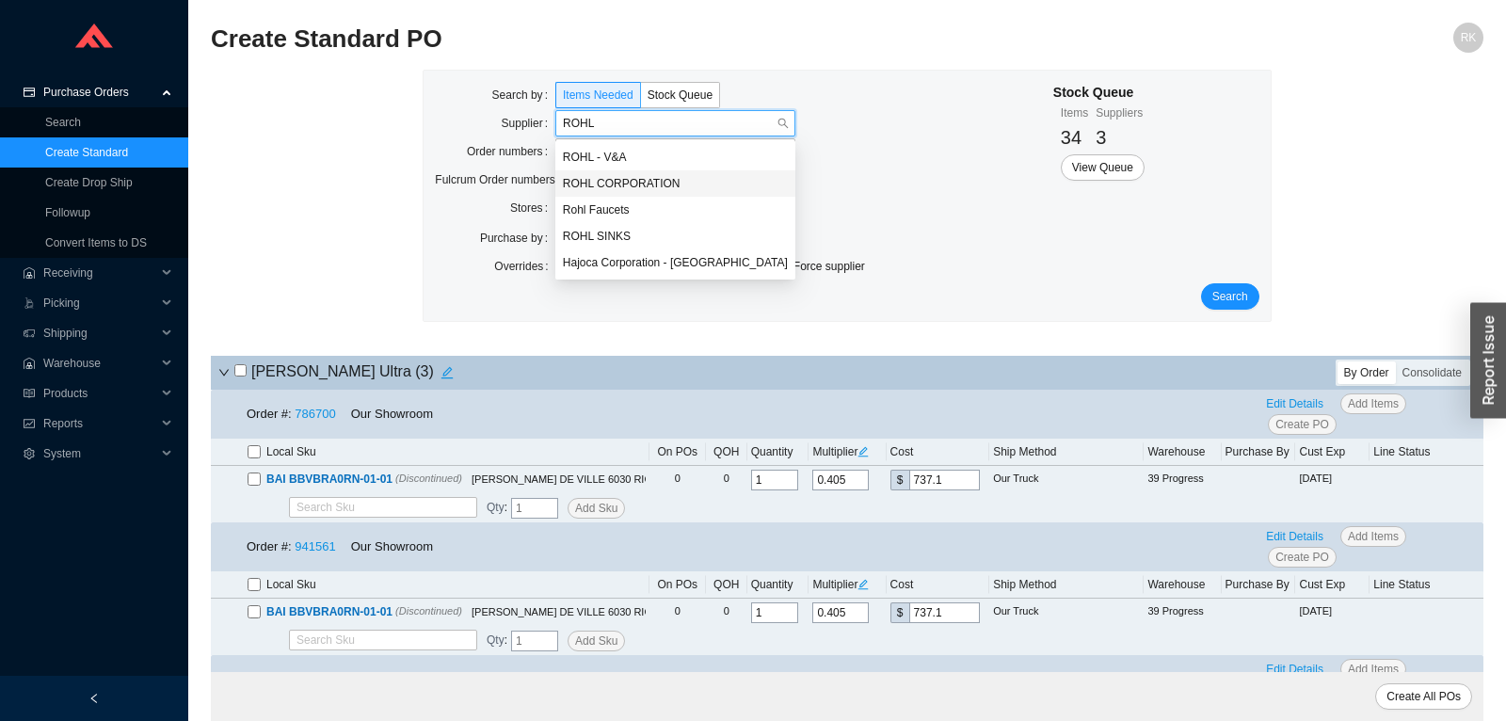
click at [634, 184] on div "ROHL CORPORATION" at bounding box center [675, 183] width 225 height 17
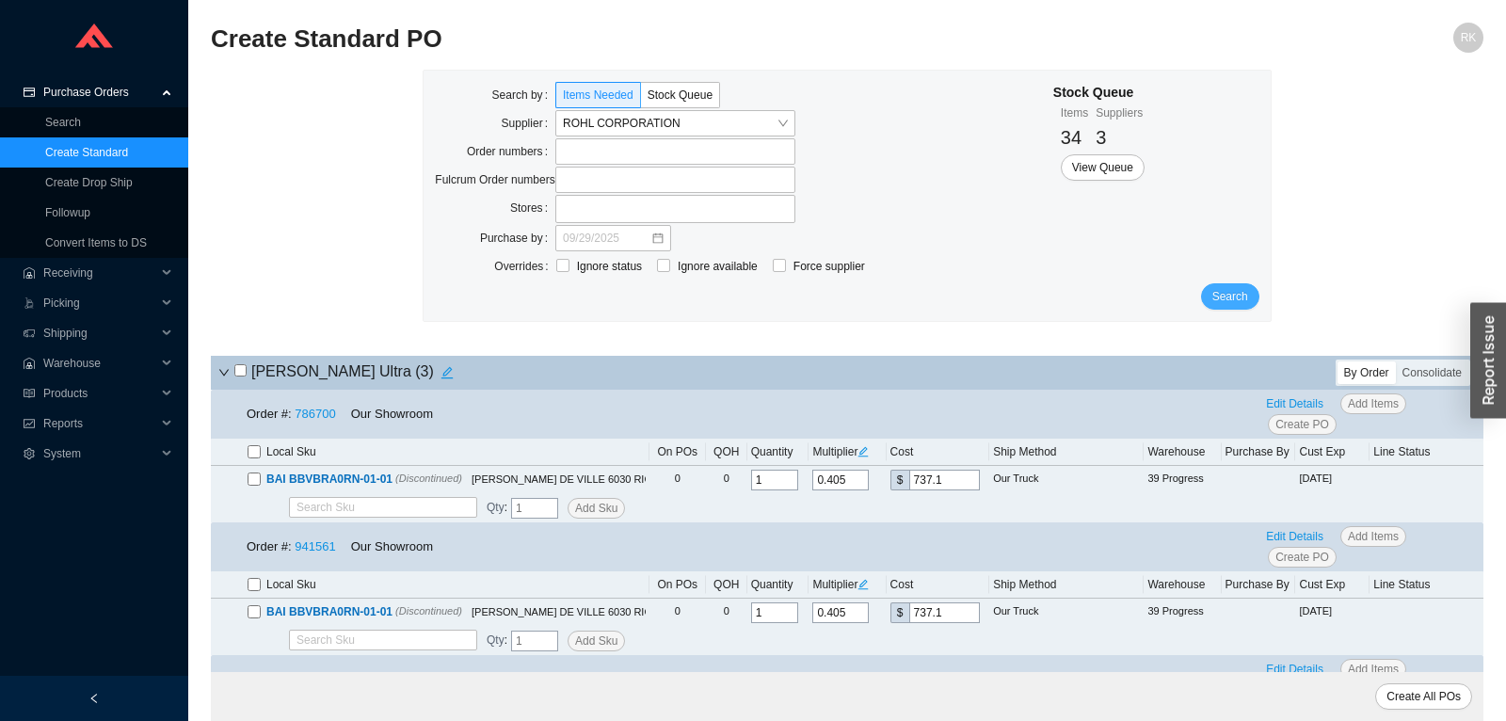
click at [1223, 298] on span "Search" at bounding box center [1231, 296] width 36 height 19
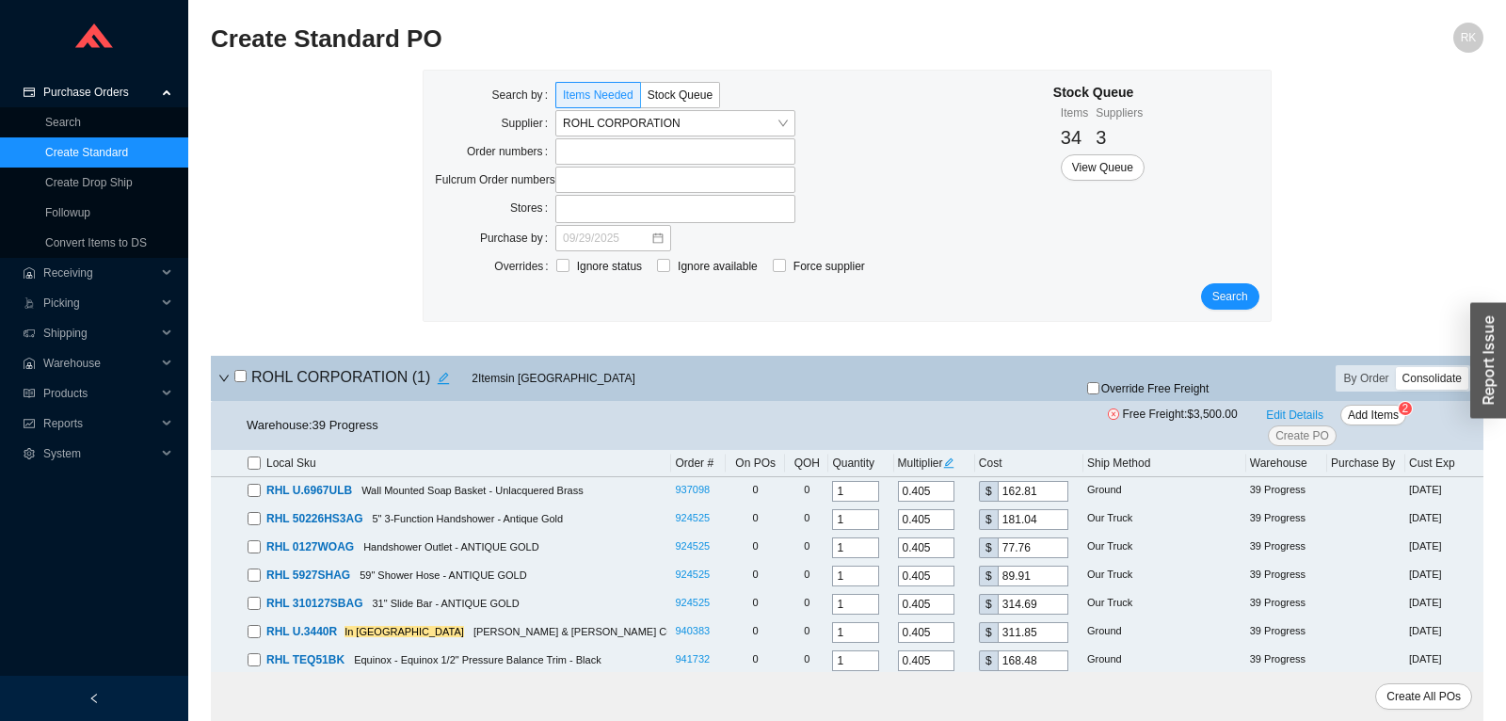
click at [1439, 378] on div "Consolidate" at bounding box center [1432, 378] width 72 height 23
click at [1396, 367] on input "Consolidate" at bounding box center [1396, 367] width 0 height 0
click at [239, 374] on input "checkbox" at bounding box center [240, 376] width 12 height 12
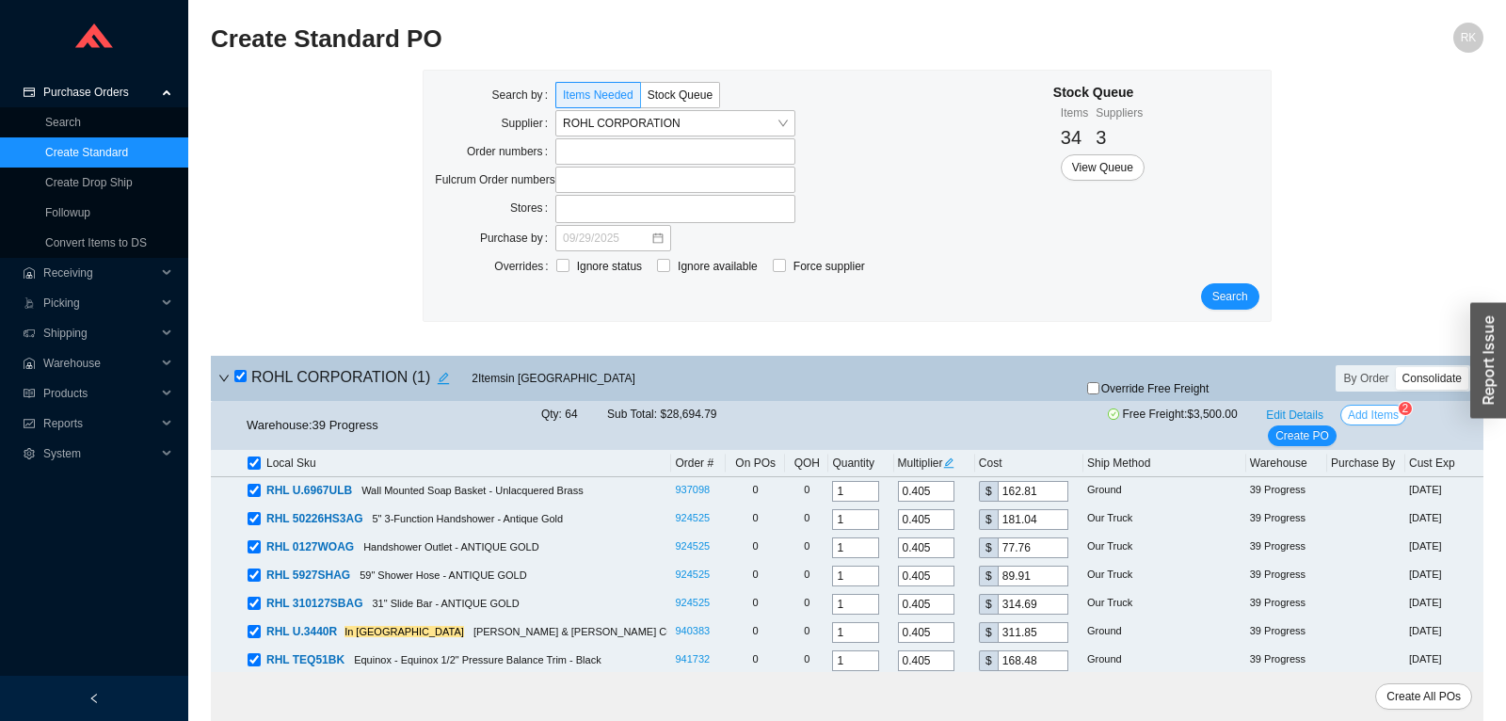
click at [1370, 423] on span "Add Items" at bounding box center [1373, 415] width 51 height 19
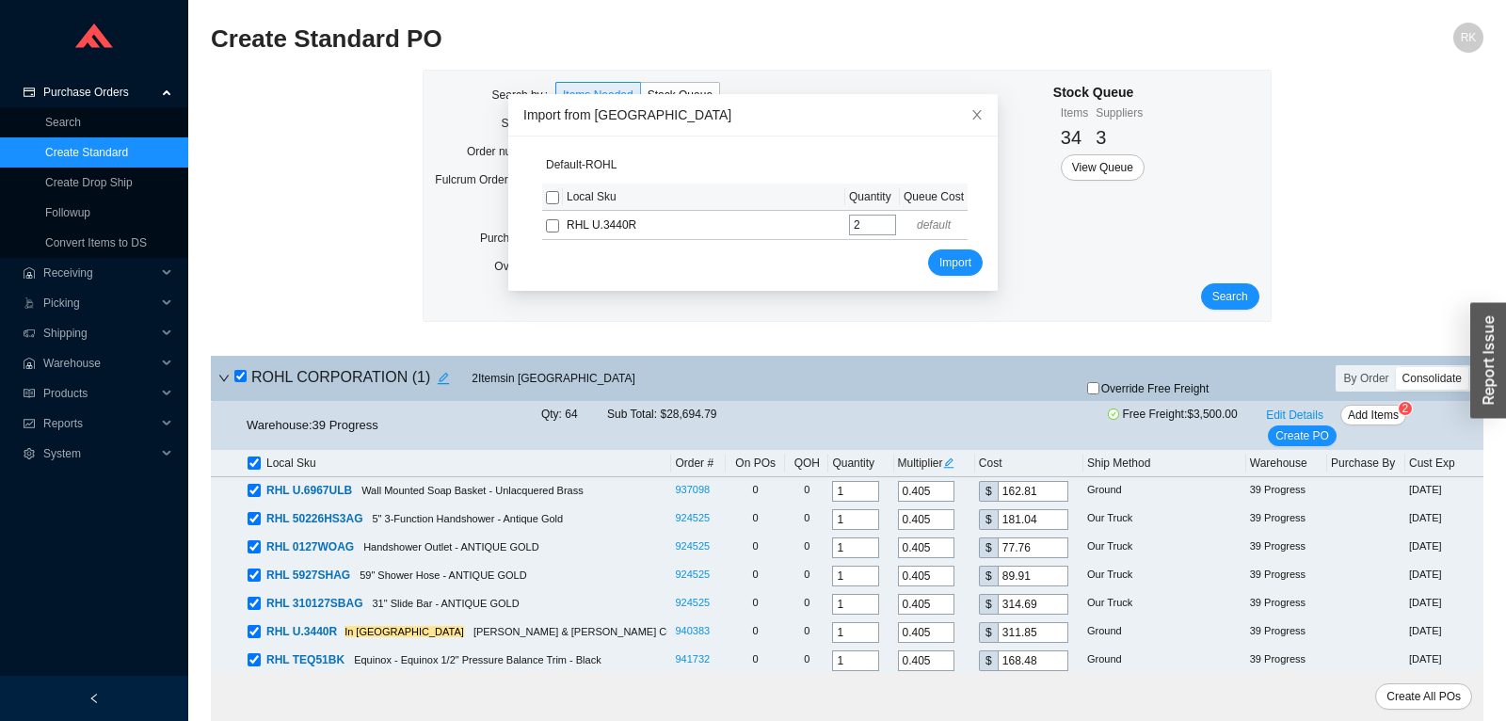
click at [556, 200] on input "checkbox" at bounding box center [552, 197] width 13 height 13
click at [944, 253] on span "Import" at bounding box center [956, 262] width 32 height 19
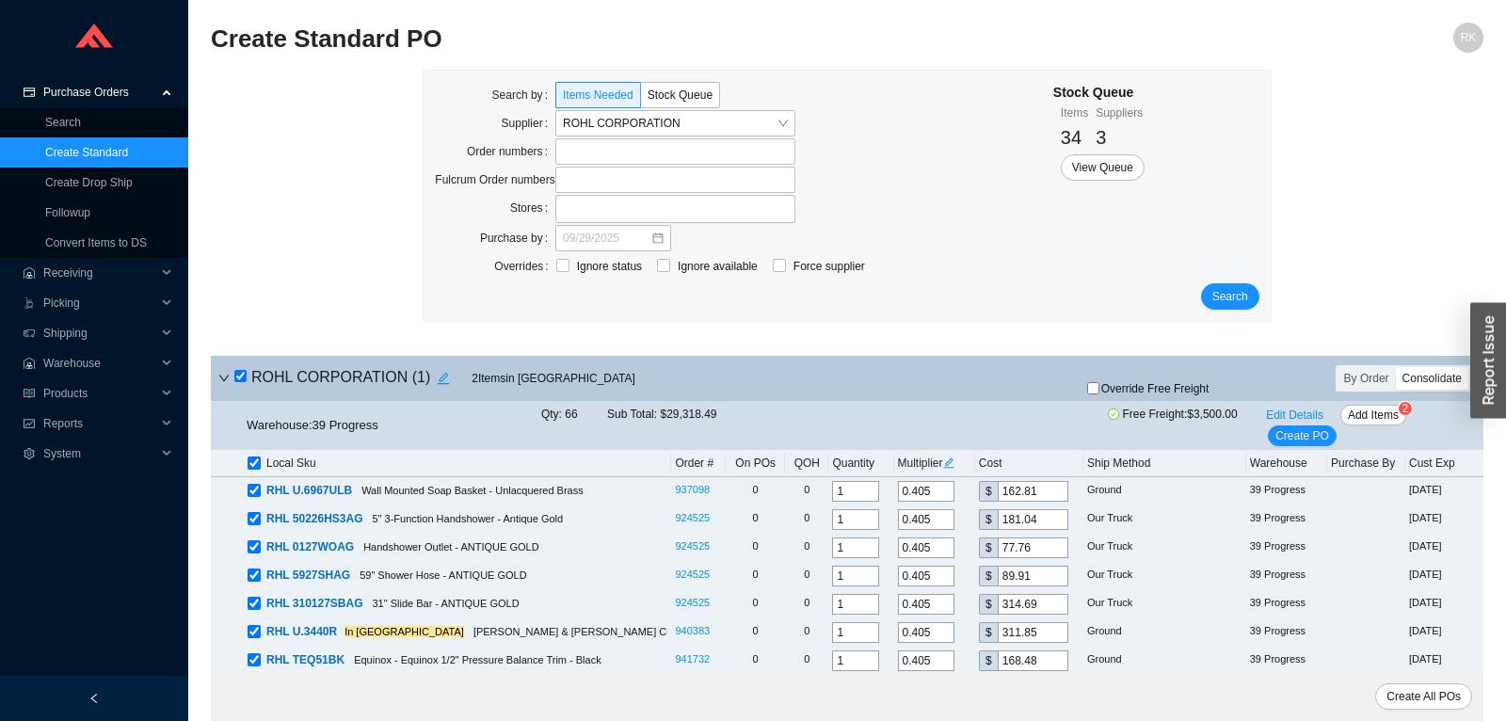
click at [949, 459] on icon "edit" at bounding box center [948, 463] width 11 height 11
drag, startPoint x: 977, startPoint y: 384, endPoint x: 1000, endPoint y: 384, distance: 22.6
click at [1000, 384] on input "0.405" at bounding box center [984, 386] width 56 height 21
click at [996, 418] on span "Update All" at bounding box center [983, 418] width 52 height 19
click at [1297, 416] on span "Edit Details" at bounding box center [1294, 415] width 57 height 19
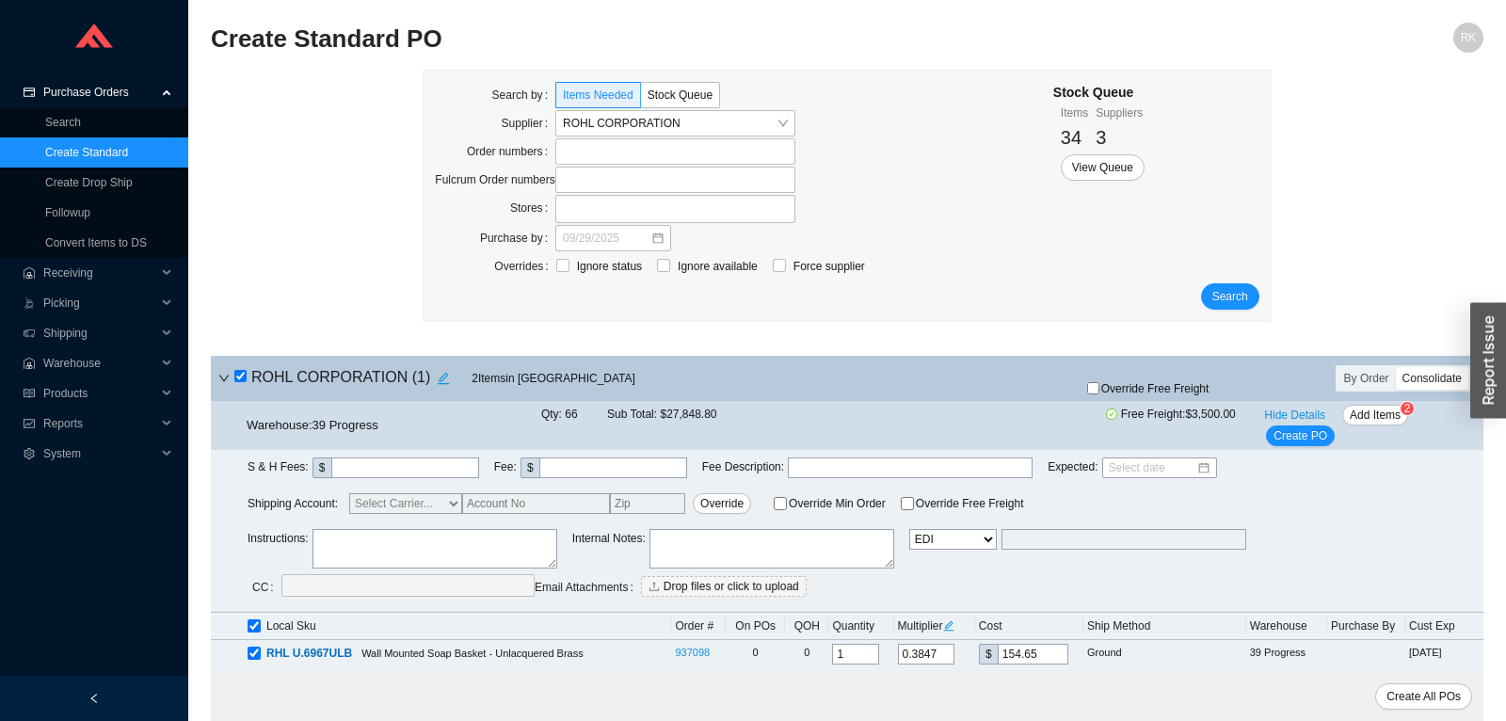
click at [391, 545] on textarea at bounding box center [435, 549] width 245 height 40
paste textarea "Sales Deal 30043024"
click at [1302, 436] on span "Create PO" at bounding box center [1301, 435] width 54 height 19
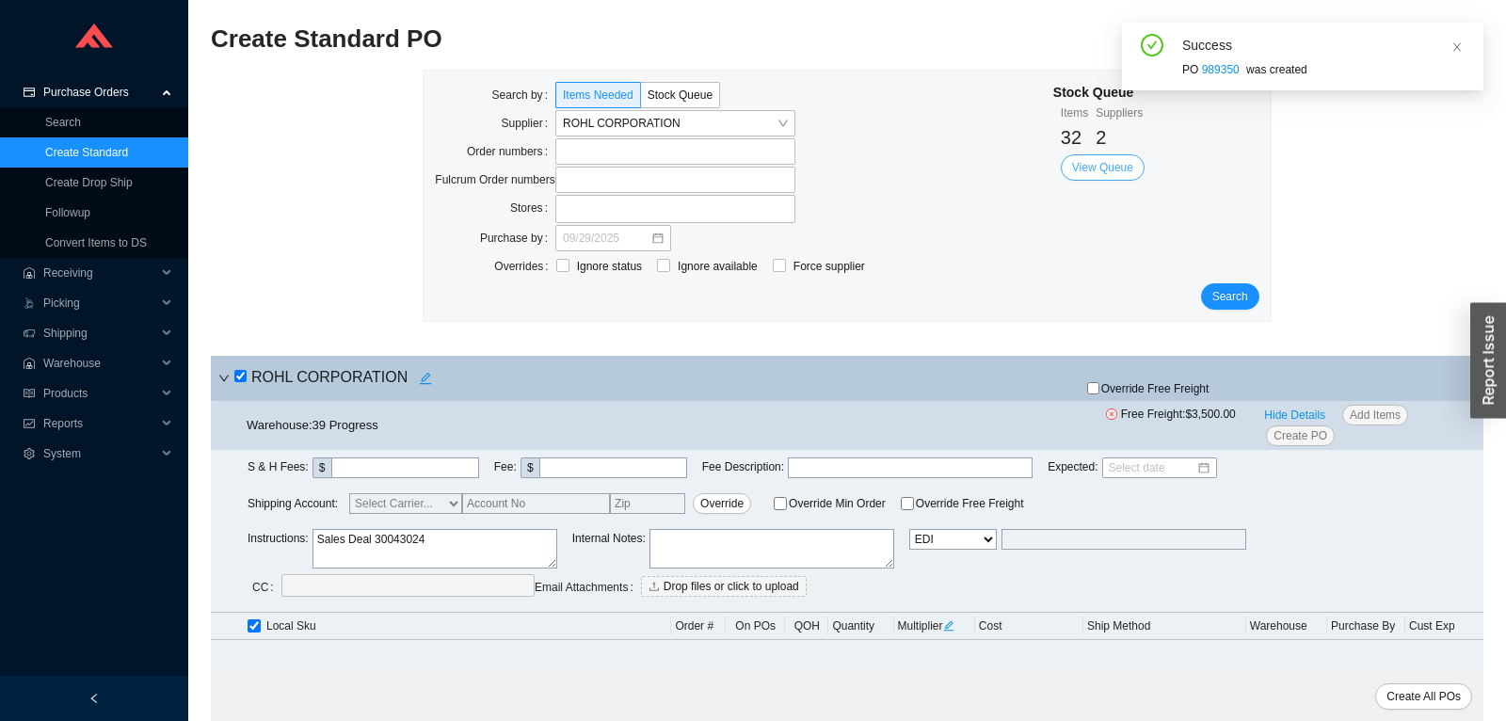
click at [1100, 167] on span "View Queue" at bounding box center [1102, 167] width 61 height 19
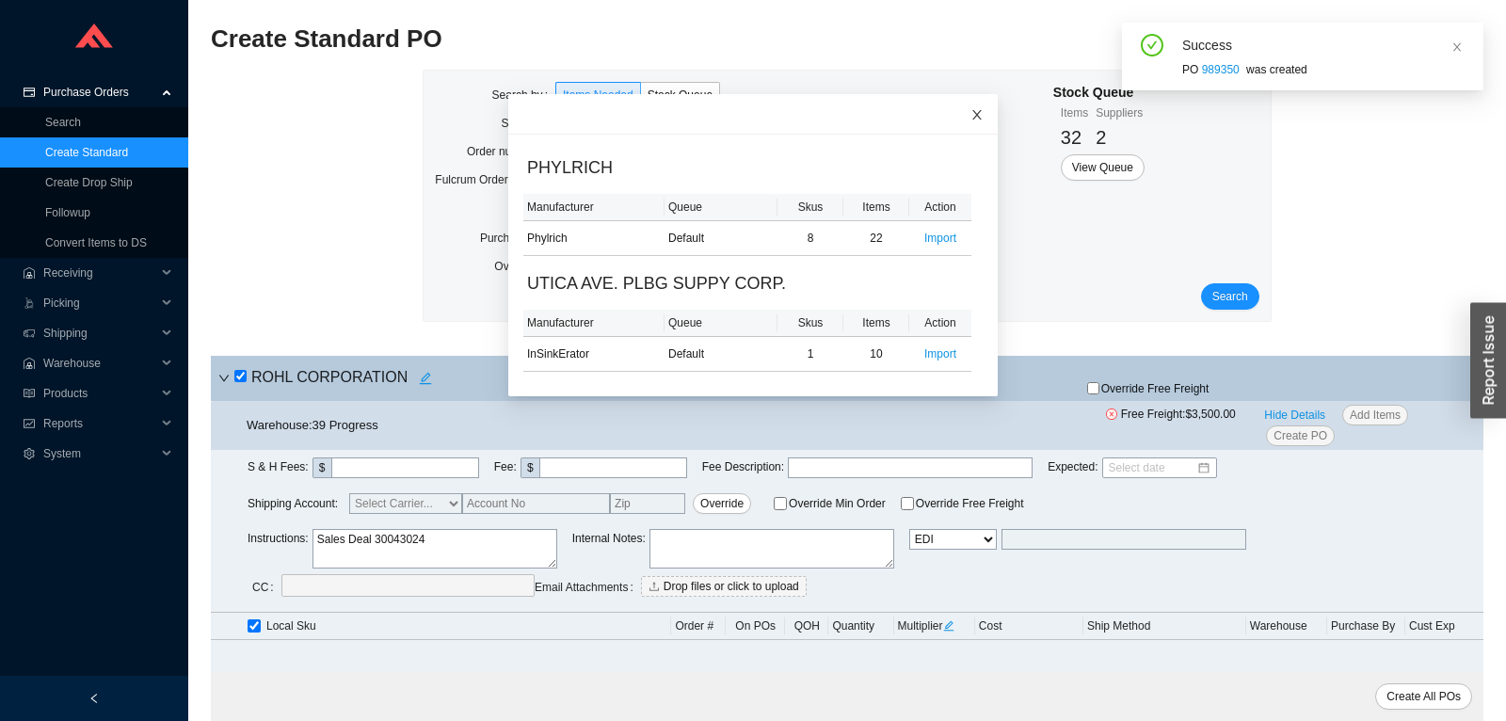
click at [974, 115] on icon "close" at bounding box center [977, 114] width 13 height 13
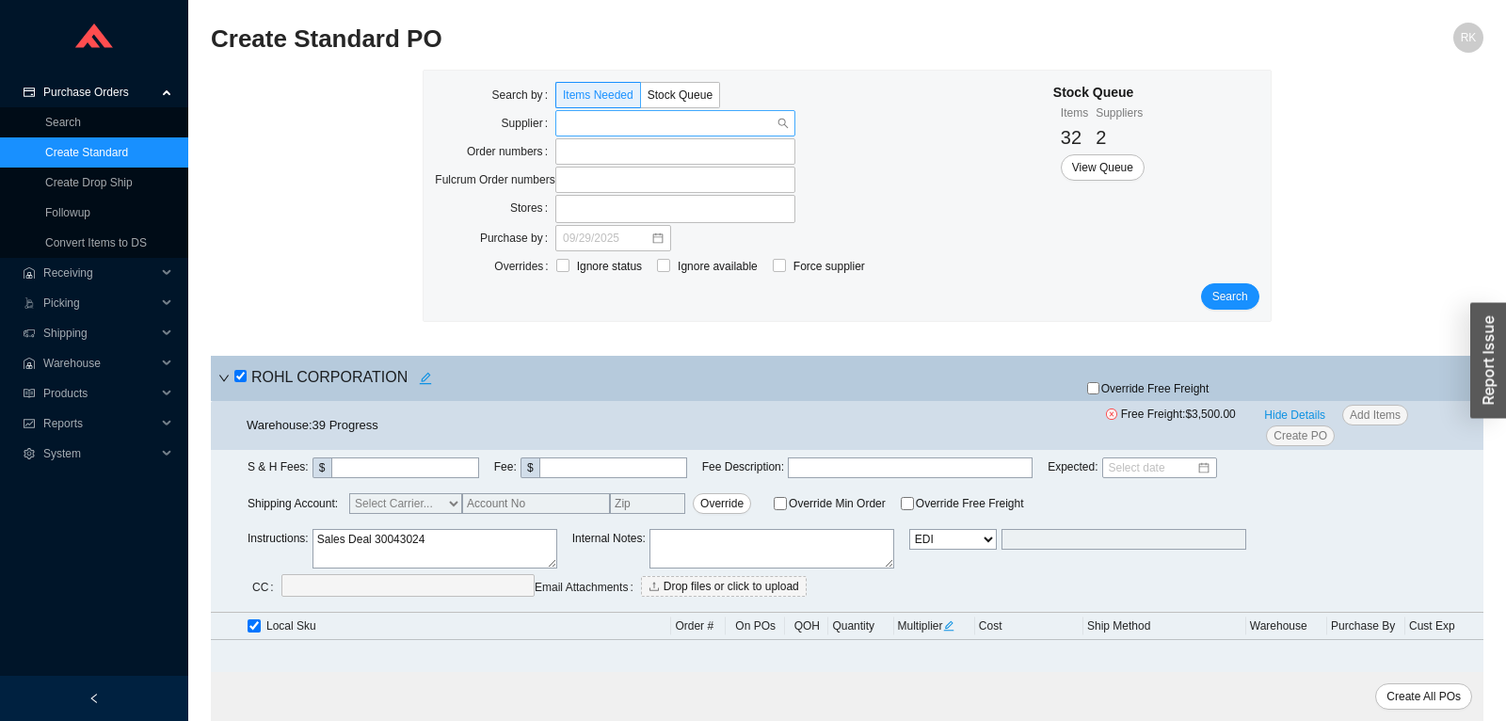
click at [753, 121] on input "search" at bounding box center [670, 123] width 214 height 24
click at [1217, 290] on span "Search" at bounding box center [1231, 296] width 36 height 19
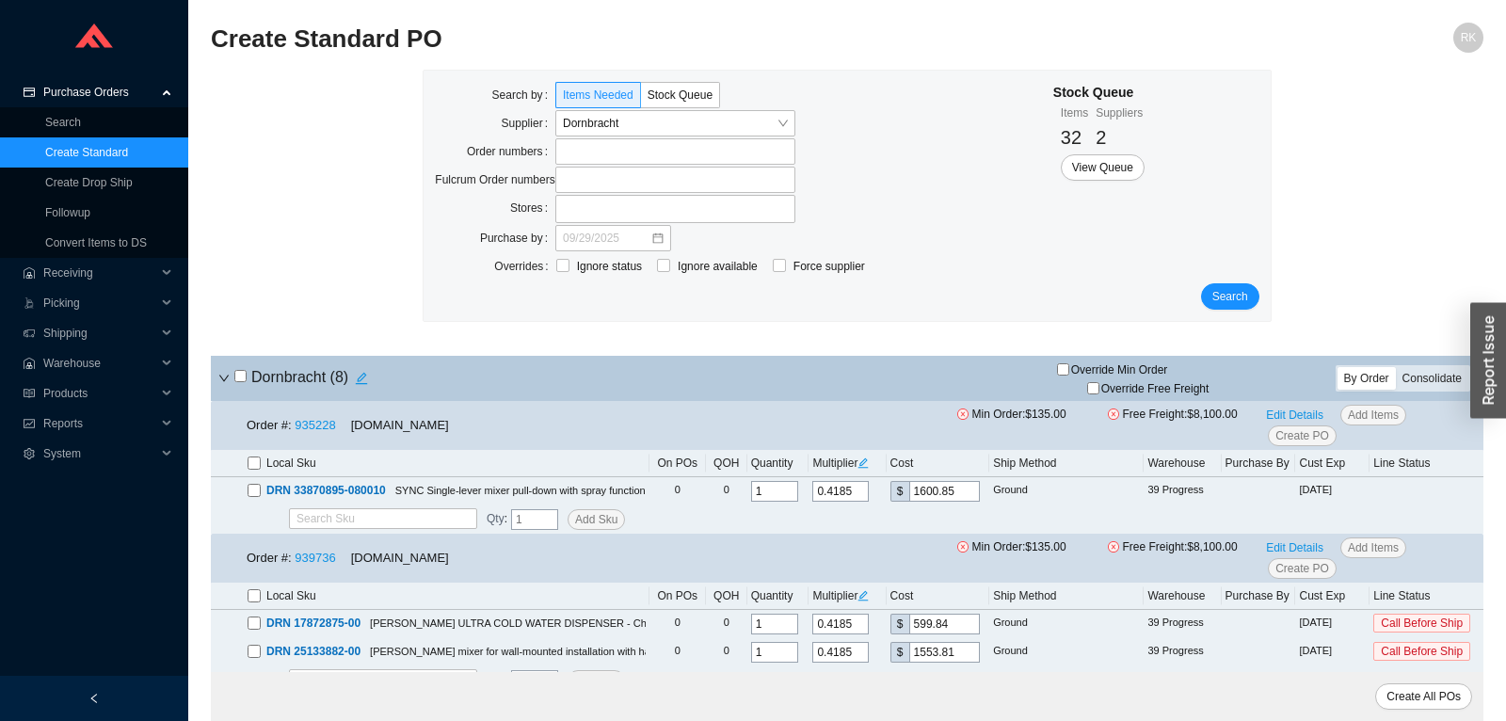
click at [1432, 377] on div "Consolidate" at bounding box center [1432, 378] width 72 height 23
click at [1396, 367] on input "Consolidate" at bounding box center [1396, 367] width 0 height 0
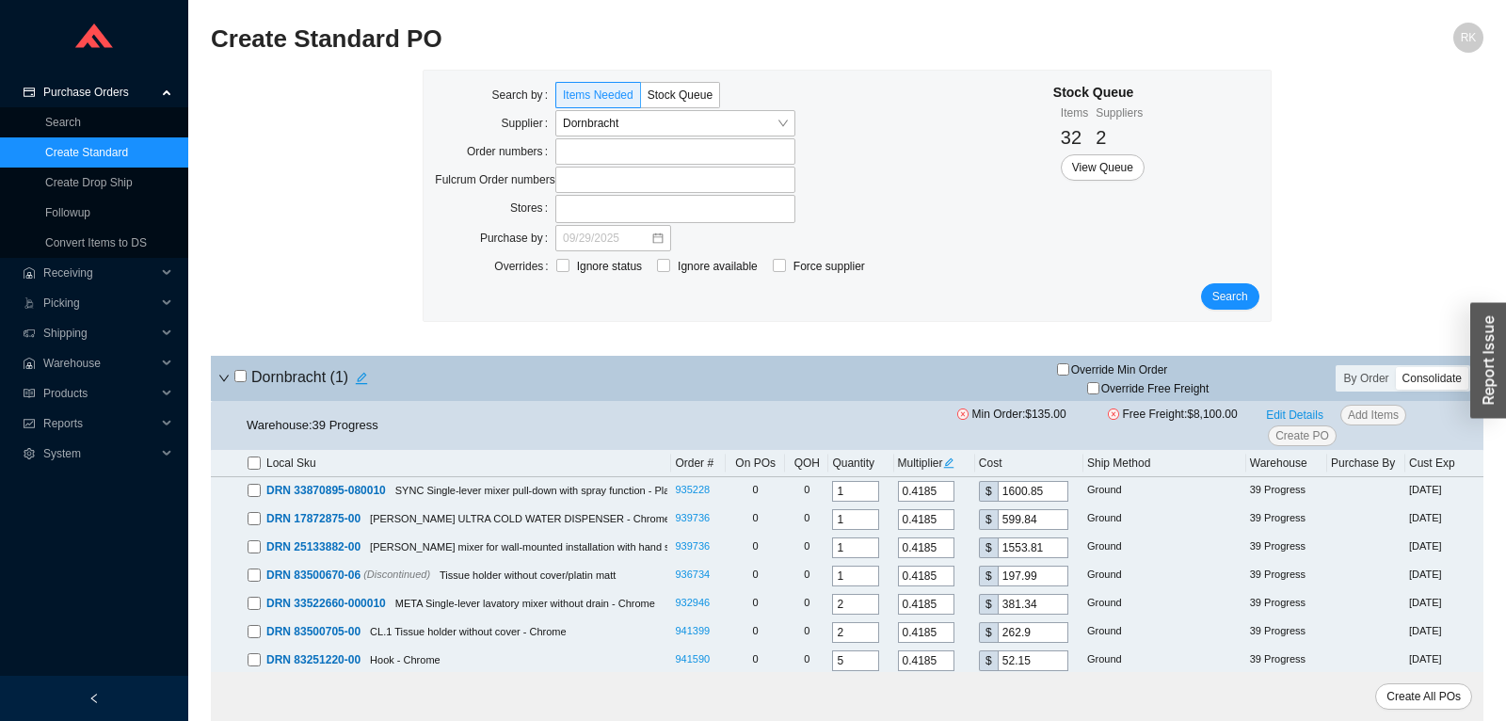
click at [242, 372] on input "checkbox" at bounding box center [240, 376] width 12 height 12
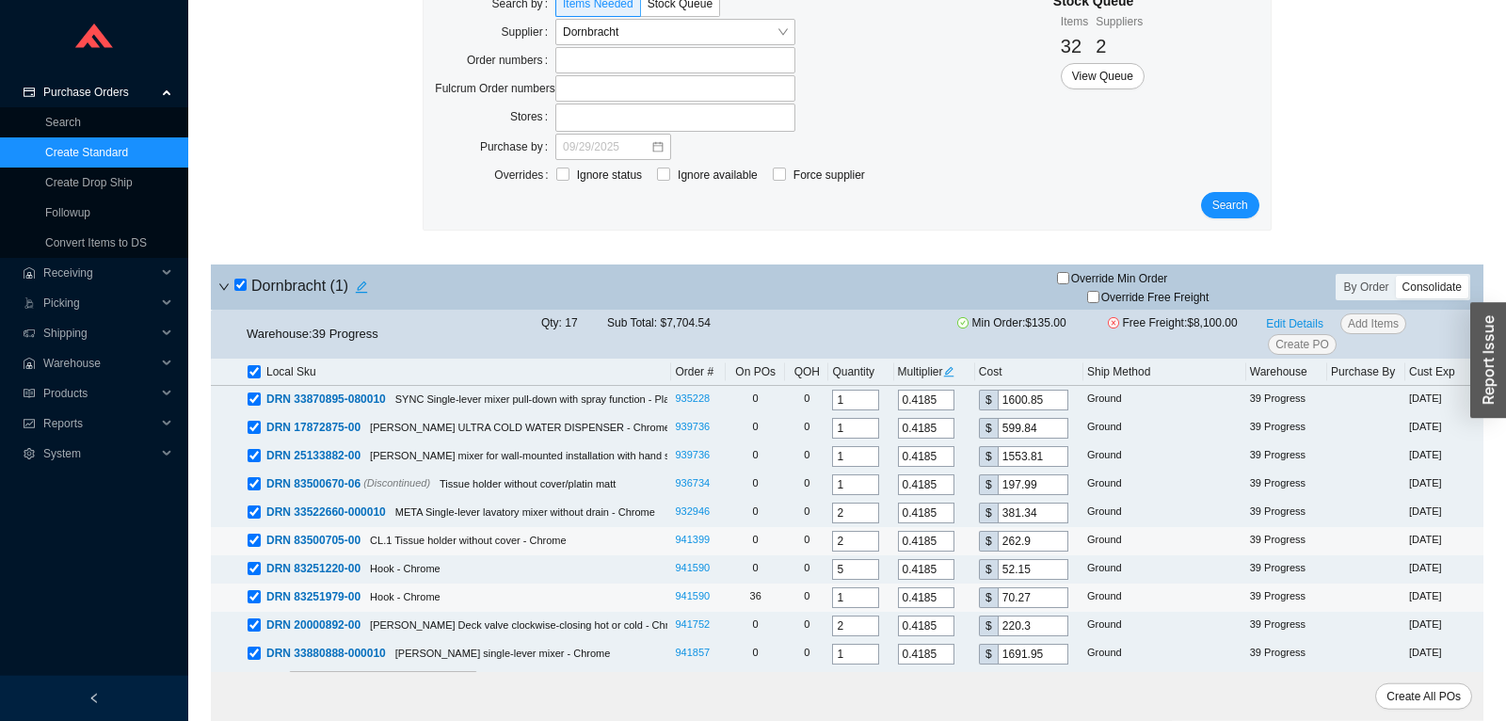
scroll to position [115, 0]
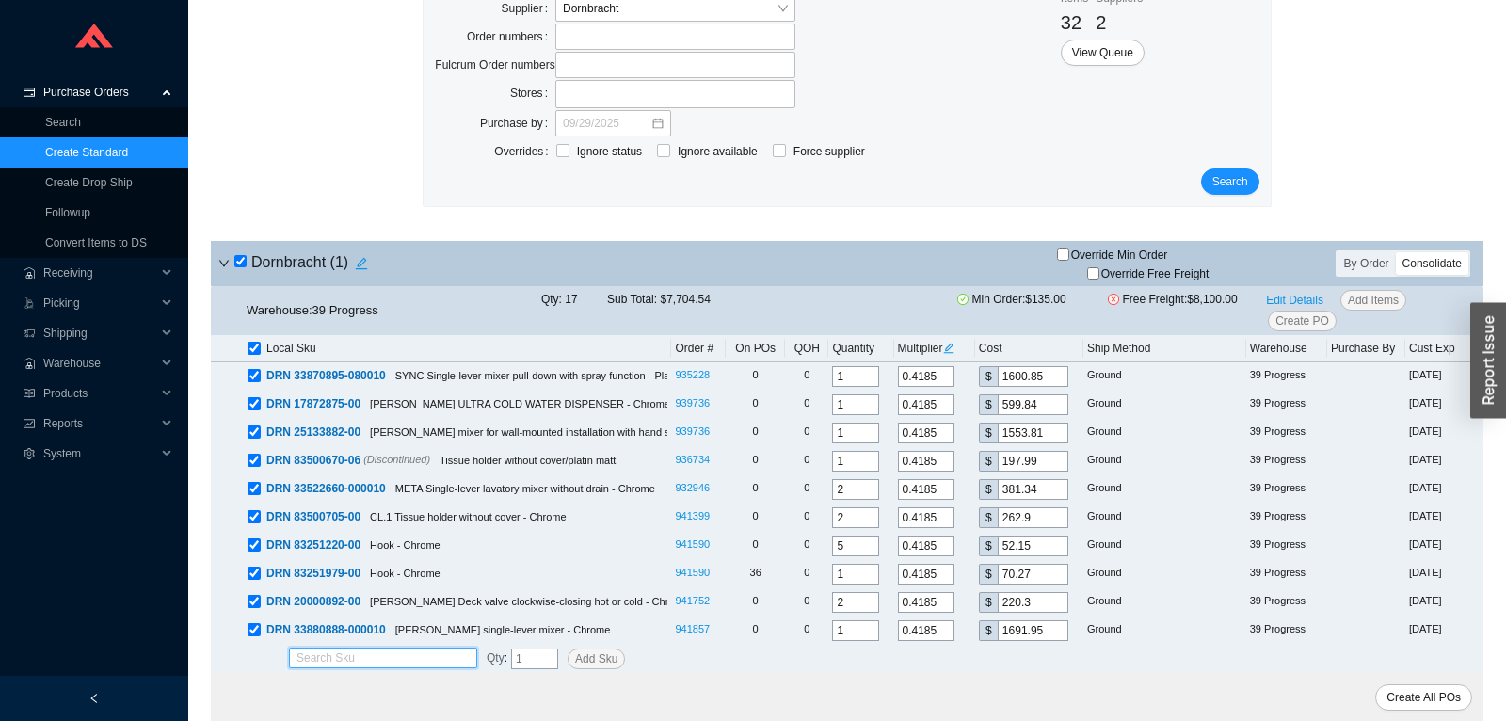
click at [318, 656] on input "search" at bounding box center [383, 658] width 173 height 19
paste input "10713970-00"
click at [336, 682] on span "DRN 10713970-00 (discontinued)" at bounding box center [379, 688] width 165 height 13
click at [574, 658] on button "Add Sku" at bounding box center [596, 659] width 57 height 21
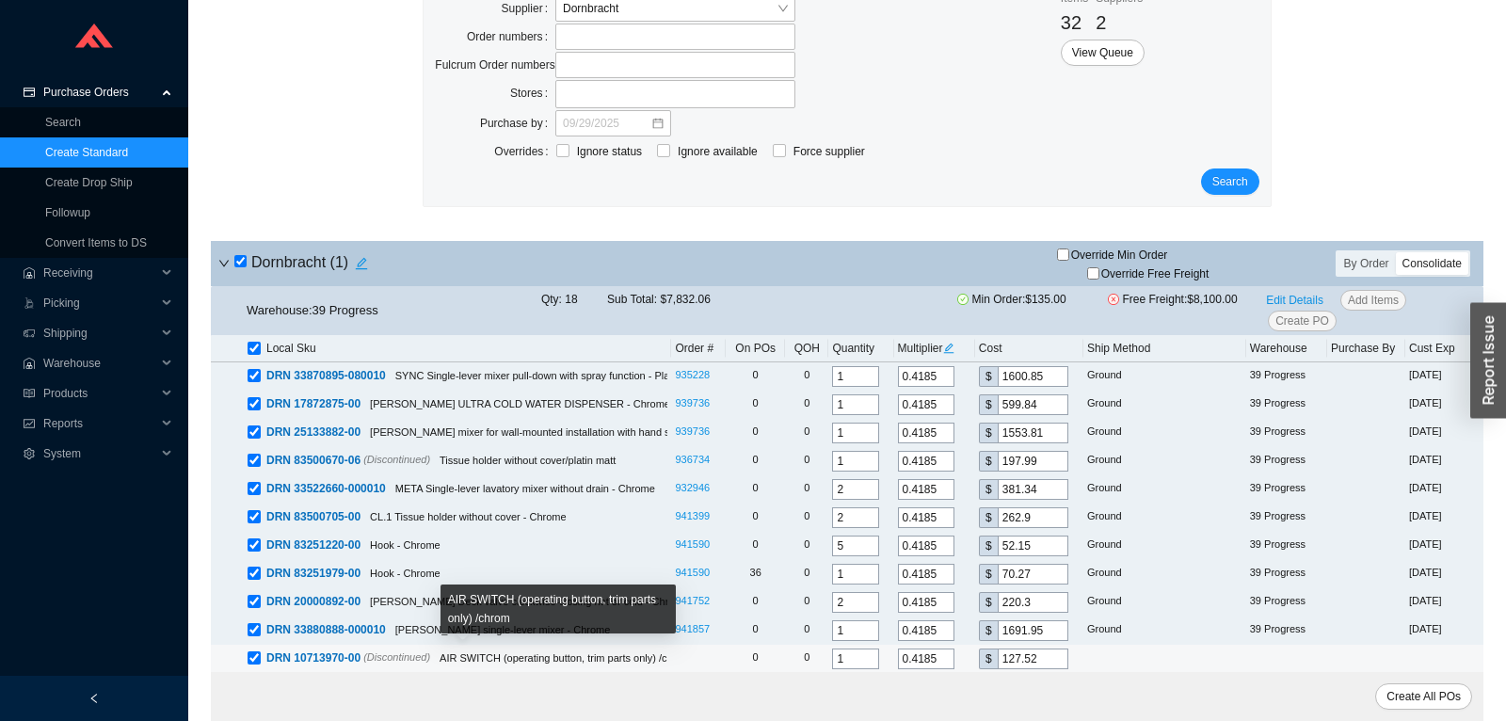
scroll to position [143, 0]
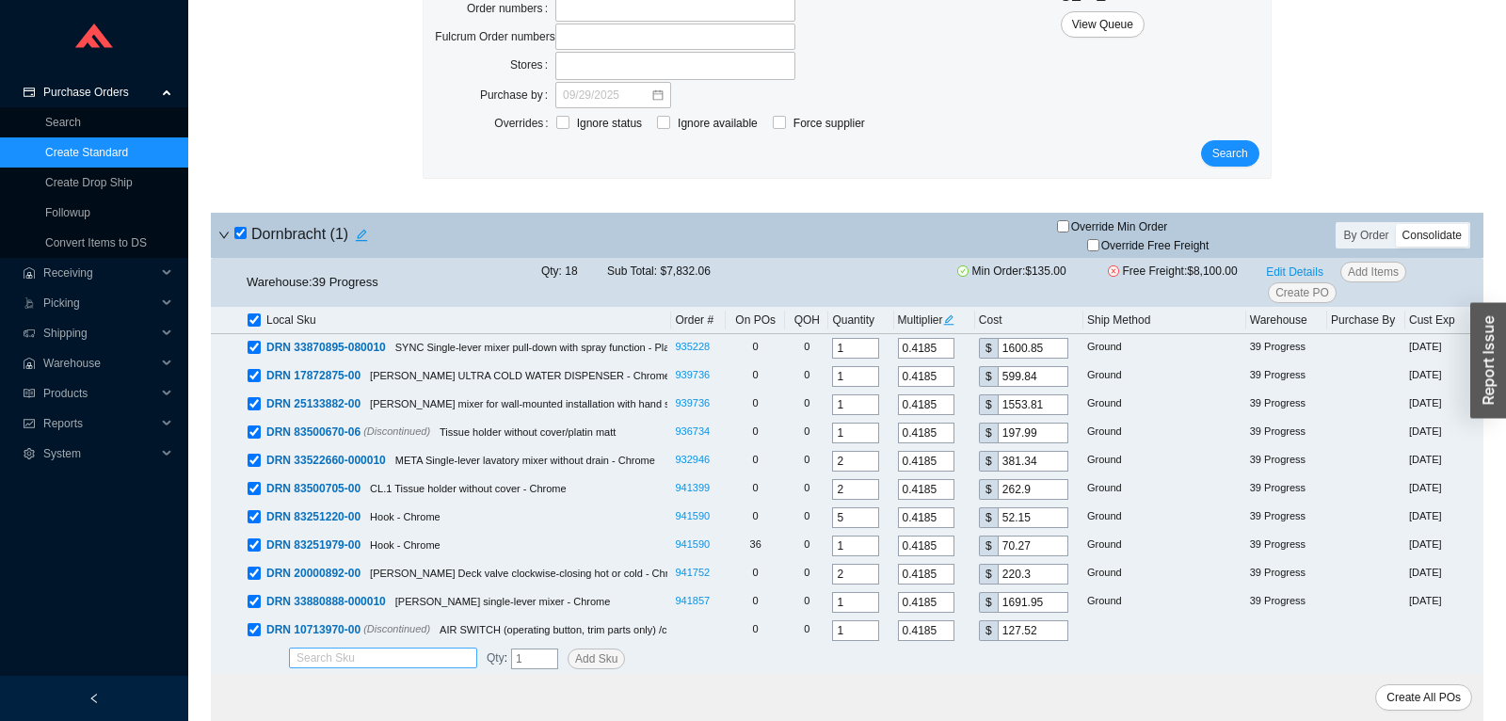
click at [351, 656] on input "search" at bounding box center [383, 658] width 173 height 19
paste input "36426710-000010"
click at [351, 690] on span "36426710-000010" at bounding box center [369, 688] width 91 height 13
click at [586, 662] on span "Add Sku" at bounding box center [596, 659] width 42 height 19
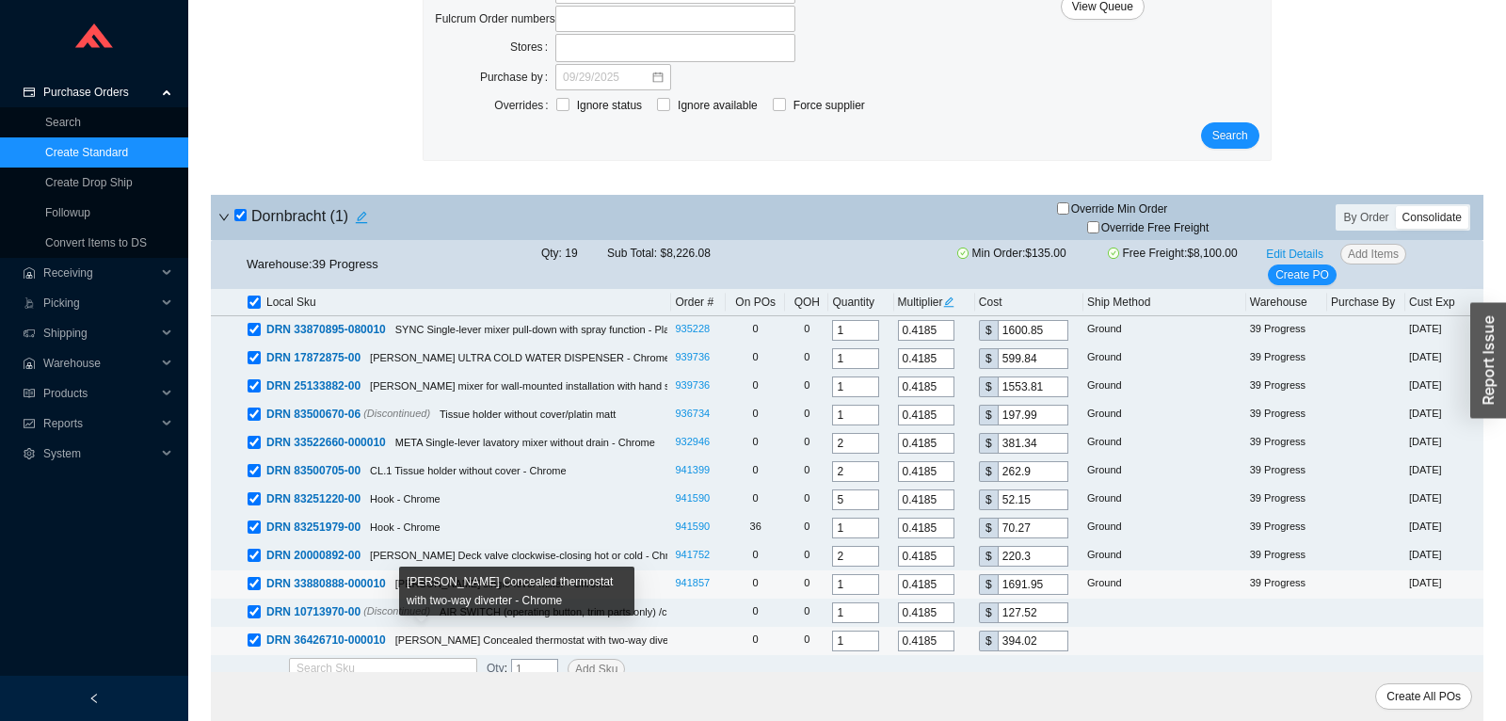
scroll to position [171, 0]
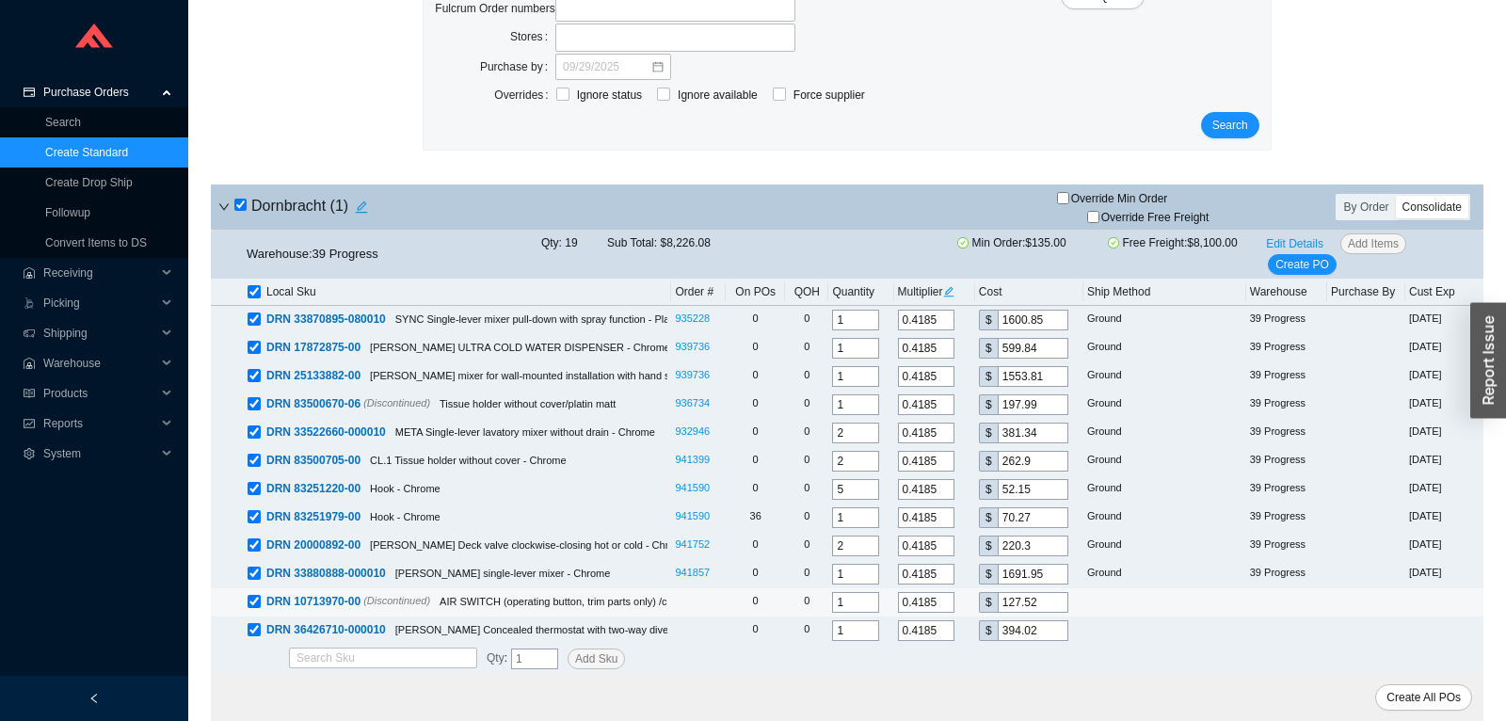
click at [252, 600] on input "checkbox" at bounding box center [254, 601] width 13 height 13
click at [257, 597] on input "checkbox" at bounding box center [254, 601] width 13 height 13
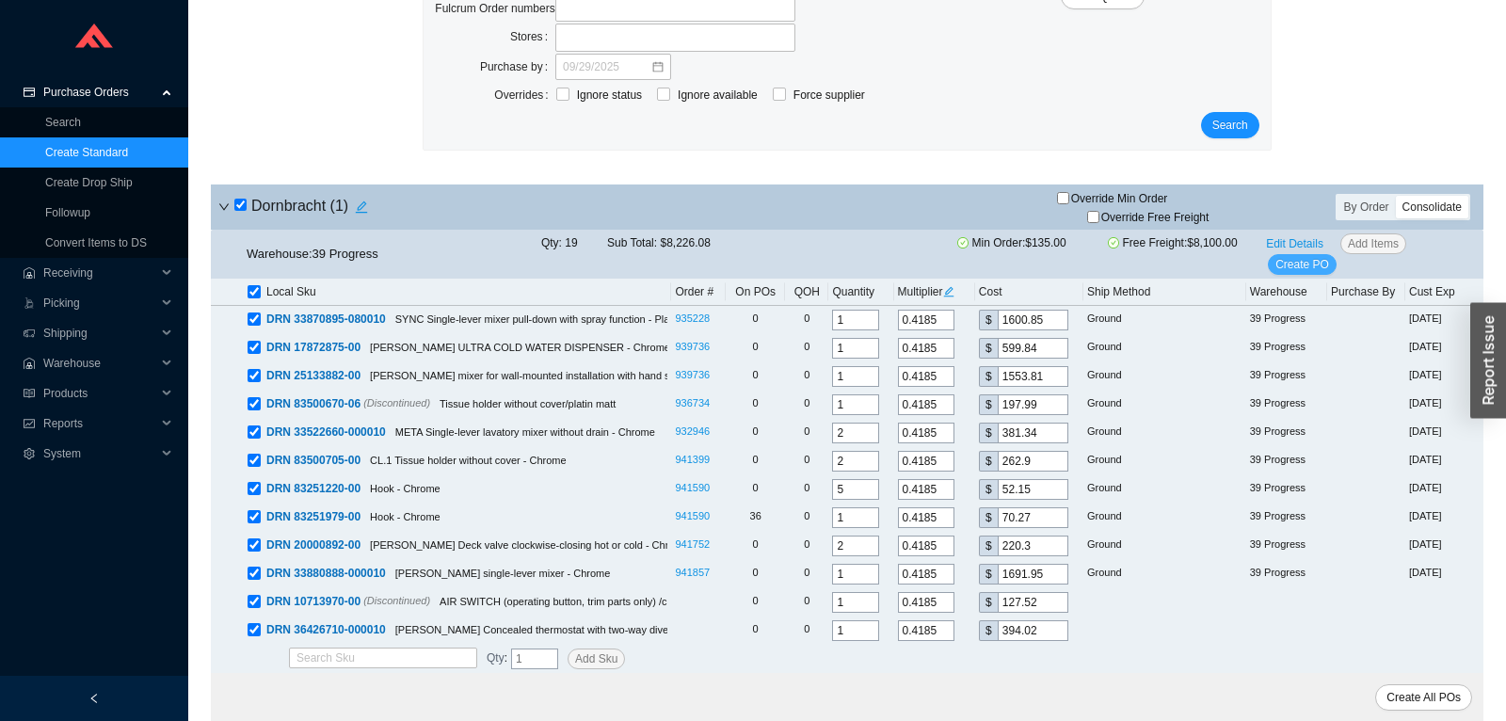
click at [1309, 265] on span "Create PO" at bounding box center [1303, 264] width 54 height 19
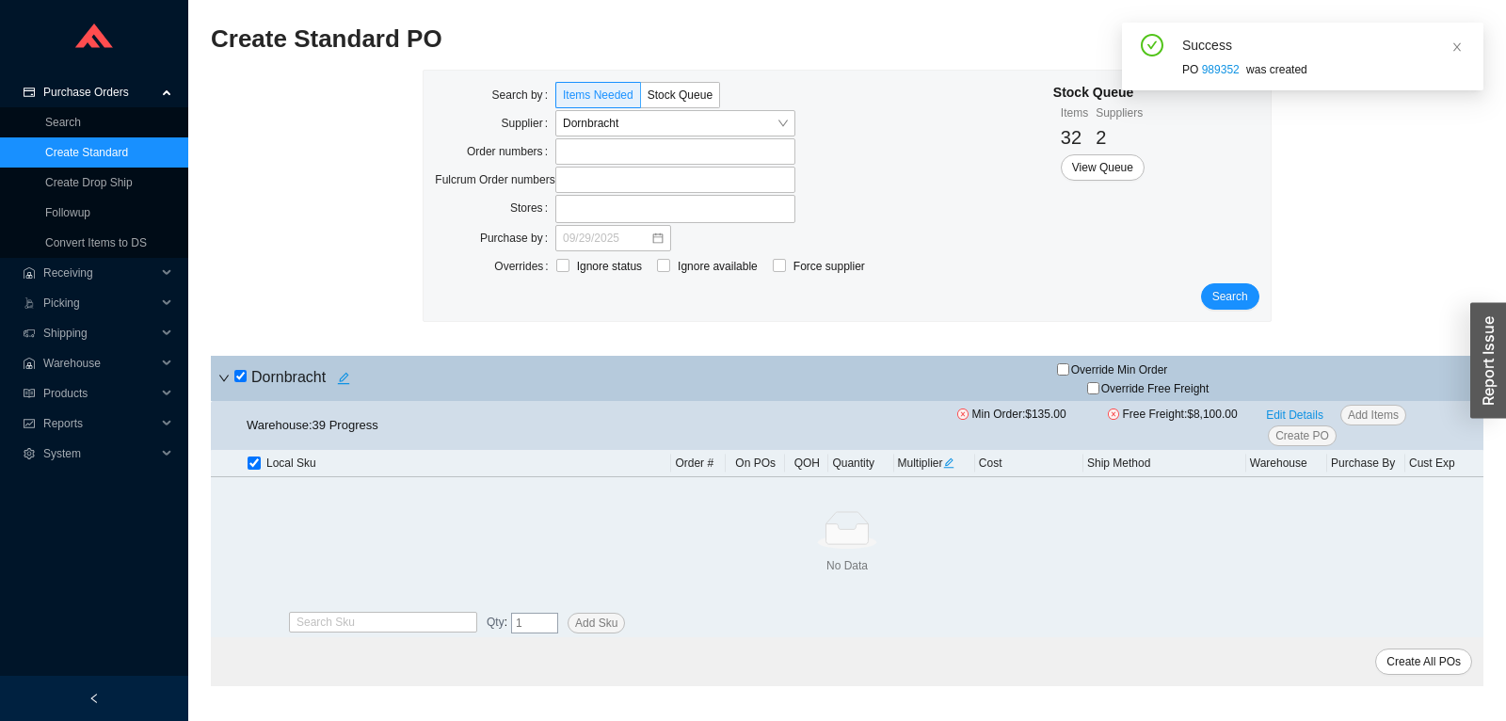
scroll to position [0, 0]
click at [776, 122] on span "Dornbracht" at bounding box center [675, 123] width 225 height 24
click at [111, 149] on link "Create Standard" at bounding box center [86, 152] width 83 height 13
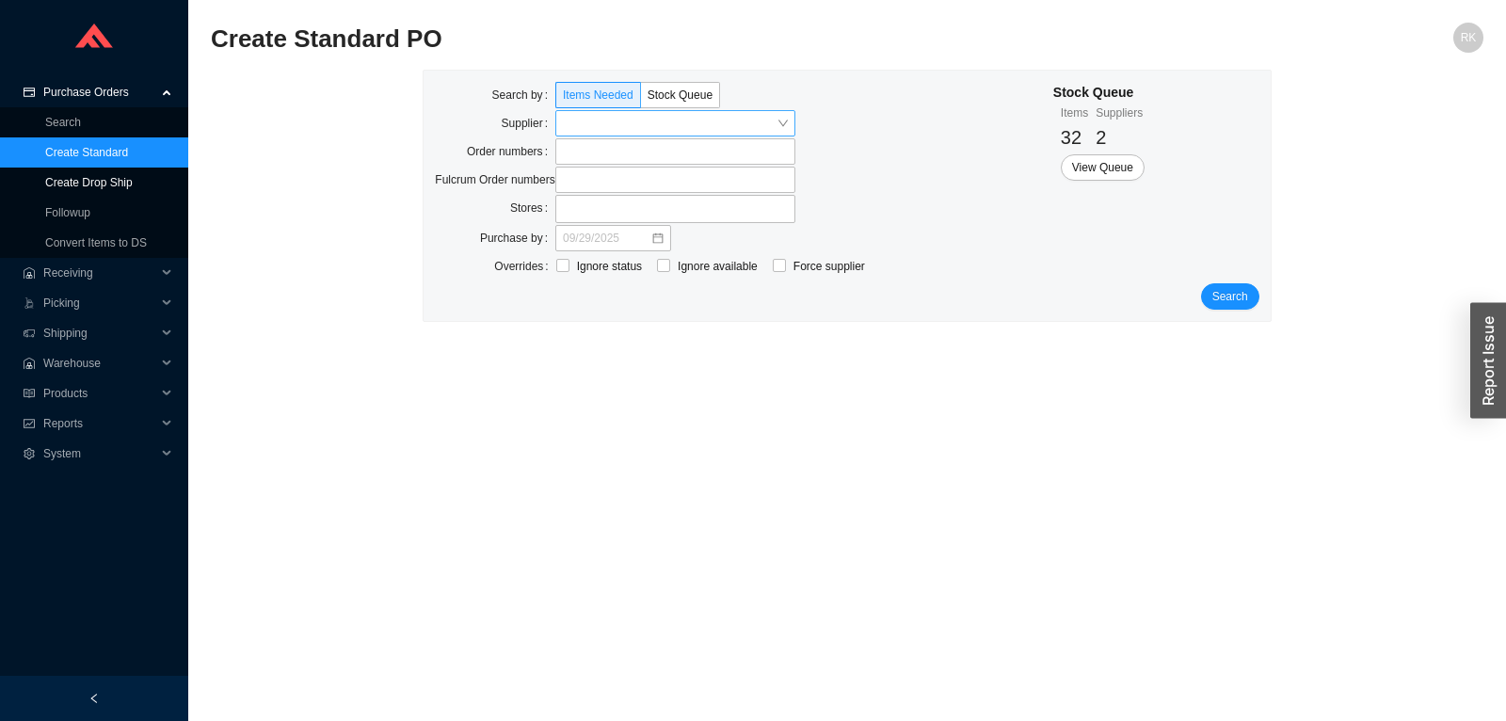
click at [118, 178] on link "Create Drop Ship" at bounding box center [89, 182] width 88 height 13
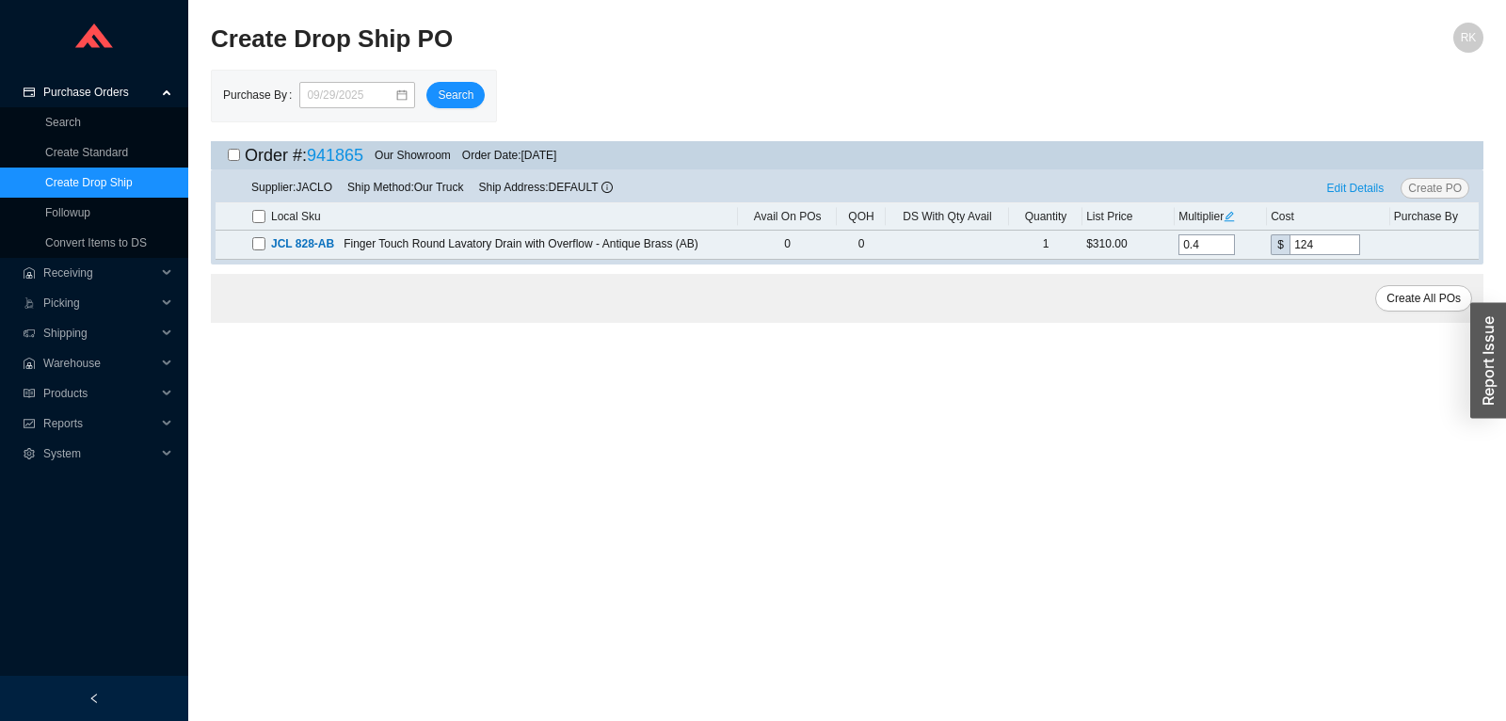
click at [237, 156] on input "checkbox" at bounding box center [234, 155] width 12 height 12
click at [1408, 182] on button "Create PO" at bounding box center [1435, 188] width 69 height 21
